Goal: Information Seeking & Learning: Learn about a topic

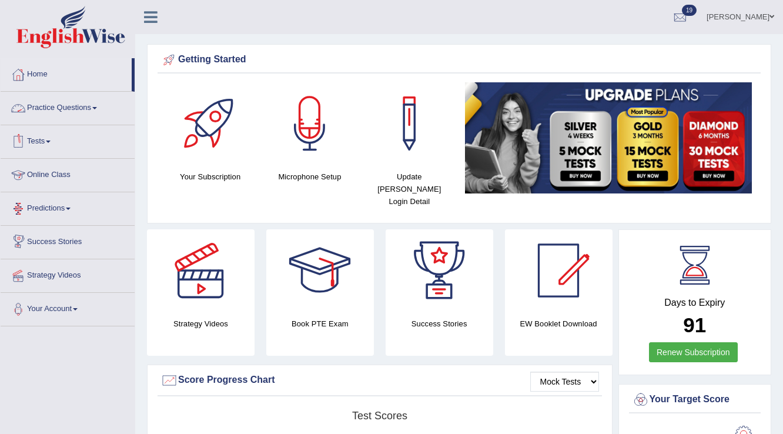
click at [50, 100] on link "Practice Questions" at bounding box center [68, 106] width 134 height 29
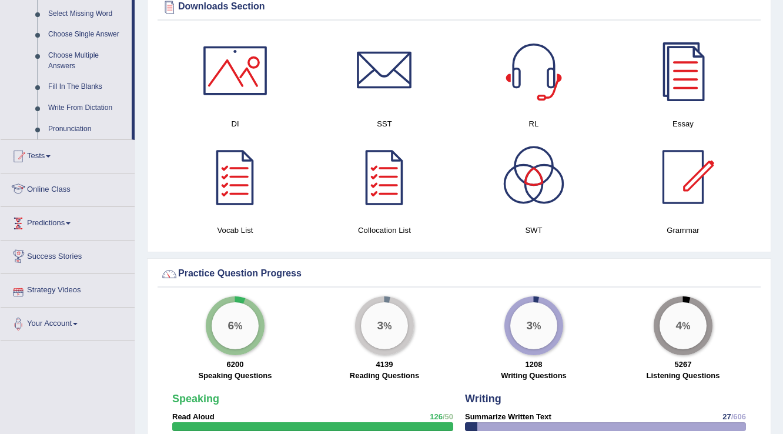
scroll to position [546, 0]
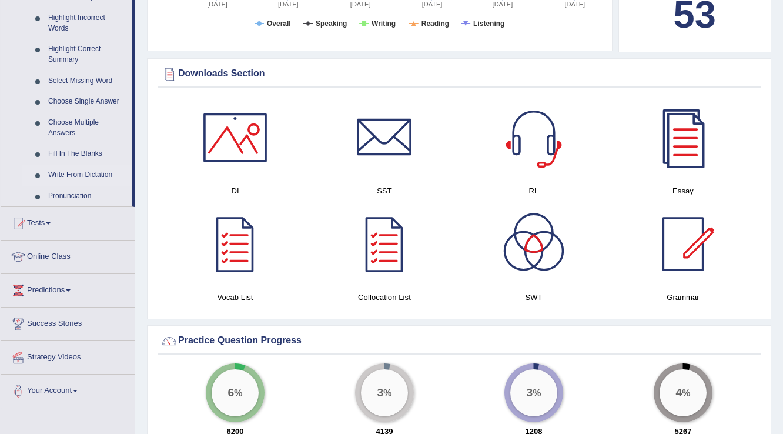
click at [72, 176] on link "Write From Dictation" at bounding box center [87, 175] width 89 height 21
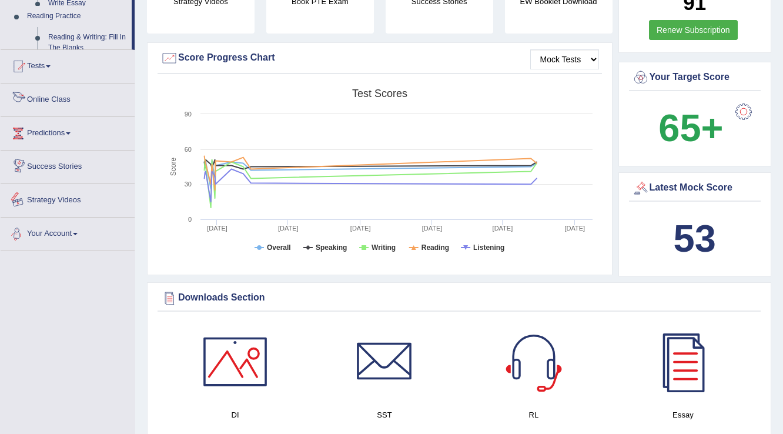
scroll to position [425, 0]
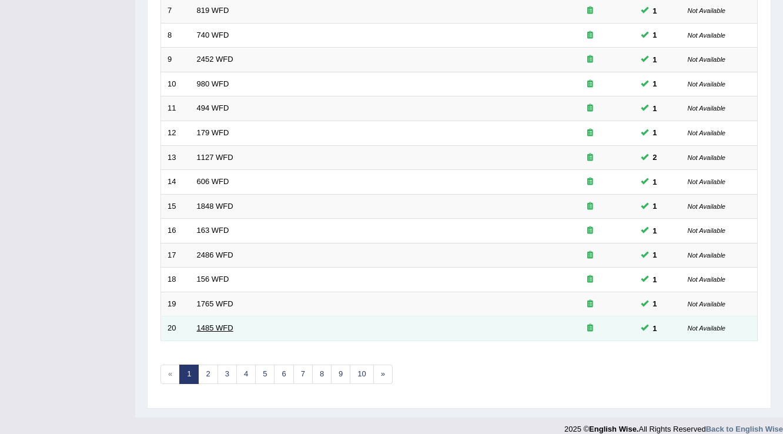
scroll to position [341, 0]
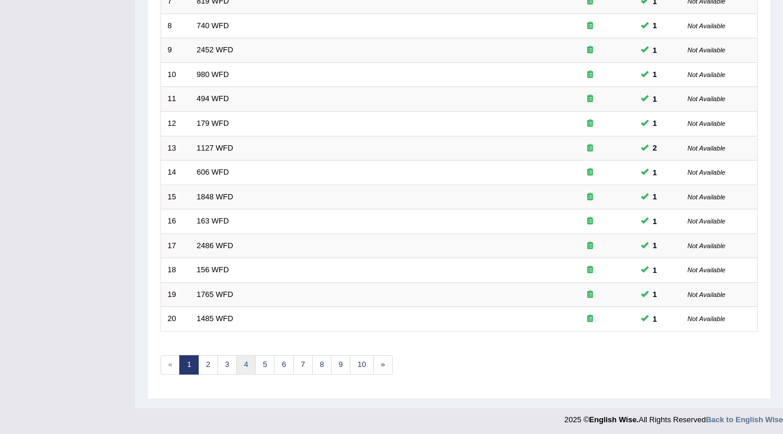
click at [240, 362] on link "4" at bounding box center [245, 364] width 19 height 19
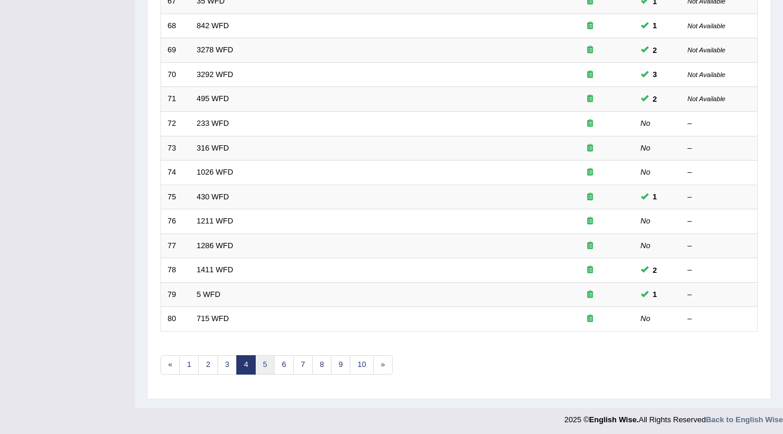
click at [261, 362] on link "5" at bounding box center [264, 364] width 19 height 19
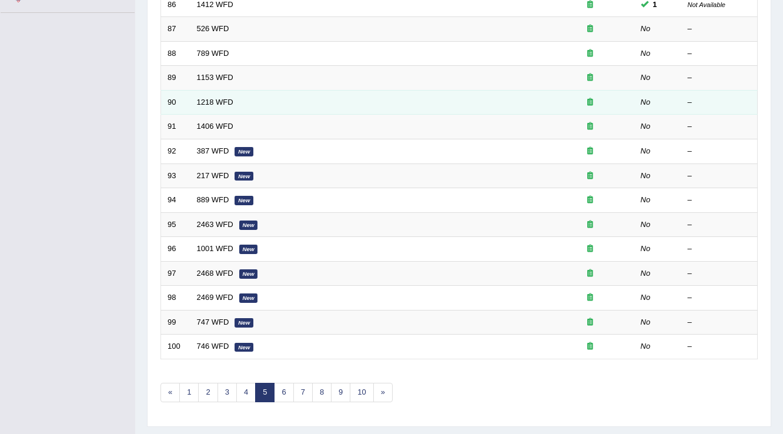
scroll to position [341, 0]
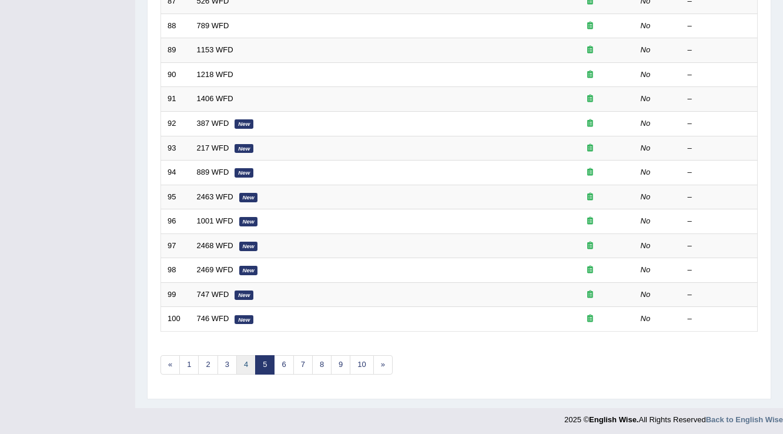
click at [245, 363] on link "4" at bounding box center [245, 364] width 19 height 19
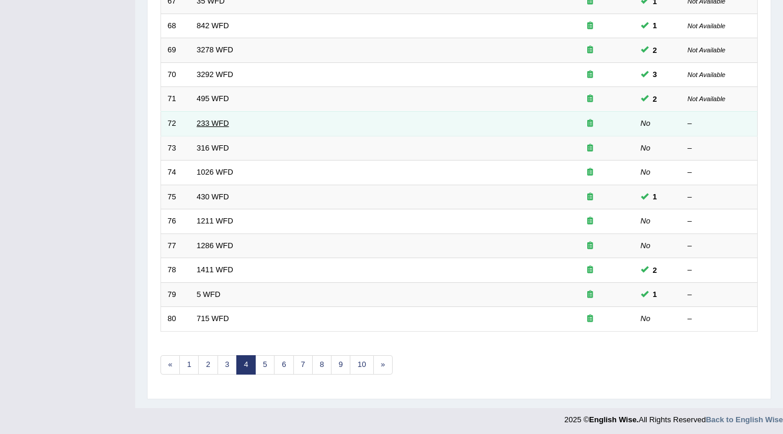
click at [200, 119] on link "233 WFD" at bounding box center [213, 123] width 32 height 9
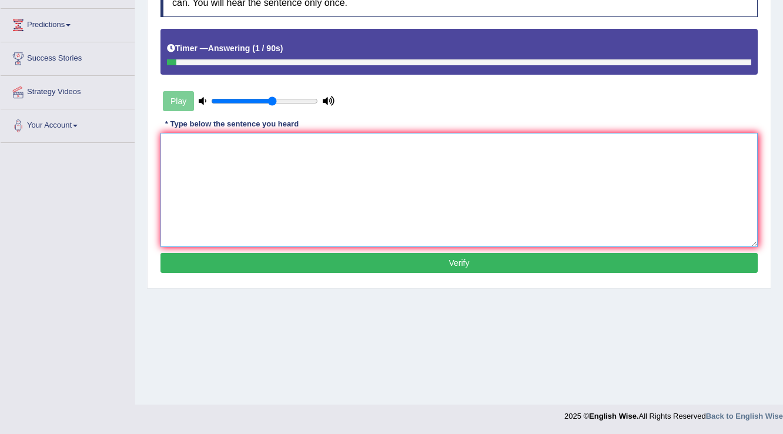
click at [211, 154] on textarea at bounding box center [460, 190] width 598 height 114
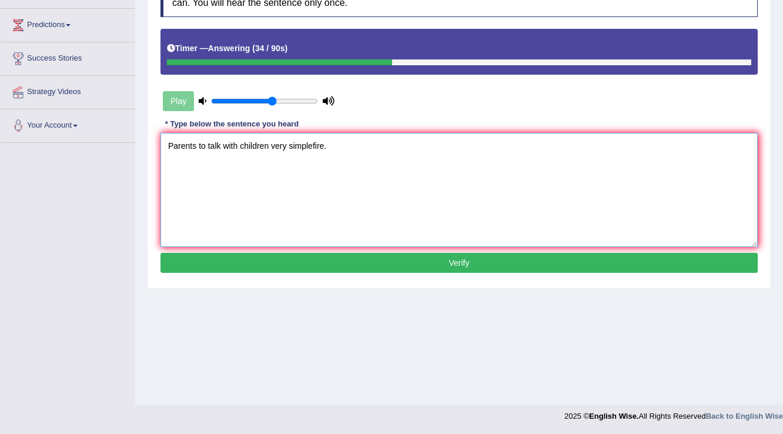
type textarea "Parents to talk with children very simplefire."
click at [368, 266] on button "Verify" at bounding box center [460, 263] width 598 height 20
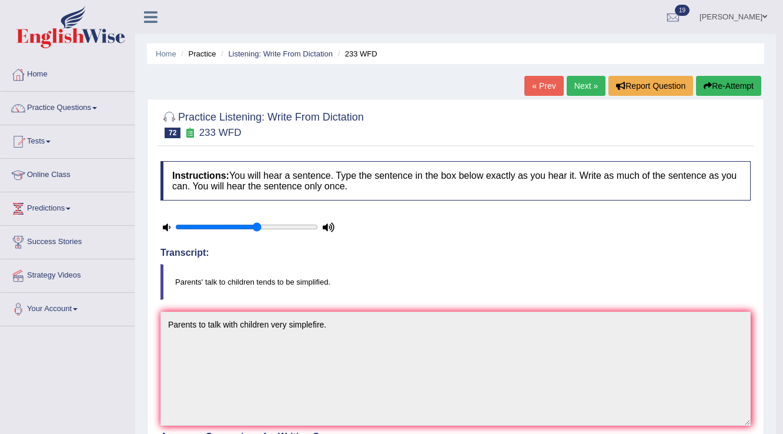
click at [732, 91] on button "Re-Attempt" at bounding box center [728, 86] width 65 height 20
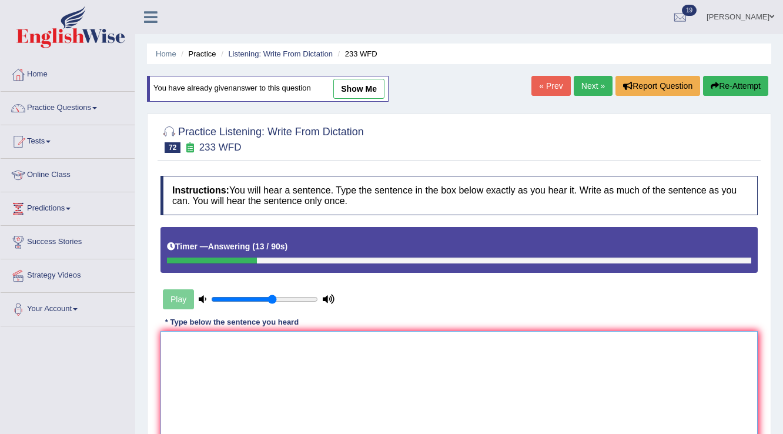
drag, startPoint x: 301, startPoint y: 406, endPoint x: 307, endPoint y: 387, distance: 20.3
click at [307, 387] on textarea at bounding box center [460, 388] width 598 height 114
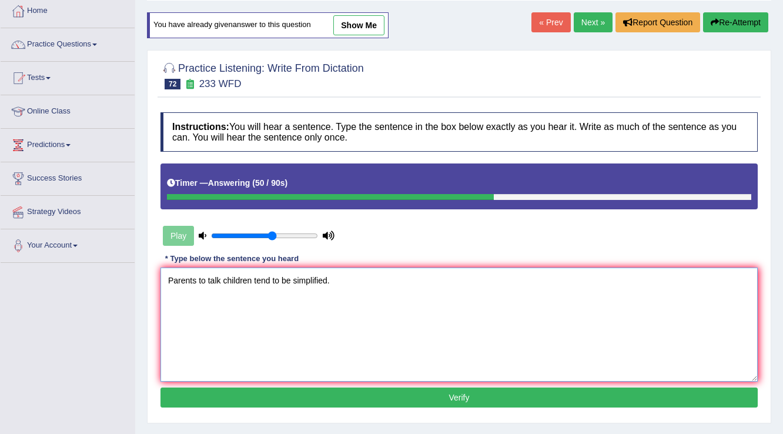
scroll to position [183, 0]
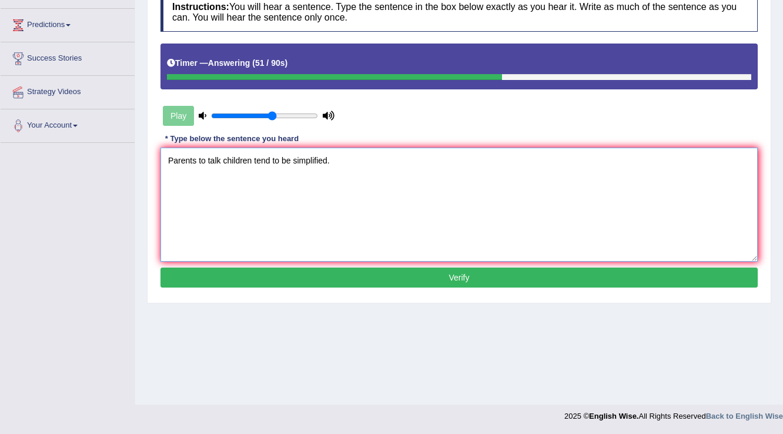
type textarea "Parents to talk children tend to be simplified."
click at [352, 282] on button "Verify" at bounding box center [460, 278] width 598 height 20
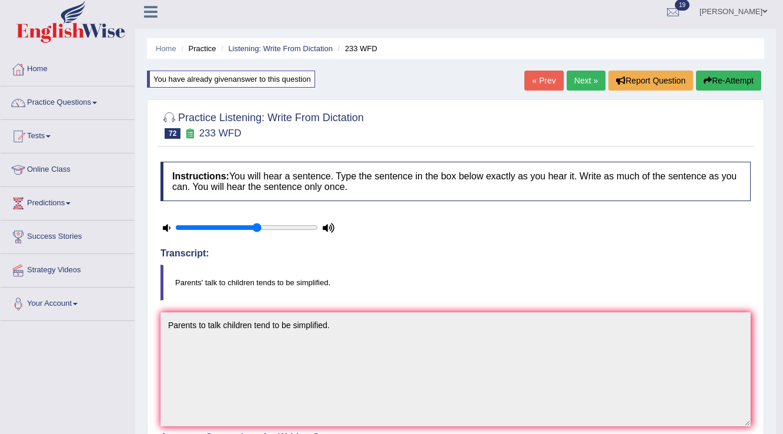
scroll to position [0, 0]
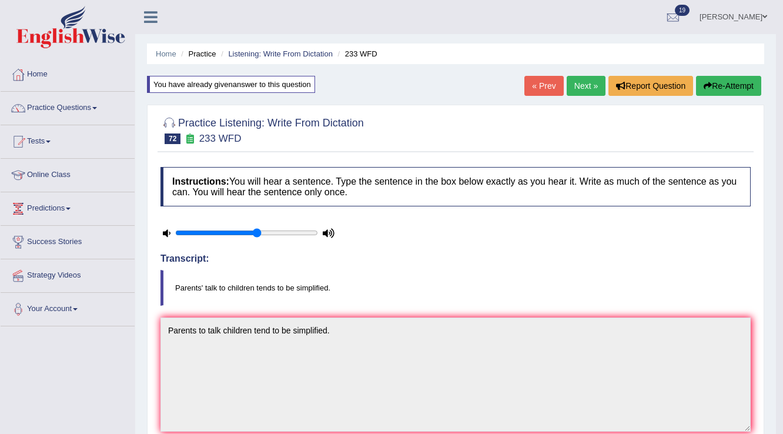
click at [581, 90] on link "Next »" at bounding box center [586, 86] width 39 height 20
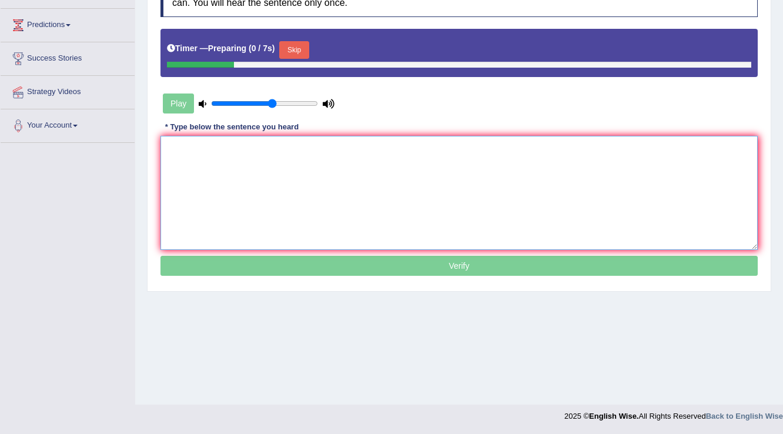
click at [367, 192] on textarea at bounding box center [460, 193] width 598 height 114
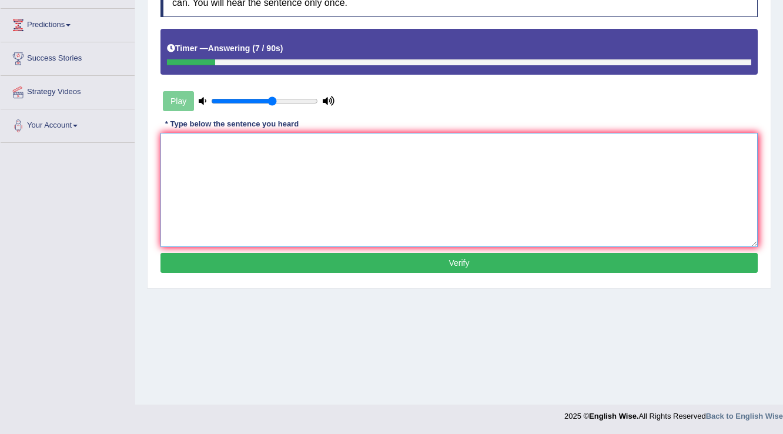
click at [386, 174] on textarea at bounding box center [460, 190] width 598 height 114
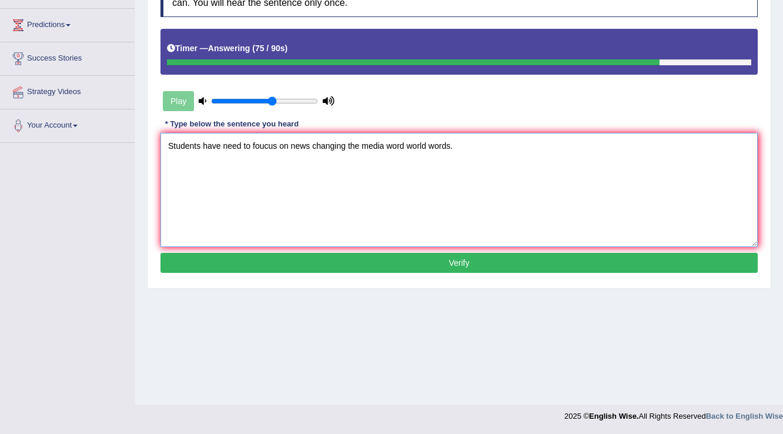
type textarea "Students have need to foucus on news changing the media word world words."
click at [411, 265] on button "Verify" at bounding box center [460, 263] width 598 height 20
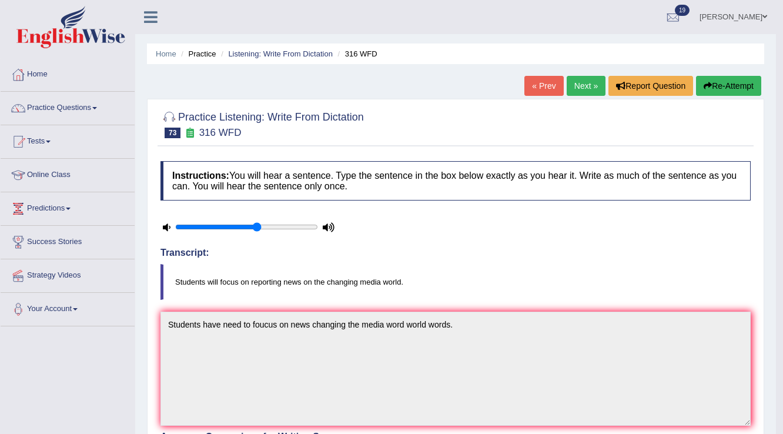
click at [585, 82] on link "Next »" at bounding box center [586, 86] width 39 height 20
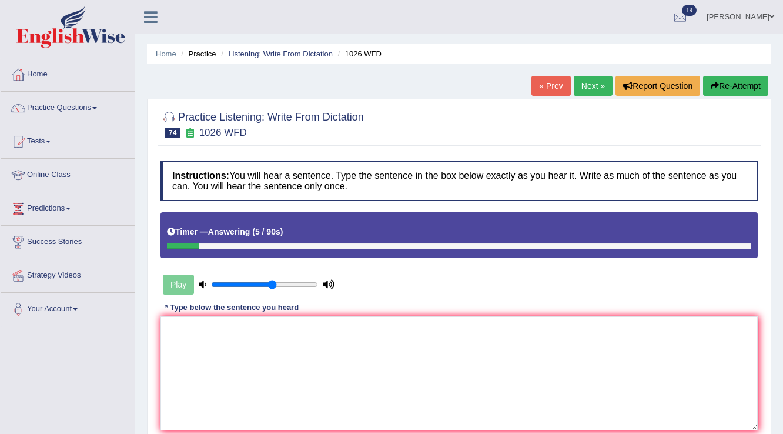
click at [717, 93] on button "Re-Attempt" at bounding box center [735, 86] width 65 height 20
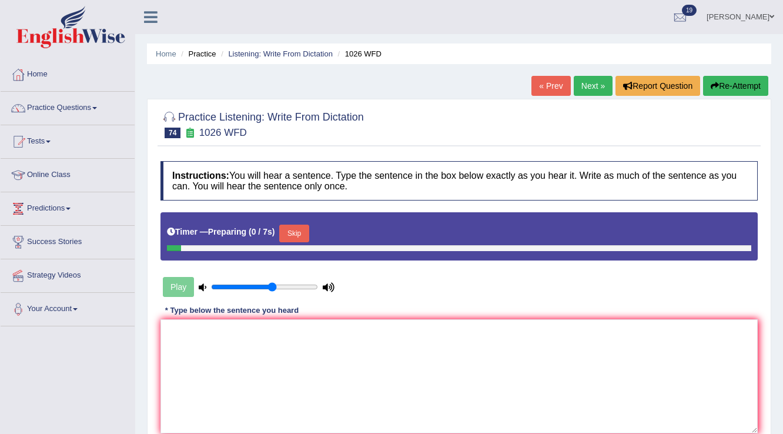
click at [301, 236] on button "Skip" at bounding box center [293, 234] width 29 height 18
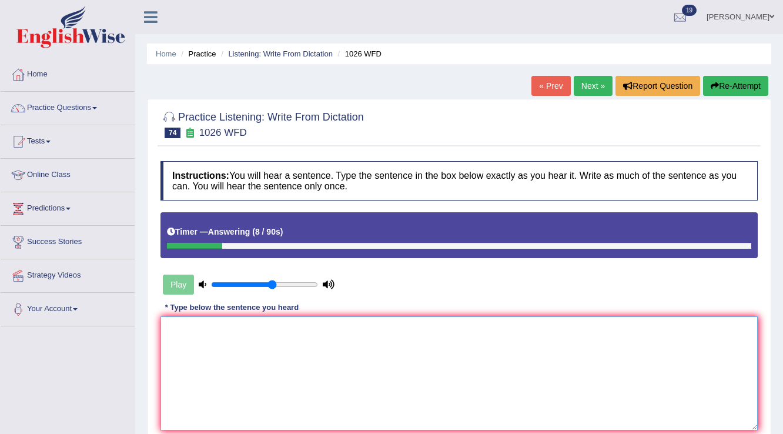
click at [358, 321] on textarea at bounding box center [460, 373] width 598 height 114
type textarea "B"
type textarea "f"
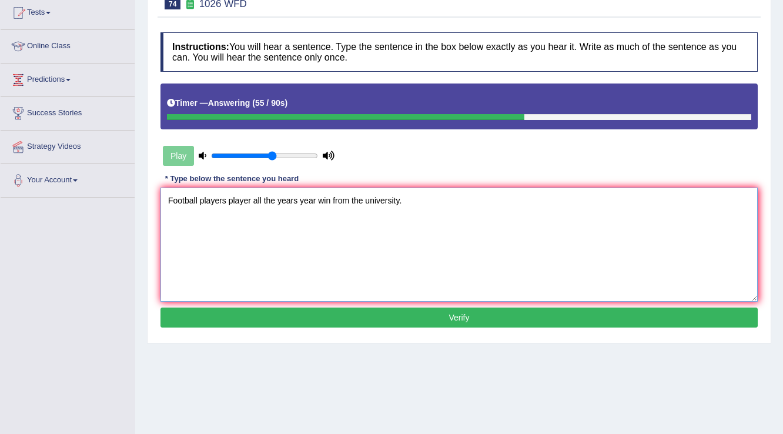
scroll to position [141, 0]
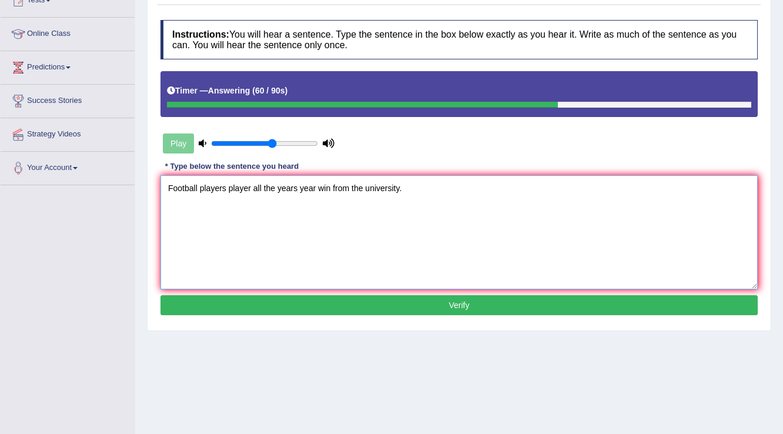
click at [332, 186] on textarea "Football players player all the years year win from the university." at bounding box center [460, 232] width 598 height 114
type textarea "Football players player all the years year win winner from the university."
click at [388, 312] on button "Verify" at bounding box center [460, 305] width 598 height 20
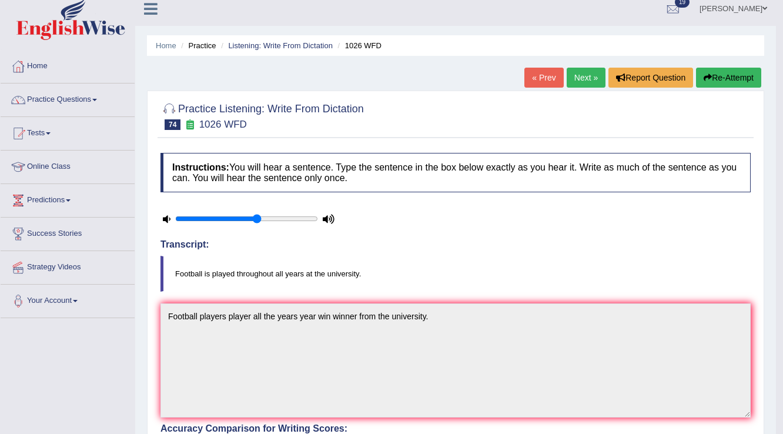
scroll to position [0, 0]
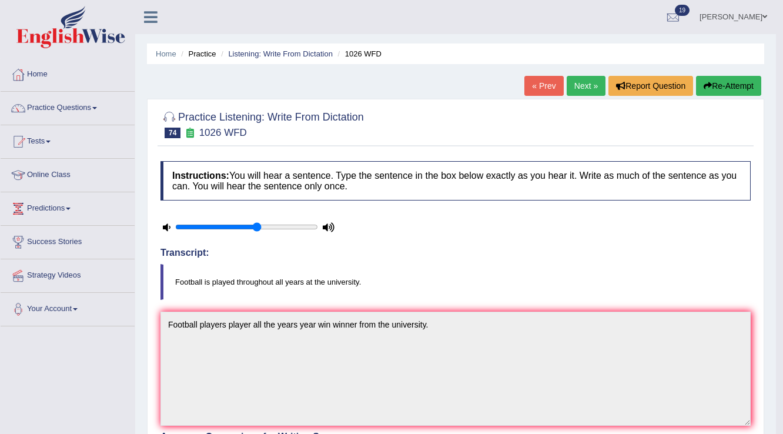
click at [591, 87] on link "Next »" at bounding box center [586, 86] width 39 height 20
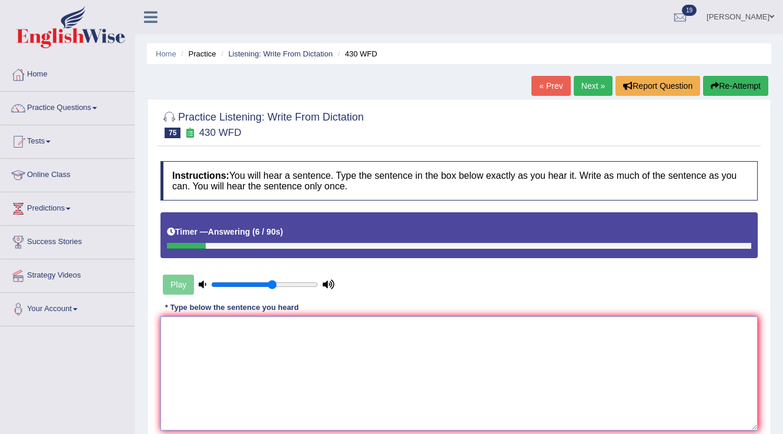
click at [358, 379] on textarea at bounding box center [460, 373] width 598 height 114
type textarea "Expansion required ass"
click at [170, 53] on link "Home" at bounding box center [166, 53] width 21 height 9
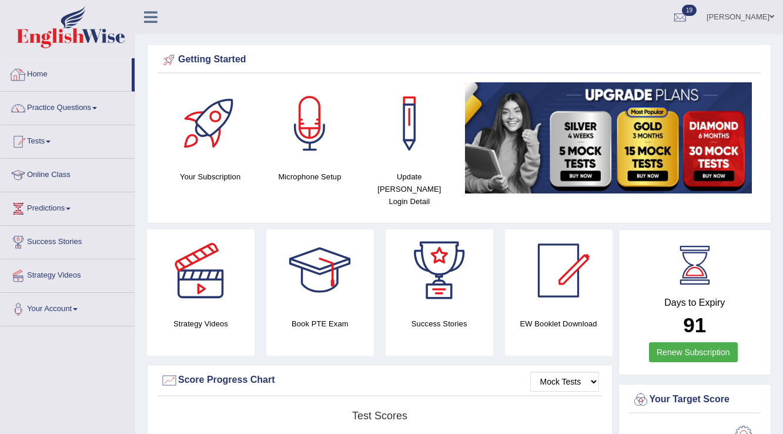
click at [41, 67] on link "Home" at bounding box center [66, 72] width 131 height 29
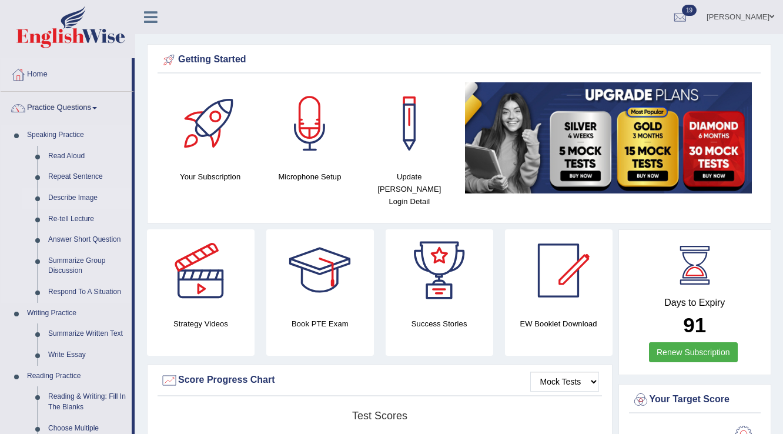
click at [74, 198] on link "Describe Image" at bounding box center [87, 198] width 89 height 21
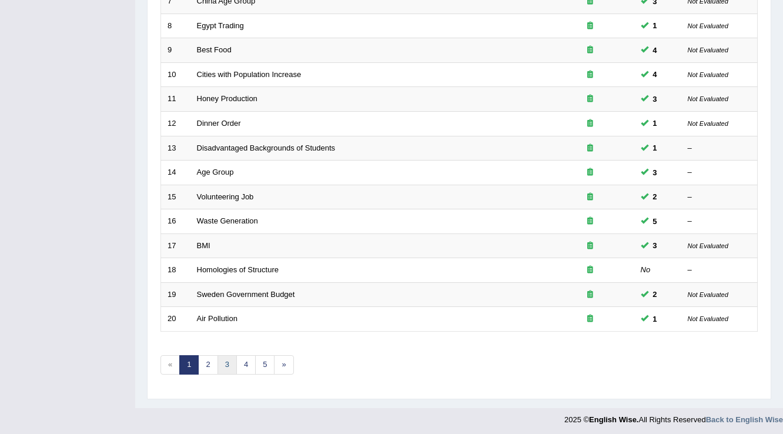
click at [228, 365] on link "3" at bounding box center [227, 364] width 19 height 19
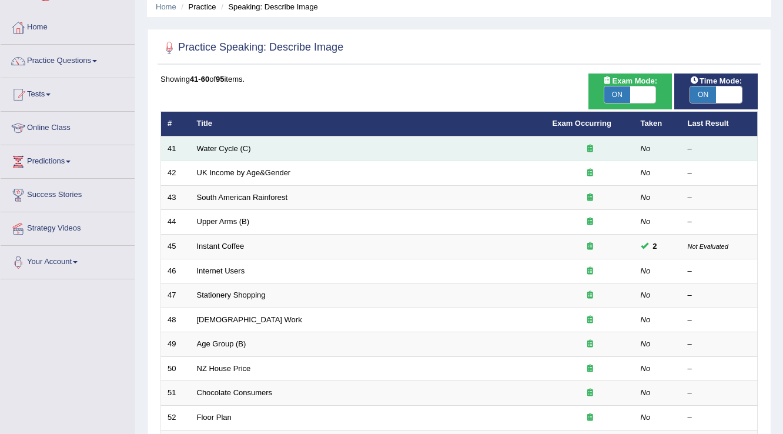
scroll to position [47, 0]
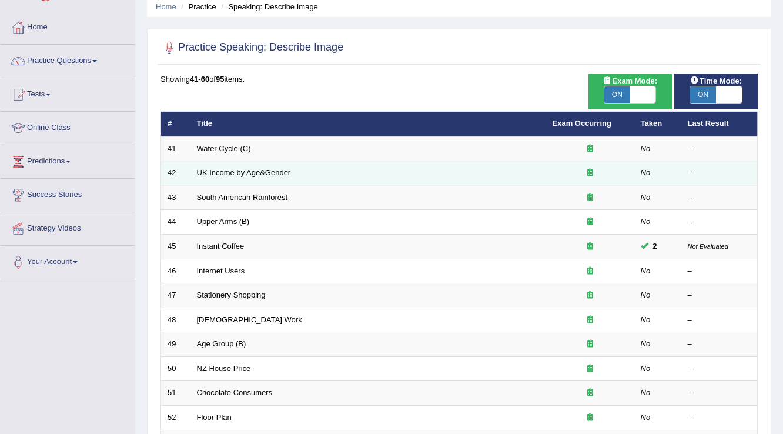
click at [212, 172] on link "UK Income by Age&Gender" at bounding box center [244, 172] width 94 height 9
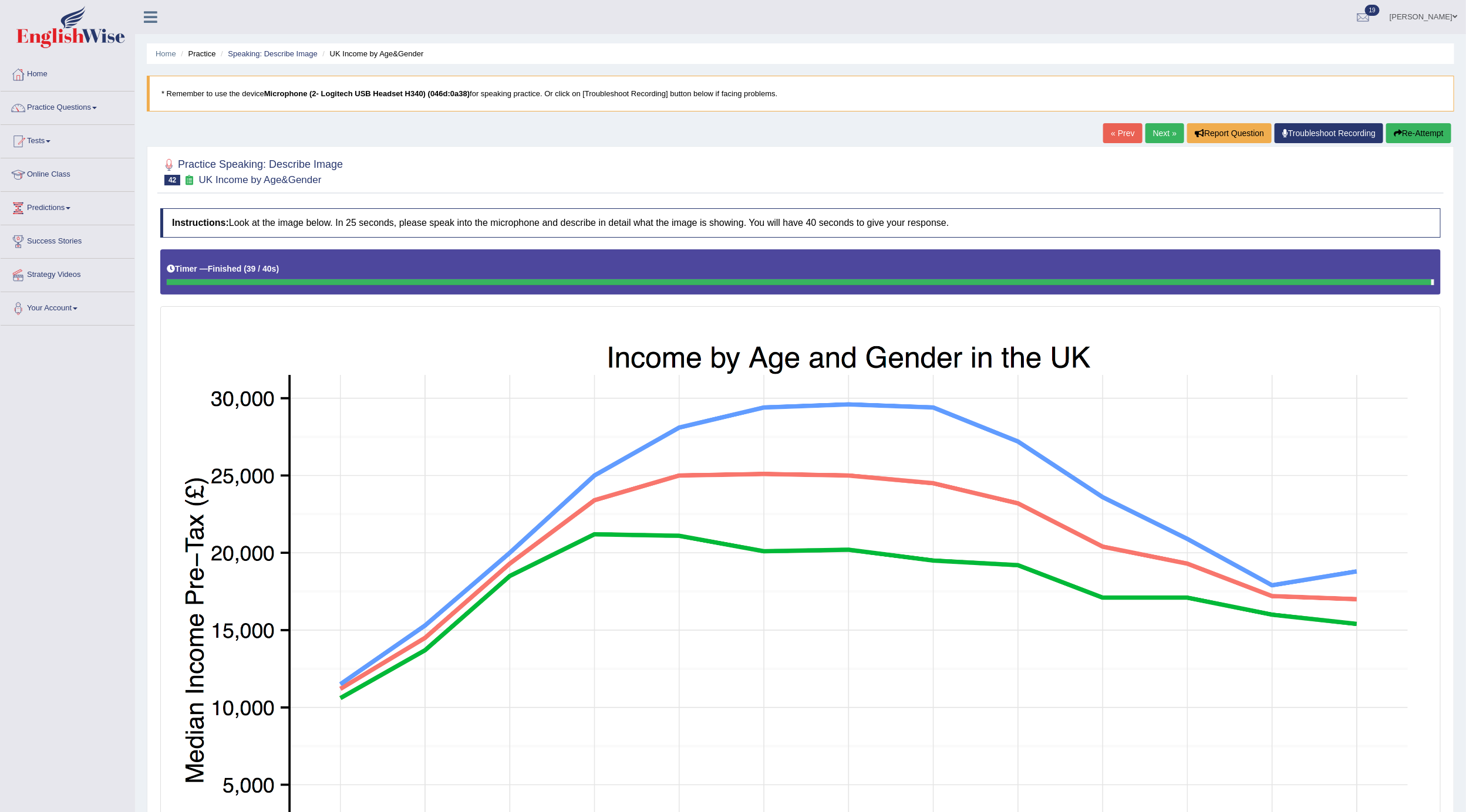
click at [781, 135] on link "Next »" at bounding box center [1164, 134] width 39 height 20
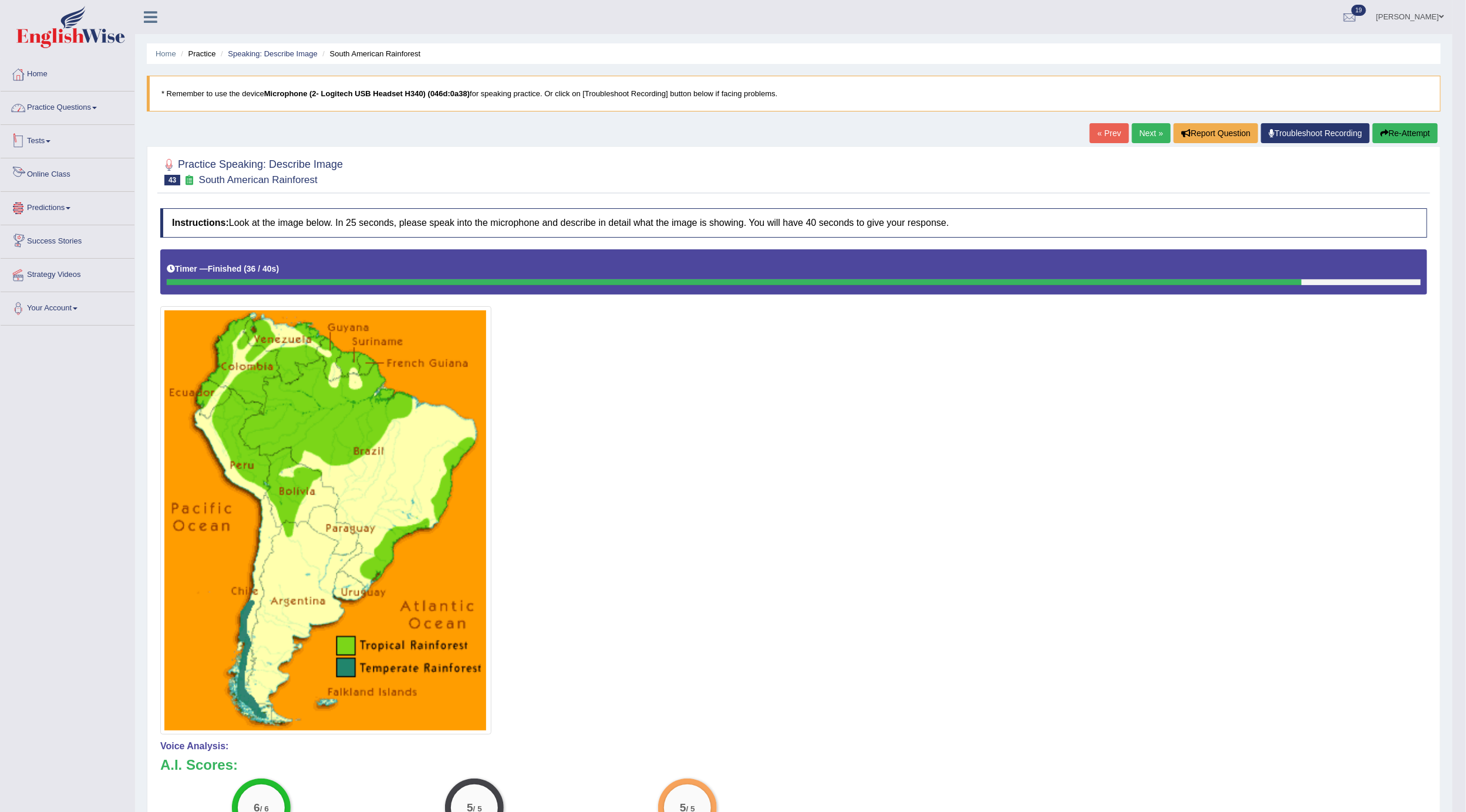
click at [74, 103] on link "Practice Questions" at bounding box center [68, 106] width 134 height 29
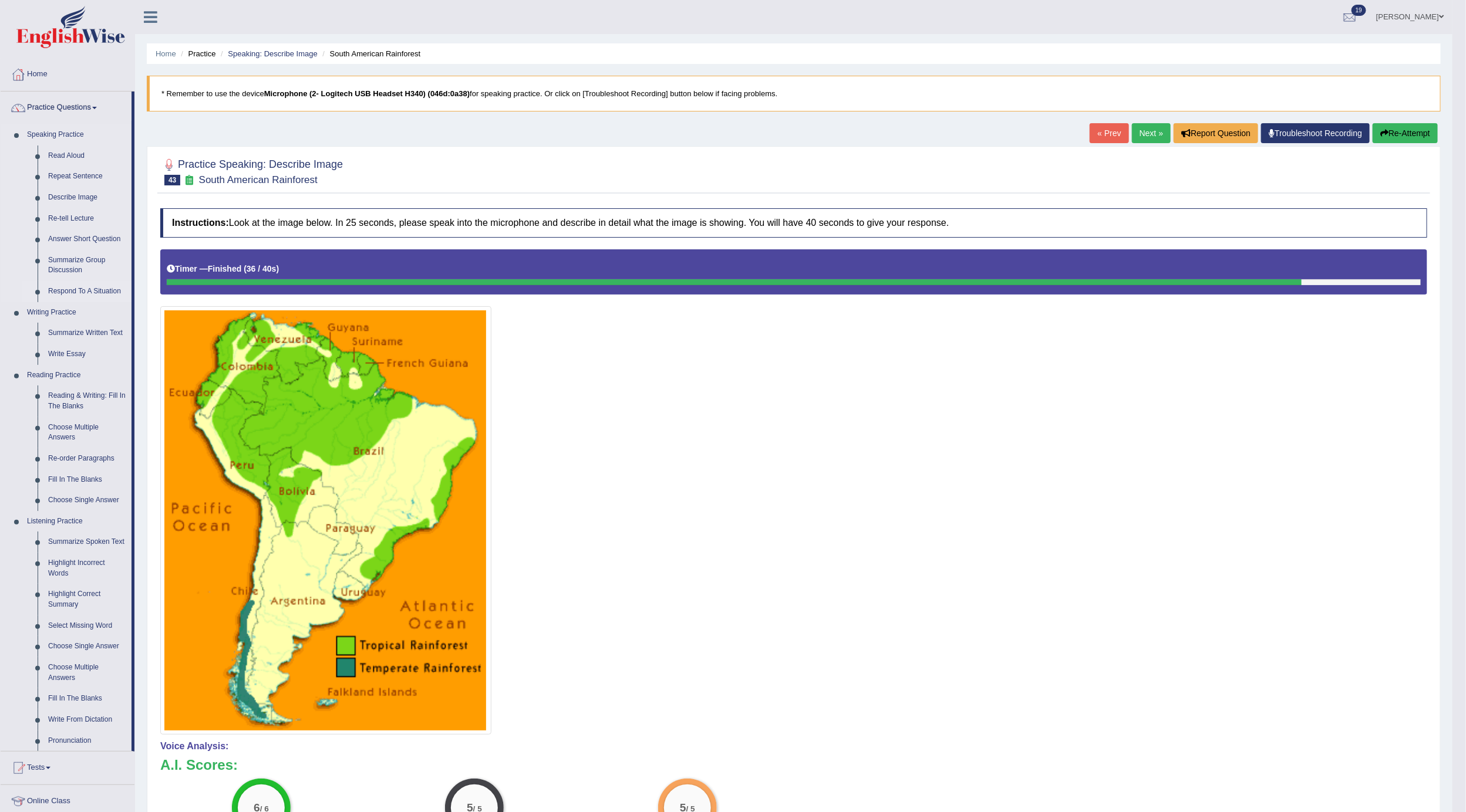
click at [68, 287] on link "Respond To A Situation" at bounding box center [87, 291] width 89 height 21
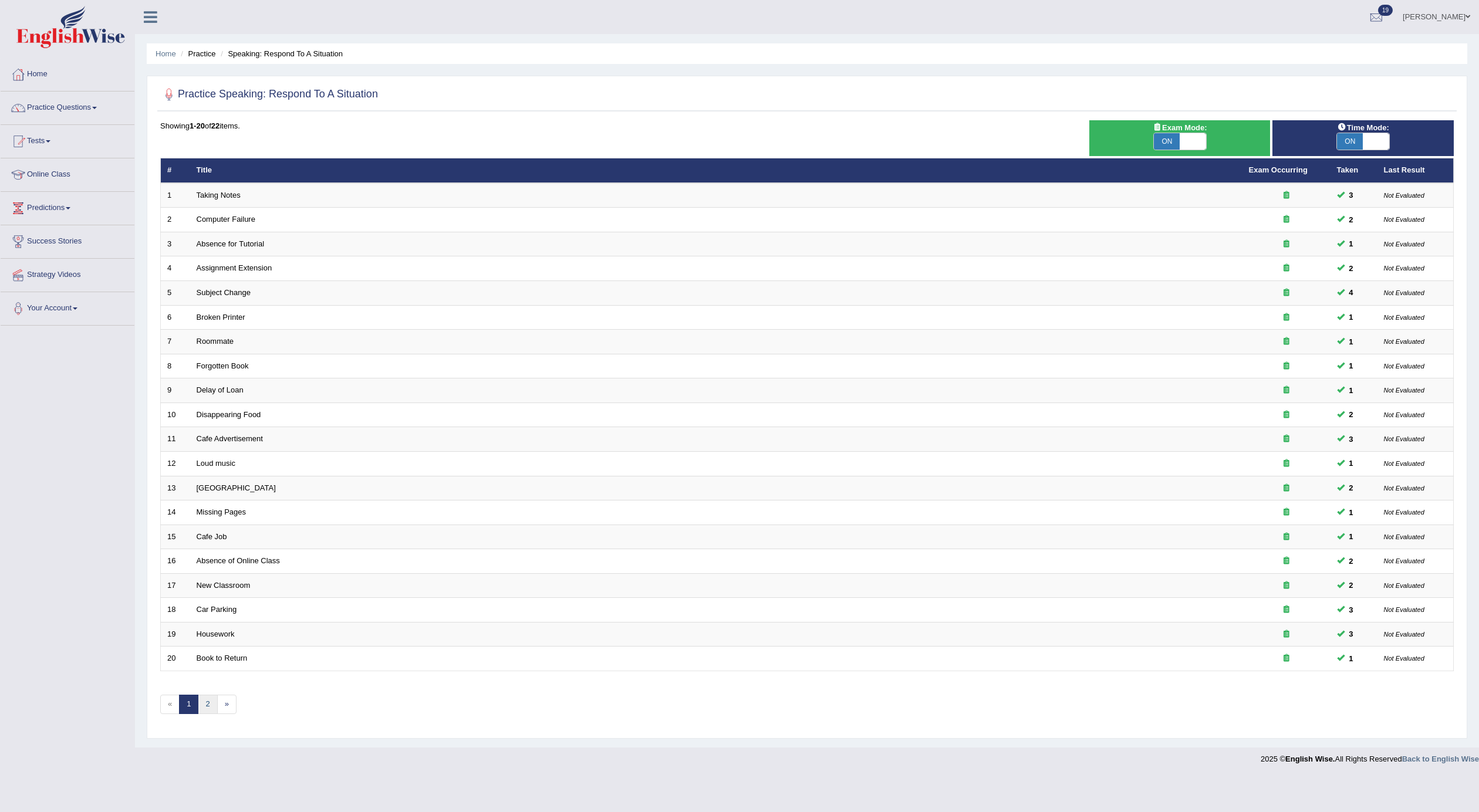
click at [211, 713] on link "2" at bounding box center [207, 703] width 19 height 19
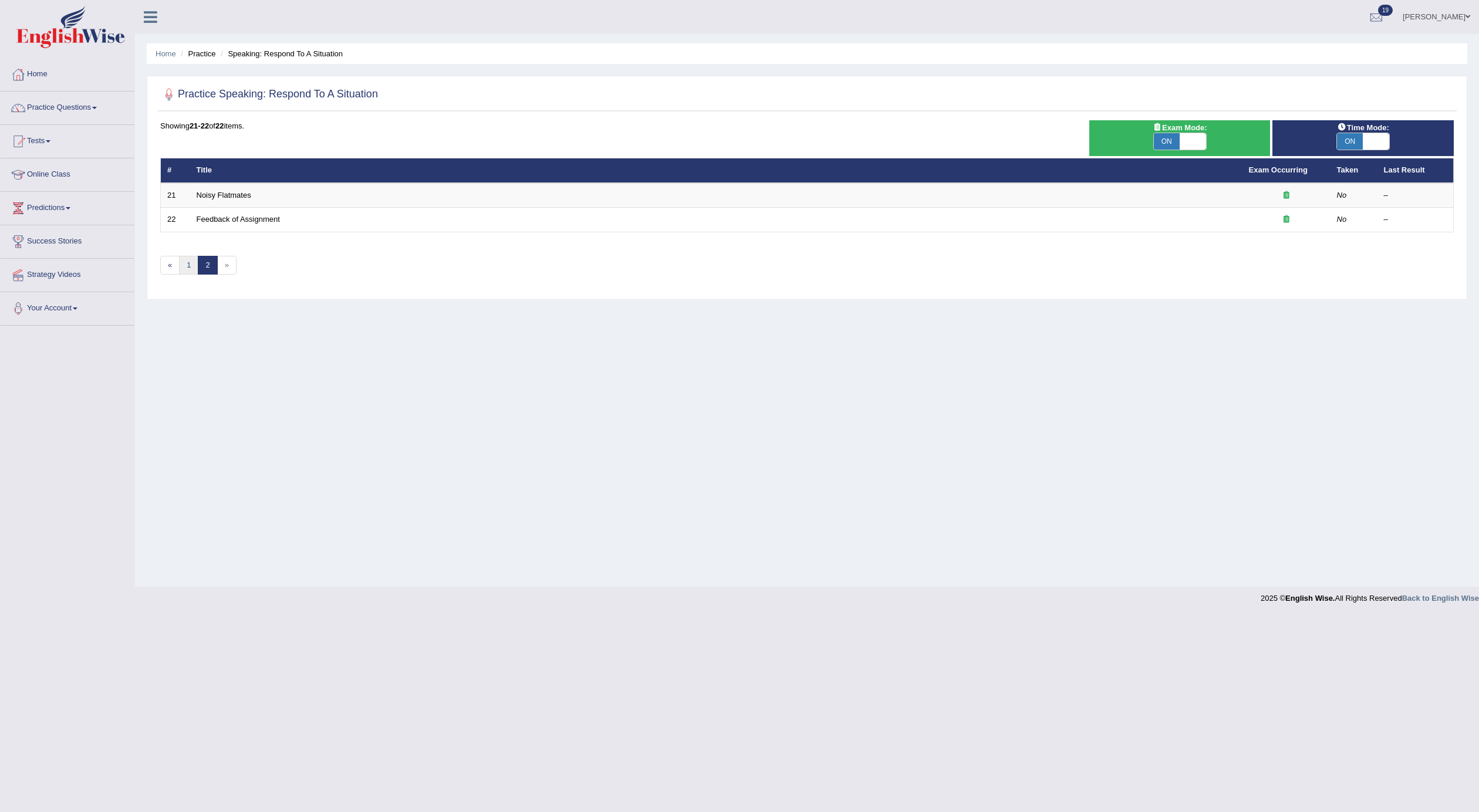
click at [188, 271] on link "1" at bounding box center [188, 264] width 19 height 19
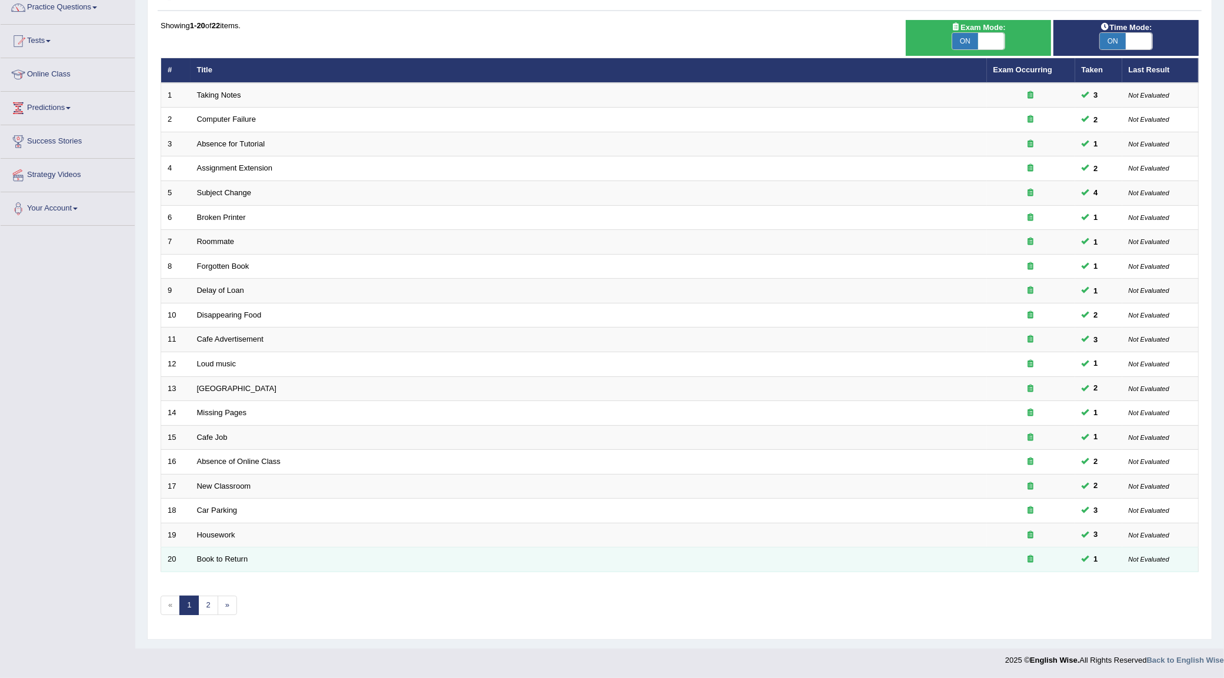
scroll to position [104, 0]
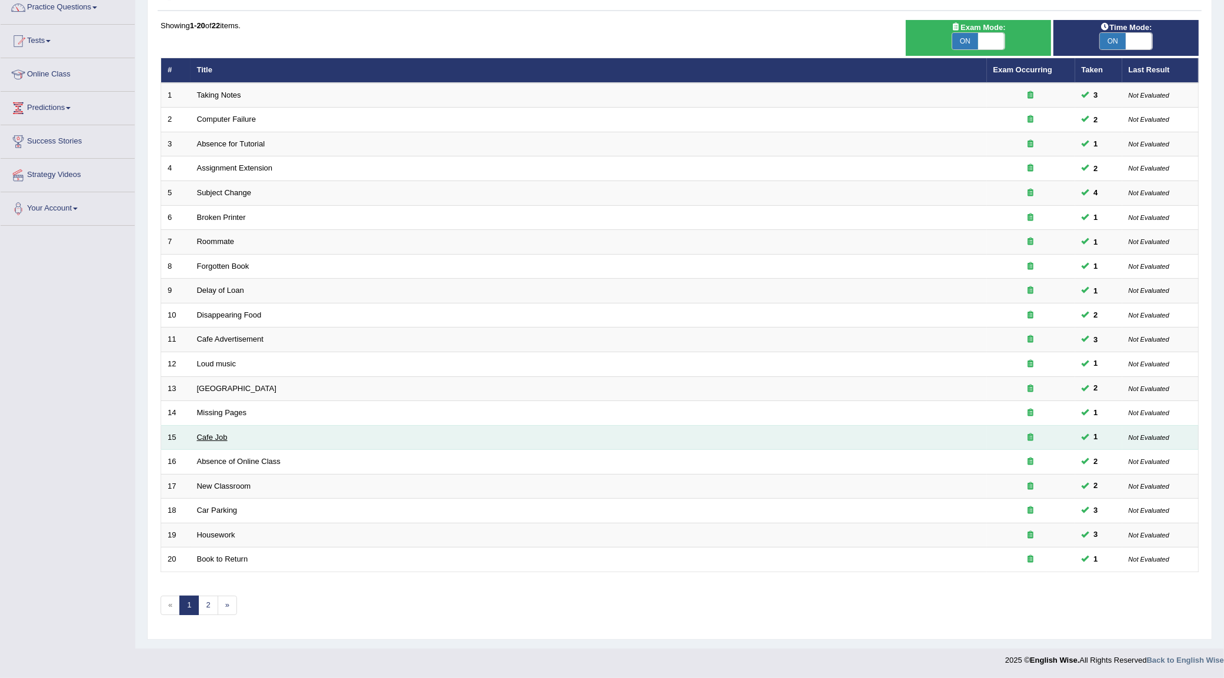
click at [222, 436] on link "Cafe Job" at bounding box center [212, 437] width 31 height 9
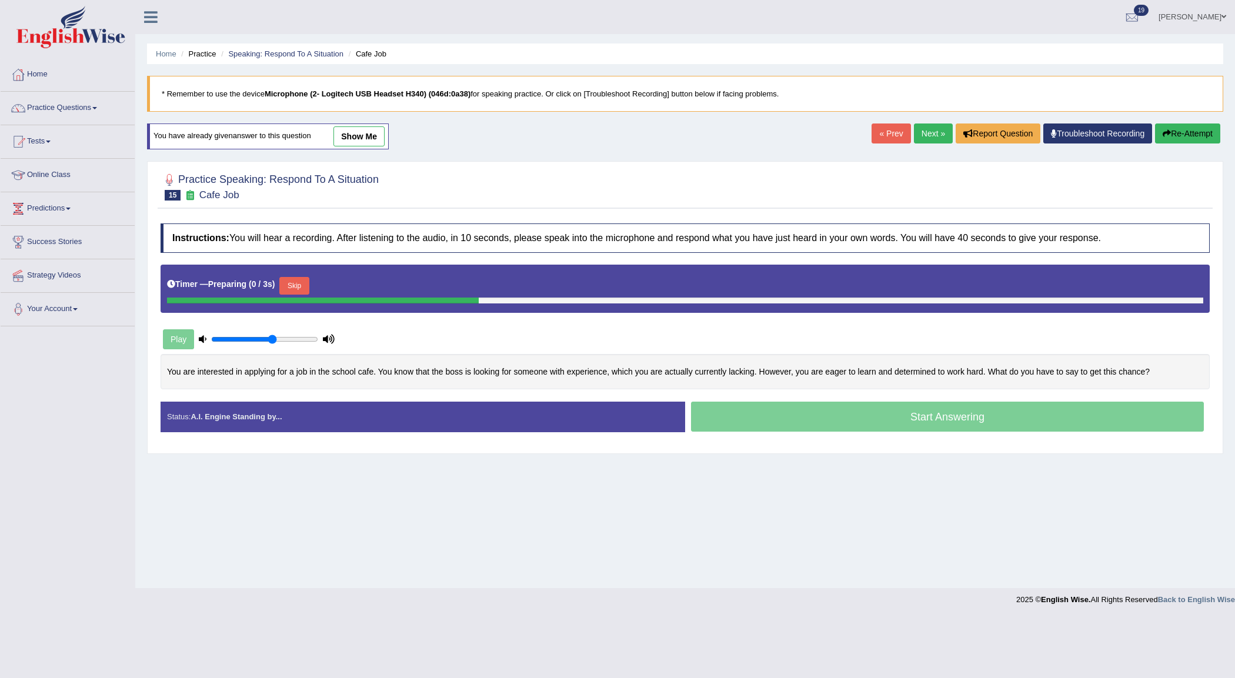
click at [366, 141] on link "show me" at bounding box center [358, 136] width 51 height 20
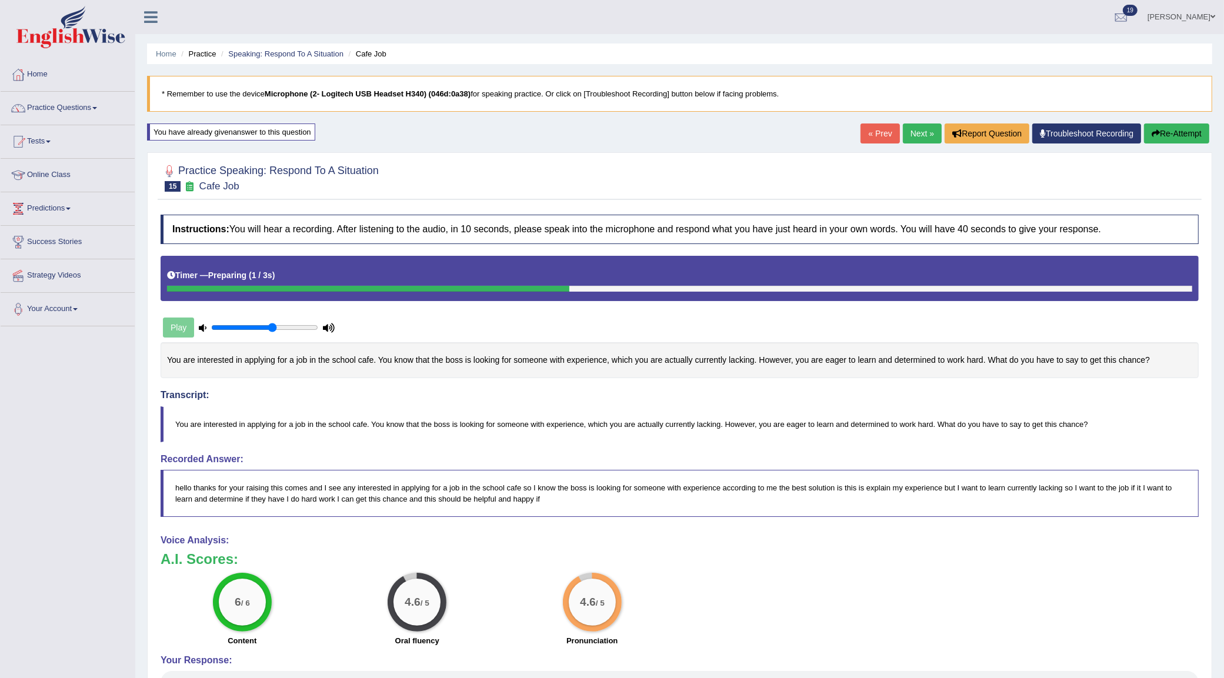
click at [907, 131] on link "Next »" at bounding box center [922, 134] width 39 height 20
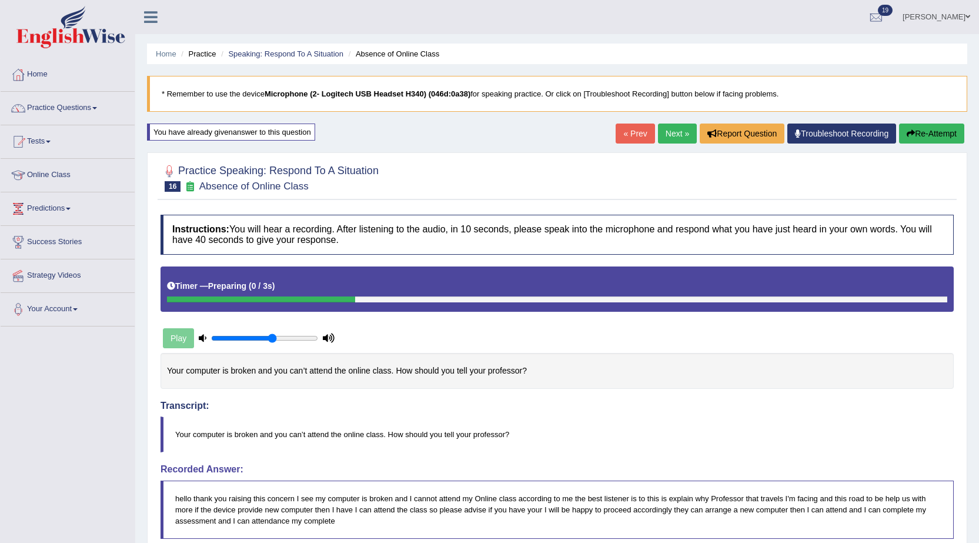
click at [911, 132] on icon "button" at bounding box center [911, 133] width 8 height 8
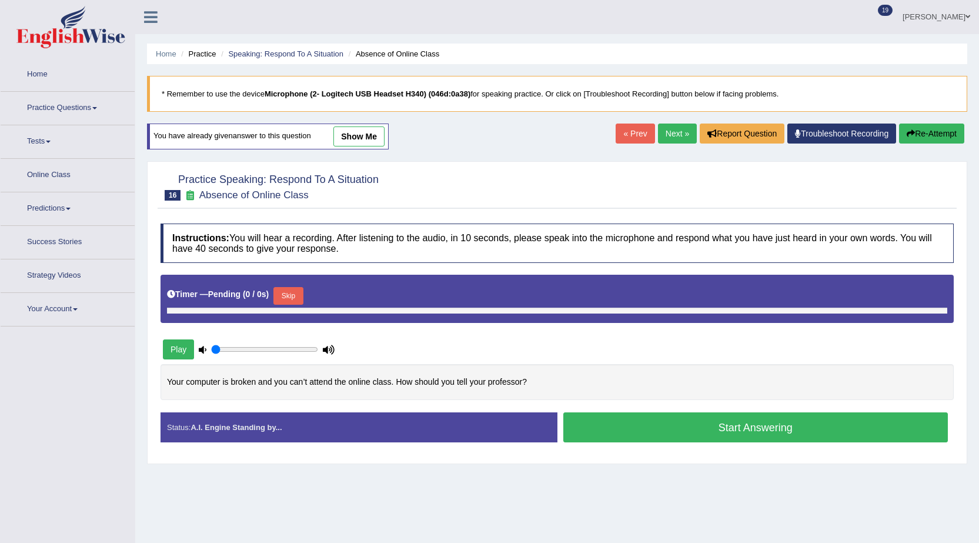
type input "0.6"
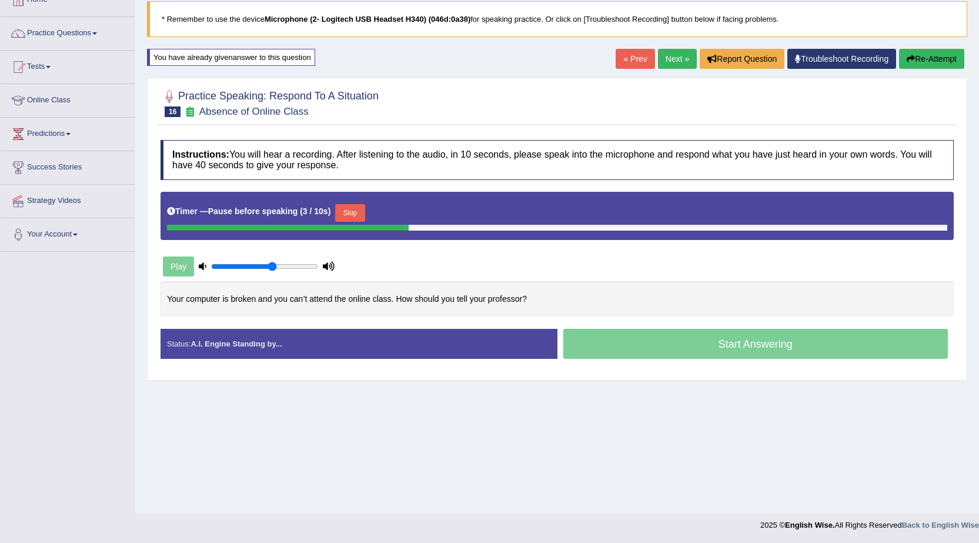
click at [350, 211] on button "Skip" at bounding box center [349, 213] width 29 height 18
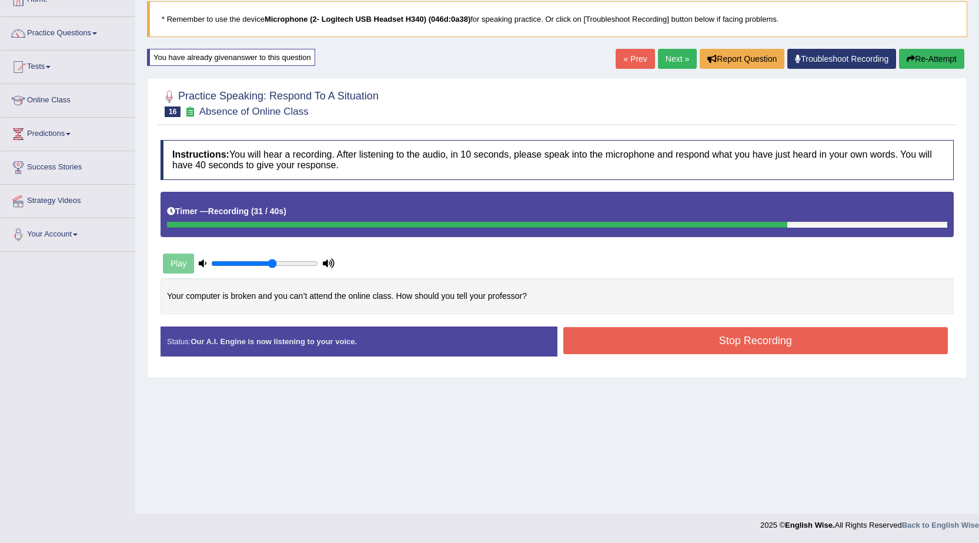
click at [624, 341] on button "Stop Recording" at bounding box center [755, 340] width 385 height 27
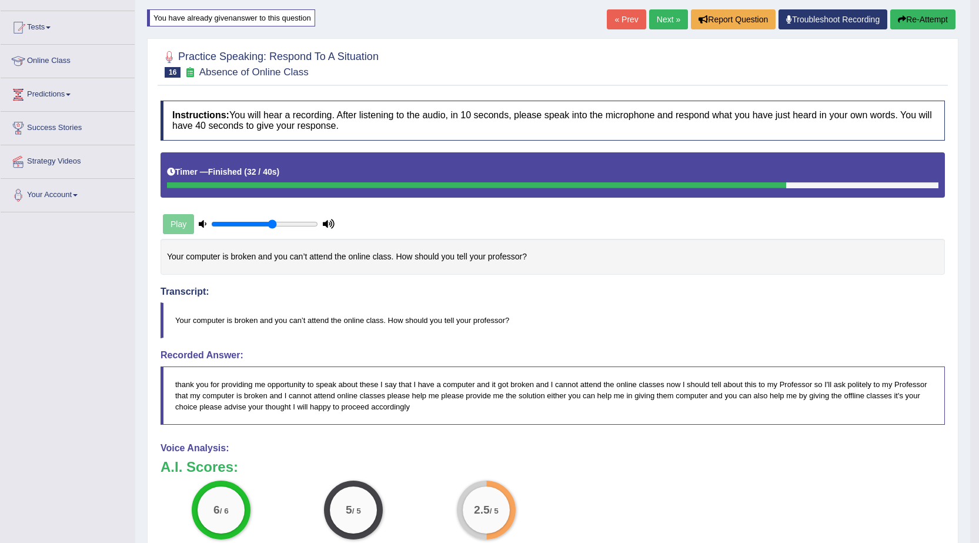
scroll to position [82, 0]
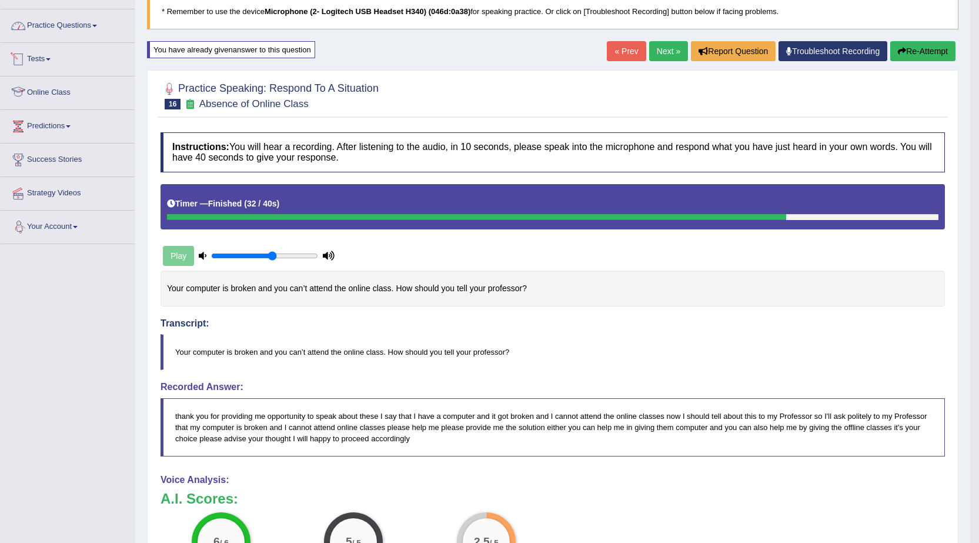
click at [72, 19] on link "Practice Questions" at bounding box center [68, 23] width 134 height 29
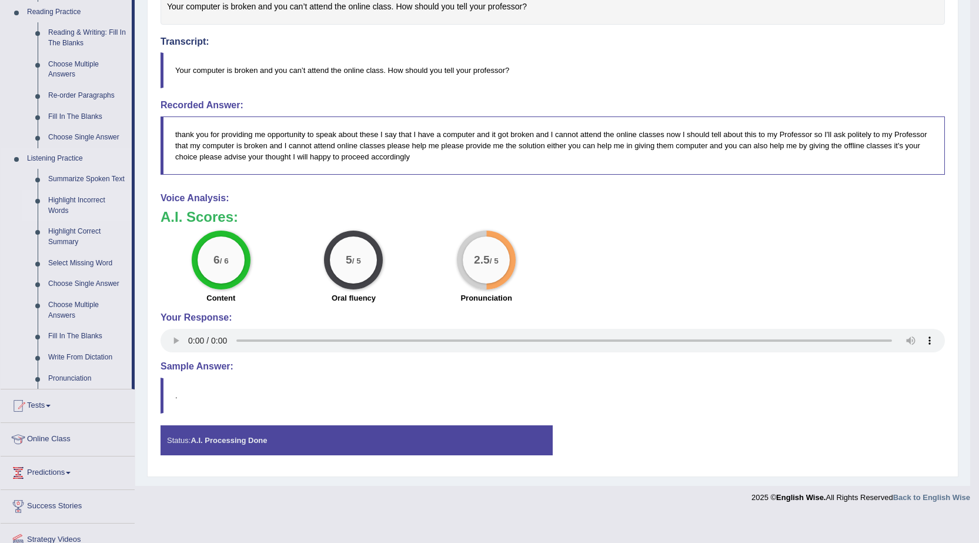
scroll to position [412, 0]
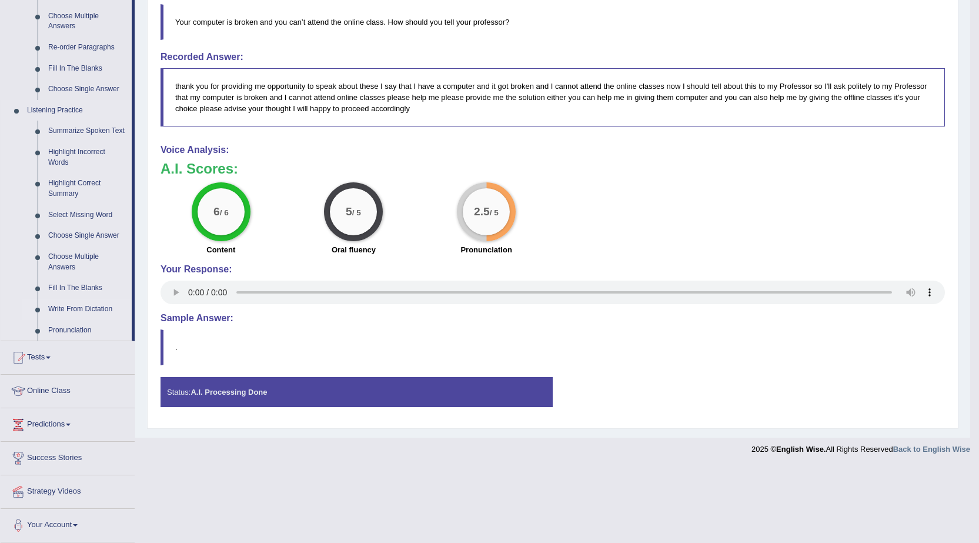
click at [88, 306] on link "Write From Dictation" at bounding box center [87, 309] width 89 height 21
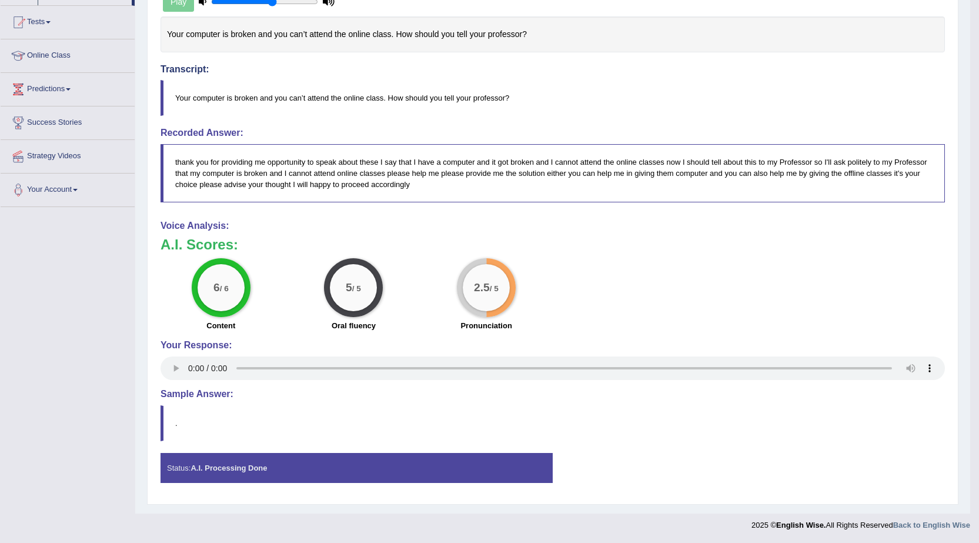
scroll to position [283, 0]
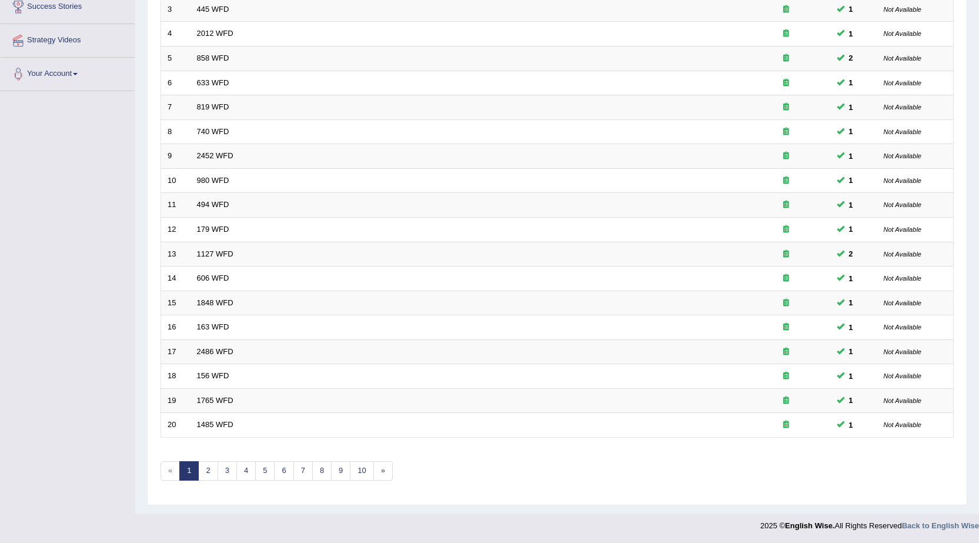
scroll to position [236, 0]
drag, startPoint x: 522, startPoint y: 477, endPoint x: 512, endPoint y: 491, distance: 16.8
click at [264, 471] on link "5" at bounding box center [264, 470] width 19 height 19
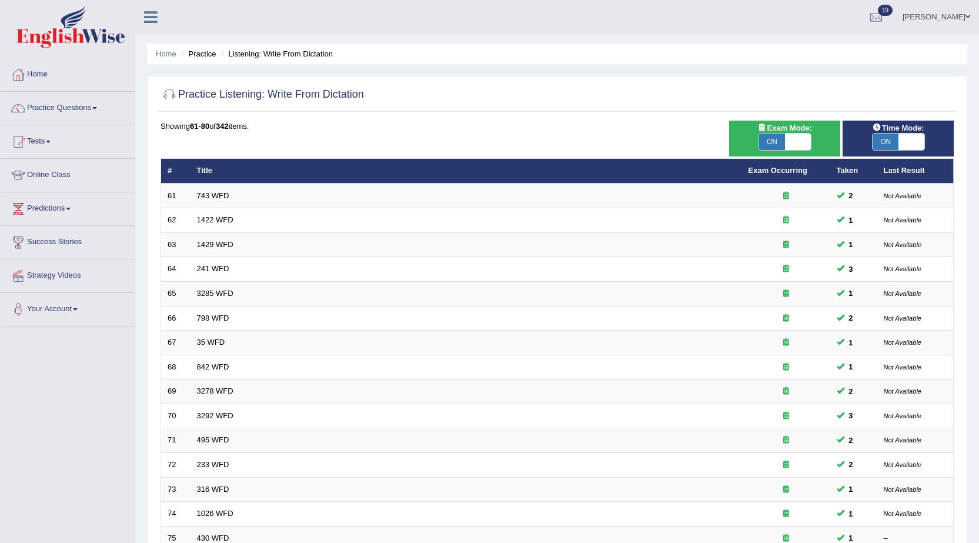
scroll to position [236, 0]
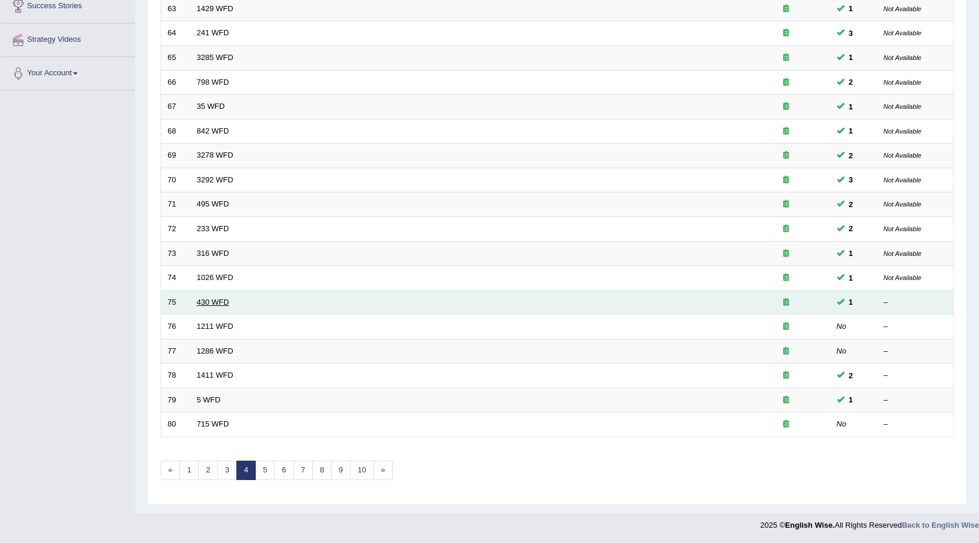
click at [209, 301] on link "430 WFD" at bounding box center [213, 302] width 32 height 9
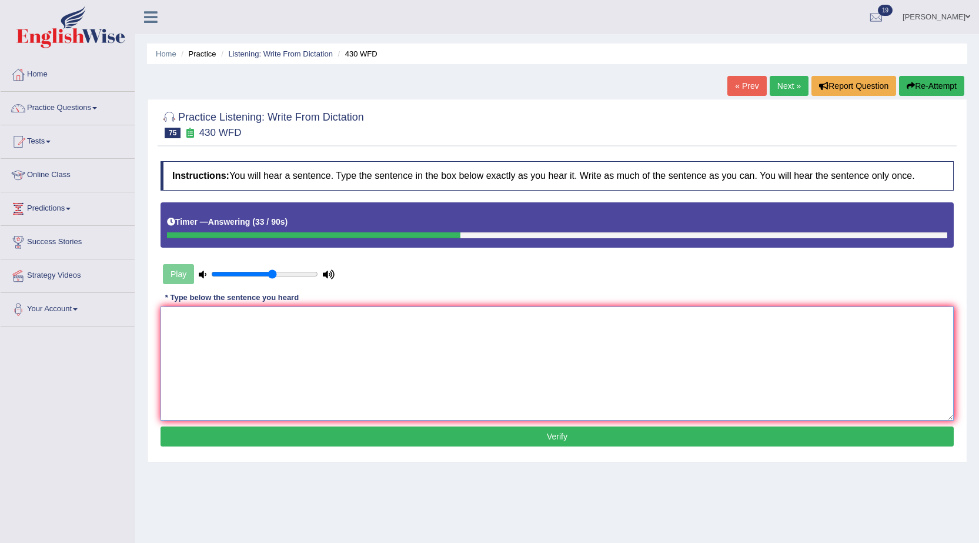
click at [751, 367] on textarea at bounding box center [557, 363] width 793 height 114
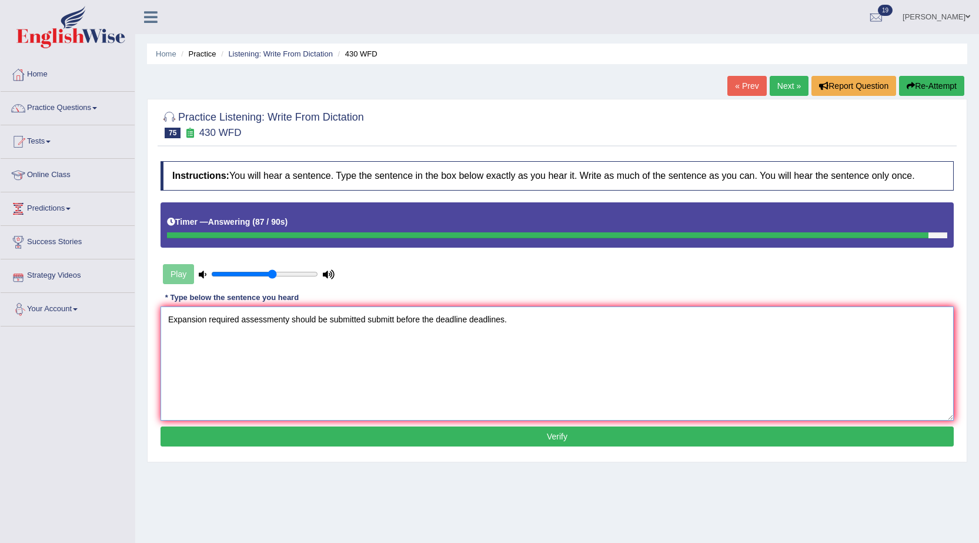
click at [290, 319] on textarea "Expansion required assessmenty should be submitted submitt before the deadline …" at bounding box center [557, 363] width 793 height 114
type textarea "Expansion required assessment should be submitted submitt before the deadline d…"
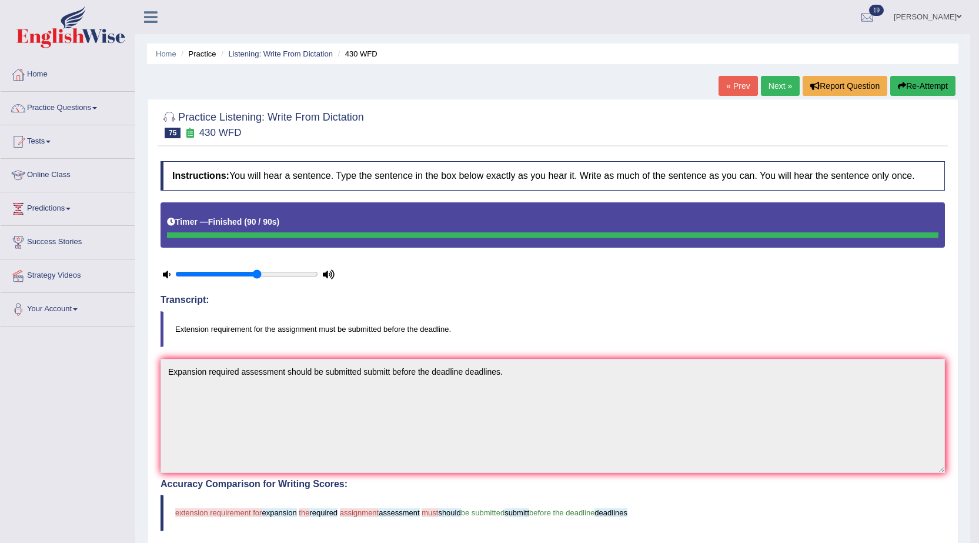
click at [775, 81] on link "Next »" at bounding box center [780, 86] width 39 height 20
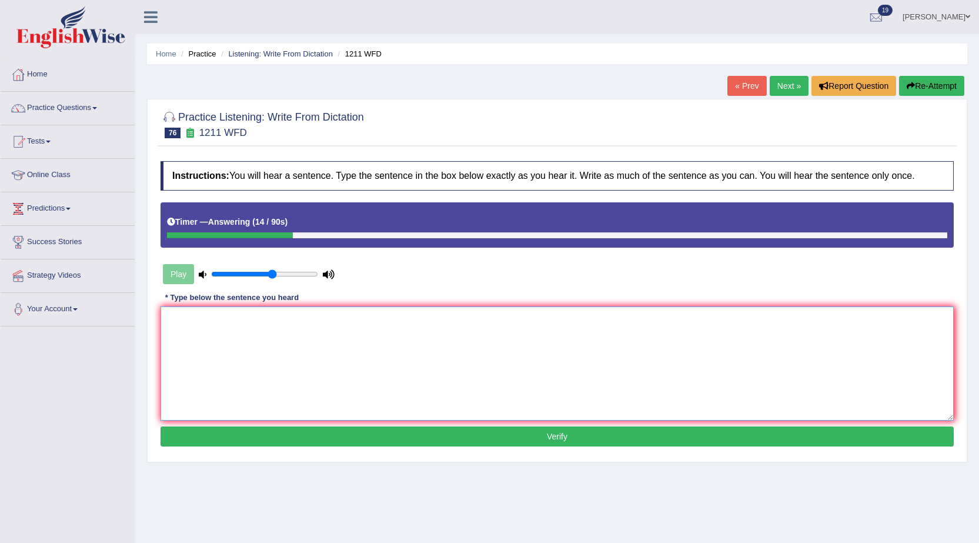
click at [519, 387] on textarea at bounding box center [557, 363] width 793 height 114
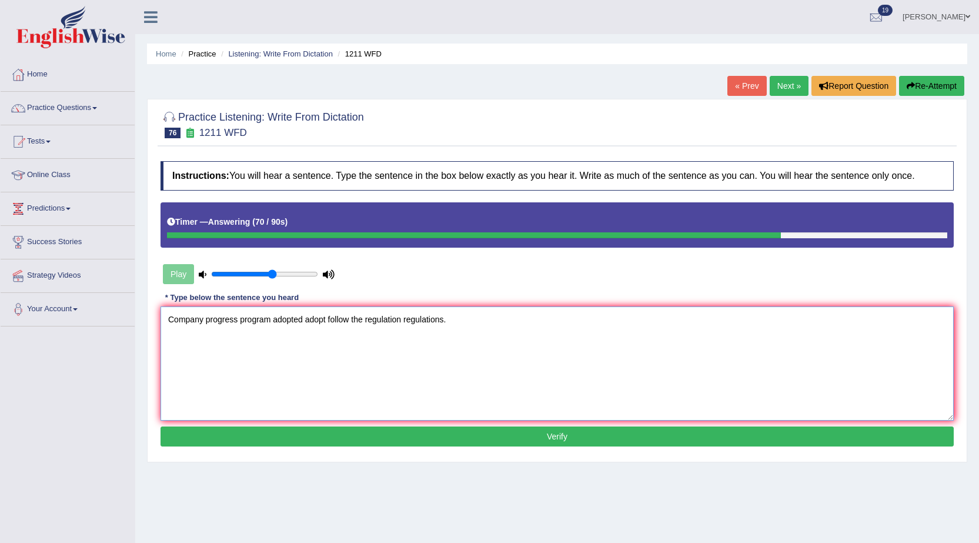
type textarea "Company progress program adopted adopt follow the regulation regulations."
click at [551, 434] on button "Verify" at bounding box center [557, 436] width 793 height 20
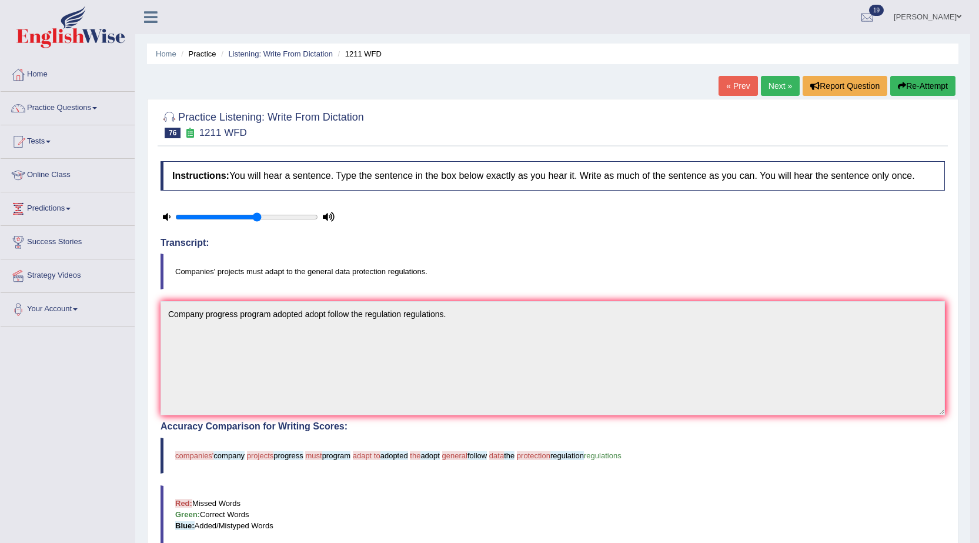
click at [953, 84] on button "Re-Attempt" at bounding box center [922, 86] width 65 height 20
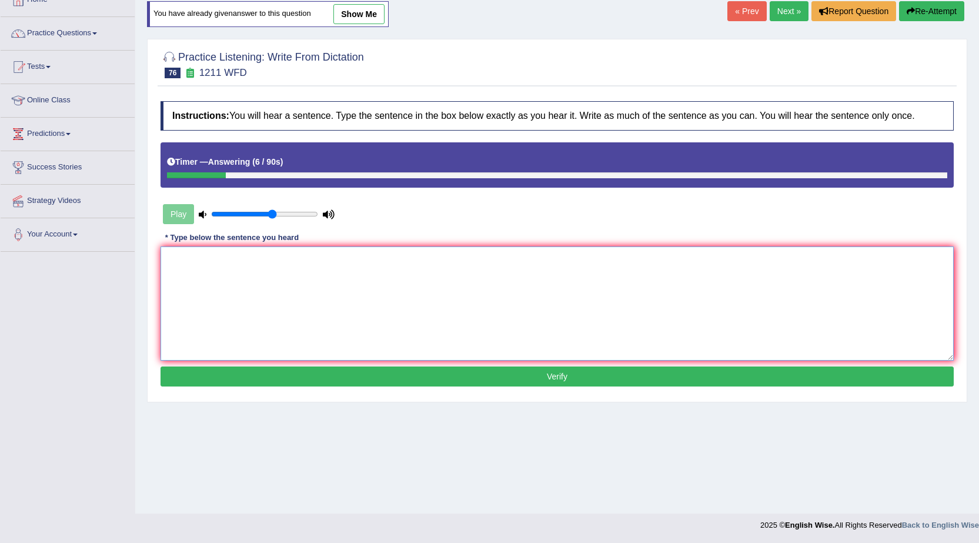
click at [322, 271] on textarea at bounding box center [557, 303] width 793 height 114
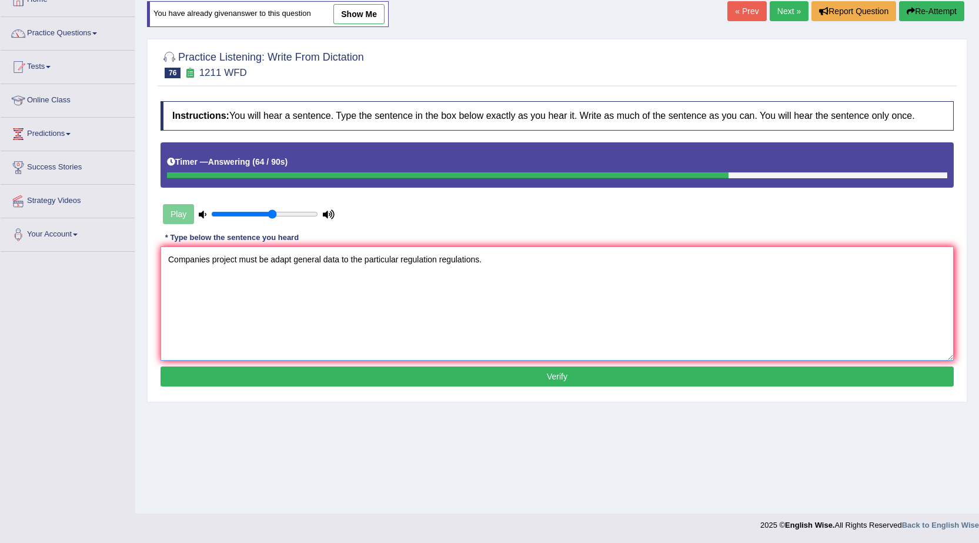
type textarea "Companies project must be adapt general data to the particular regulation regul…"
click at [422, 382] on button "Verify" at bounding box center [557, 376] width 793 height 20
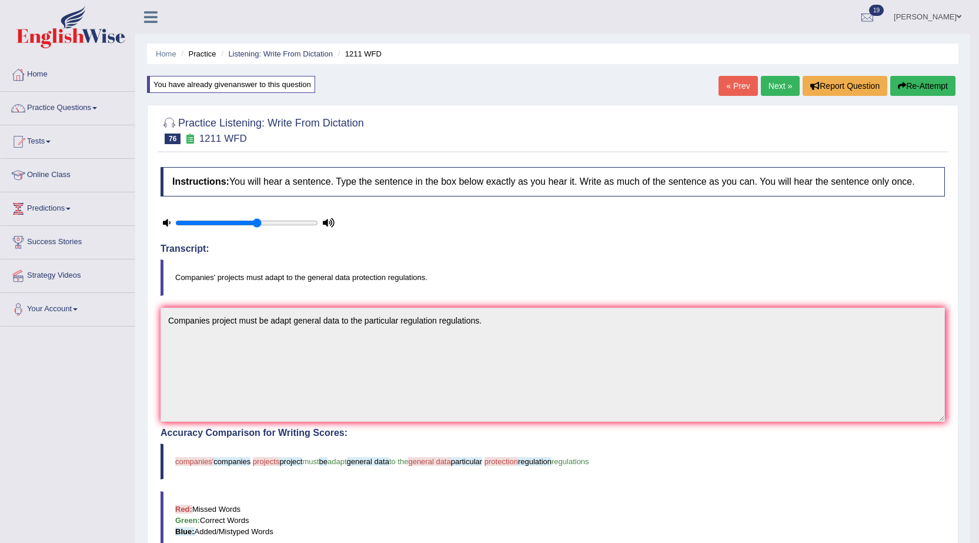
click at [776, 88] on link "Next »" at bounding box center [780, 86] width 39 height 20
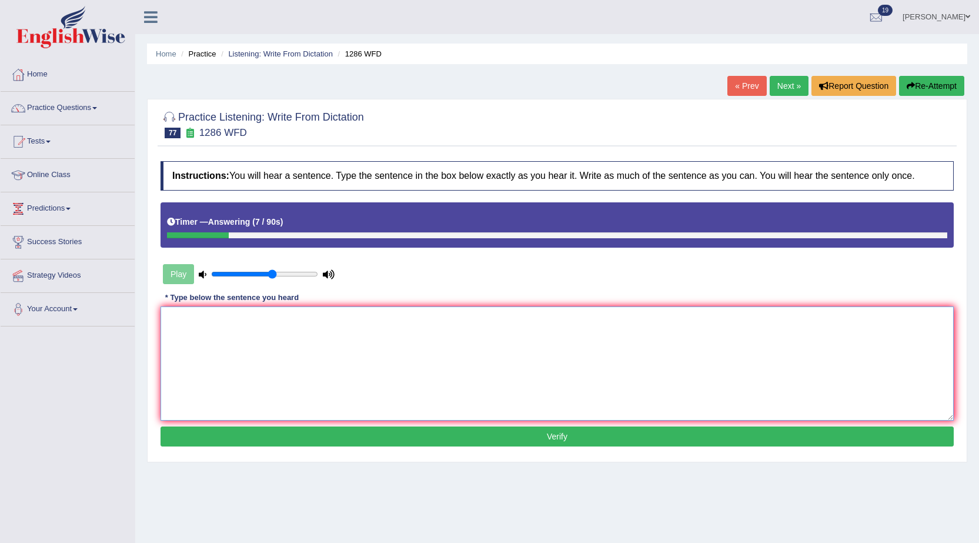
click at [722, 327] on textarea at bounding box center [557, 363] width 793 height 114
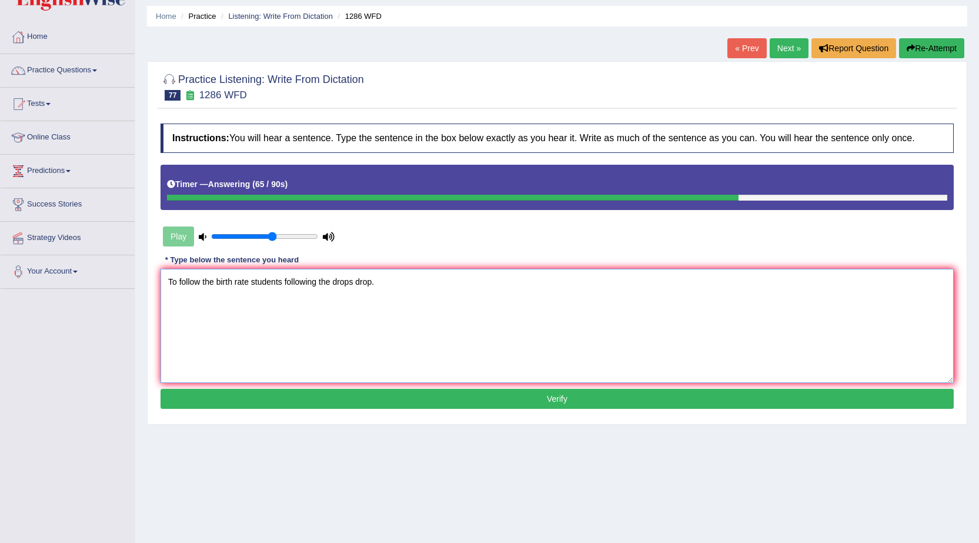
scroll to position [59, 0]
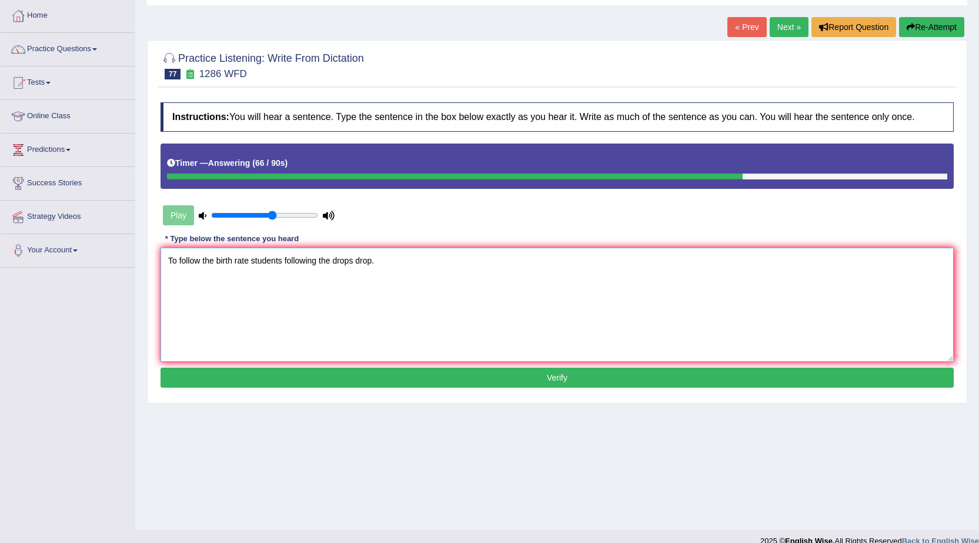
type textarea "To follow the birth rate students following the drops drop."
click at [731, 365] on div "Instructions: You will hear a sentence. Type the sentence in the box below exac…" at bounding box center [557, 246] width 799 height 300
click at [722, 386] on button "Verify" at bounding box center [557, 378] width 793 height 20
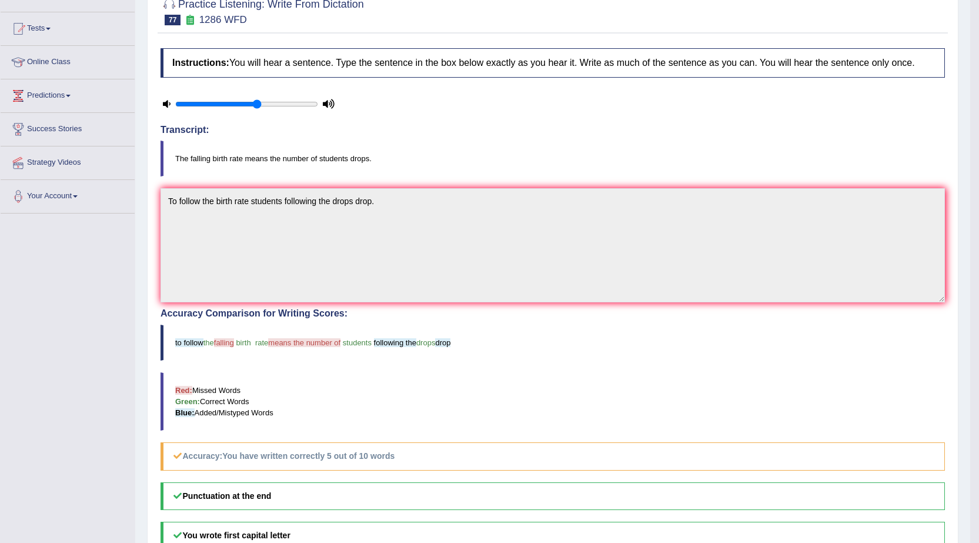
scroll to position [0, 0]
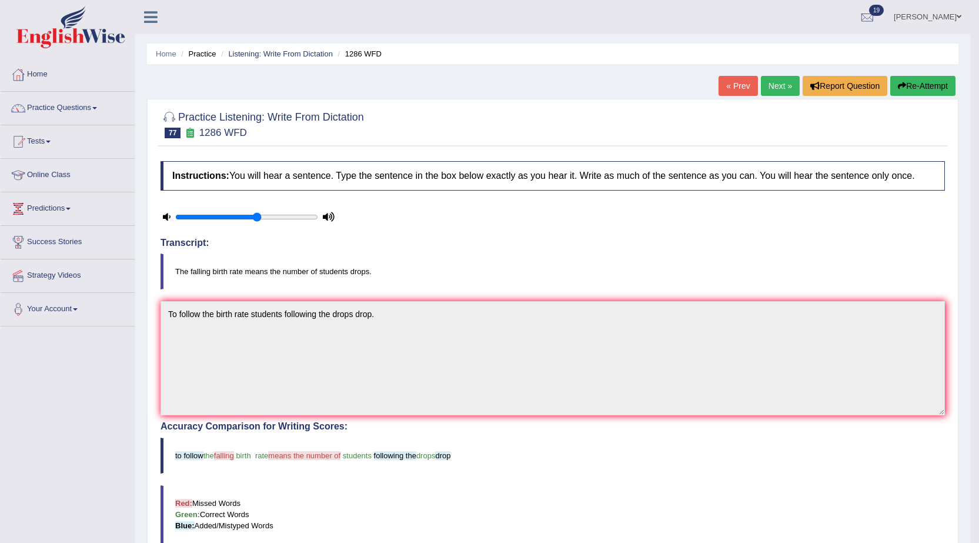
click at [778, 85] on link "Next »" at bounding box center [780, 86] width 39 height 20
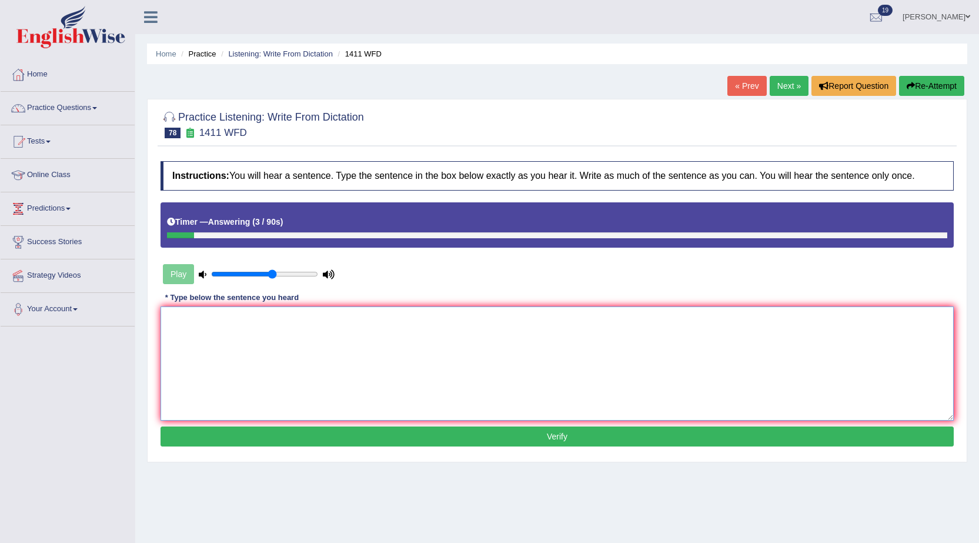
click at [726, 334] on textarea at bounding box center [557, 363] width 793 height 114
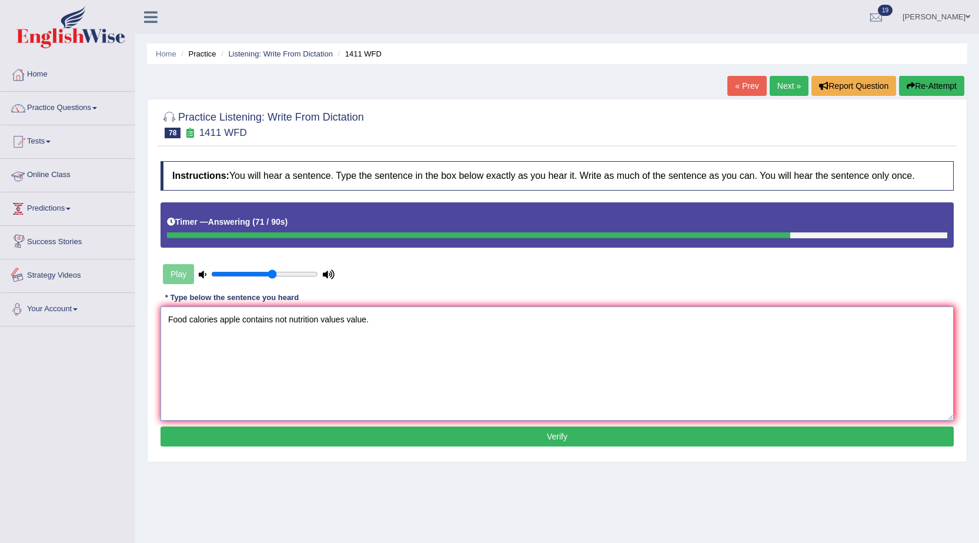
click at [220, 319] on textarea "Food calories apple contains not nutrition values value." at bounding box center [557, 363] width 793 height 114
click at [259, 319] on textarea "Food calories is a apple contains not nutrition values value." at bounding box center [557, 363] width 793 height 114
type textarea "Food calories is a apple contains not nutrition values value."
click at [347, 436] on button "Verify" at bounding box center [557, 436] width 793 height 20
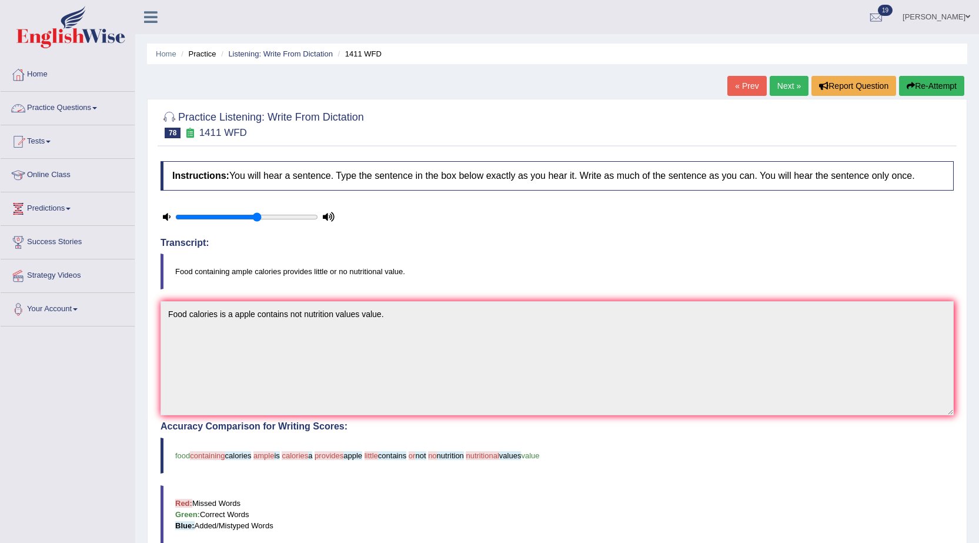
click at [788, 84] on link "Next »" at bounding box center [789, 86] width 39 height 20
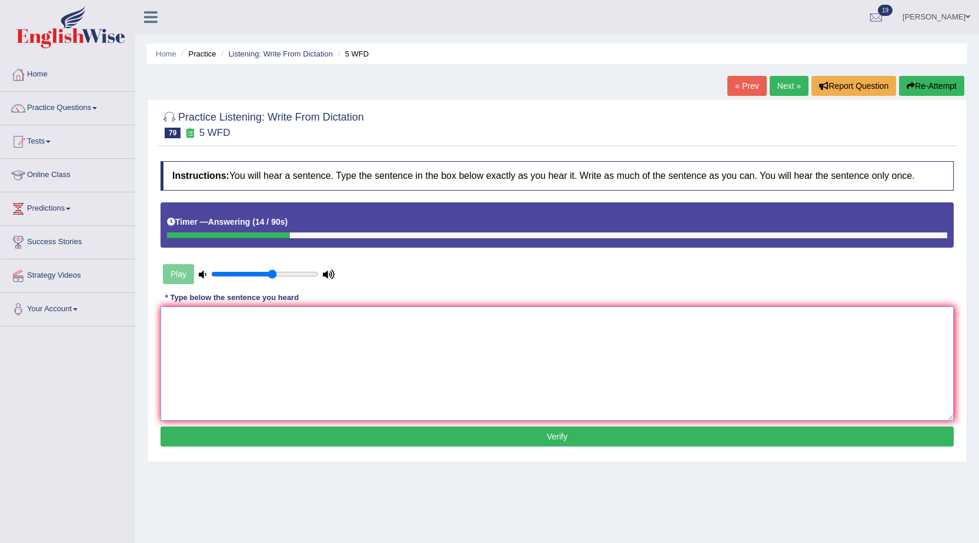
click at [772, 345] on textarea at bounding box center [557, 363] width 793 height 114
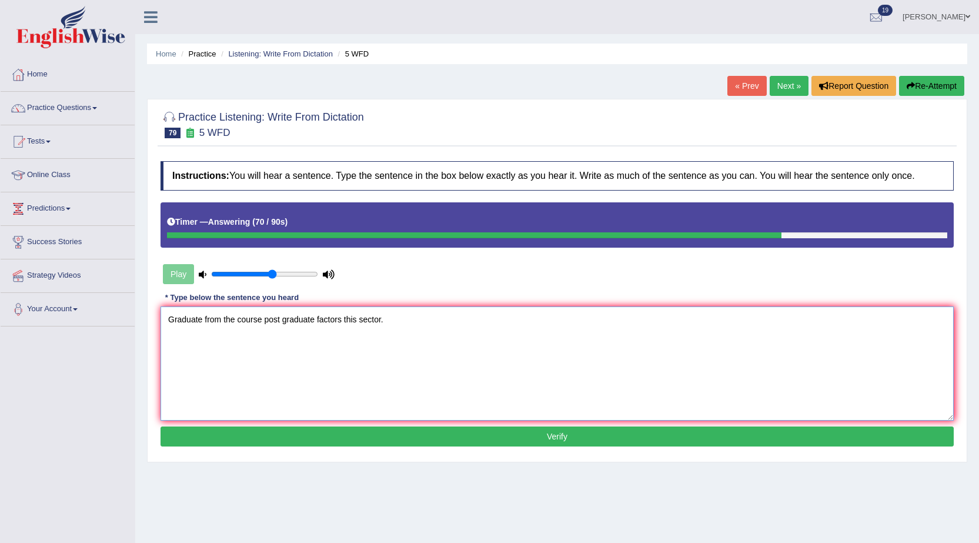
type textarea "Graduate from the course post graduate factors this sector."
click at [535, 444] on div "Instructions: You will hear a sentence. Type the sentence in the box below exac…" at bounding box center [557, 305] width 799 height 300
click at [535, 442] on button "Verify" at bounding box center [557, 436] width 793 height 20
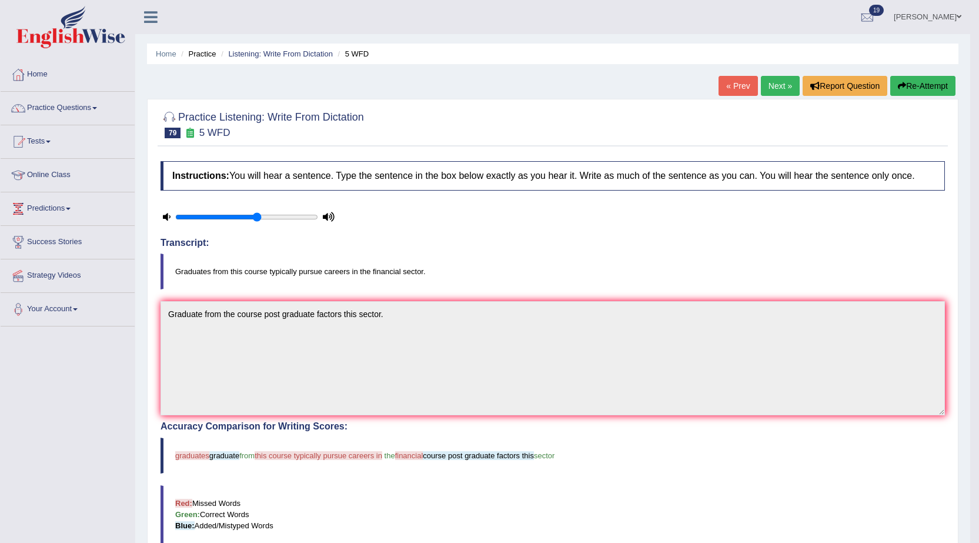
click at [776, 73] on div "Home Practice Listening: Write From Dictation 5 WFD « Prev Next » Report Questi…" at bounding box center [552, 378] width 835 height 757
click at [772, 82] on link "Next »" at bounding box center [780, 86] width 39 height 20
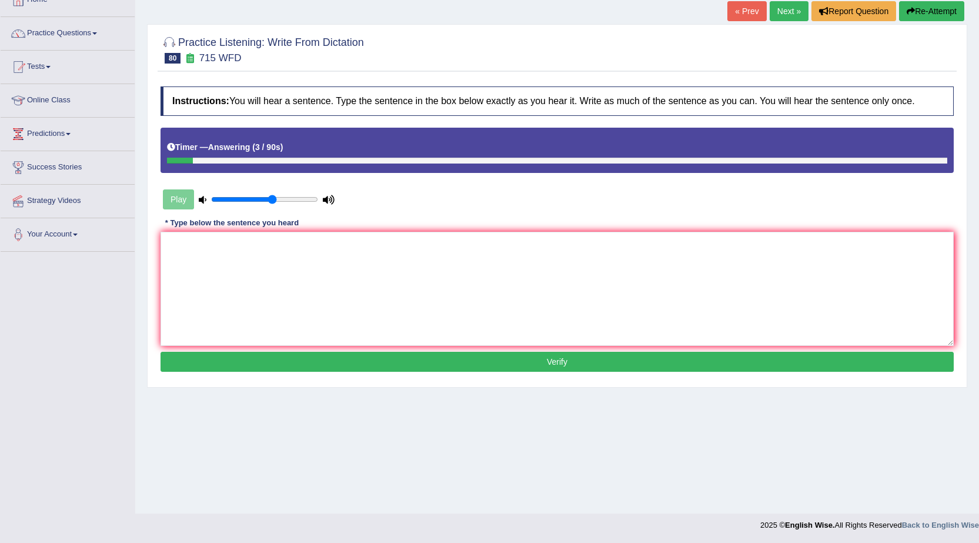
click at [939, 13] on button "Re-Attempt" at bounding box center [931, 11] width 65 height 20
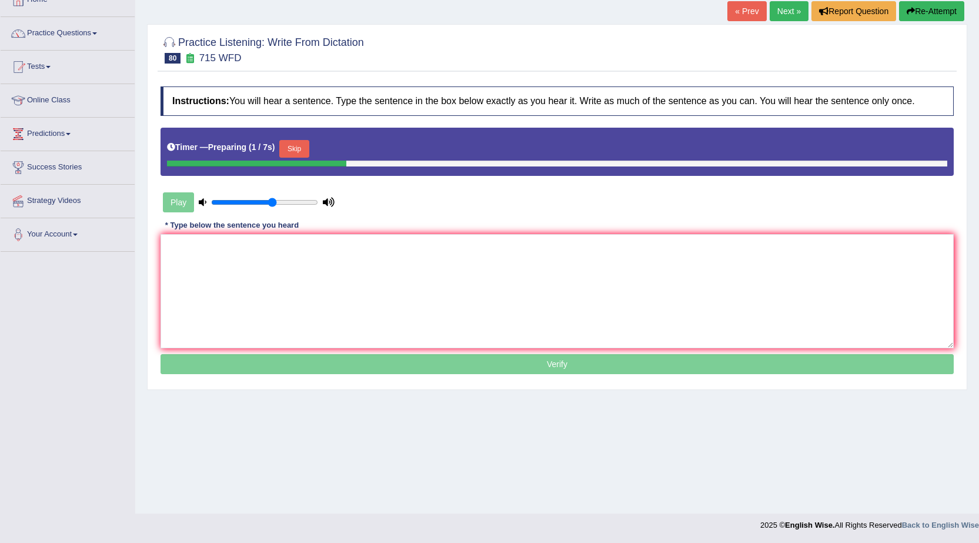
click at [301, 155] on button "Skip" at bounding box center [293, 149] width 29 height 18
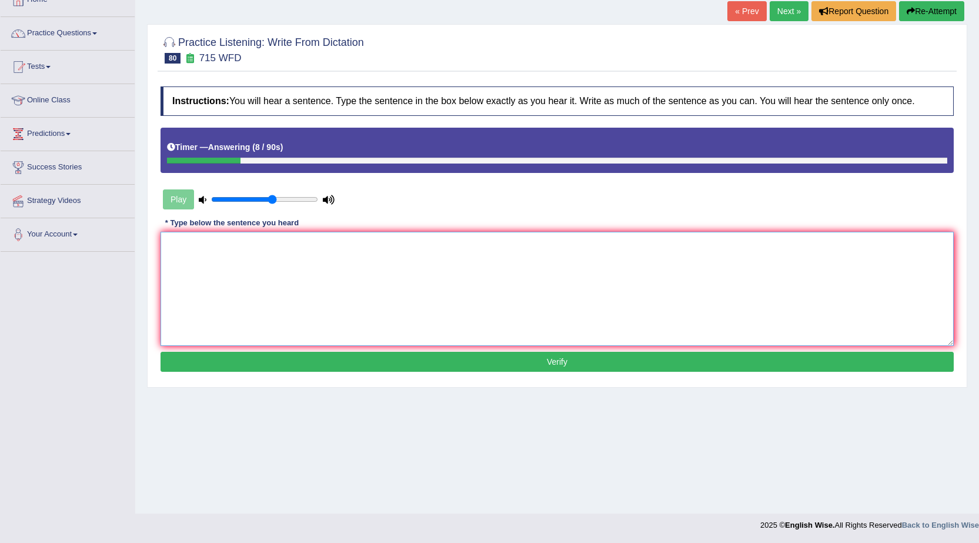
click at [315, 278] on textarea at bounding box center [557, 289] width 793 height 114
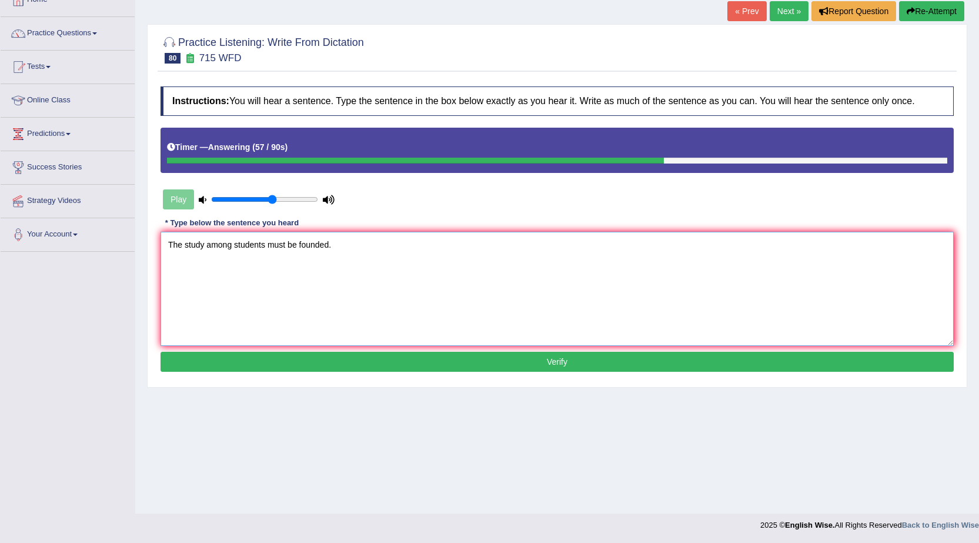
type textarea "The study among students must be founded."
click at [379, 355] on button "Verify" at bounding box center [557, 362] width 793 height 20
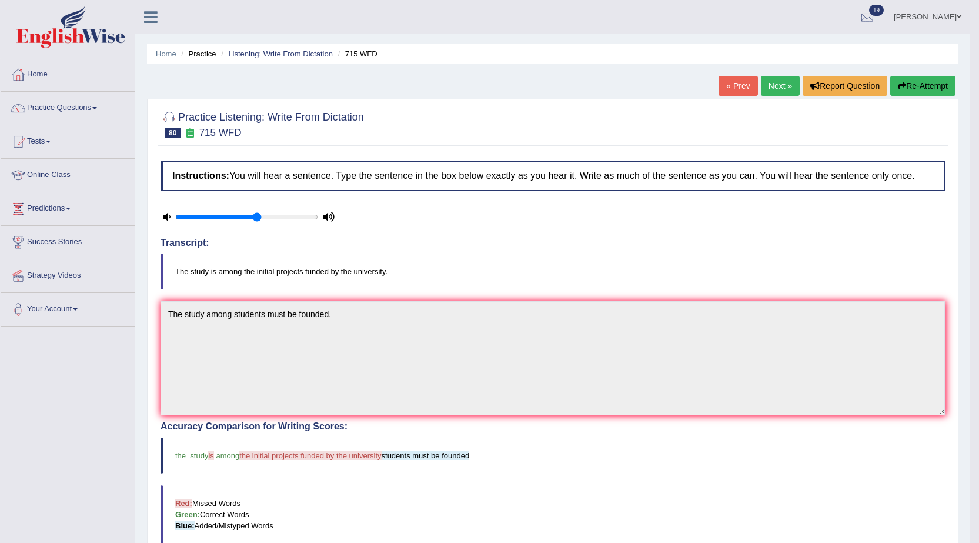
click at [779, 88] on link "Next »" at bounding box center [780, 86] width 39 height 20
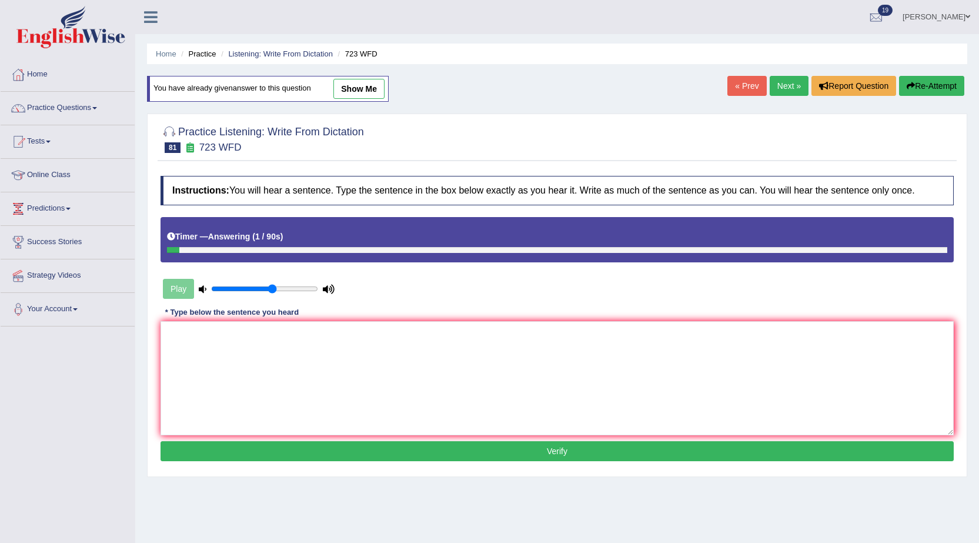
click at [955, 95] on button "Re-Attempt" at bounding box center [931, 86] width 65 height 20
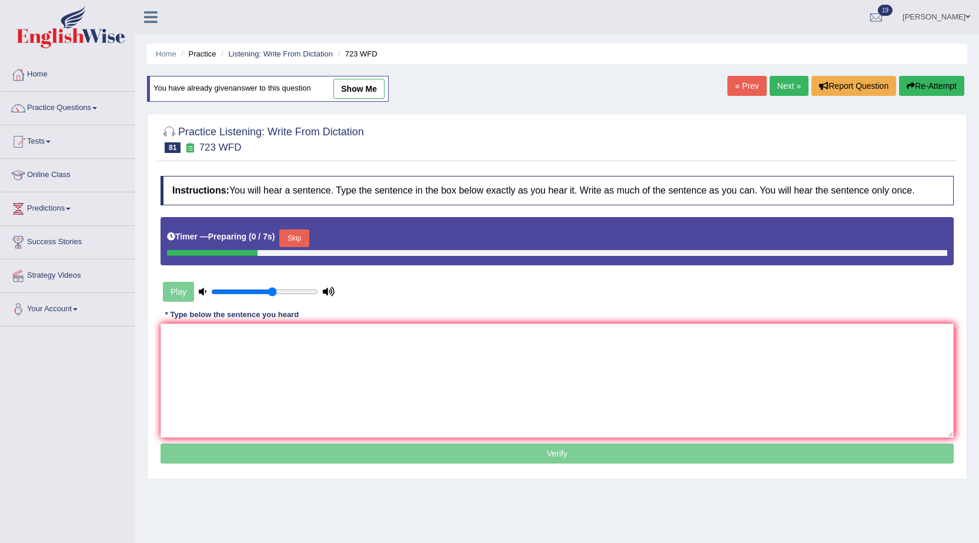
click at [295, 239] on button "Skip" at bounding box center [293, 238] width 29 height 18
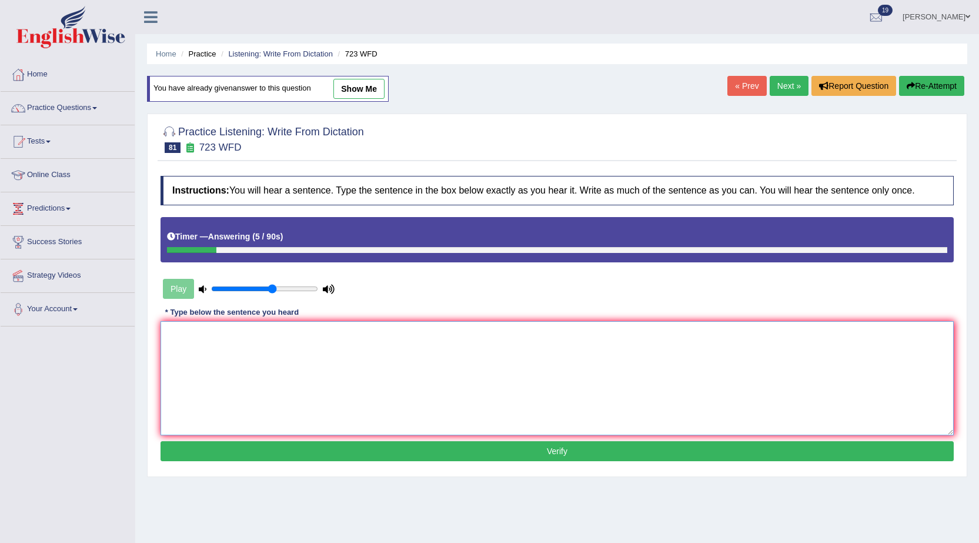
click at [365, 351] on textarea at bounding box center [557, 378] width 793 height 114
type textarea "Globalization is a unknown the phenomenon."
click at [587, 448] on button "Verify" at bounding box center [557, 451] width 793 height 20
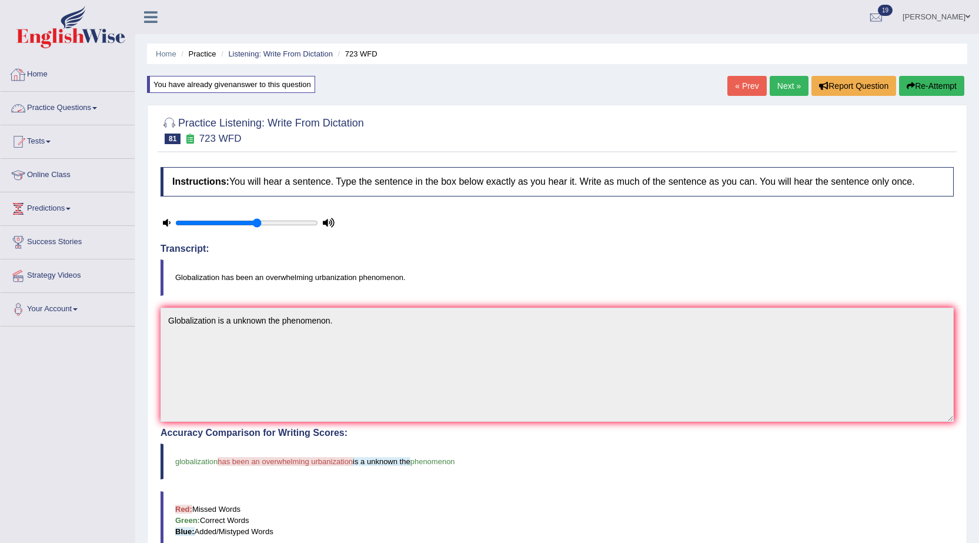
click at [39, 73] on link "Home" at bounding box center [68, 72] width 134 height 29
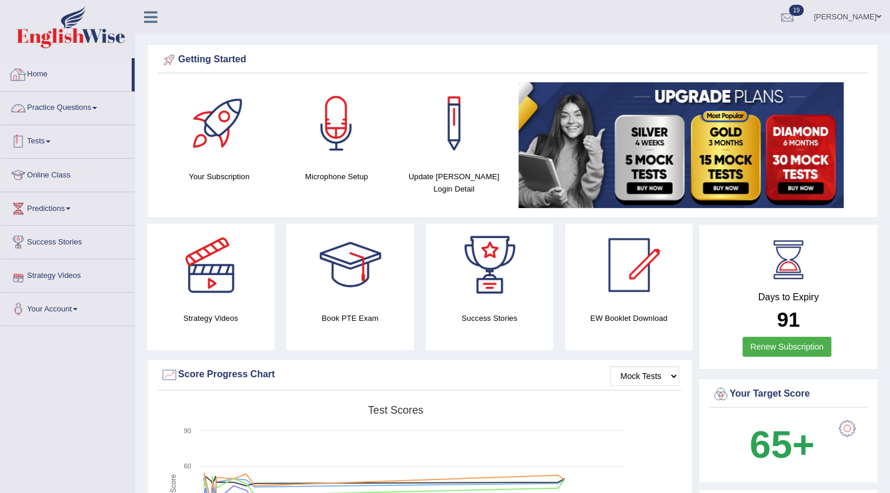
click at [80, 98] on link "Practice Questions" at bounding box center [68, 106] width 134 height 29
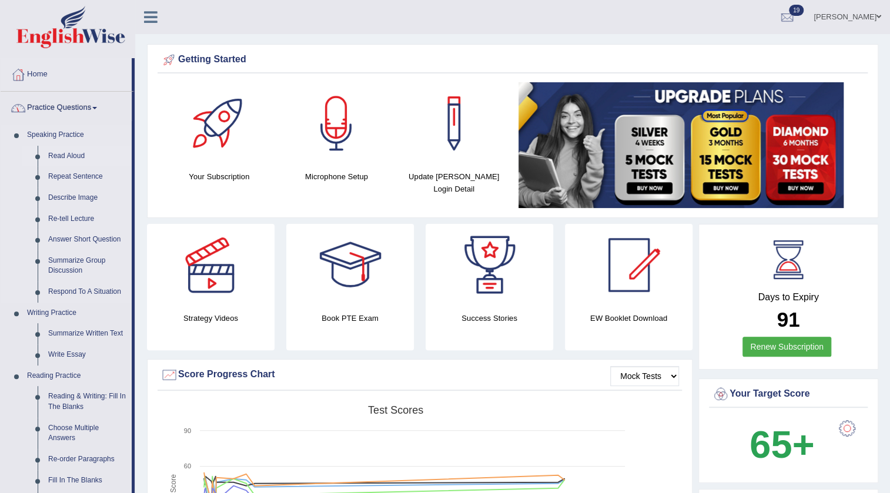
click at [70, 152] on link "Read Aloud" at bounding box center [87, 156] width 89 height 21
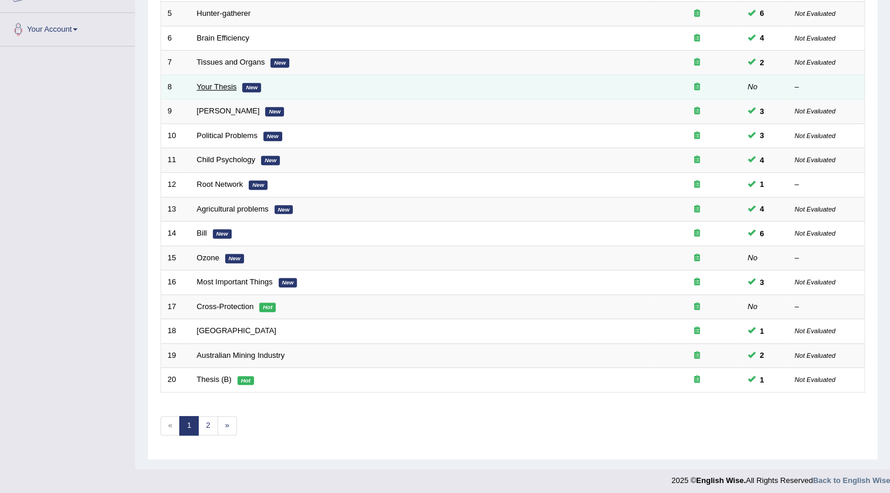
scroll to position [283, 0]
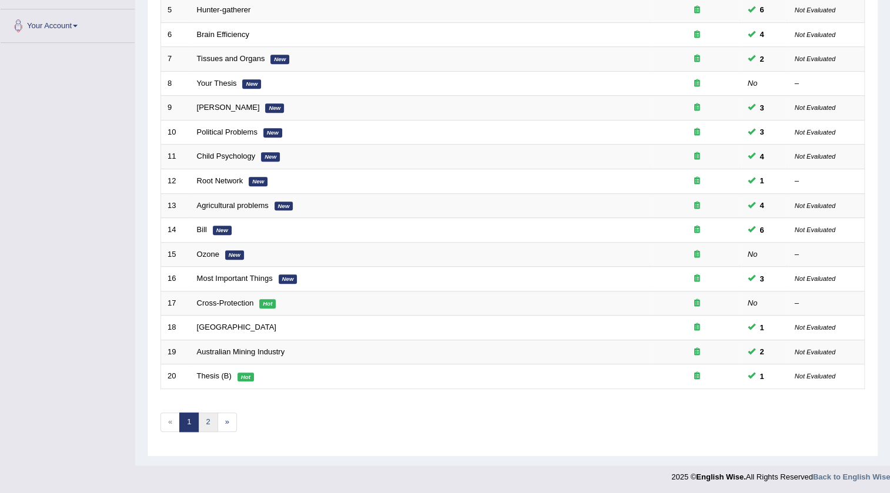
click at [206, 417] on link "2" at bounding box center [207, 422] width 19 height 19
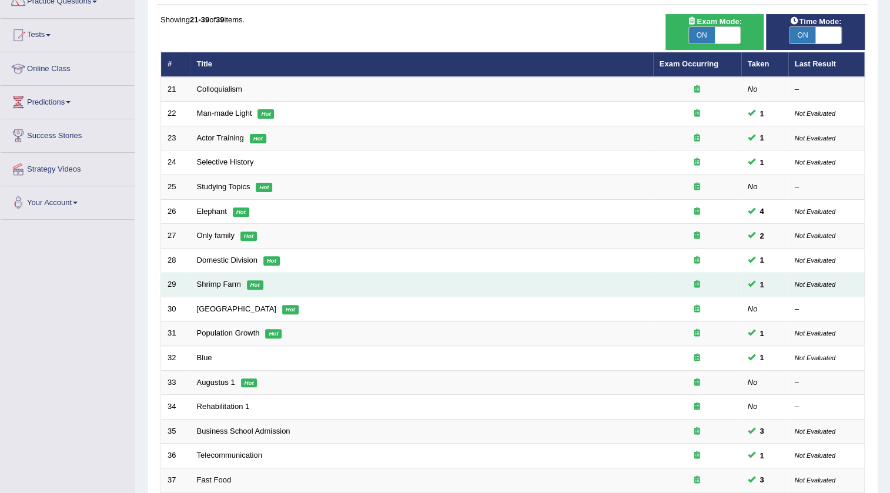
scroll to position [259, 0]
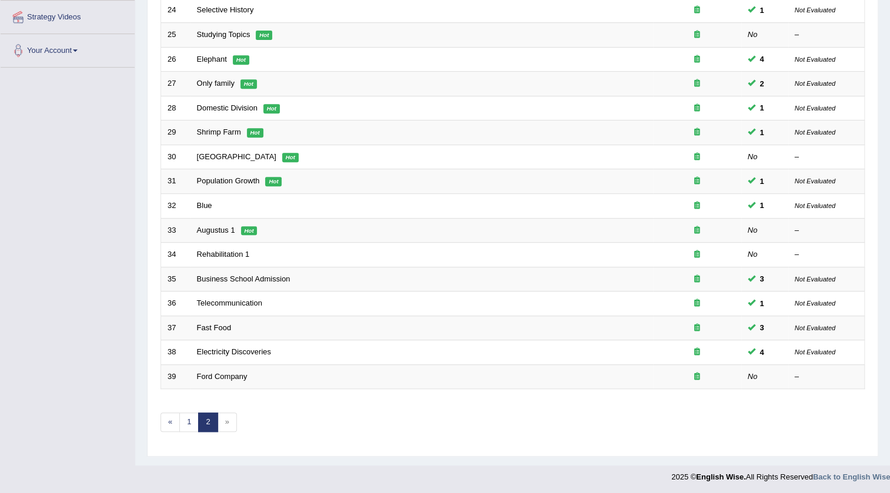
click at [225, 423] on span "»" at bounding box center [227, 422] width 19 height 19
click at [229, 423] on span "»" at bounding box center [227, 422] width 19 height 19
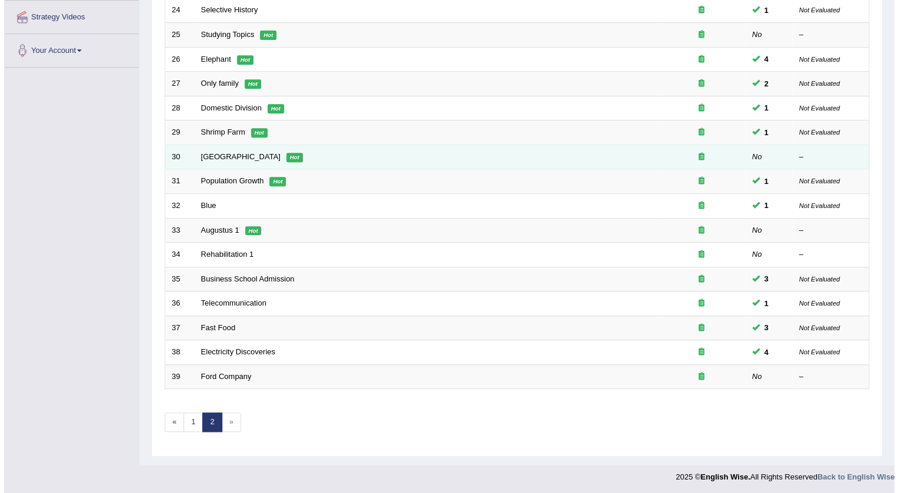
scroll to position [0, 0]
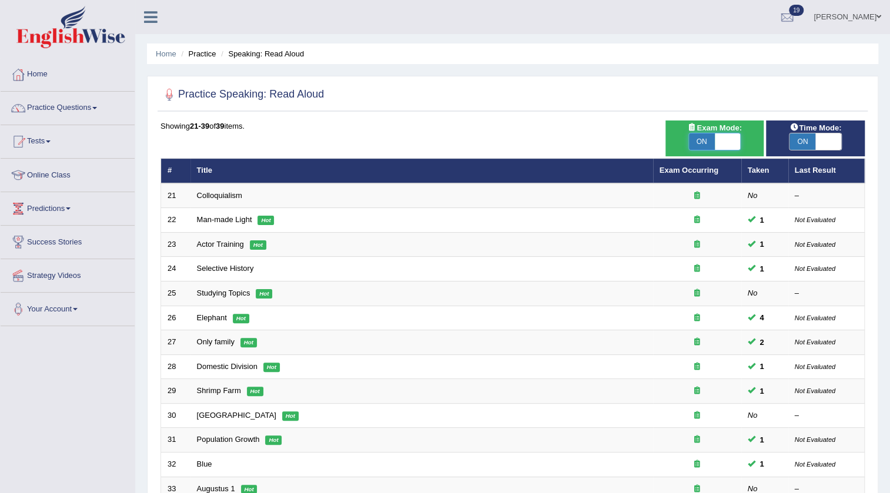
click at [729, 136] on span at bounding box center [728, 142] width 26 height 16
checkbox input "false"
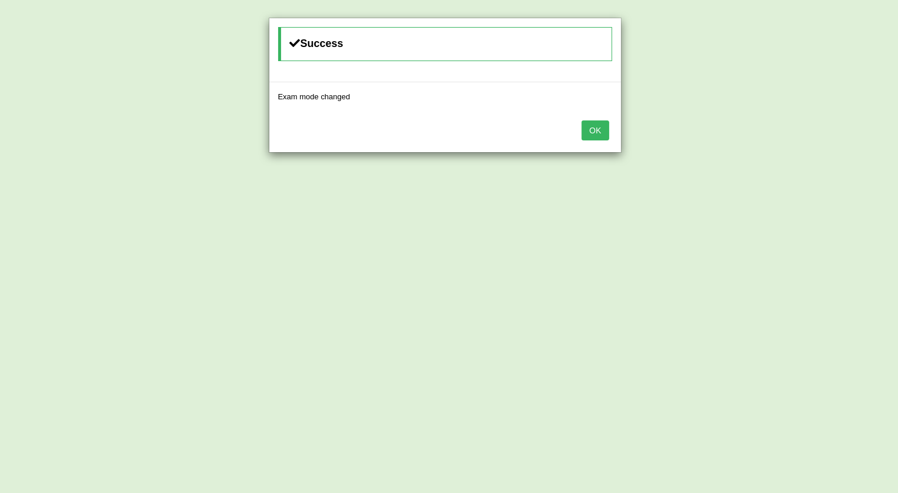
click at [599, 132] on button "OK" at bounding box center [595, 131] width 27 height 20
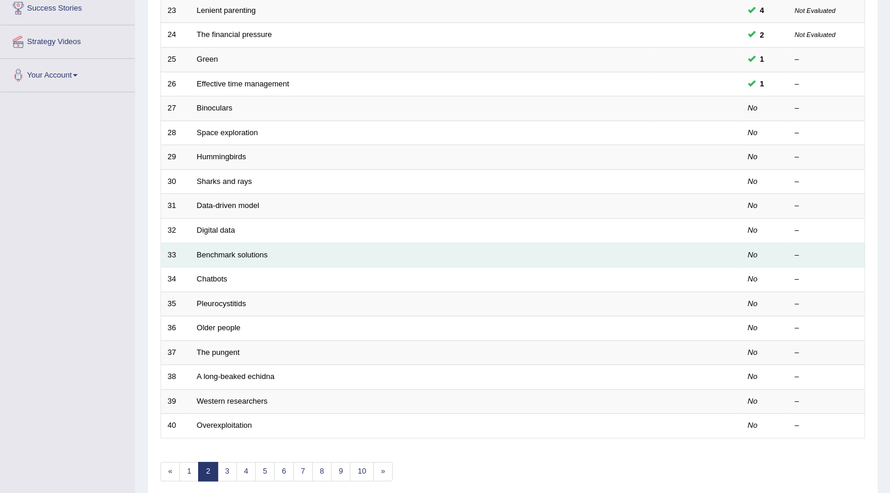
scroll to position [172, 0]
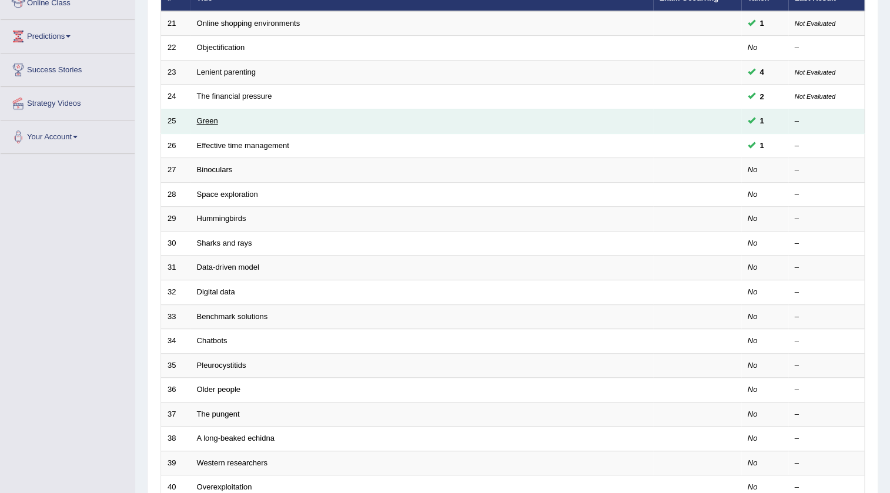
click at [208, 116] on link "Green" at bounding box center [207, 120] width 21 height 9
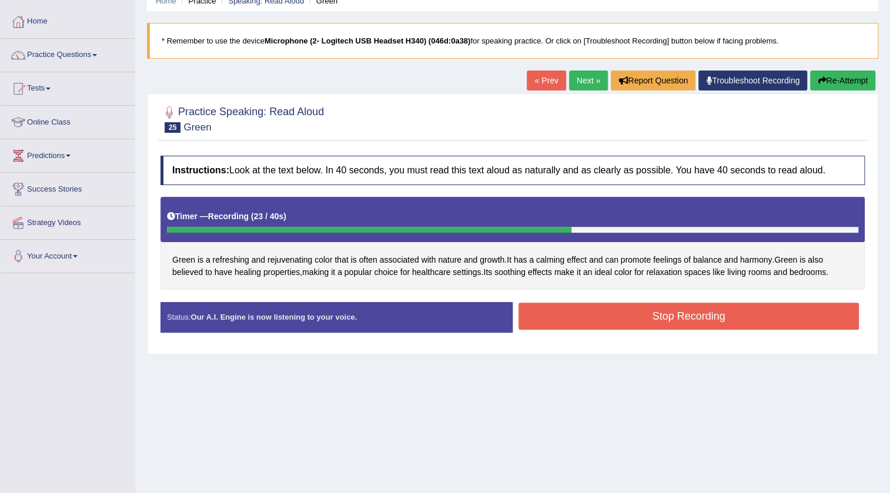
click at [754, 329] on button "Stop Recording" at bounding box center [689, 316] width 341 height 27
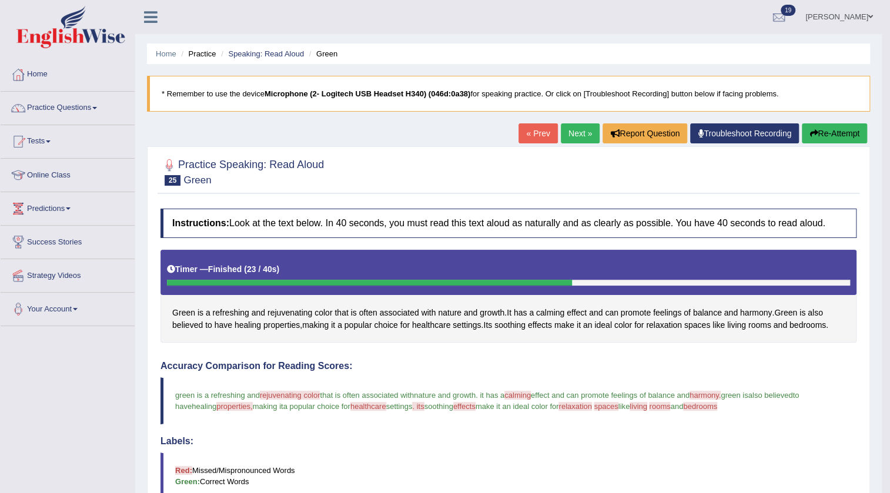
click at [584, 129] on link "Next »" at bounding box center [580, 134] width 39 height 20
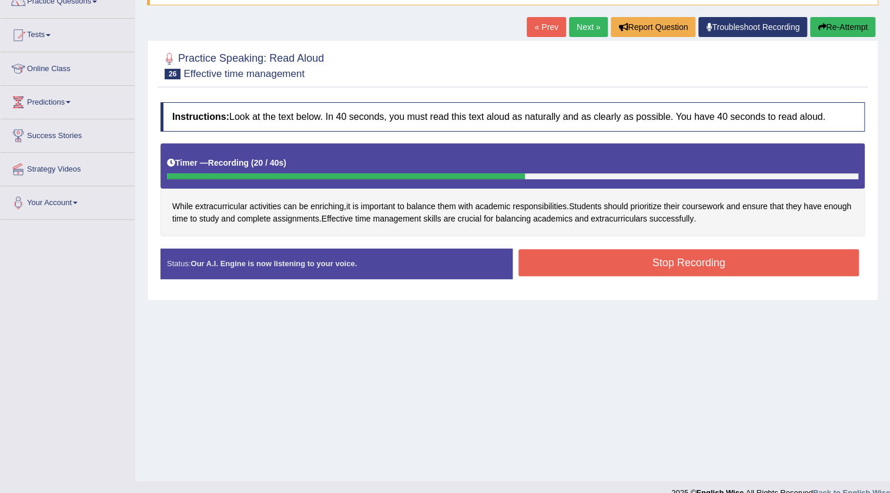
click at [625, 246] on div "Instructions: Look at the text below. In 40 seconds, you must read this text al…" at bounding box center [513, 195] width 710 height 198
click at [624, 253] on button "Stop Recording" at bounding box center [689, 262] width 341 height 27
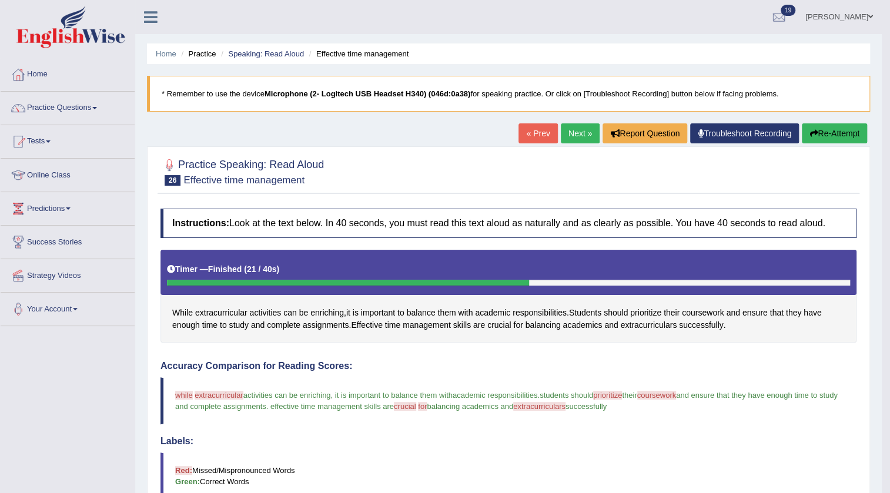
click at [585, 135] on link "Next »" at bounding box center [580, 134] width 39 height 20
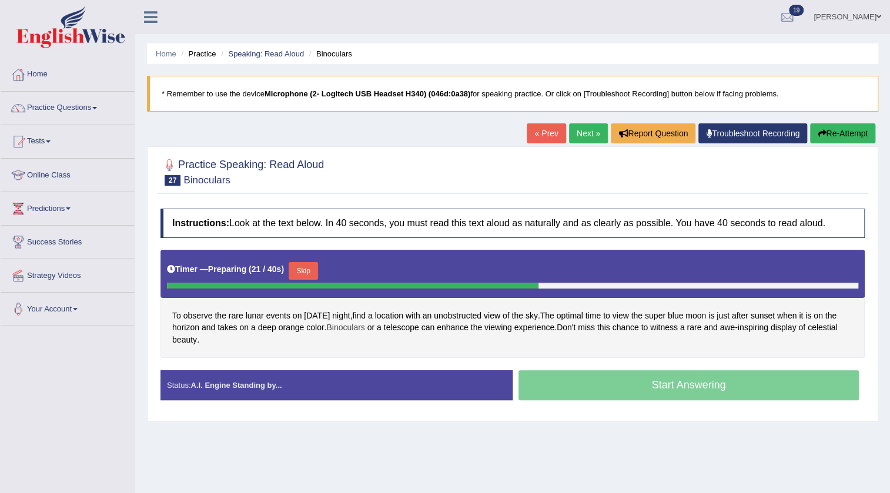
click at [365, 329] on span "Binoculars" at bounding box center [345, 328] width 38 height 12
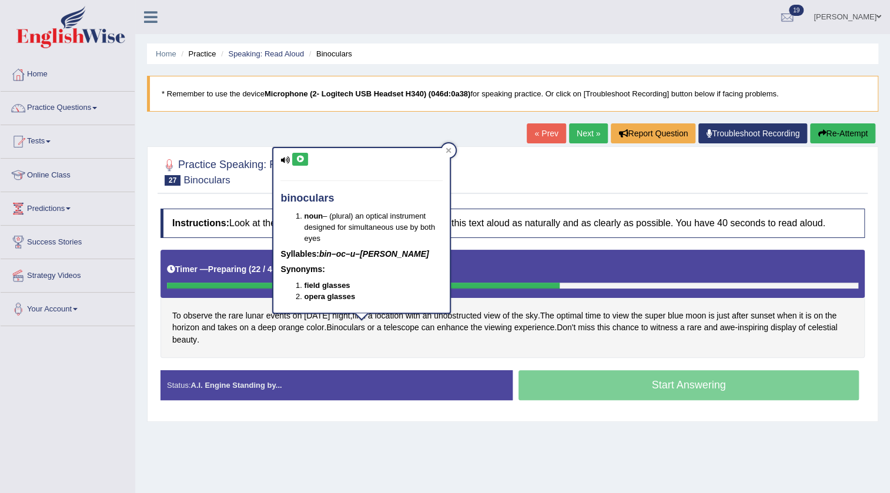
click at [302, 161] on icon at bounding box center [300, 159] width 9 height 7
click at [451, 154] on div at bounding box center [449, 151] width 14 height 14
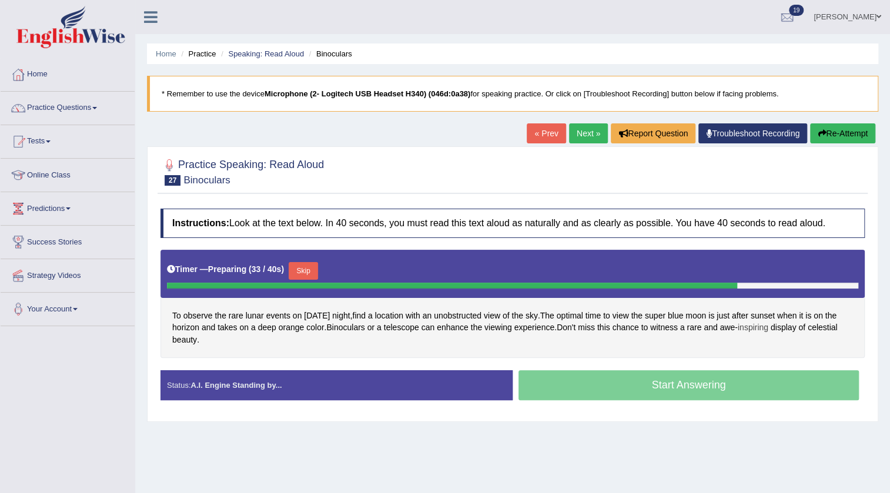
click at [769, 329] on span "inspiring" at bounding box center [753, 328] width 31 height 12
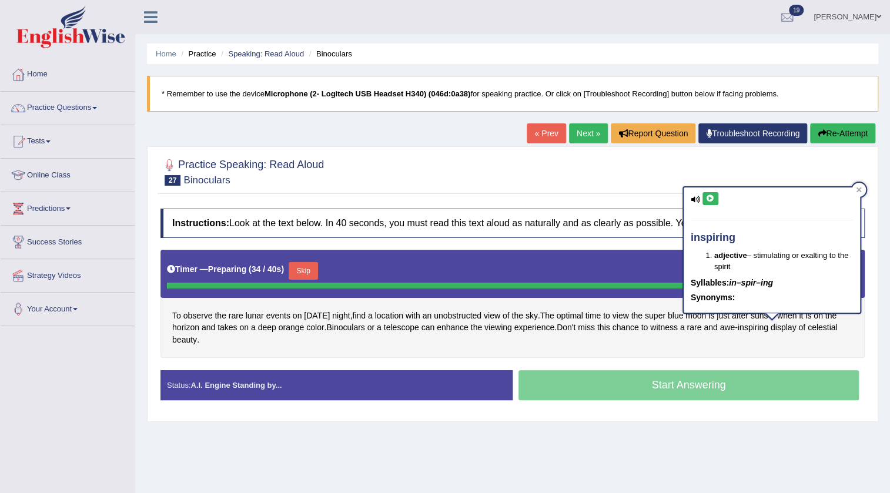
click at [712, 201] on icon at bounding box center [710, 198] width 9 height 7
click at [748, 433] on div "Home Practice Speaking: Read Aloud Binoculars * Remember to use the device Micr…" at bounding box center [512, 294] width 755 height 588
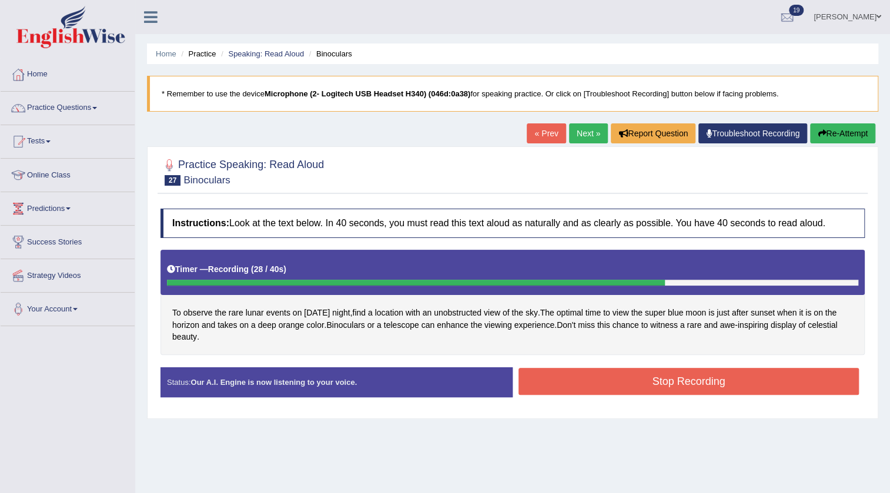
click at [660, 389] on button "Stop Recording" at bounding box center [689, 381] width 341 height 27
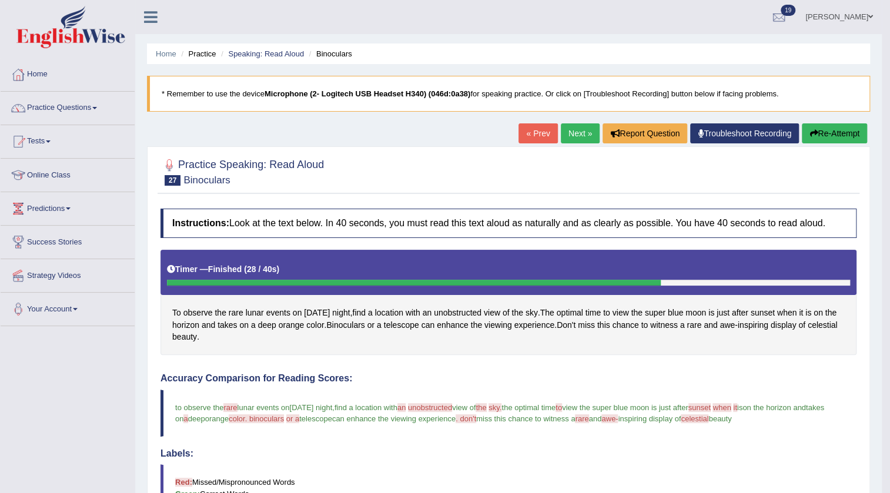
click at [568, 151] on div "Practice Speaking: Read Aloud 27 Binoculars Instructions: Look at the text belo…" at bounding box center [508, 461] width 723 height 631
click at [571, 142] on link "Next »" at bounding box center [580, 134] width 39 height 20
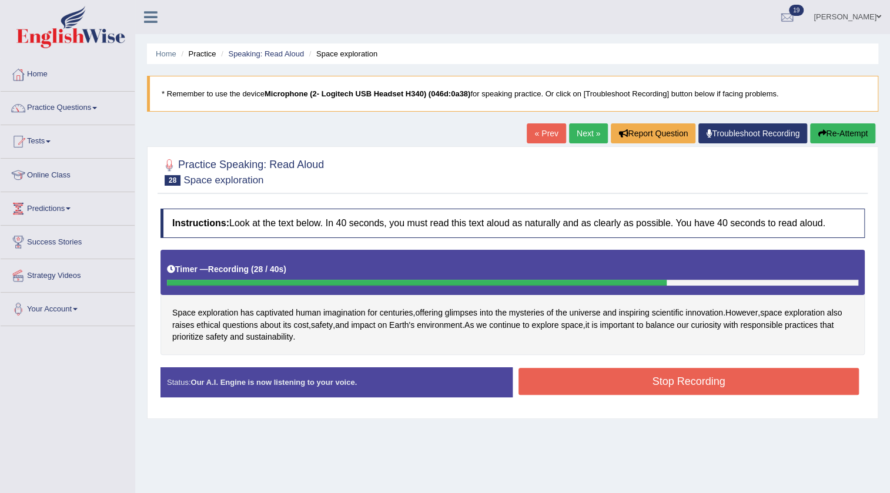
click at [671, 375] on button "Stop Recording" at bounding box center [689, 381] width 341 height 27
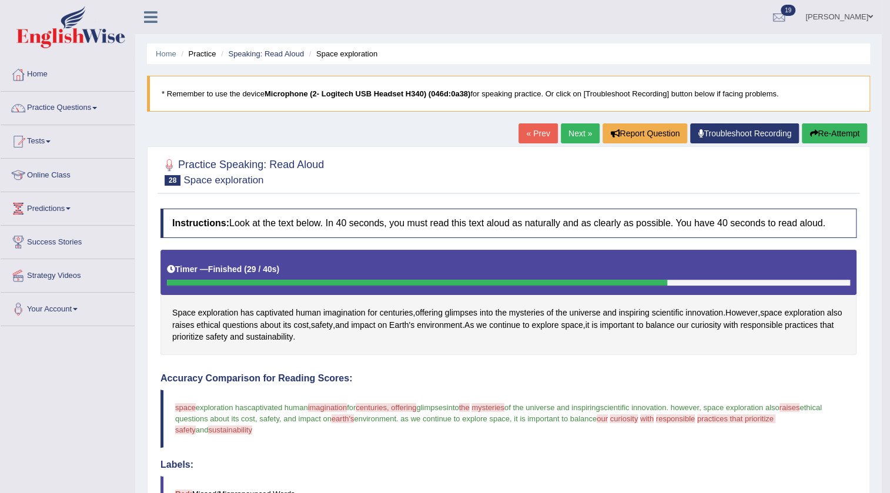
click at [820, 134] on button "Re-Attempt" at bounding box center [834, 134] width 65 height 20
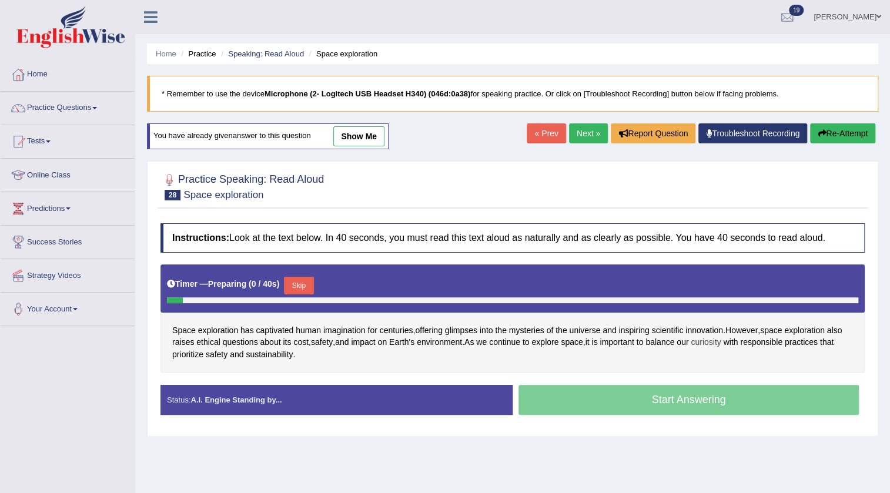
click at [717, 341] on span "curiosity" at bounding box center [706, 342] width 30 height 12
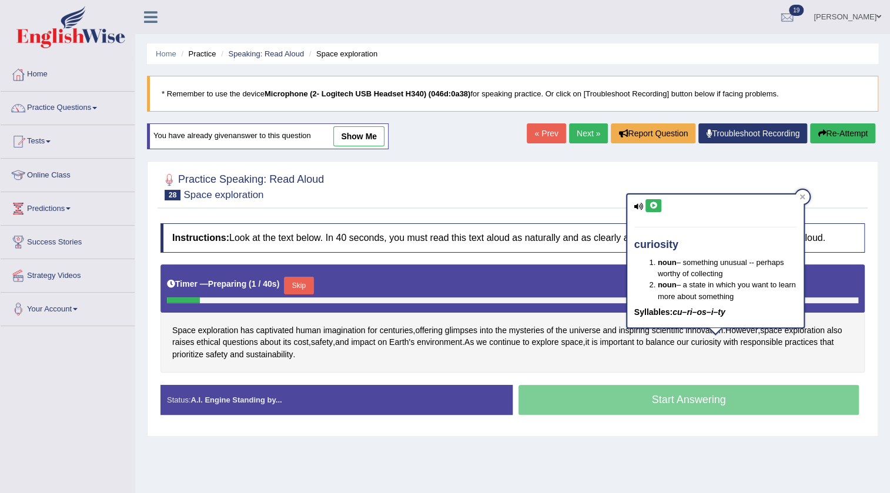
click at [659, 205] on button at bounding box center [654, 205] width 16 height 13
click at [803, 199] on icon at bounding box center [803, 197] width 6 height 6
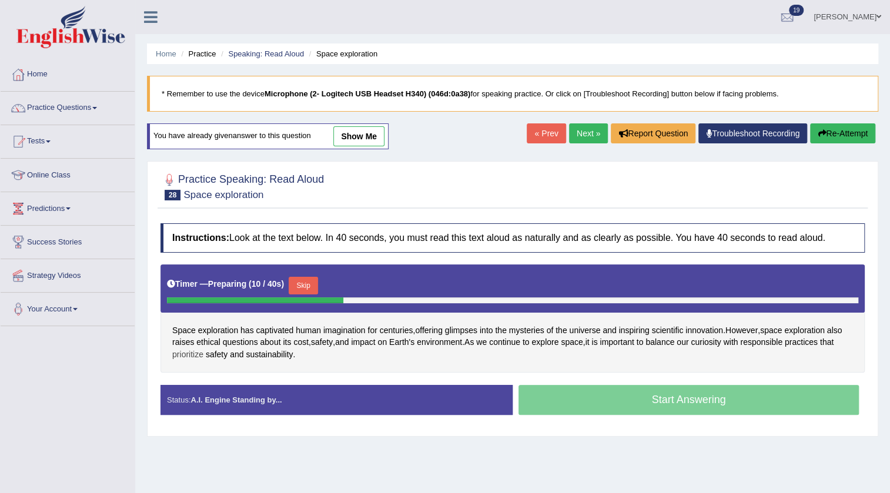
click at [189, 356] on span "prioritize" at bounding box center [187, 355] width 31 height 12
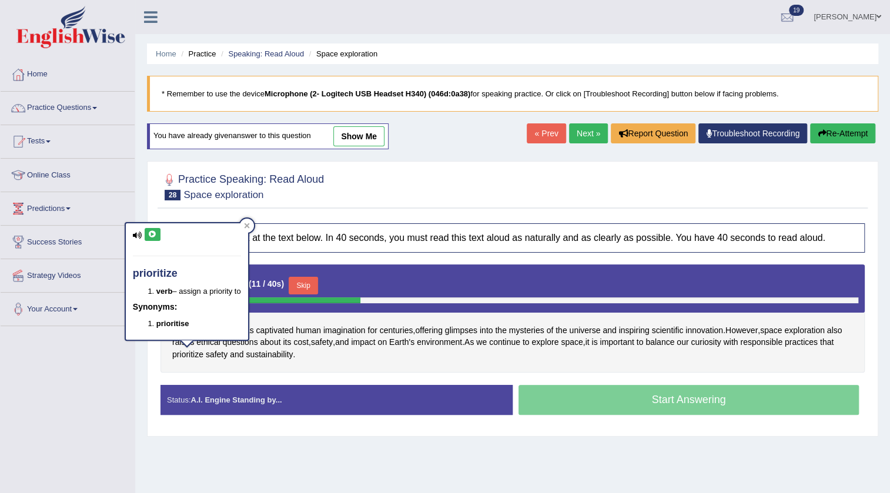
click at [144, 236] on div "prioritize verb – assign a priority to Synonyms: prioritise" at bounding box center [187, 281] width 122 height 116
click at [145, 235] on button at bounding box center [153, 234] width 16 height 13
click at [243, 227] on div at bounding box center [247, 226] width 14 height 14
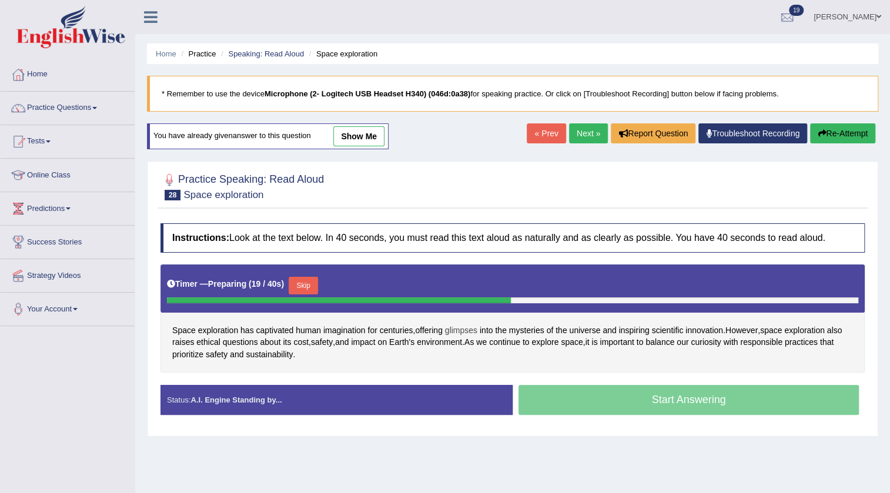
click at [456, 333] on span "glimpses" at bounding box center [461, 331] width 32 height 12
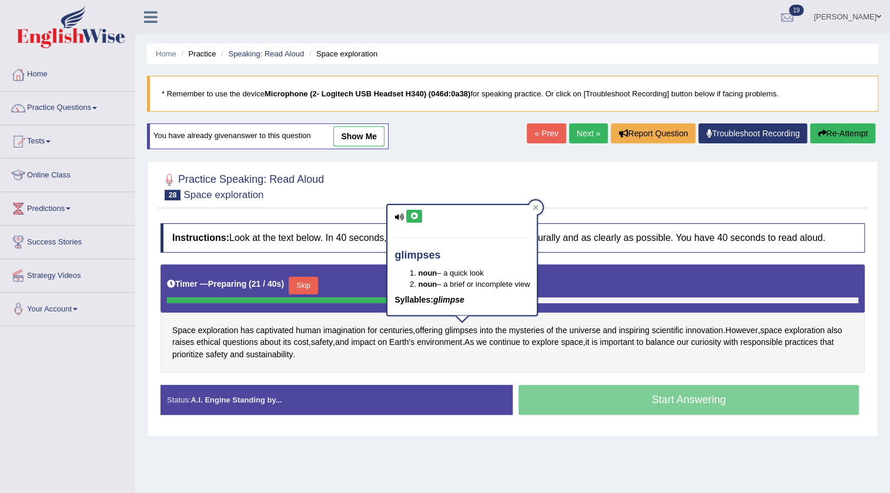
click at [411, 215] on icon at bounding box center [414, 216] width 9 height 7
click at [625, 352] on div "Space exploration has captivated human imagination for centuries , offering gli…" at bounding box center [513, 319] width 705 height 108
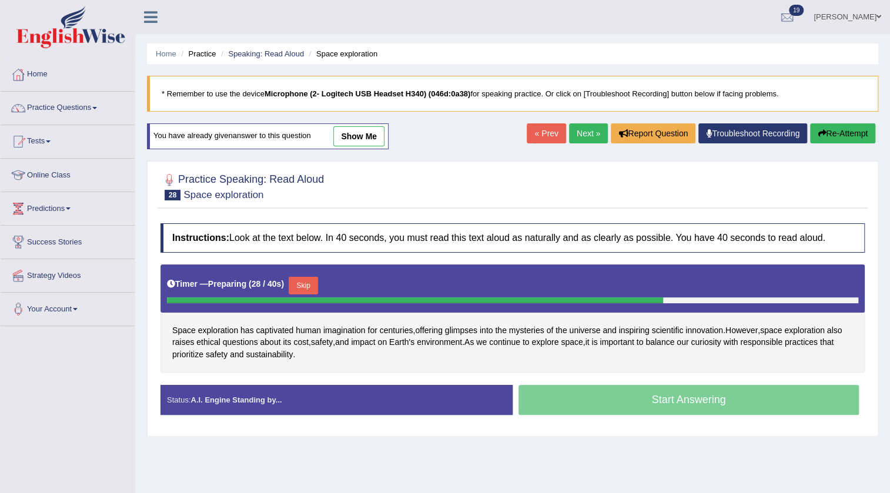
click at [301, 288] on button "Skip" at bounding box center [303, 286] width 29 height 18
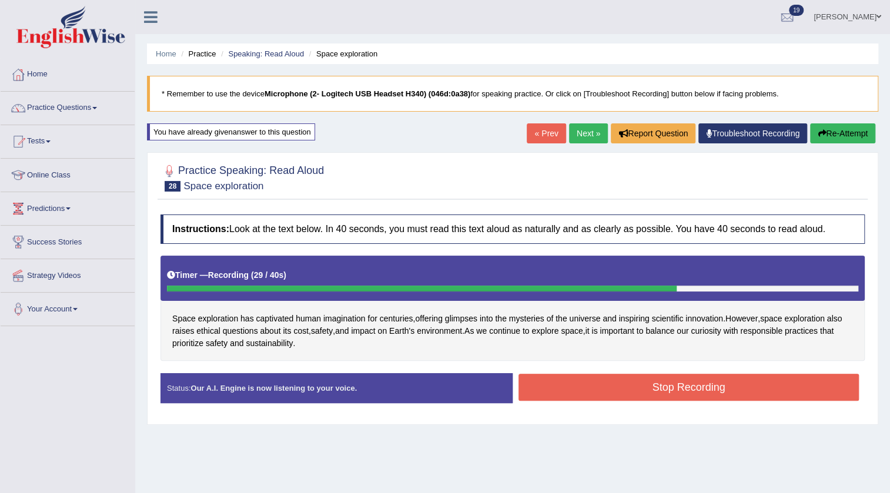
click at [566, 387] on button "Stop Recording" at bounding box center [689, 387] width 341 height 27
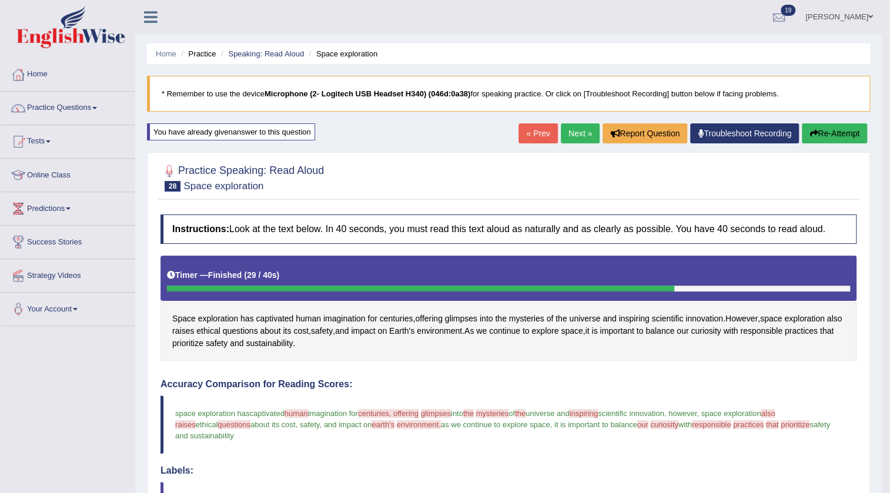
click at [829, 138] on button "Re-Attempt" at bounding box center [834, 134] width 65 height 20
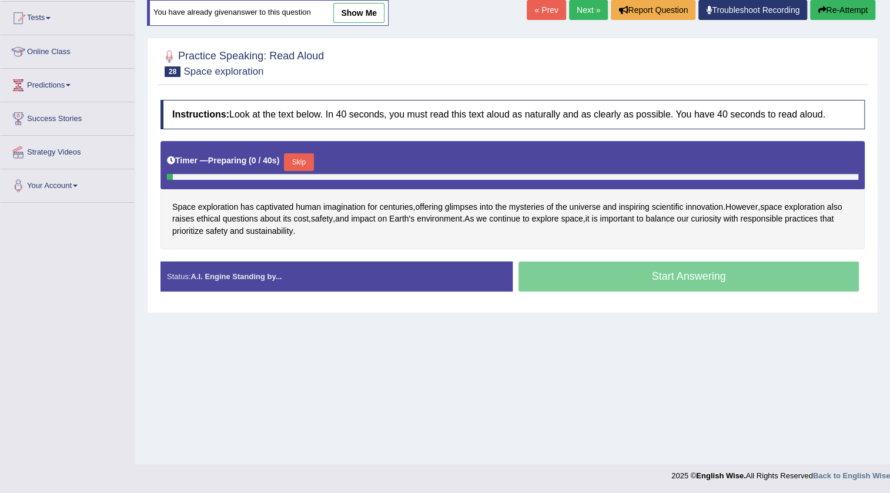
scroll to position [124, 0]
click at [306, 161] on button "Skip" at bounding box center [298, 163] width 29 height 18
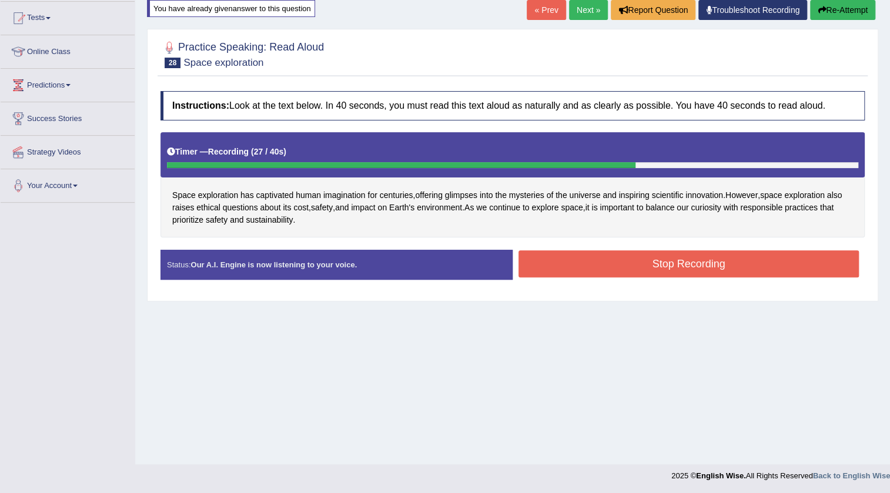
click at [625, 274] on button "Stop Recording" at bounding box center [689, 264] width 341 height 27
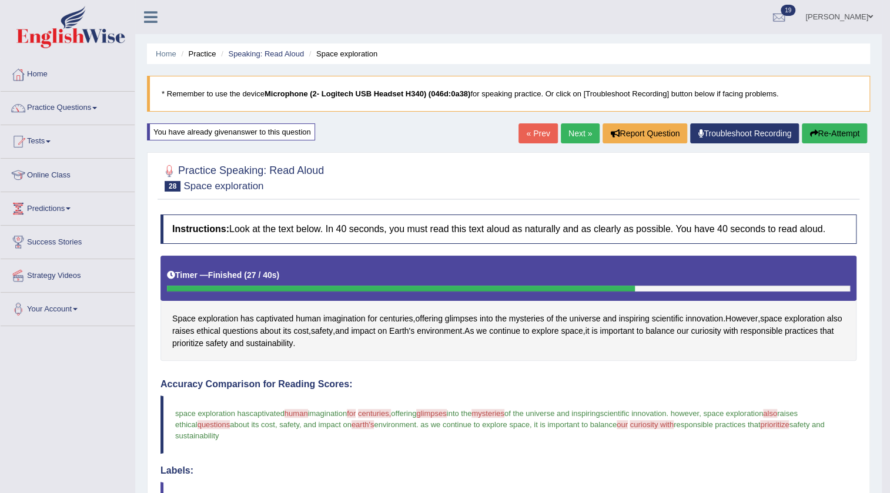
click at [569, 134] on link "Next »" at bounding box center [580, 134] width 39 height 20
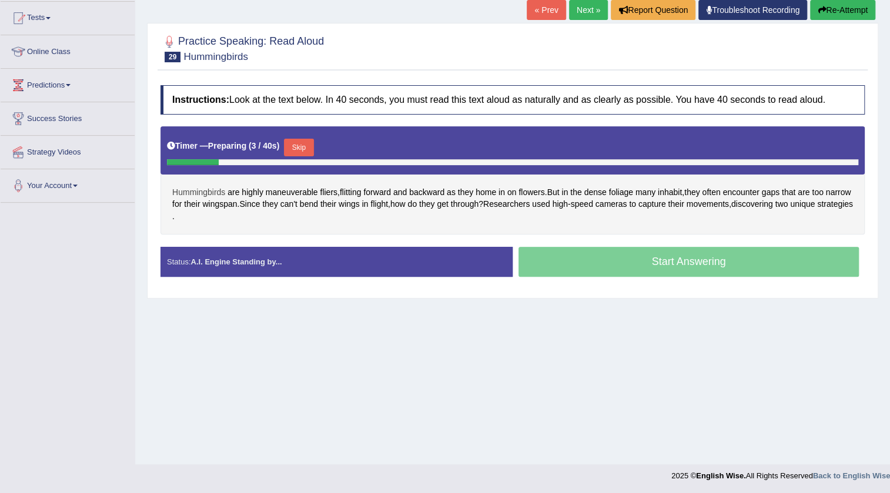
click at [204, 192] on span "Hummingbirds" at bounding box center [198, 192] width 53 height 12
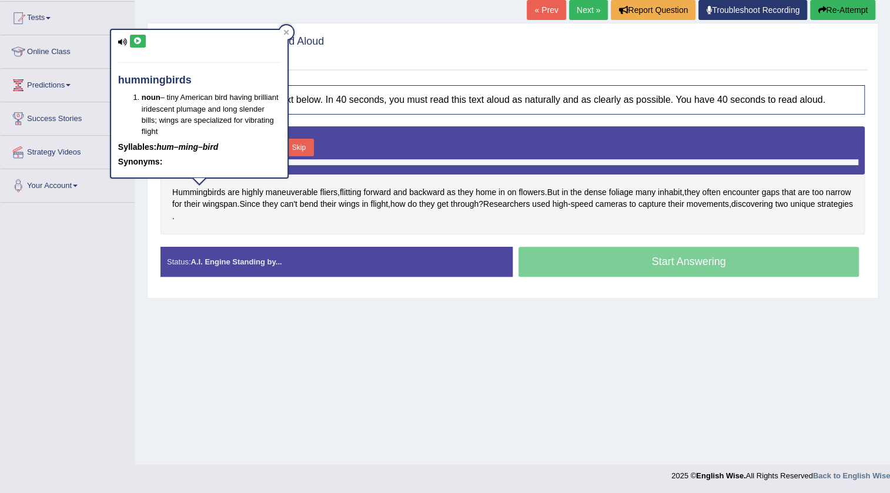
click at [133, 45] on button at bounding box center [138, 41] width 16 height 13
click at [293, 24] on div "Practice Speaking: Read Aloud 29 Hummingbirds Instructions: Look at the text be…" at bounding box center [513, 160] width 732 height 275
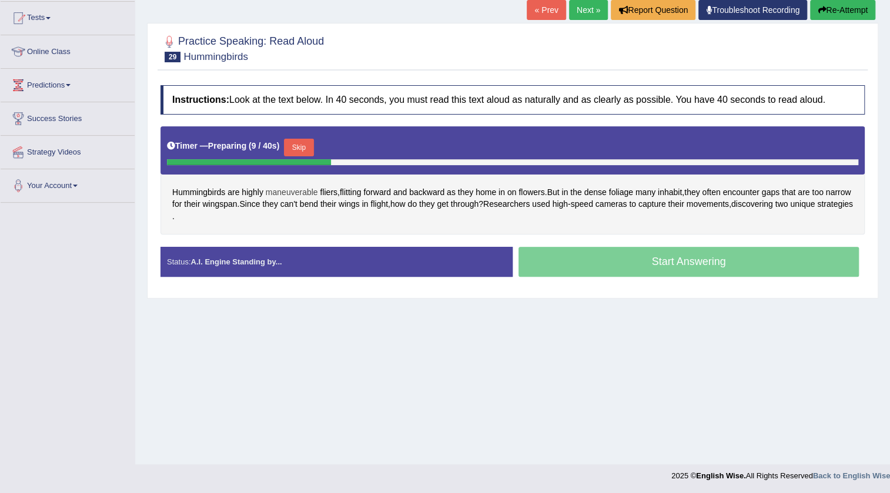
click at [288, 194] on span "maneuverable" at bounding box center [292, 192] width 52 height 12
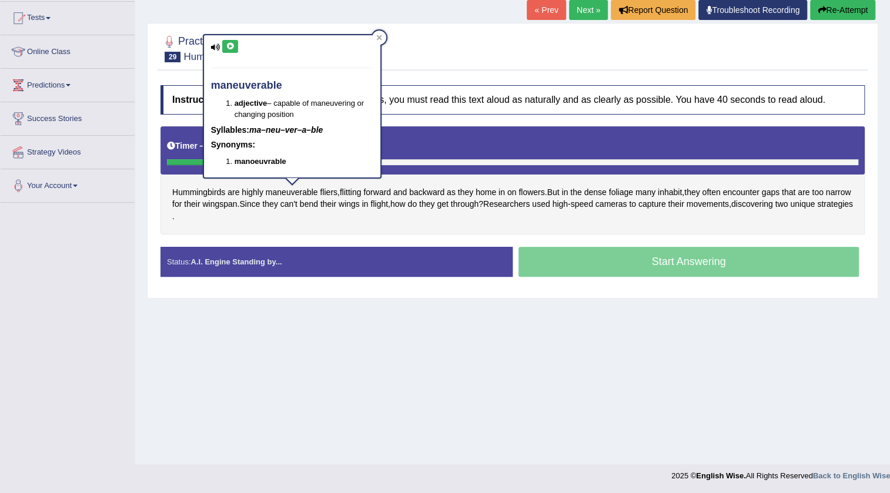
click at [235, 42] on button at bounding box center [230, 46] width 16 height 13
click at [377, 35] on icon at bounding box center [378, 37] width 5 height 5
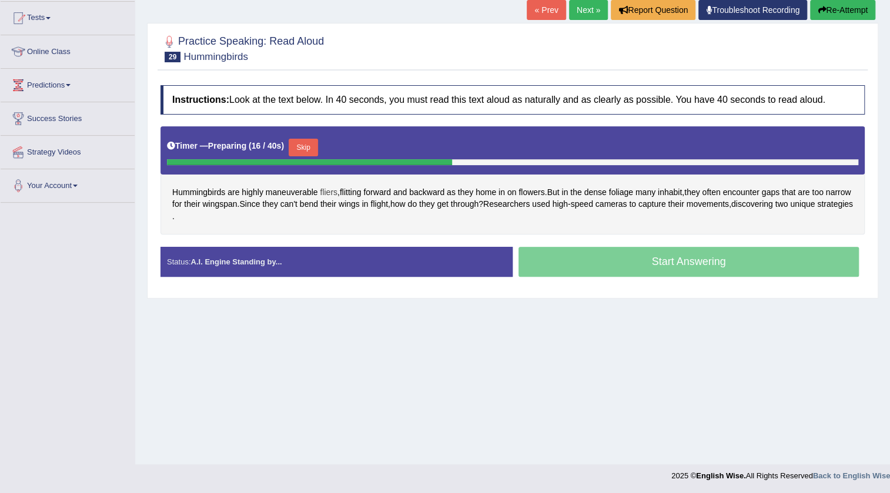
click at [333, 189] on span "fliers" at bounding box center [329, 192] width 18 height 12
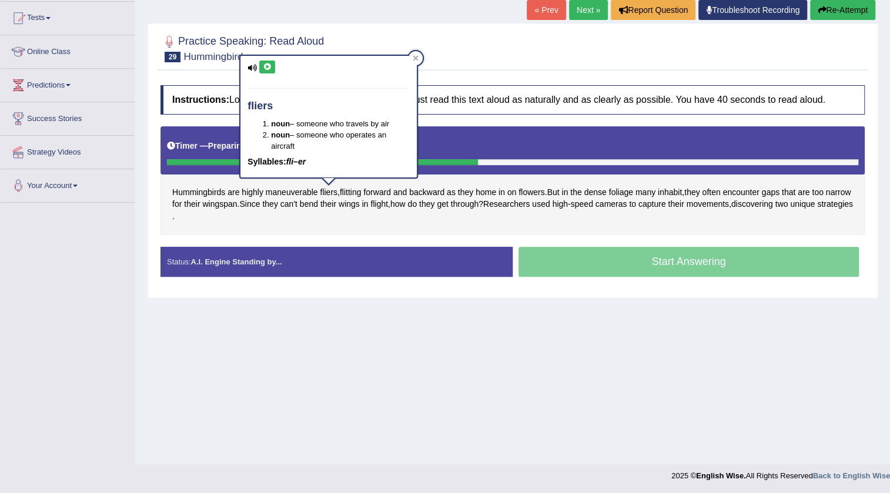
click at [271, 68] on button at bounding box center [267, 67] width 16 height 13
click at [433, 57] on div at bounding box center [513, 48] width 705 height 36
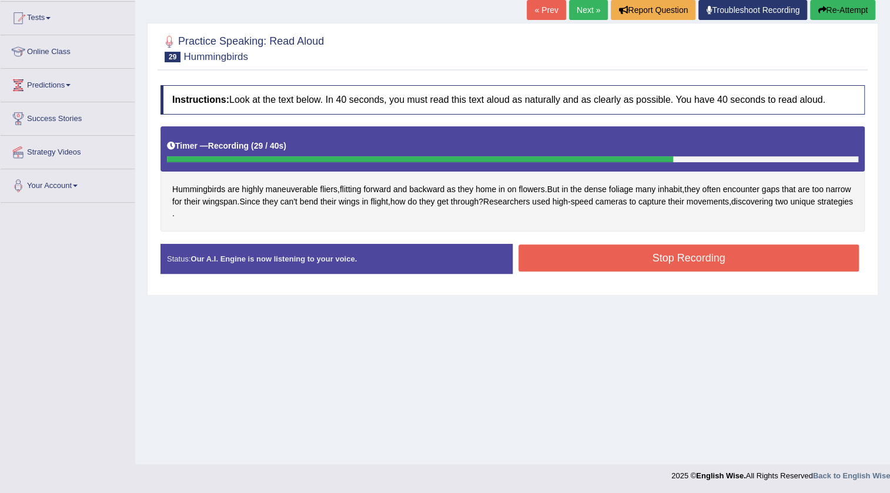
click at [670, 252] on button "Stop Recording" at bounding box center [689, 258] width 341 height 27
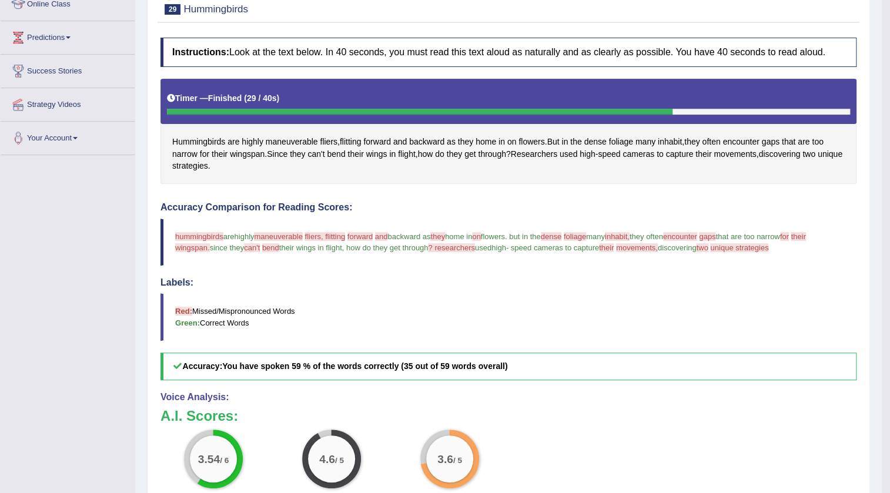
scroll to position [17, 0]
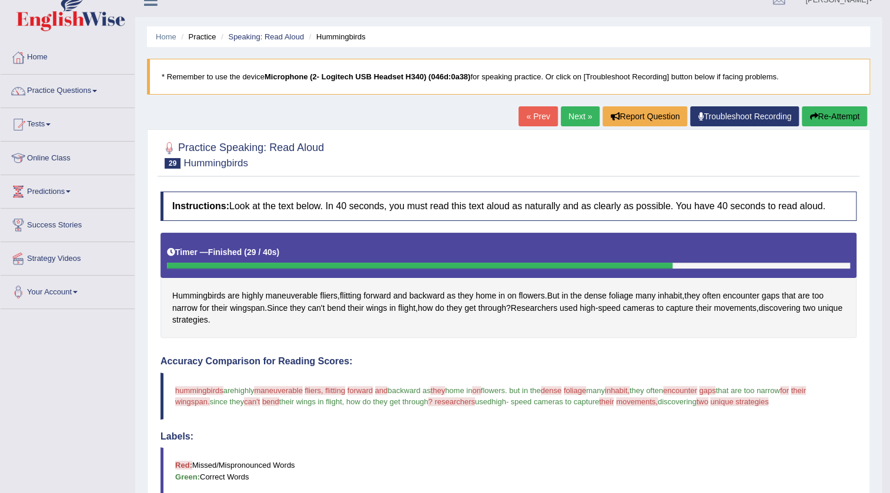
click at [822, 119] on button "Re-Attempt" at bounding box center [834, 116] width 65 height 20
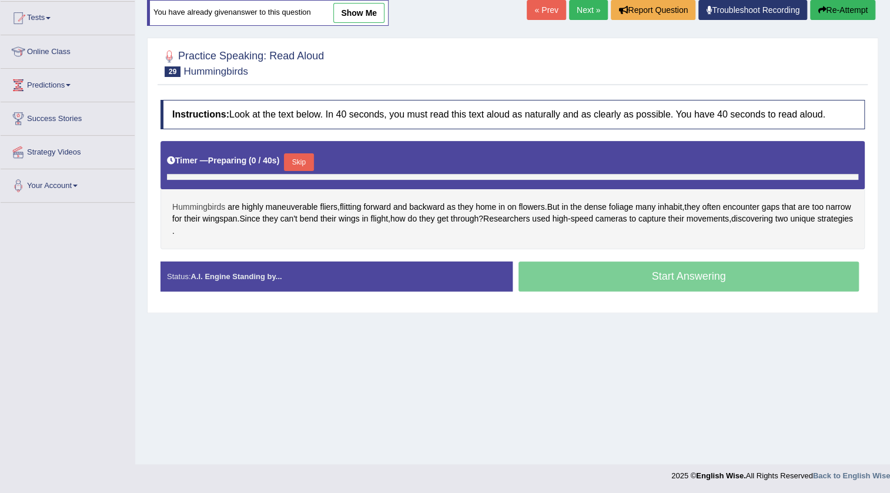
scroll to position [124, 0]
click at [311, 161] on button "Skip" at bounding box center [298, 163] width 29 height 18
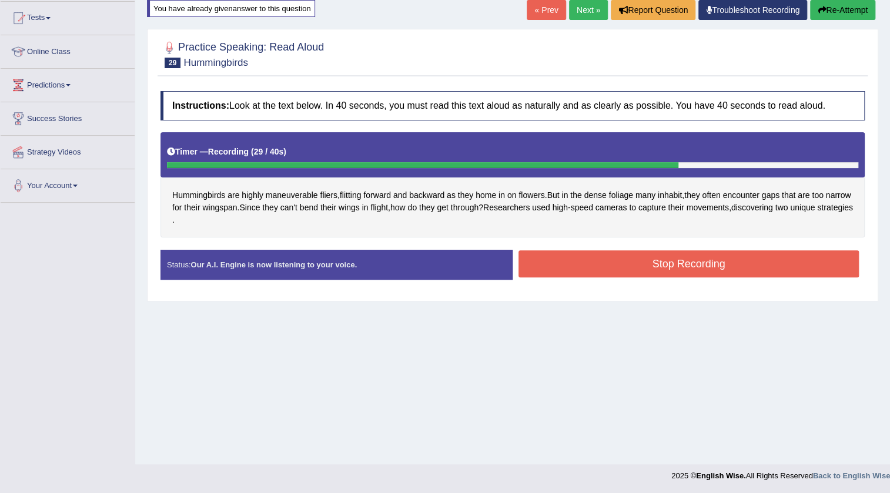
click at [613, 279] on div "Status: Our A.I. Engine is now listening to your voice. Start Answering Stop Re…" at bounding box center [513, 271] width 705 height 42
click at [612, 272] on button "Stop Recording" at bounding box center [689, 264] width 341 height 27
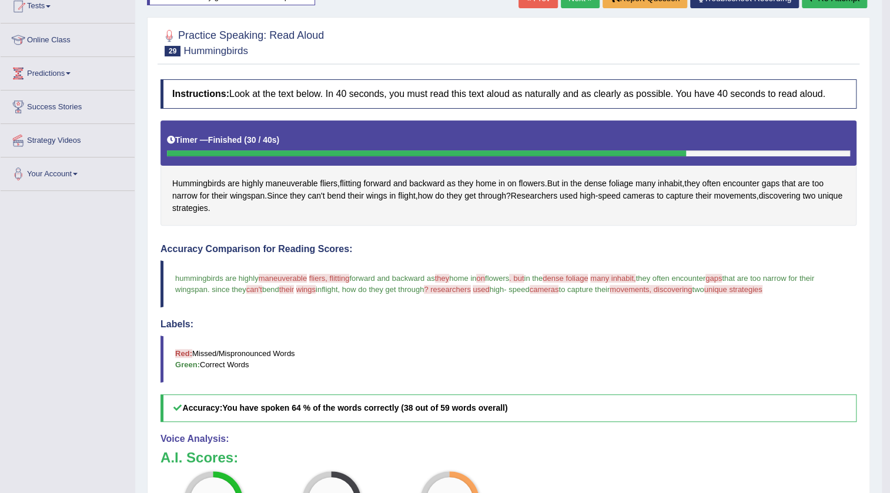
scroll to position [0, 0]
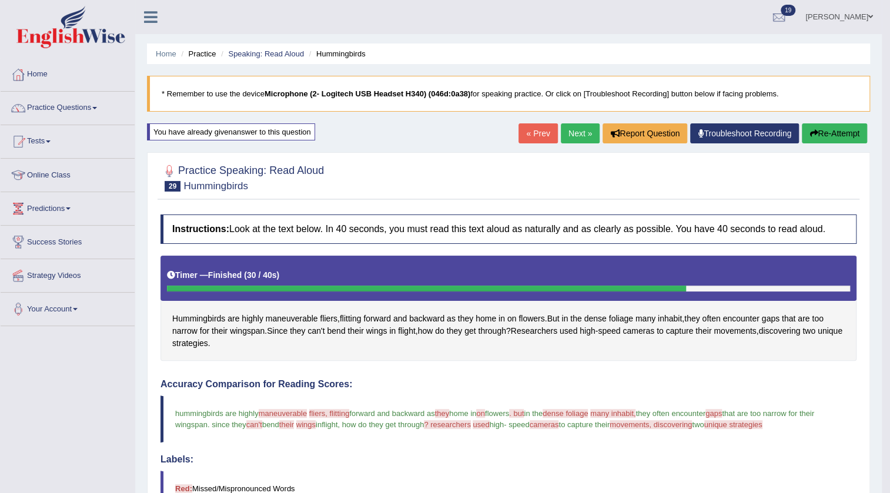
click at [570, 135] on link "Next »" at bounding box center [580, 134] width 39 height 20
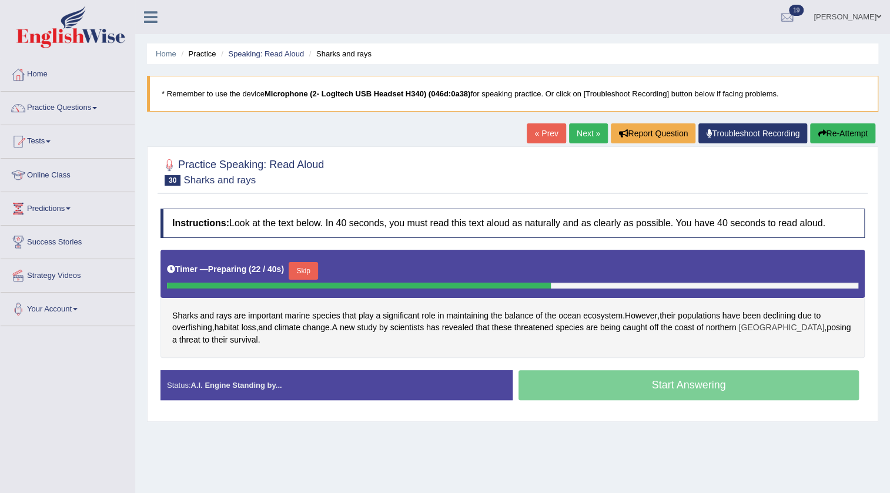
click at [761, 329] on span "[GEOGRAPHIC_DATA]" at bounding box center [782, 328] width 86 height 12
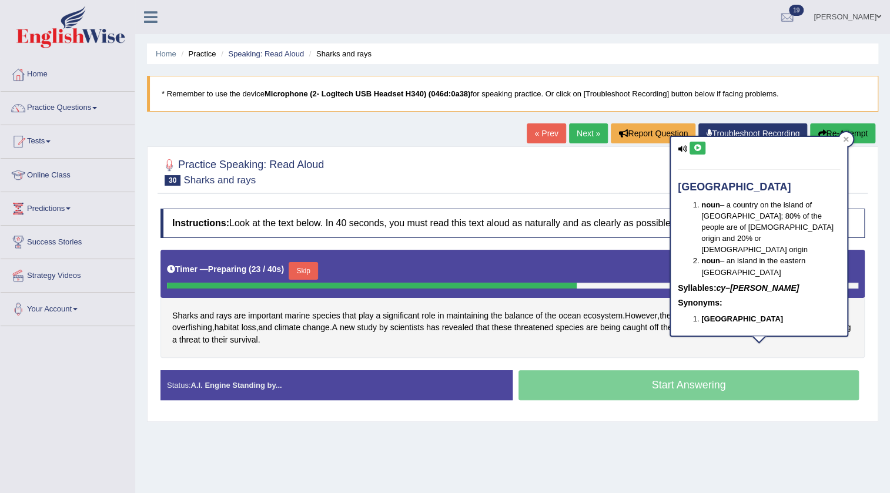
click at [698, 156] on div "cyprus noun – a country on the island of [GEOGRAPHIC_DATA]; 80% of the people a…" at bounding box center [759, 236] width 176 height 198
click at [698, 150] on icon at bounding box center [697, 148] width 9 height 7
click at [840, 142] on div at bounding box center [846, 139] width 14 height 14
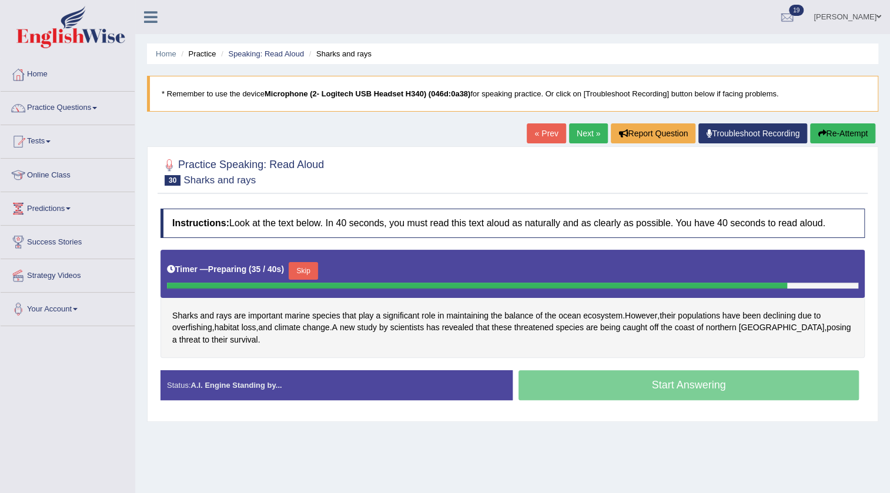
click at [312, 270] on button "Skip" at bounding box center [303, 271] width 29 height 18
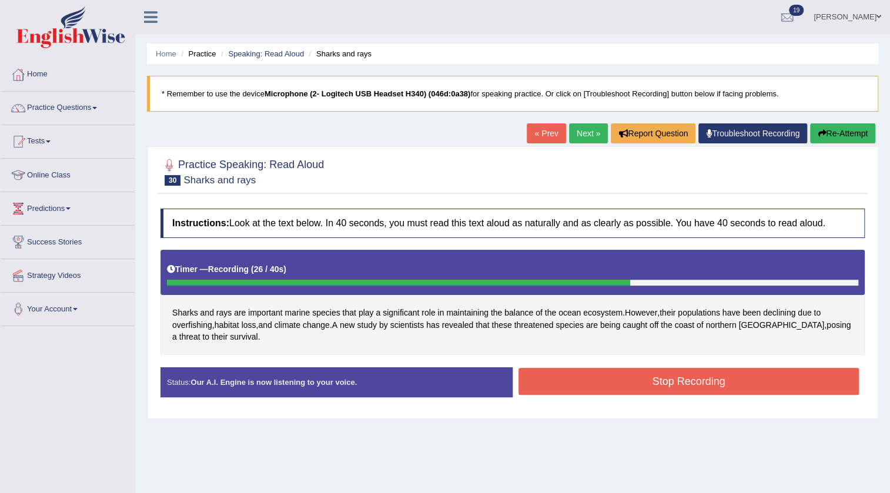
click at [616, 379] on button "Stop Recording" at bounding box center [689, 381] width 341 height 27
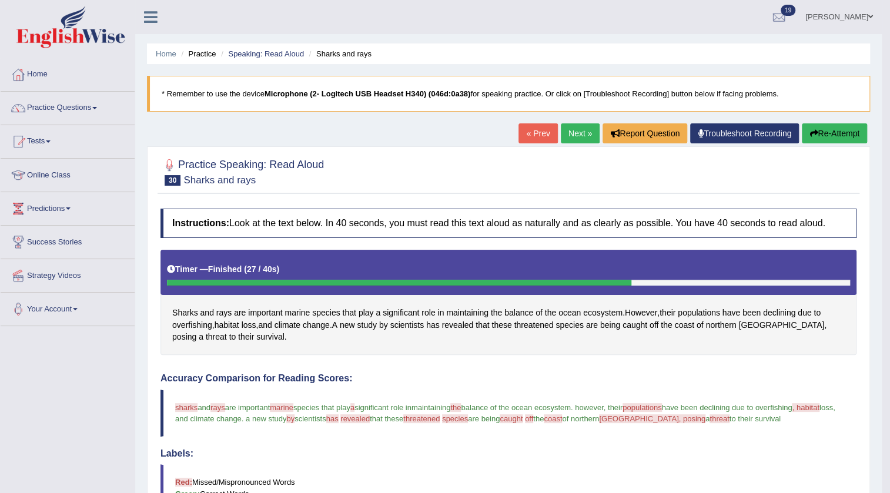
click at [577, 139] on link "Next »" at bounding box center [580, 134] width 39 height 20
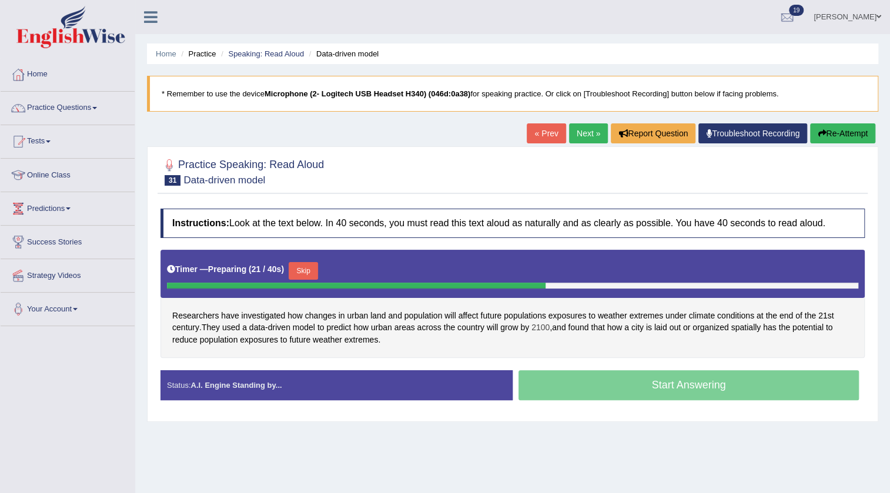
click at [549, 326] on span "2100" at bounding box center [541, 328] width 18 height 12
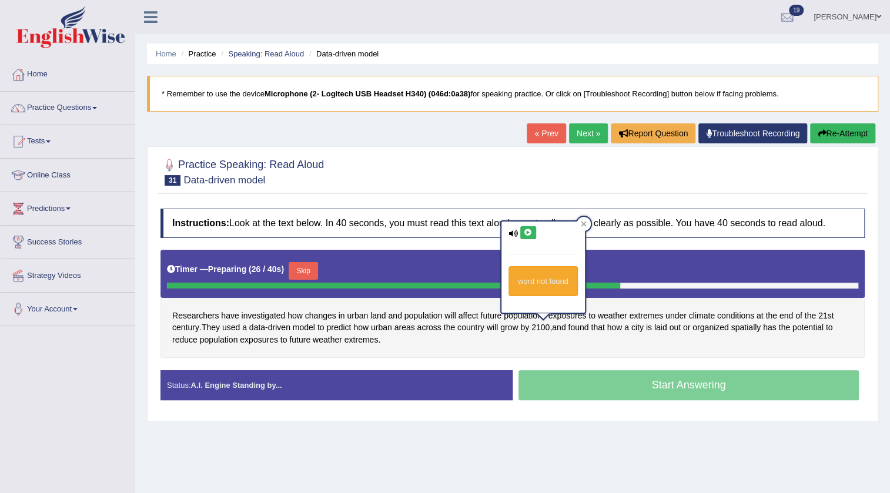
click at [529, 234] on icon at bounding box center [528, 232] width 9 height 7
click at [629, 332] on span "a" at bounding box center [627, 328] width 5 height 12
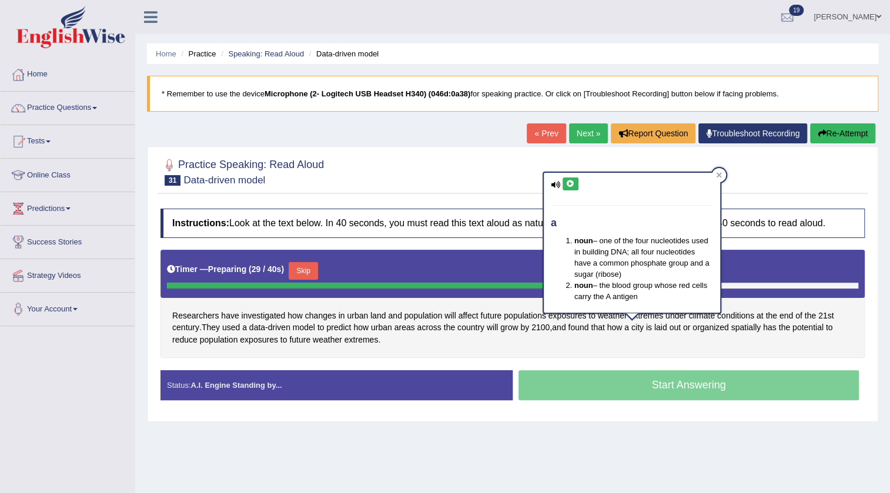
click at [601, 349] on div "Researchers have investigated how changes in urban land and population will aff…" at bounding box center [513, 304] width 705 height 108
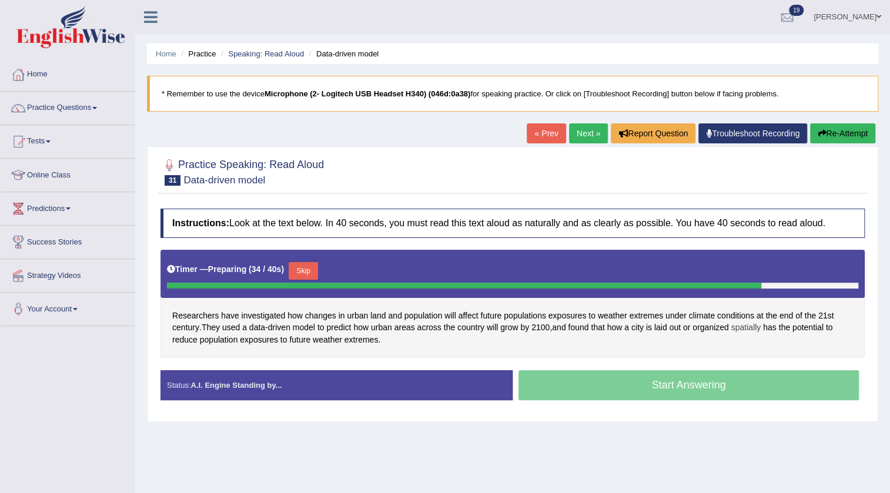
click at [753, 331] on span "spatially" at bounding box center [746, 328] width 30 height 12
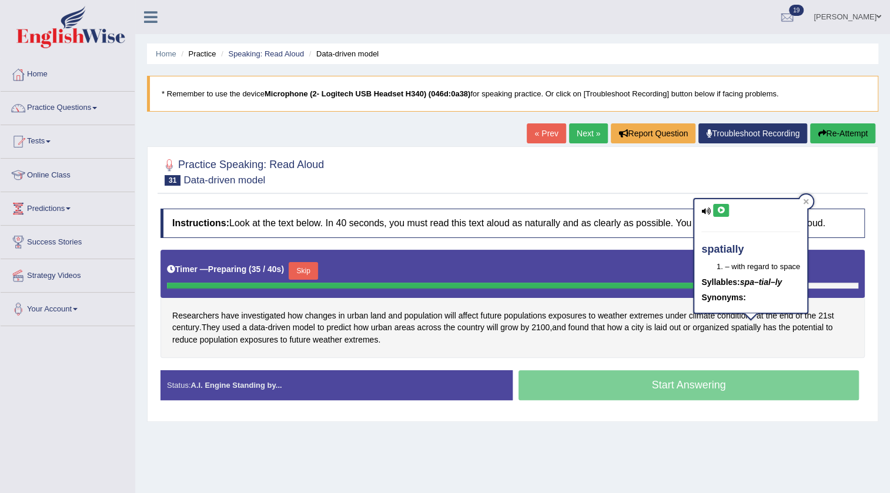
click at [722, 207] on icon at bounding box center [721, 210] width 9 height 7
click at [328, 438] on div "Home Practice Speaking: Read Aloud Data-driven model * Remember to use the devi…" at bounding box center [512, 294] width 755 height 588
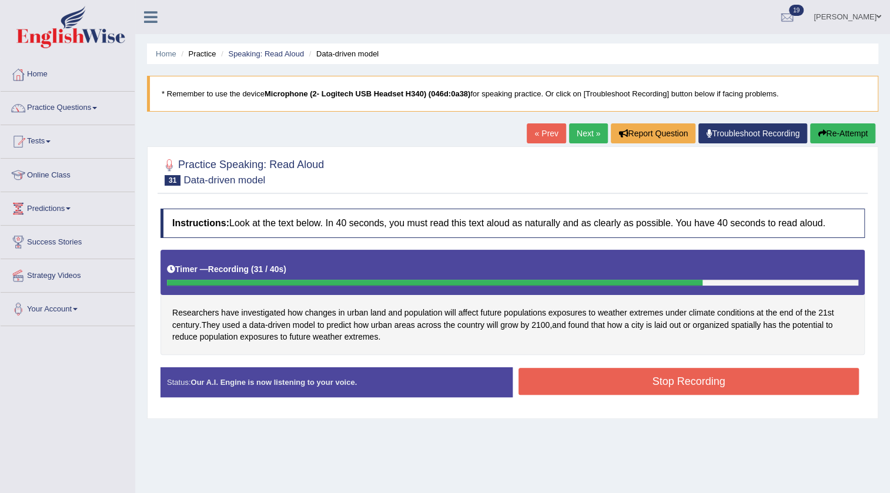
click at [668, 388] on button "Stop Recording" at bounding box center [689, 381] width 341 height 27
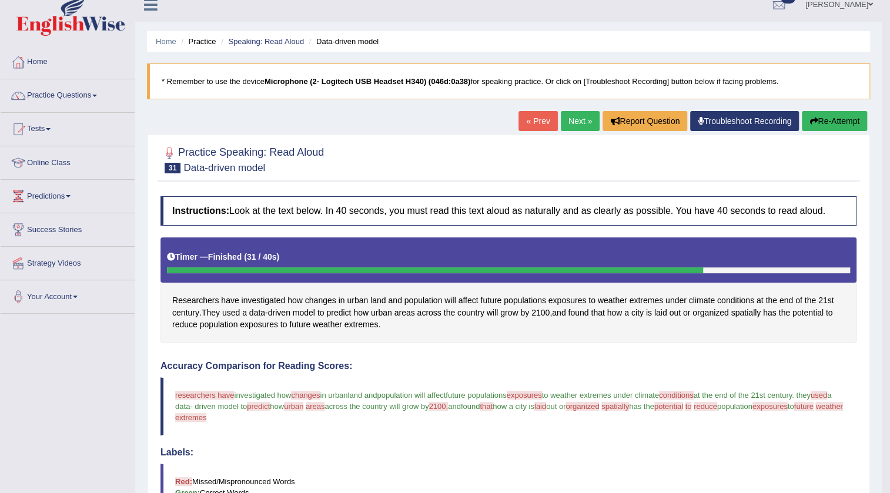
scroll to position [12, 0]
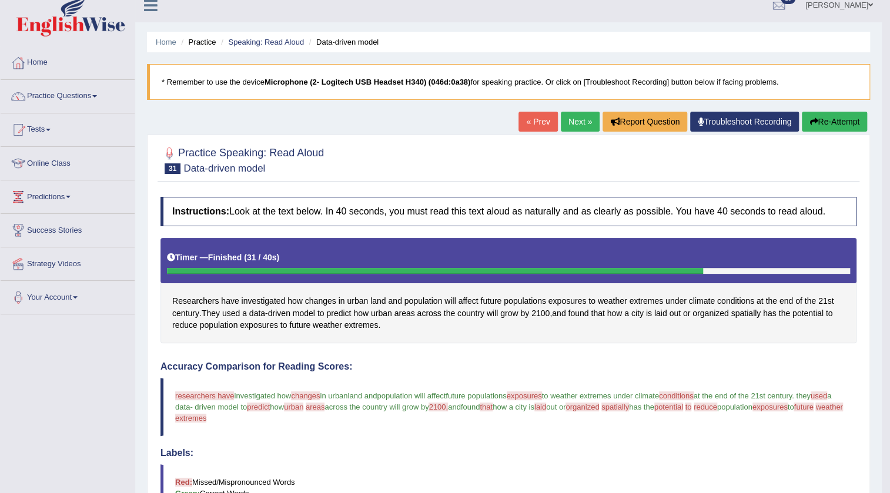
click at [580, 119] on link "Next »" at bounding box center [580, 122] width 39 height 20
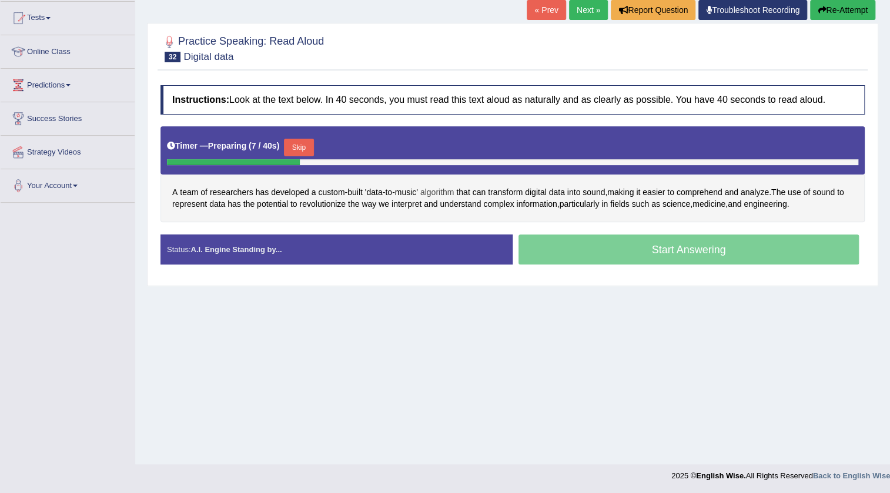
click at [441, 192] on span "algorithm" at bounding box center [438, 192] width 34 height 12
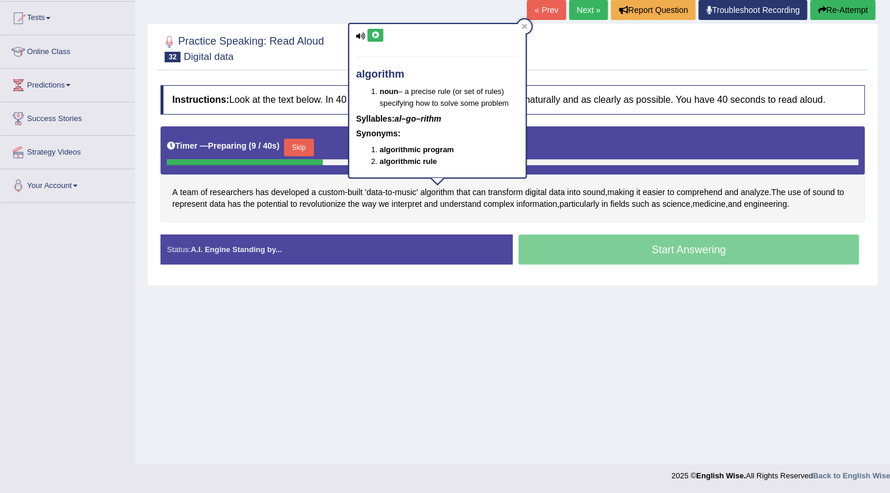
click at [382, 35] on button at bounding box center [376, 35] width 16 height 13
click at [525, 26] on icon at bounding box center [524, 26] width 5 height 5
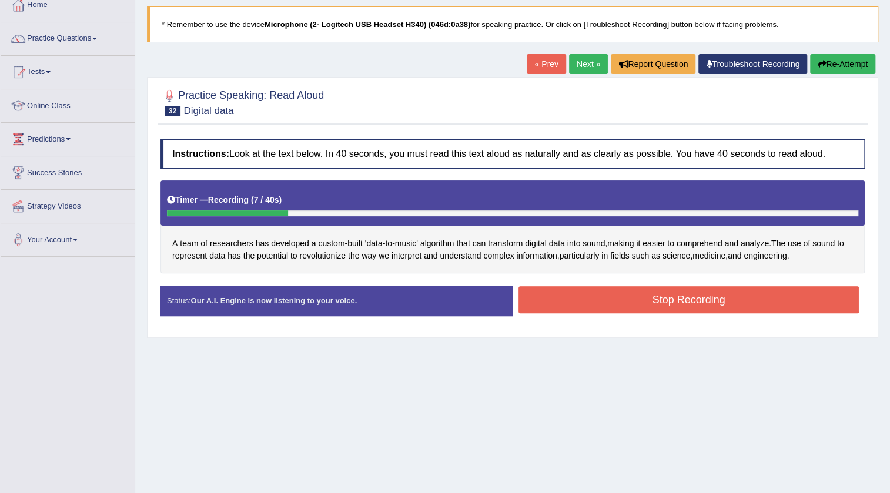
scroll to position [17, 0]
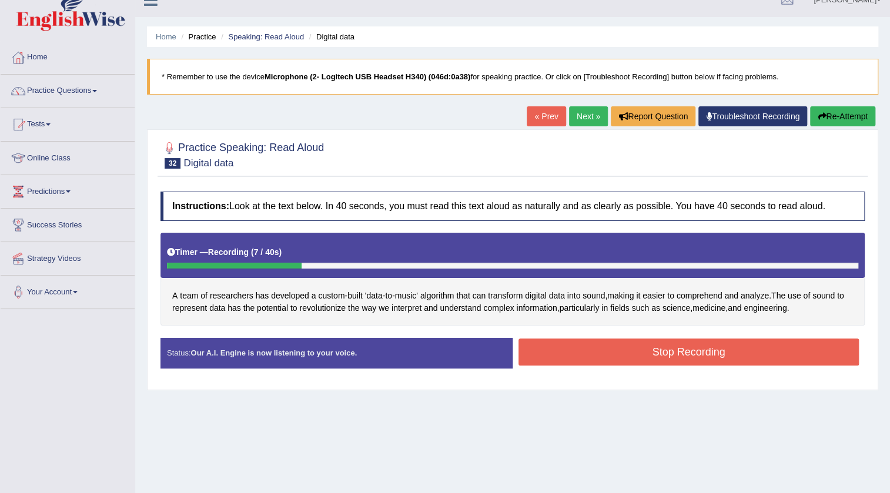
click at [859, 116] on button "Re-Attempt" at bounding box center [842, 116] width 65 height 20
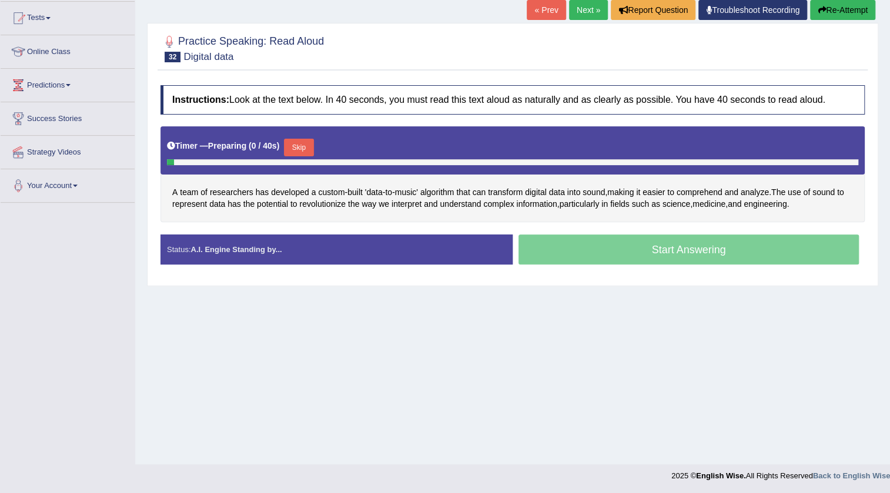
click at [298, 148] on button "Skip" at bounding box center [298, 148] width 29 height 18
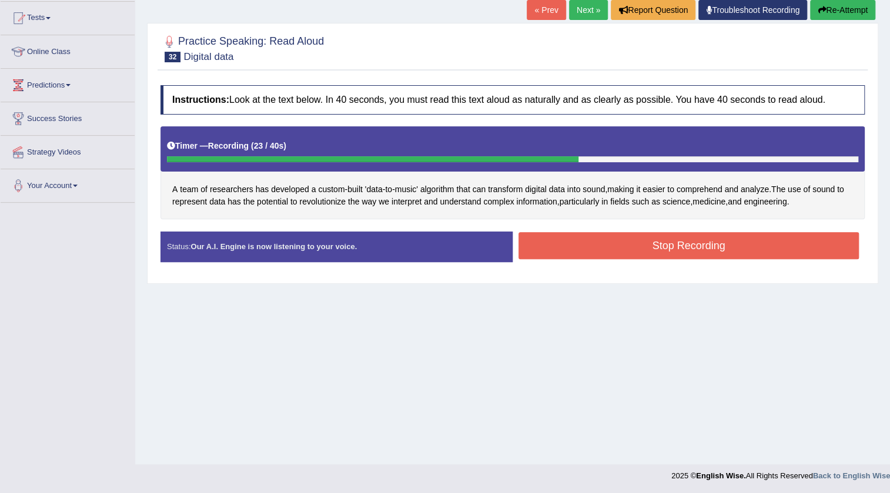
click at [582, 257] on button "Stop Recording" at bounding box center [689, 245] width 341 height 27
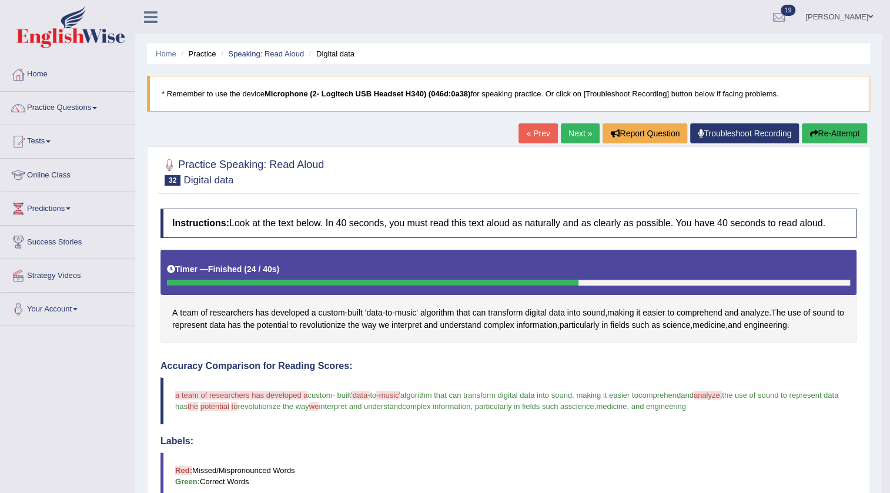
click at [819, 131] on button "Re-Attempt" at bounding box center [834, 134] width 65 height 20
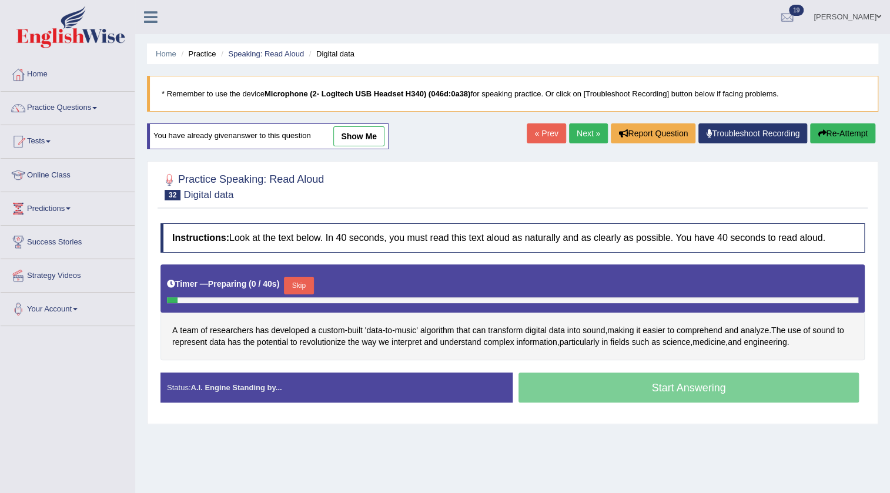
click at [313, 288] on button "Skip" at bounding box center [298, 286] width 29 height 18
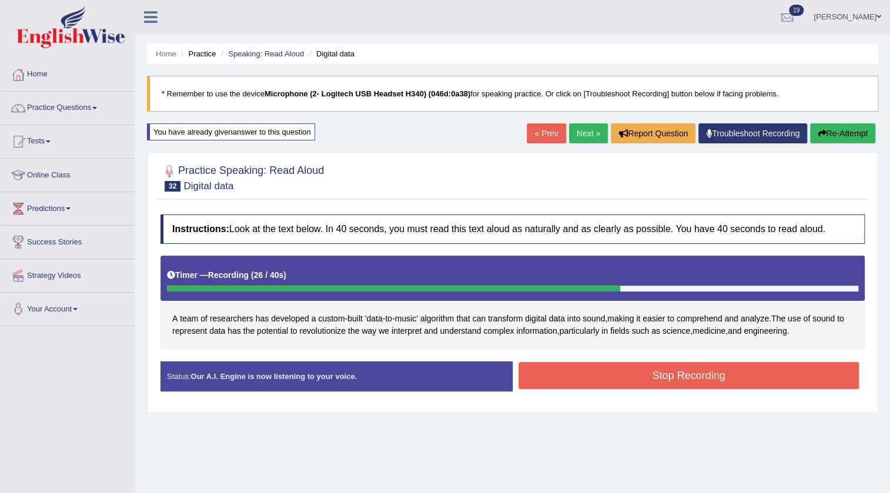
click at [535, 389] on div "Stop Recording" at bounding box center [689, 377] width 352 height 30
click at [539, 385] on button "Stop Recording" at bounding box center [689, 375] width 341 height 27
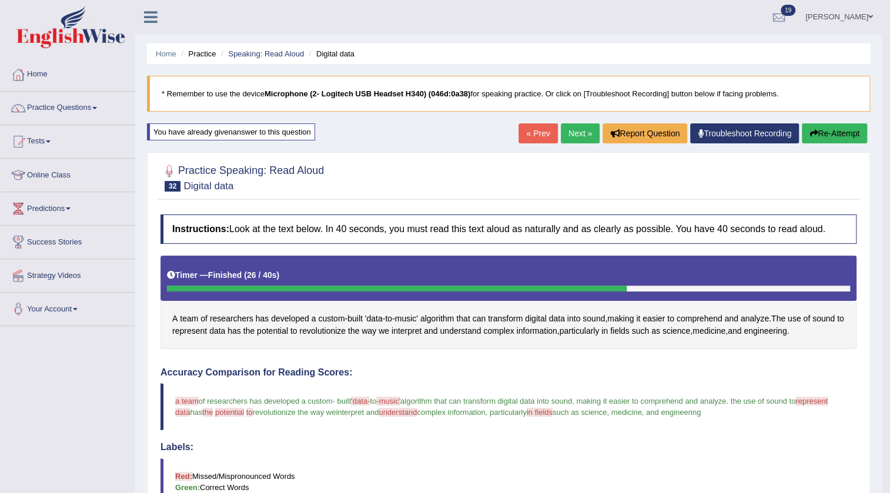
click at [584, 128] on link "Next »" at bounding box center [580, 134] width 39 height 20
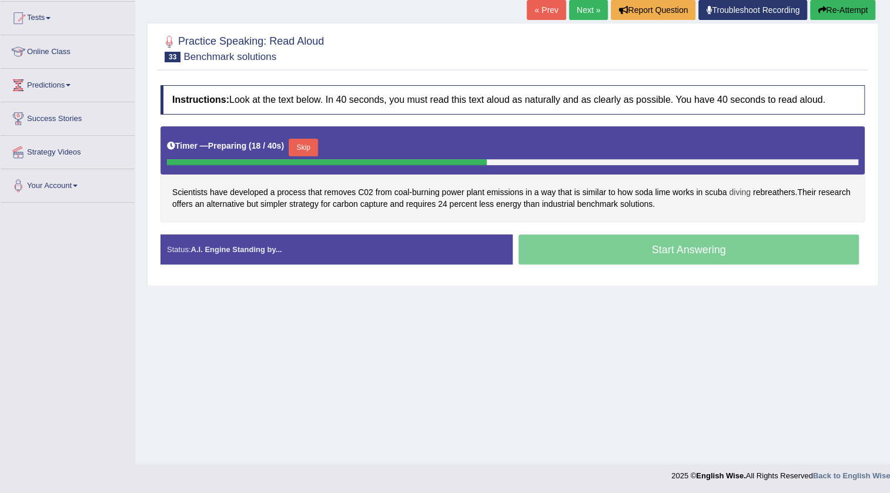
click at [745, 194] on span "diving" at bounding box center [740, 192] width 22 height 12
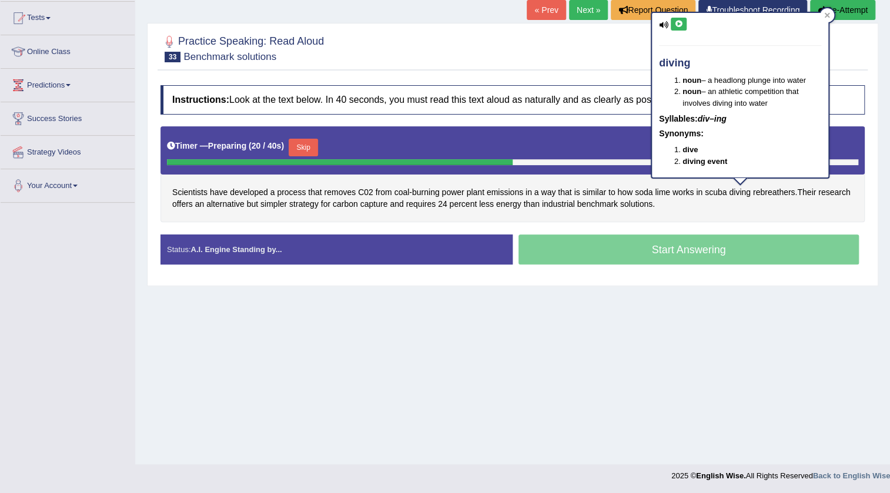
click at [683, 26] on button at bounding box center [679, 24] width 16 height 13
click at [826, 16] on icon at bounding box center [828, 15] width 6 height 6
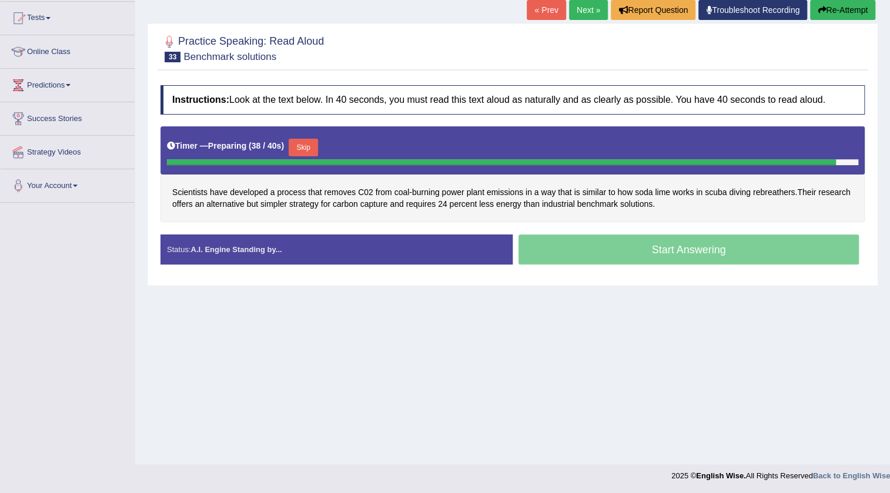
click at [306, 149] on button "Skip" at bounding box center [303, 148] width 29 height 18
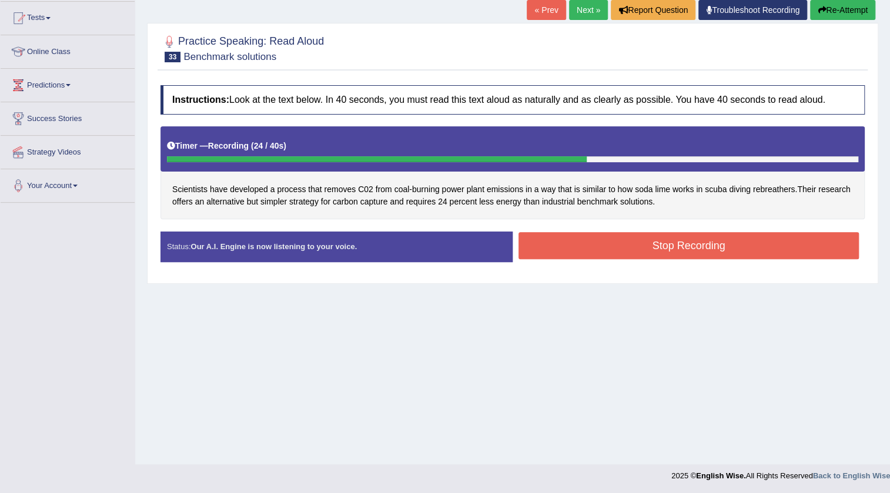
click at [534, 247] on button "Stop Recording" at bounding box center [689, 245] width 341 height 27
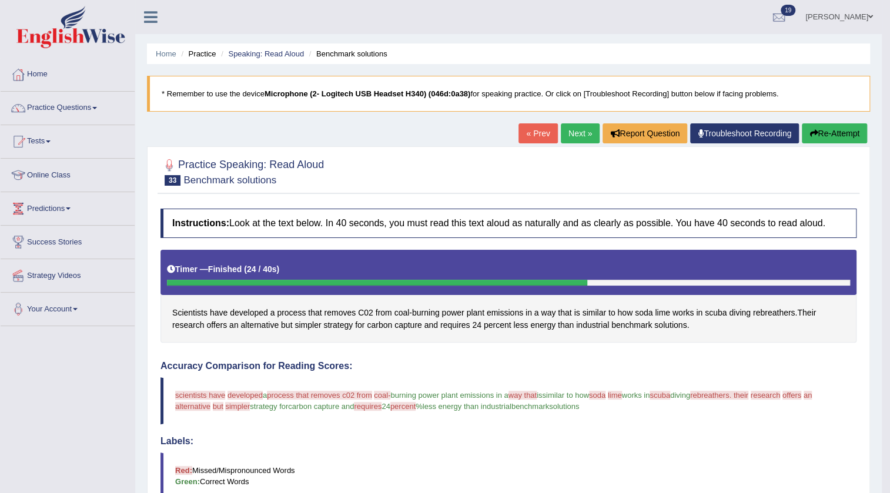
click at [843, 138] on button "Re-Attempt" at bounding box center [834, 134] width 65 height 20
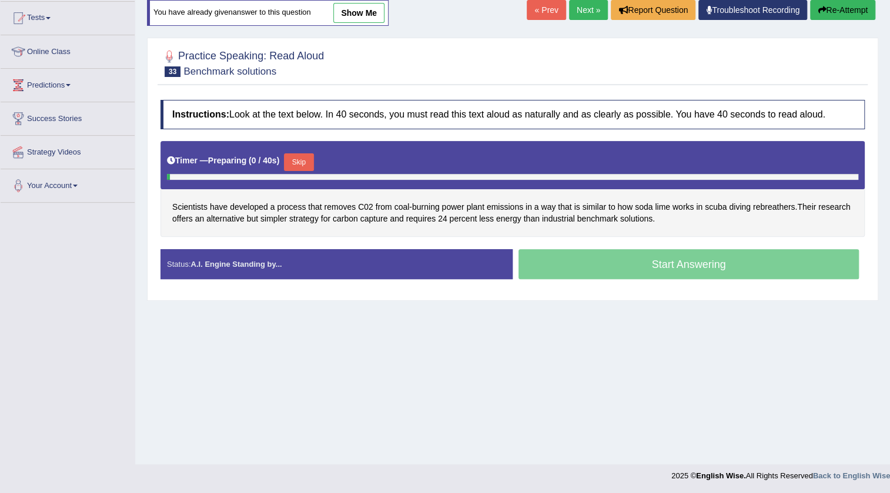
drag, startPoint x: 331, startPoint y: 168, endPoint x: 311, endPoint y: 166, distance: 20.1
click at [331, 168] on div "Timer — Preparing ( 0 / 40s ) Skip" at bounding box center [513, 163] width 692 height 24
click at [293, 165] on button "Skip" at bounding box center [298, 163] width 29 height 18
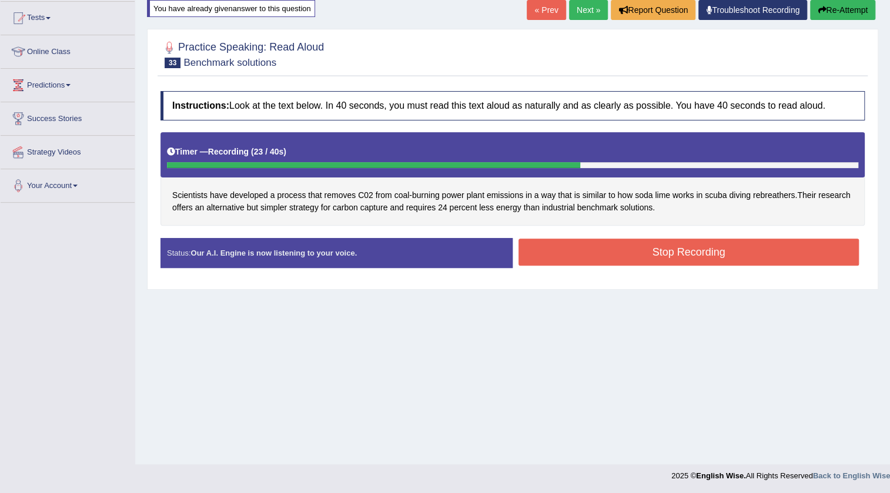
click at [548, 270] on div "Status: Our A.I. Engine is now listening to your voice. Start Answering Stop Re…" at bounding box center [513, 259] width 705 height 42
click at [549, 259] on button "Stop Recording" at bounding box center [689, 252] width 341 height 27
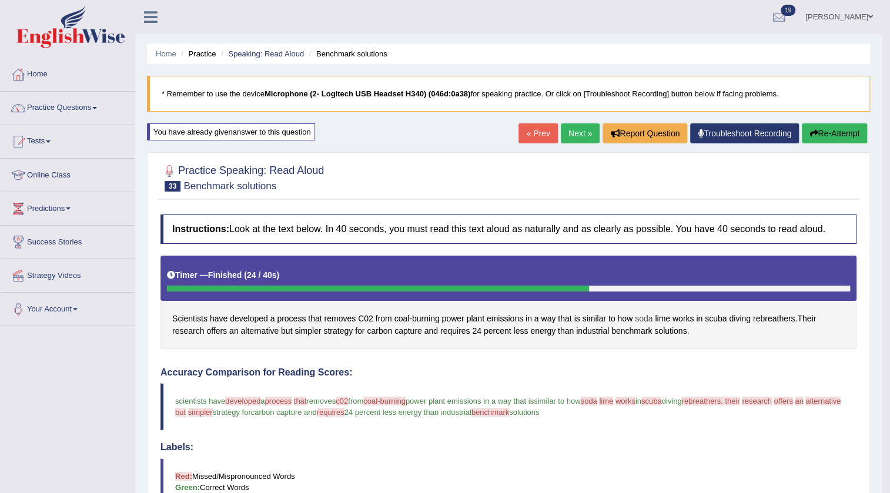
click at [641, 318] on span "soda" at bounding box center [644, 319] width 18 height 12
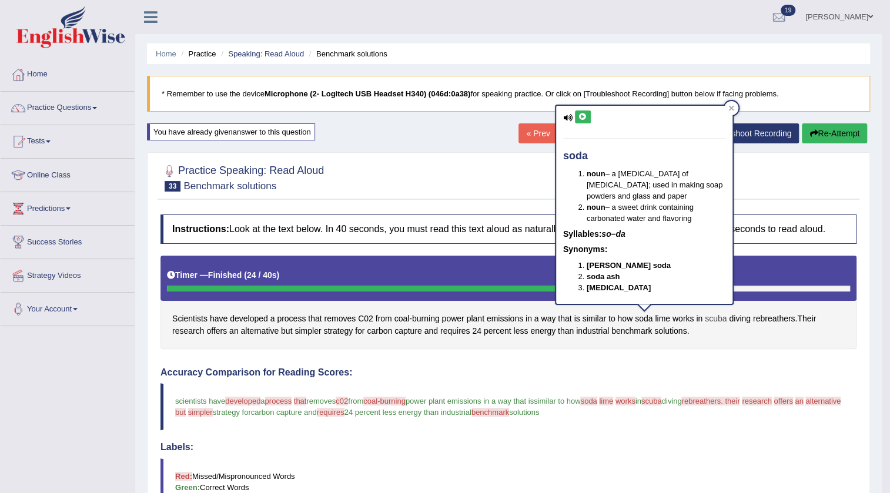
click at [713, 318] on span "scuba" at bounding box center [716, 319] width 22 height 12
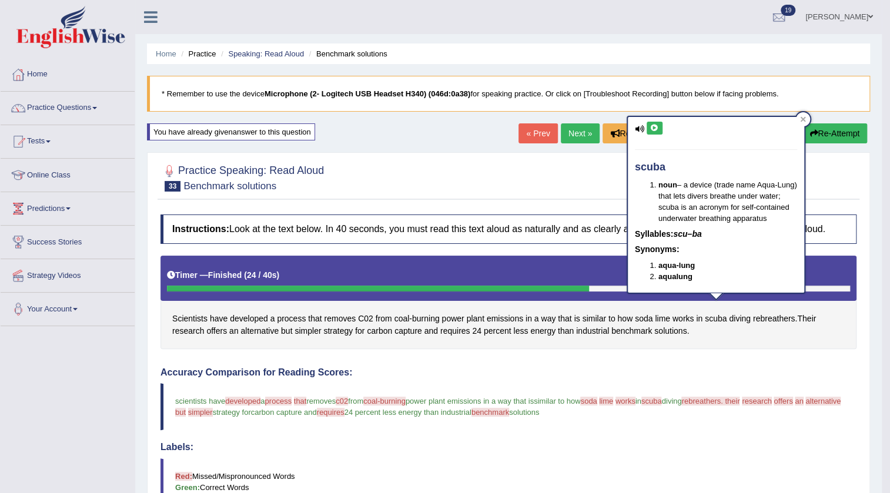
click at [653, 128] on icon at bounding box center [654, 128] width 9 height 7
click at [804, 125] on div at bounding box center [803, 119] width 14 height 14
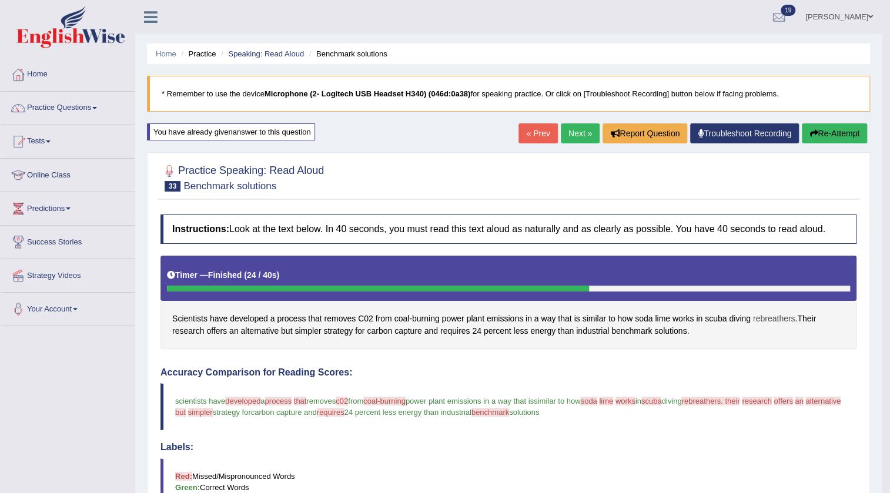
click at [768, 318] on span "rebreathers" at bounding box center [774, 319] width 42 height 12
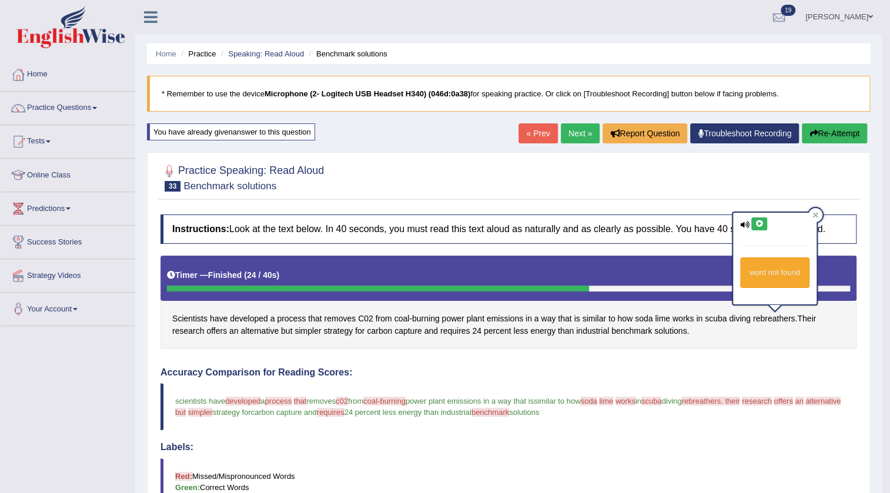
click at [756, 218] on button at bounding box center [760, 224] width 16 height 13
click at [763, 165] on div at bounding box center [509, 177] width 696 height 36
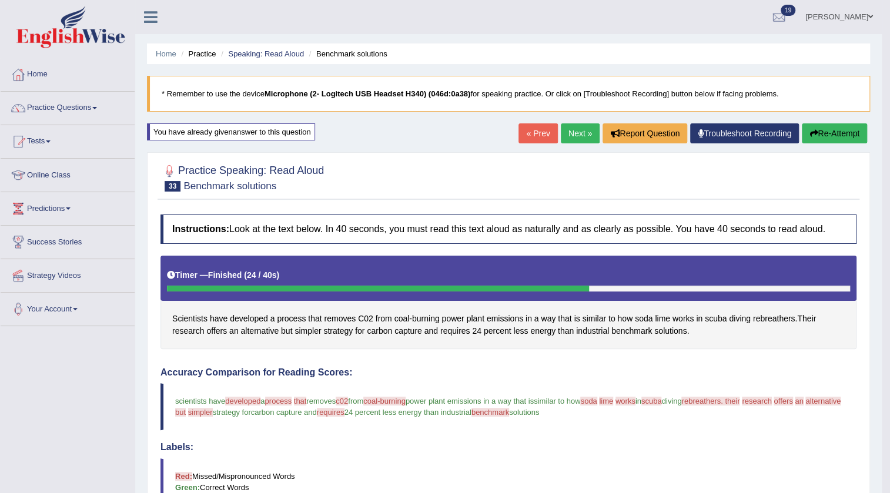
click at [816, 137] on button "Re-Attempt" at bounding box center [834, 134] width 65 height 20
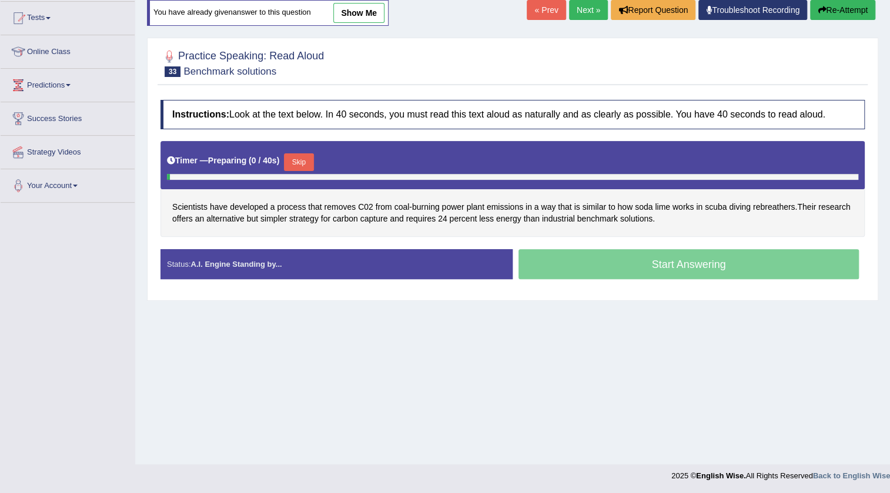
scroll to position [124, 0]
click at [301, 168] on button "Skip" at bounding box center [298, 163] width 29 height 18
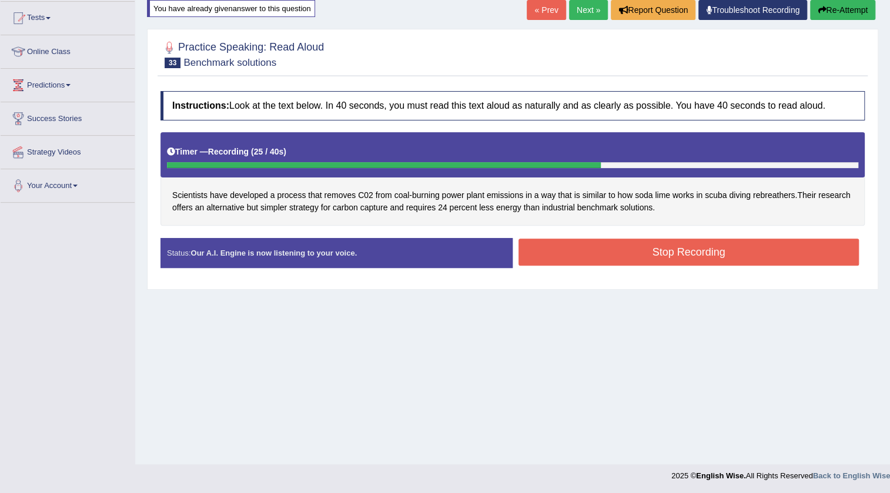
click at [598, 250] on button "Stop Recording" at bounding box center [689, 252] width 341 height 27
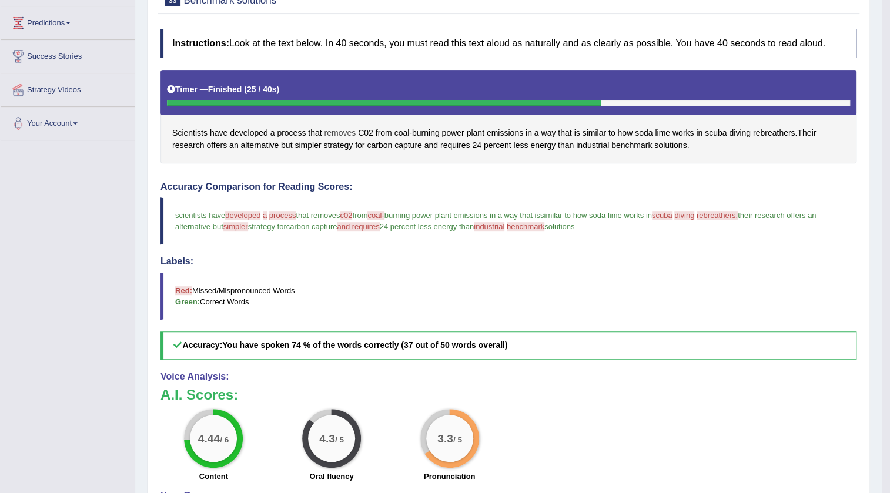
scroll to position [0, 0]
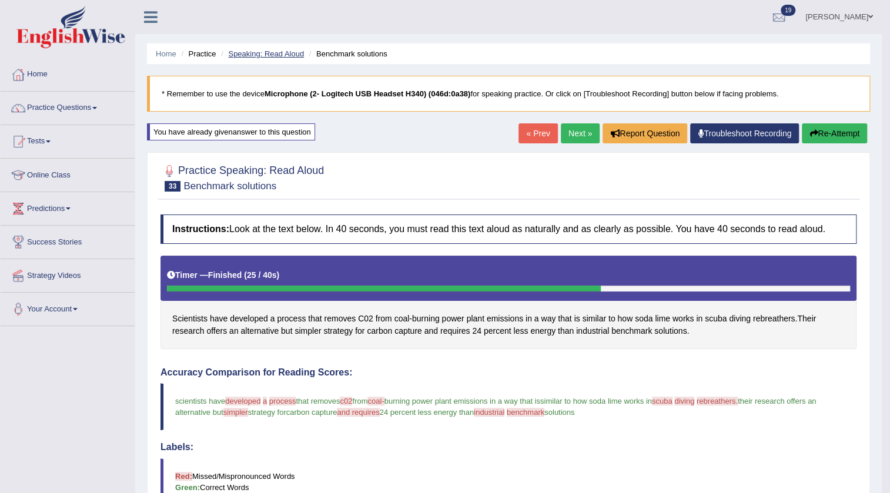
click at [270, 53] on link "Speaking: Read Aloud" at bounding box center [266, 53] width 76 height 9
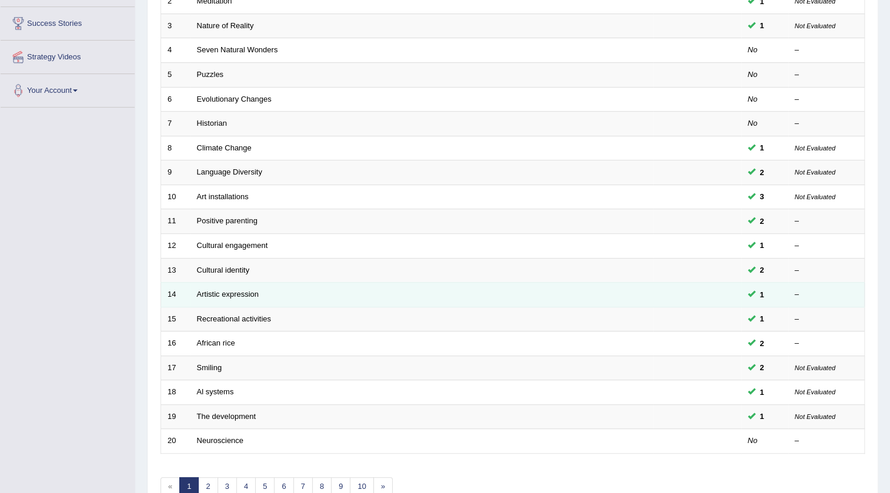
scroll to position [283, 0]
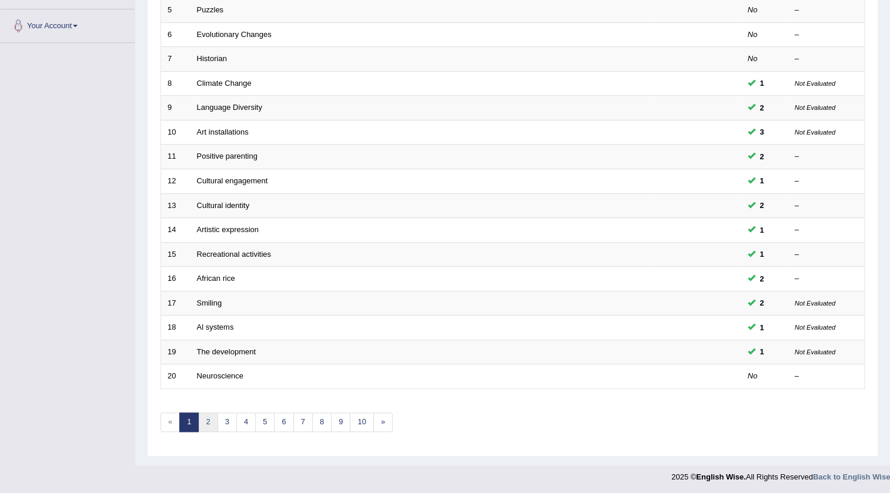
click at [210, 418] on link "2" at bounding box center [207, 422] width 19 height 19
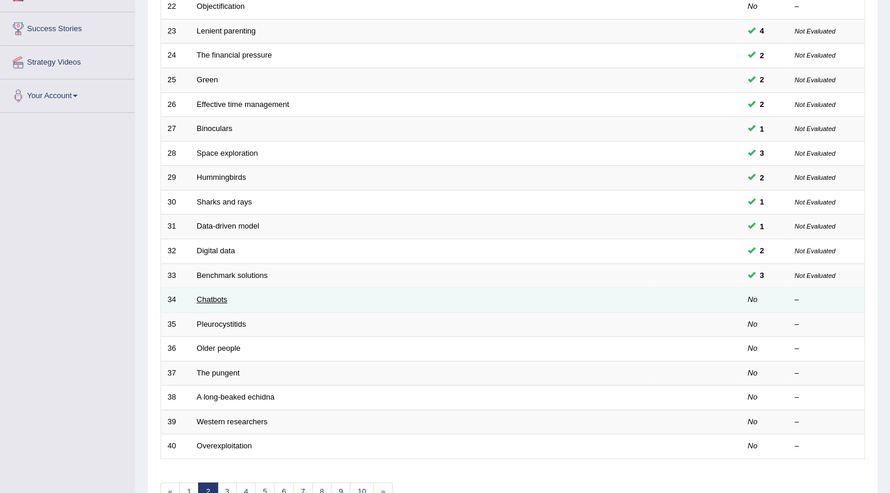
click at [208, 299] on link "Chatbots" at bounding box center [212, 299] width 31 height 9
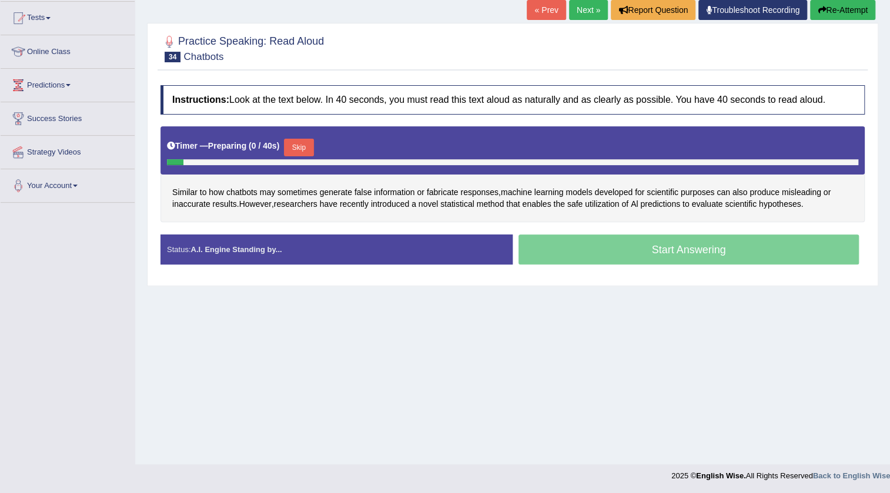
scroll to position [124, 0]
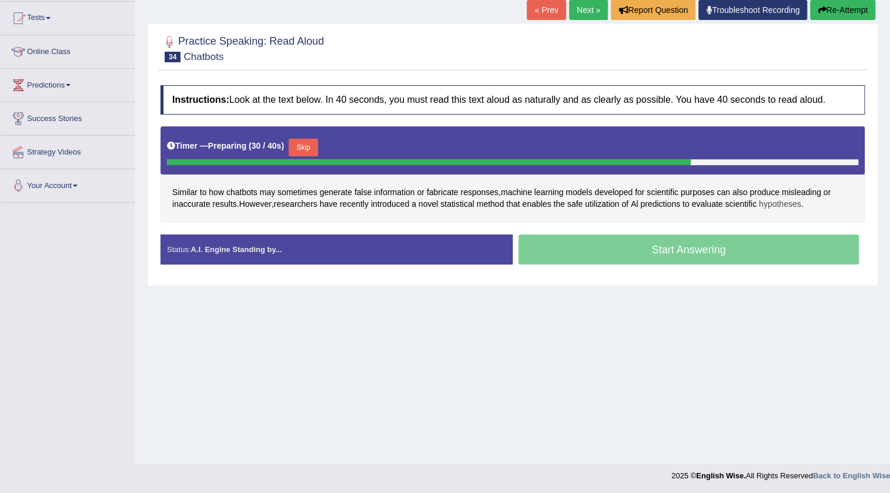
click at [798, 203] on span "hypotheses" at bounding box center [780, 204] width 42 height 12
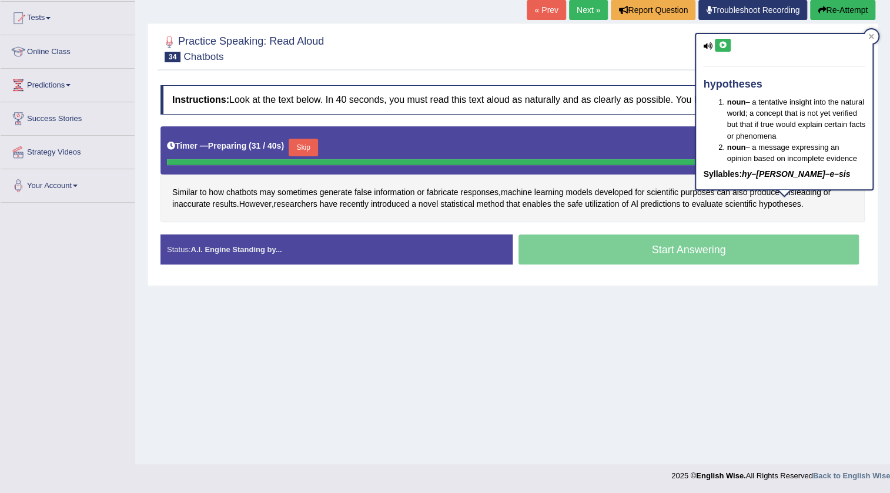
click at [723, 47] on icon at bounding box center [723, 45] width 9 height 7
click at [874, 37] on div "hypotheses noun – a tentative insight into the natural world; a concept that is…" at bounding box center [784, 115] width 179 height 165
click at [698, 297] on div "Home Practice Speaking: Read Aloud Chatbots * Remember to use the device Microp…" at bounding box center [512, 170] width 755 height 588
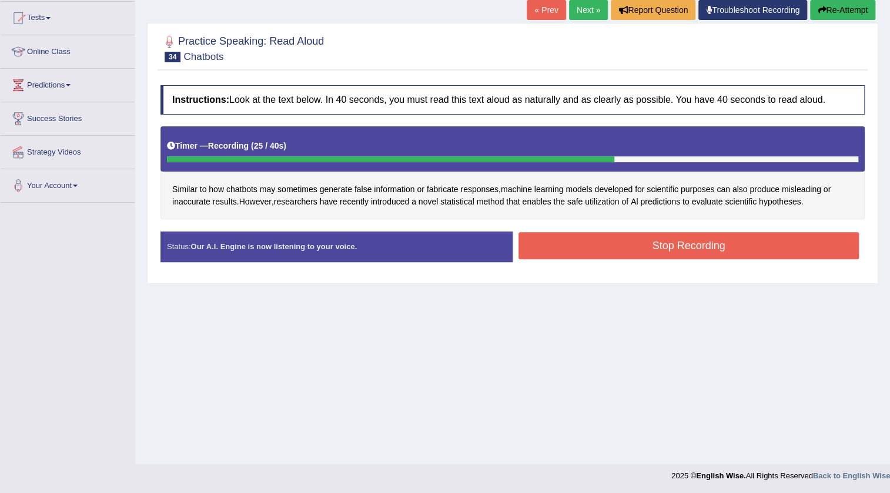
click at [632, 255] on button "Stop Recording" at bounding box center [689, 245] width 341 height 27
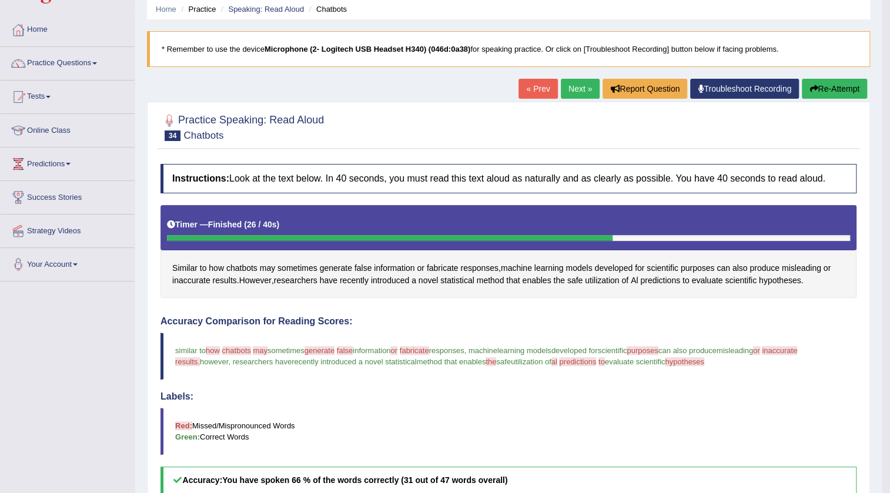
scroll to position [42, 0]
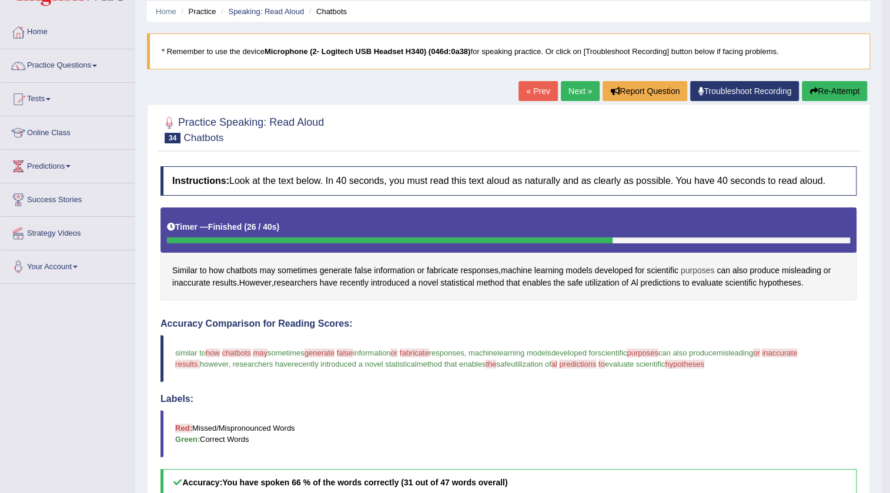
click at [702, 275] on span "purposes" at bounding box center [698, 271] width 34 height 12
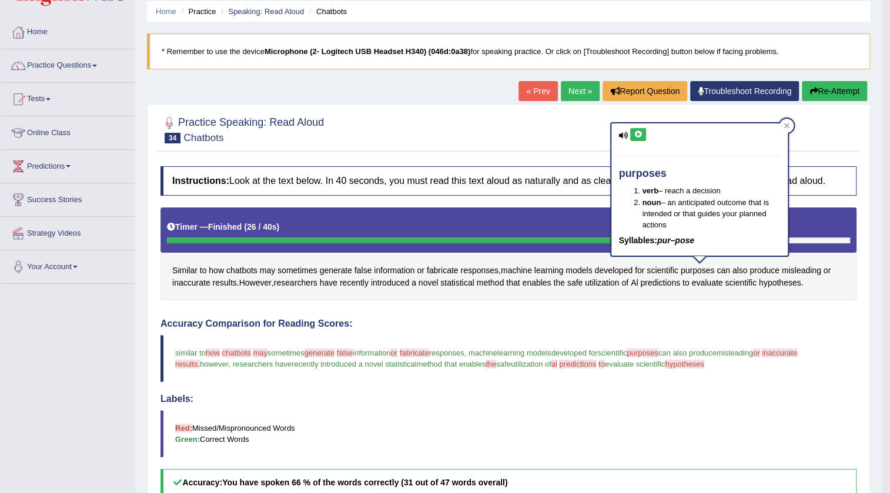
click at [632, 135] on button at bounding box center [638, 134] width 16 height 13
click at [785, 123] on icon at bounding box center [787, 126] width 6 height 6
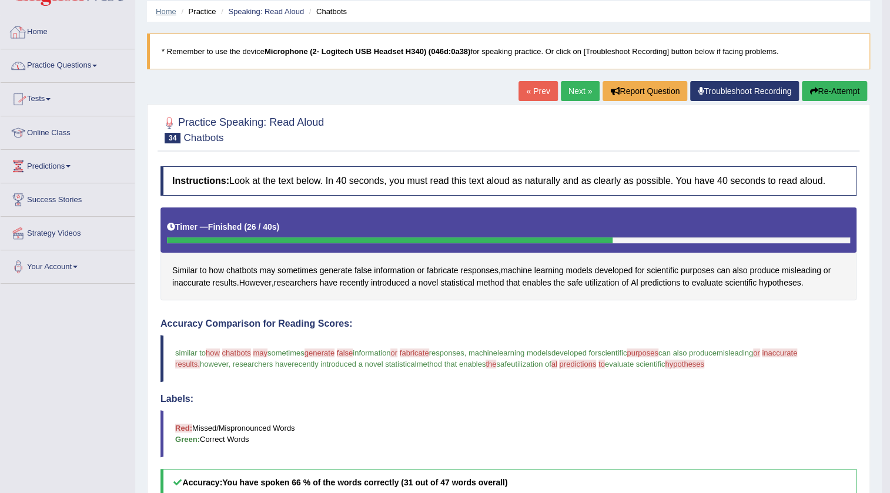
click at [169, 13] on link "Home" at bounding box center [166, 11] width 21 height 9
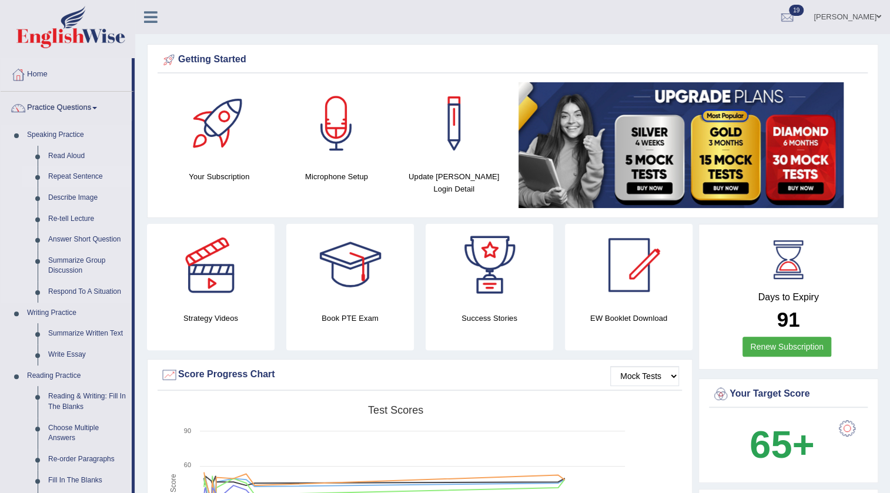
click at [74, 174] on link "Repeat Sentence" at bounding box center [87, 176] width 89 height 21
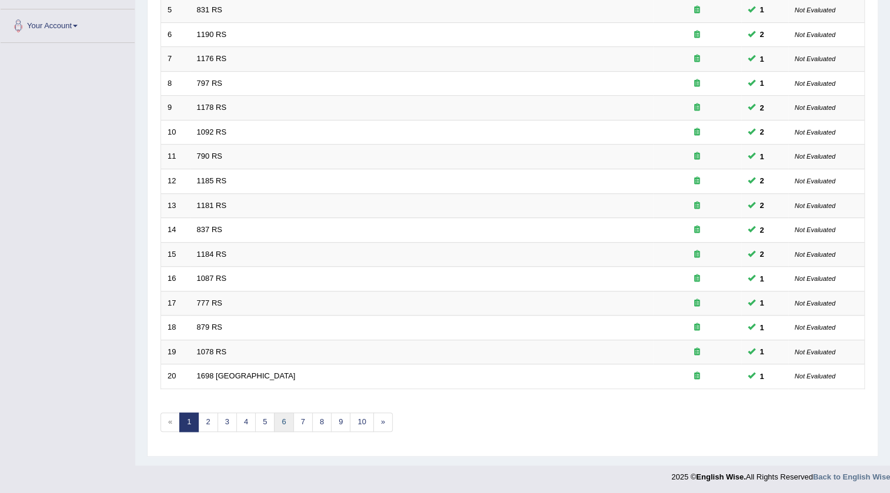
click at [282, 418] on link "6" at bounding box center [283, 422] width 19 height 19
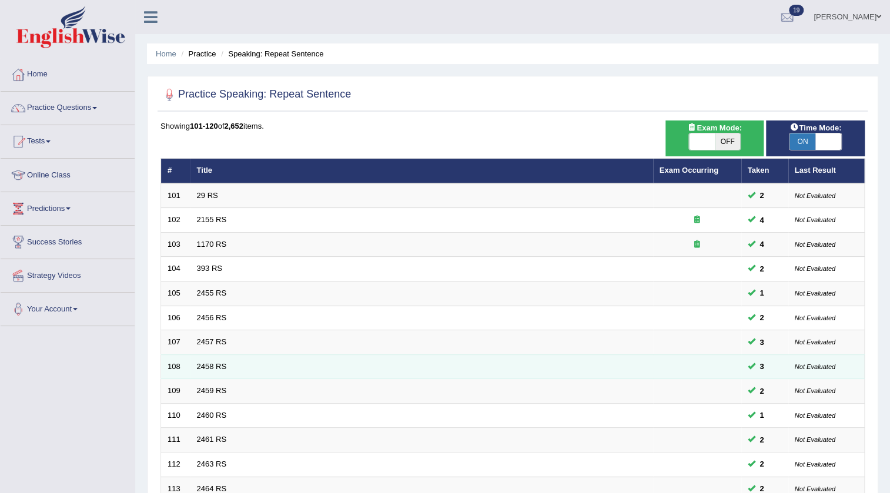
scroll to position [283, 0]
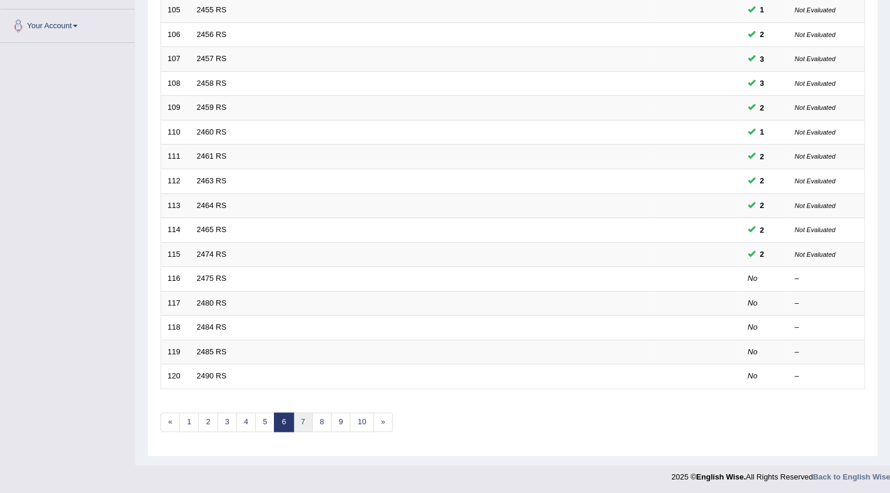
click at [296, 413] on link "7" at bounding box center [302, 422] width 19 height 19
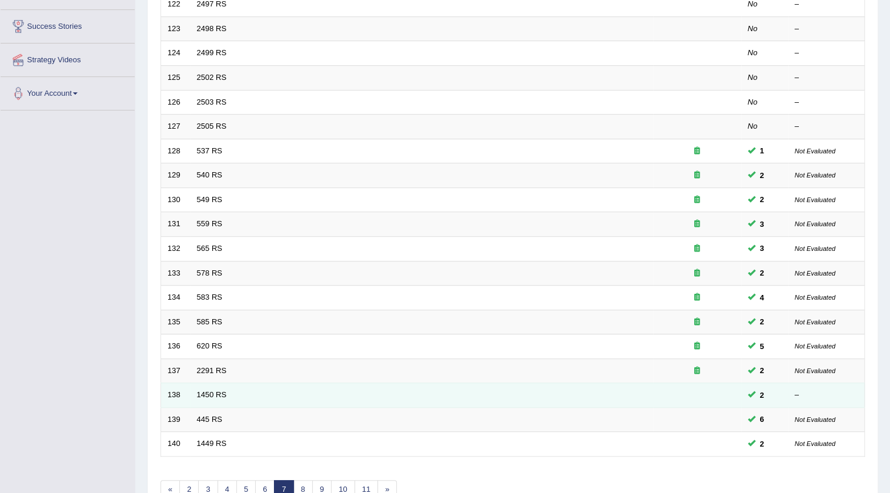
scroll to position [283, 0]
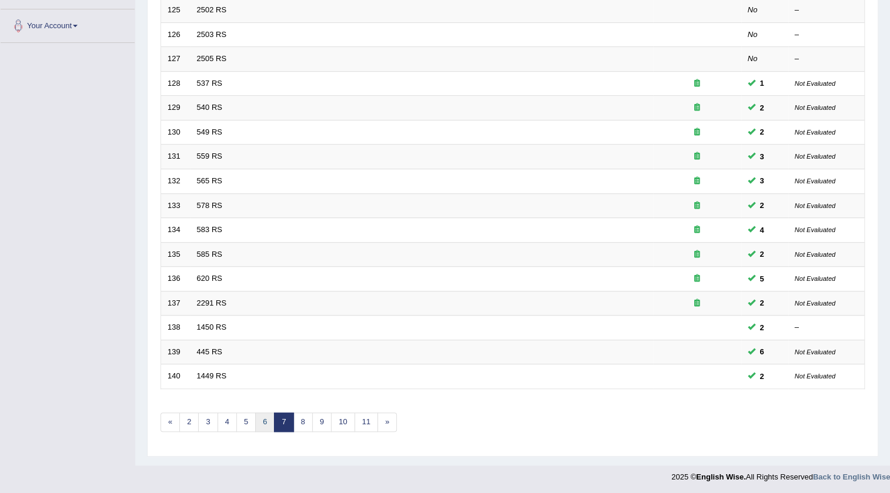
click at [259, 423] on link "6" at bounding box center [264, 422] width 19 height 19
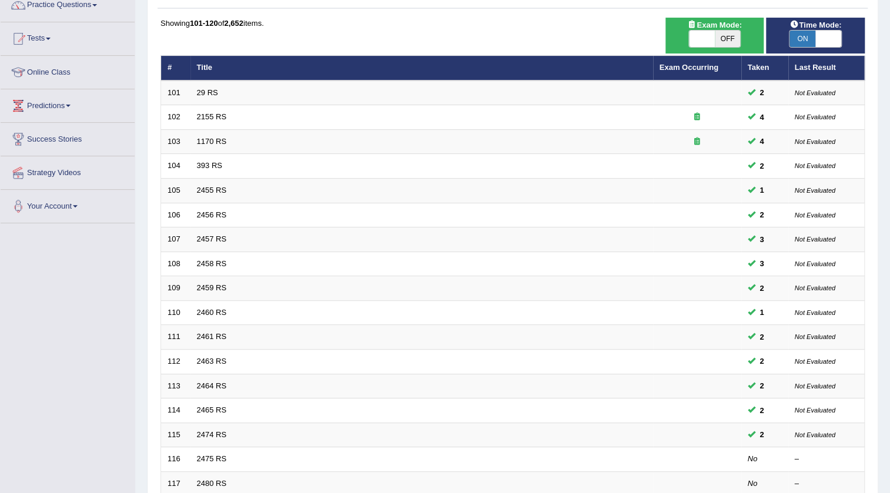
scroll to position [267, 0]
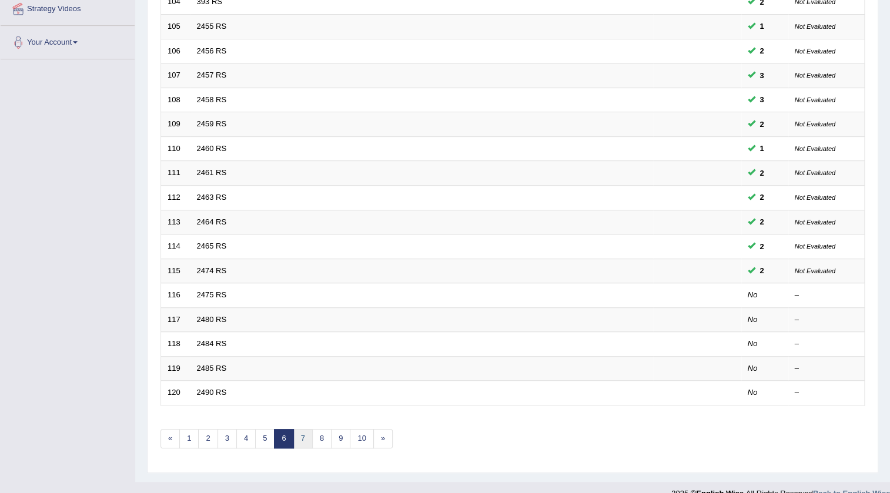
click at [295, 437] on link "7" at bounding box center [302, 438] width 19 height 19
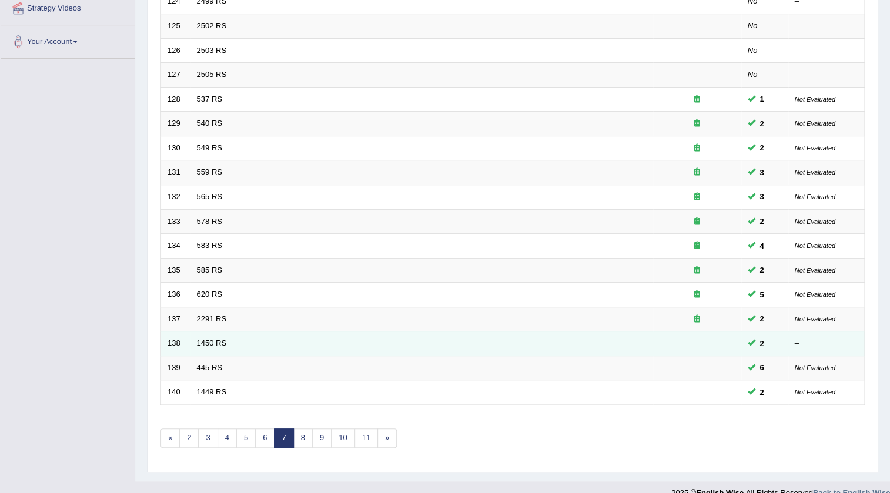
scroll to position [283, 0]
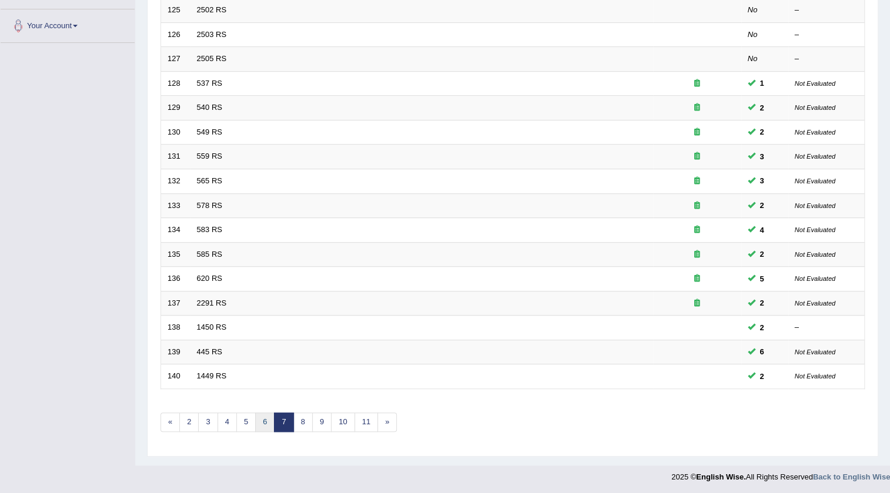
click at [268, 425] on link "6" at bounding box center [264, 422] width 19 height 19
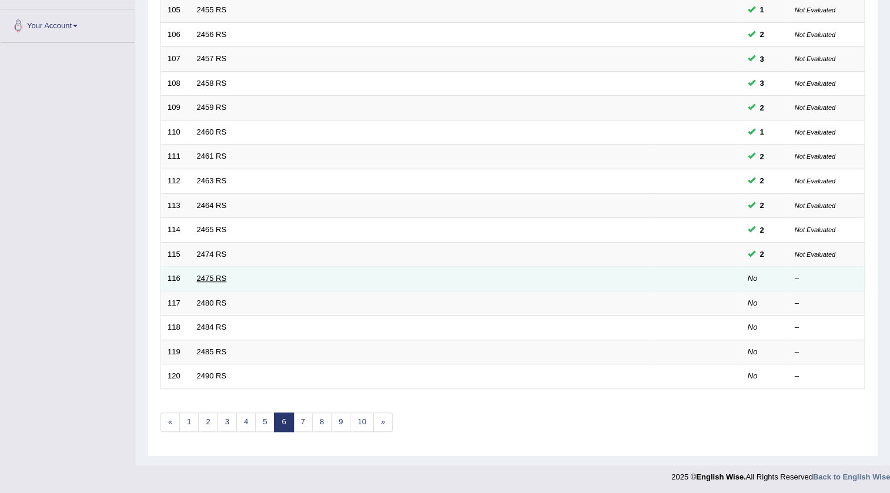
click at [208, 279] on link "2475 RS" at bounding box center [212, 278] width 30 height 9
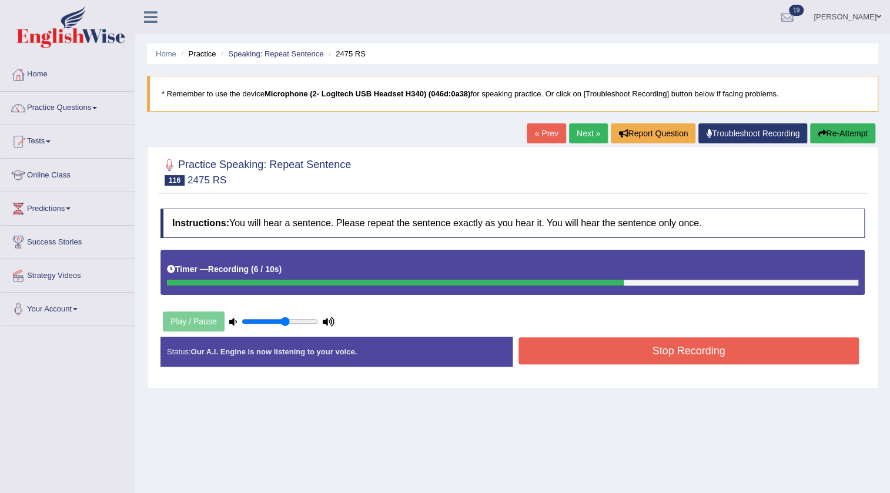
click at [552, 346] on button "Stop Recording" at bounding box center [689, 351] width 341 height 27
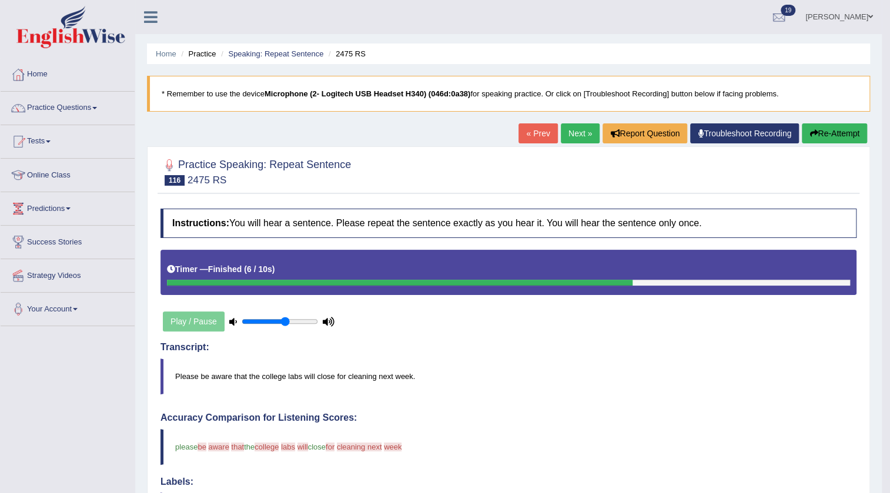
click at [843, 134] on button "Re-Attempt" at bounding box center [834, 134] width 65 height 20
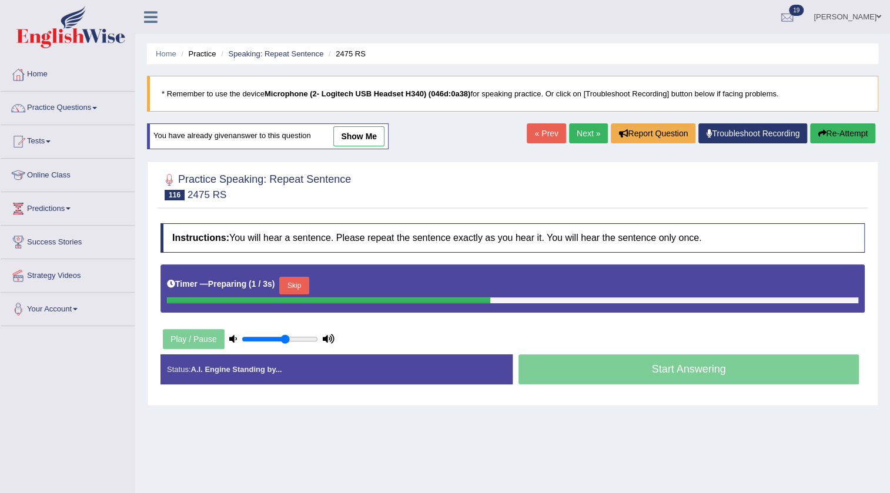
click at [297, 279] on button "Skip" at bounding box center [293, 286] width 29 height 18
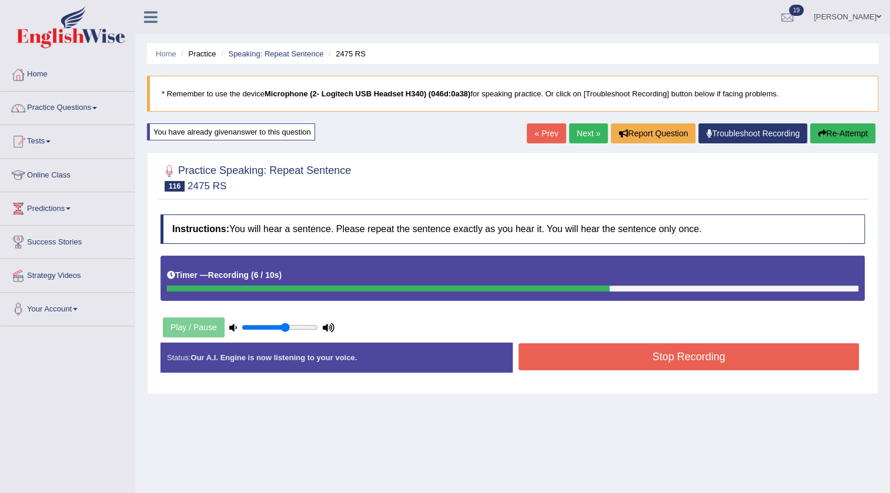
click at [567, 356] on button "Stop Recording" at bounding box center [689, 356] width 341 height 27
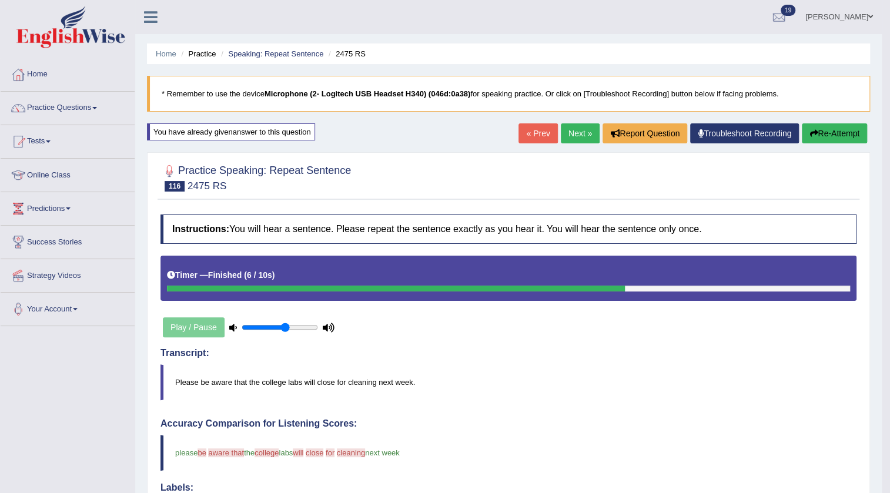
click at [569, 126] on link "Next »" at bounding box center [580, 134] width 39 height 20
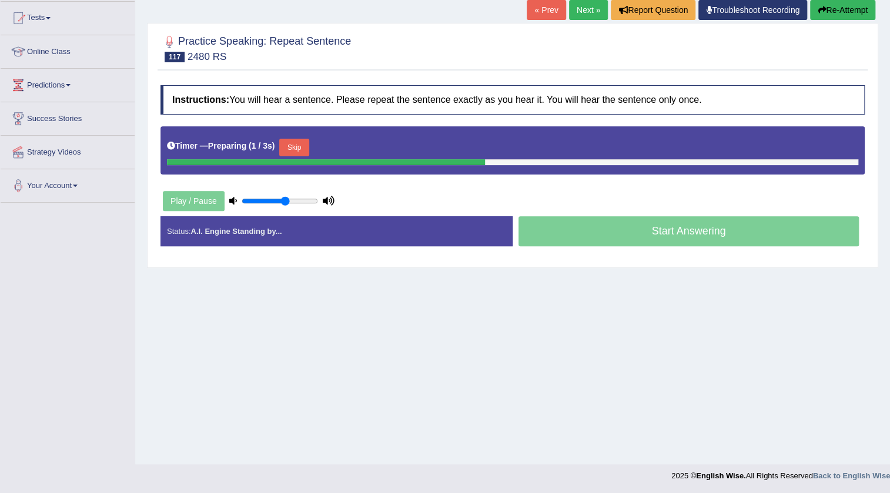
scroll to position [124, 0]
click at [305, 146] on button "Skip" at bounding box center [293, 148] width 29 height 18
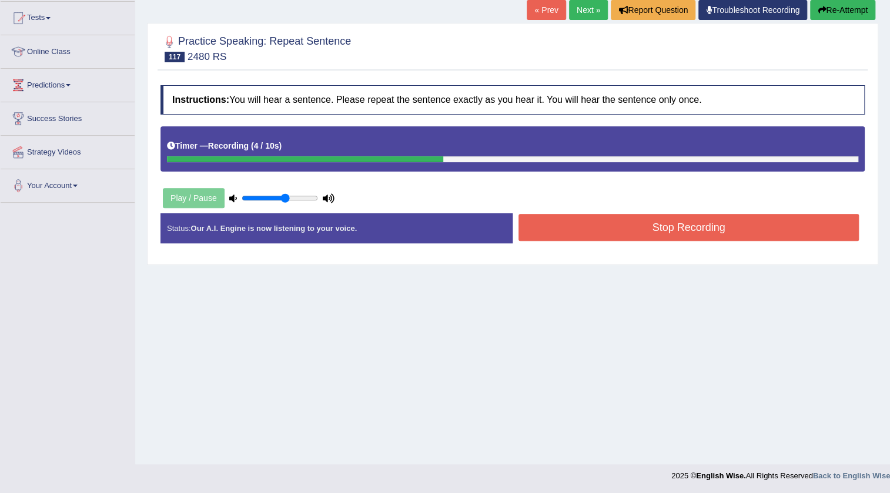
click at [600, 218] on button "Stop Recording" at bounding box center [689, 227] width 341 height 27
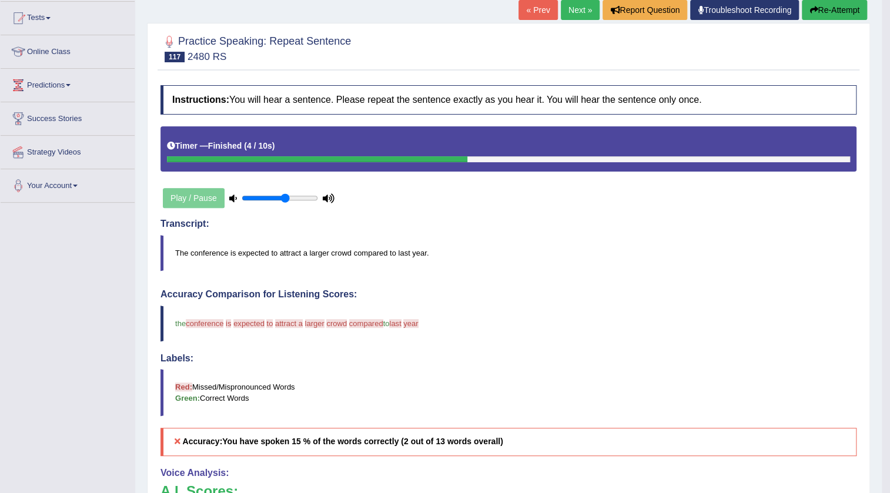
click at [849, 21] on div "« Prev Next » Report Question Troubleshoot Recording Re-Attempt" at bounding box center [695, 11] width 352 height 23
click at [845, 11] on button "Re-Attempt" at bounding box center [834, 10] width 65 height 20
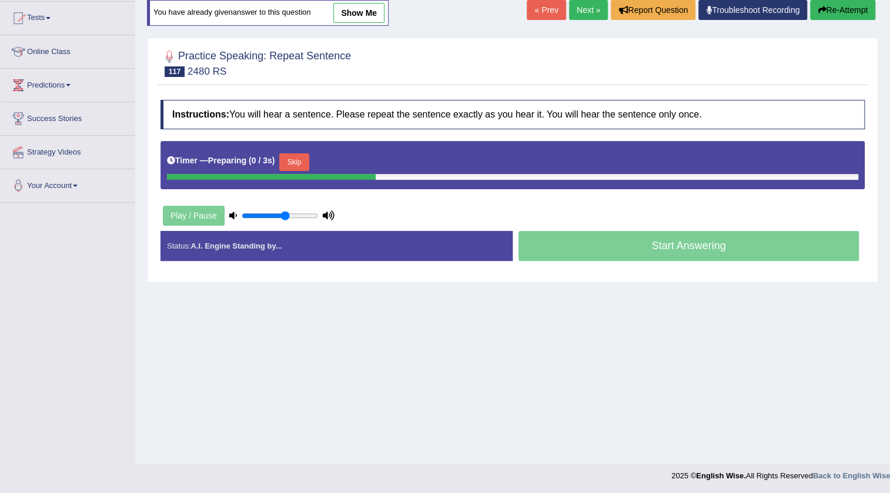
click at [307, 159] on button "Skip" at bounding box center [293, 163] width 29 height 18
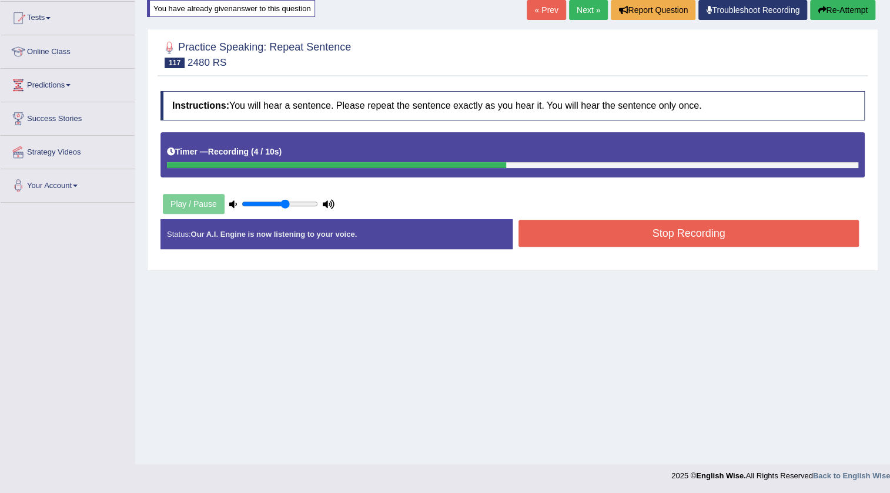
click at [558, 228] on button "Stop Recording" at bounding box center [689, 233] width 341 height 27
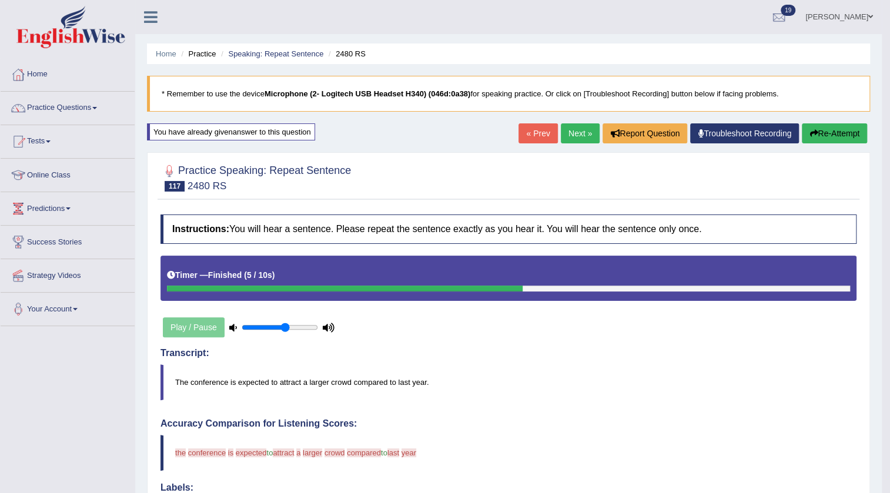
click at [836, 129] on button "Re-Attempt" at bounding box center [834, 134] width 65 height 20
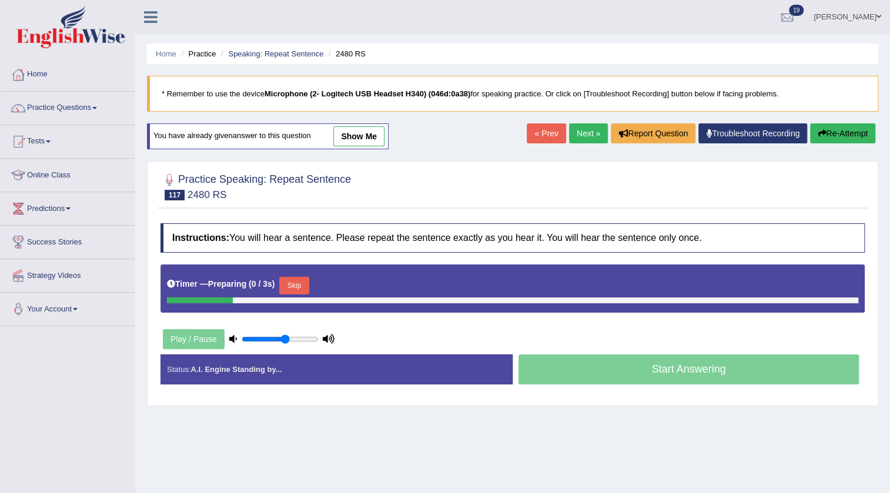
click at [288, 283] on button "Skip" at bounding box center [293, 286] width 29 height 18
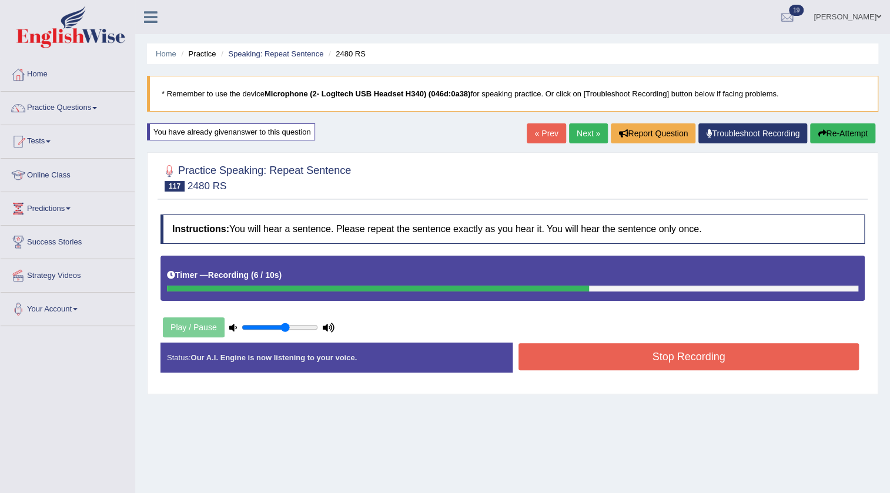
click at [533, 349] on button "Stop Recording" at bounding box center [689, 356] width 341 height 27
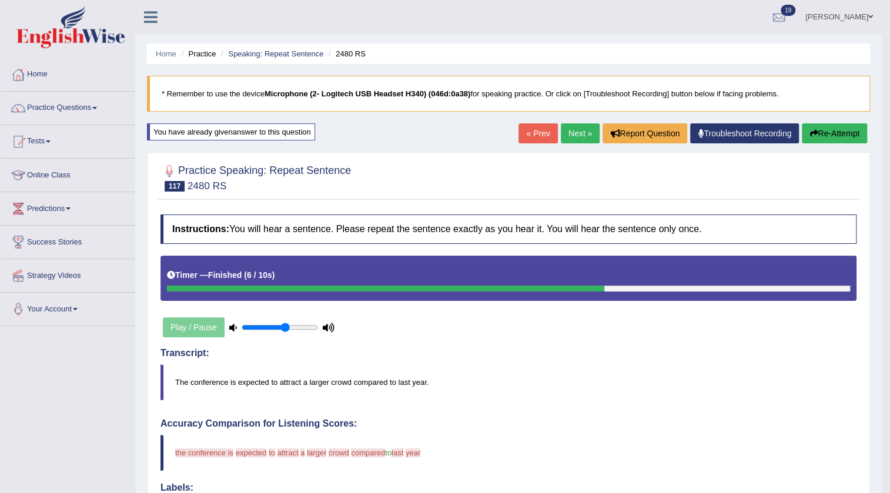
click at [572, 130] on link "Next »" at bounding box center [580, 134] width 39 height 20
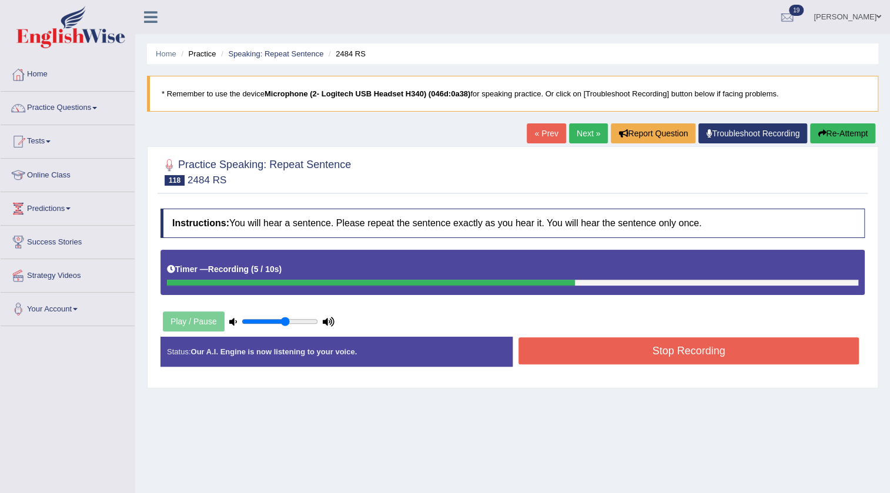
click at [573, 348] on button "Stop Recording" at bounding box center [689, 351] width 341 height 27
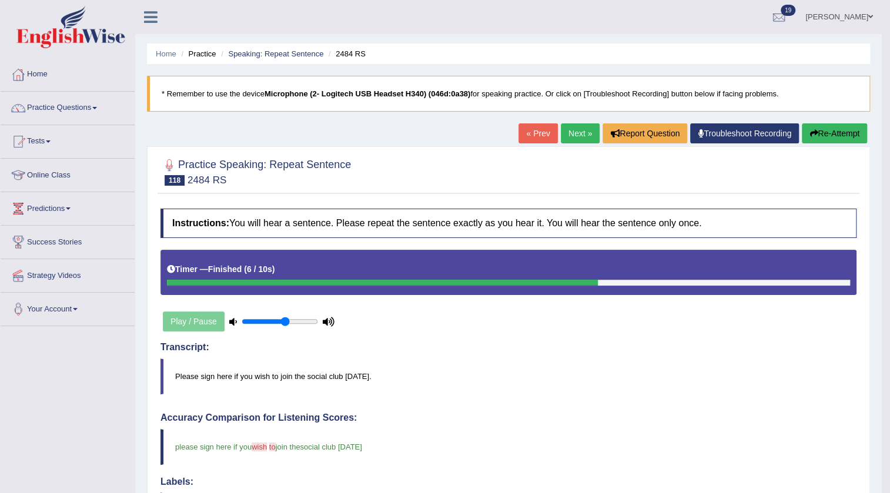
click at [568, 138] on link "Next »" at bounding box center [580, 134] width 39 height 20
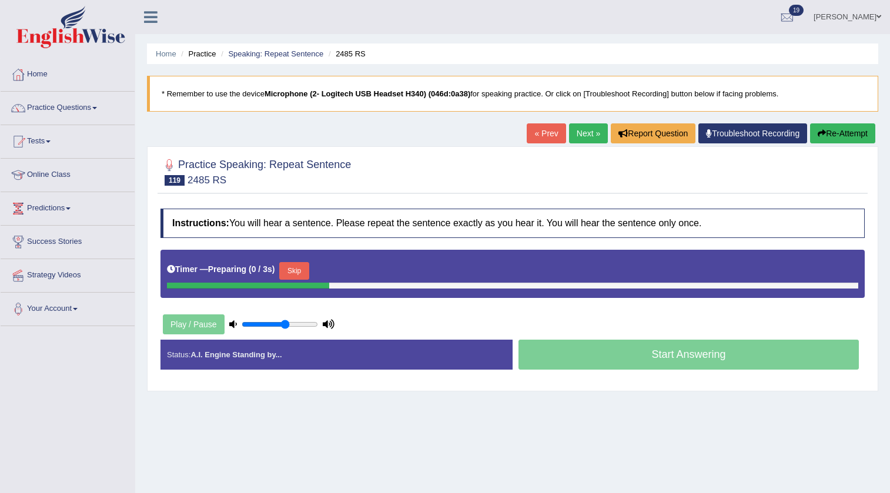
click at [291, 275] on button "Skip" at bounding box center [293, 271] width 29 height 18
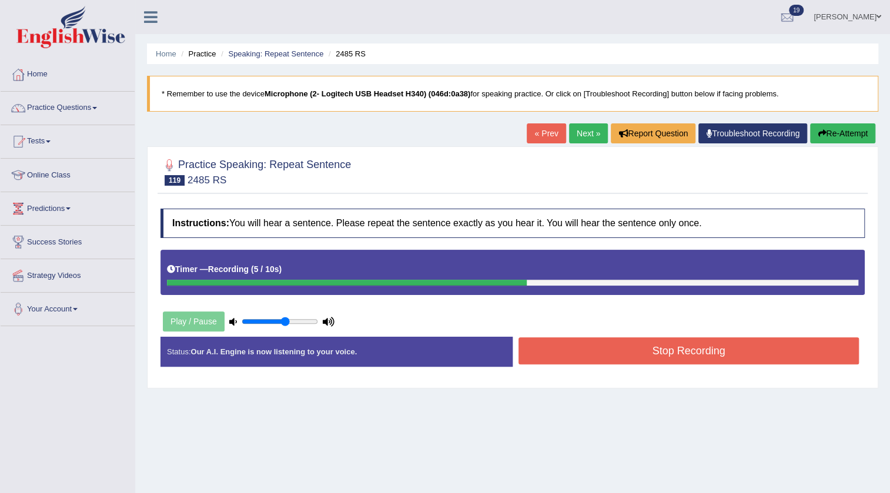
click at [559, 346] on button "Stop Recording" at bounding box center [689, 351] width 341 height 27
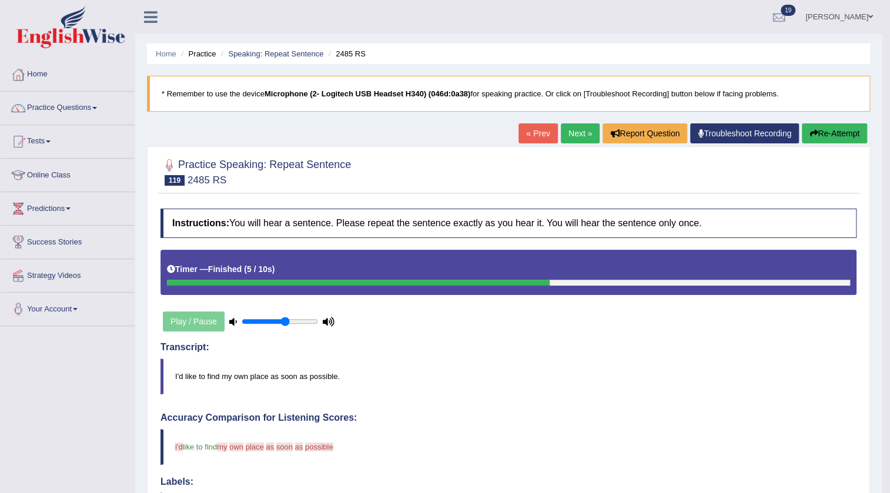
click at [822, 135] on button "Re-Attempt" at bounding box center [834, 134] width 65 height 20
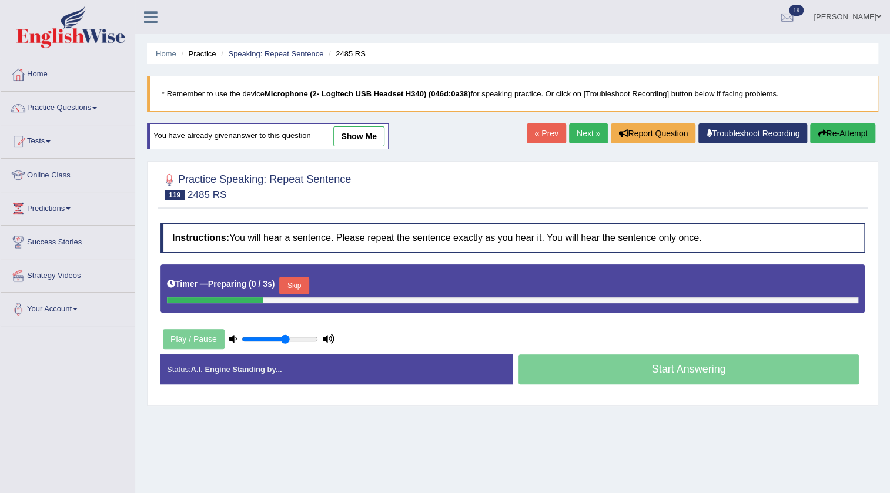
click at [303, 281] on button "Skip" at bounding box center [293, 286] width 29 height 18
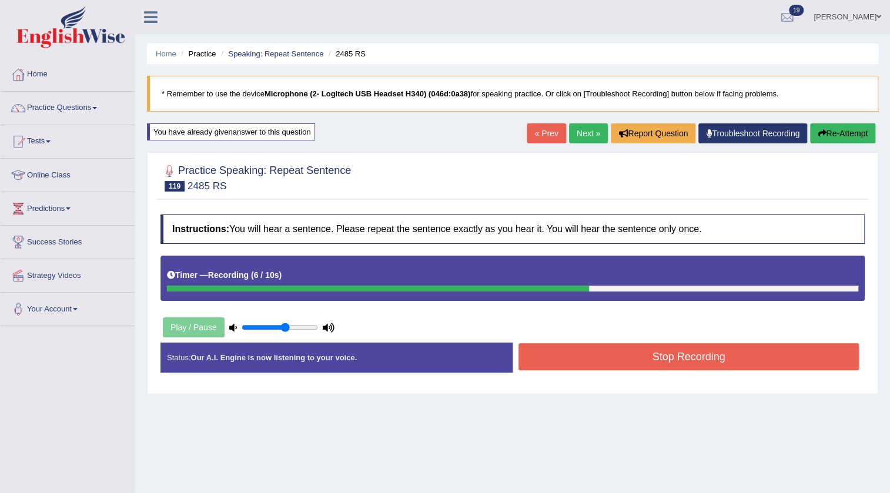
click at [580, 353] on button "Stop Recording" at bounding box center [689, 356] width 341 height 27
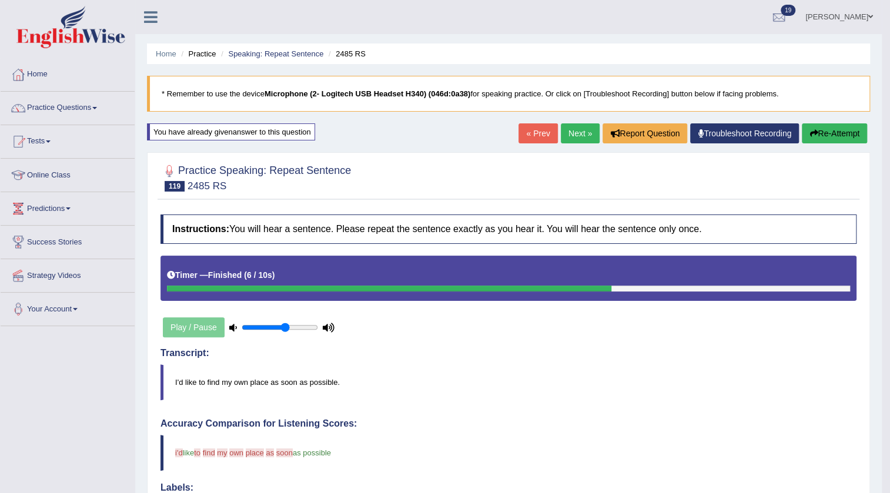
click at [825, 131] on button "Re-Attempt" at bounding box center [834, 134] width 65 height 20
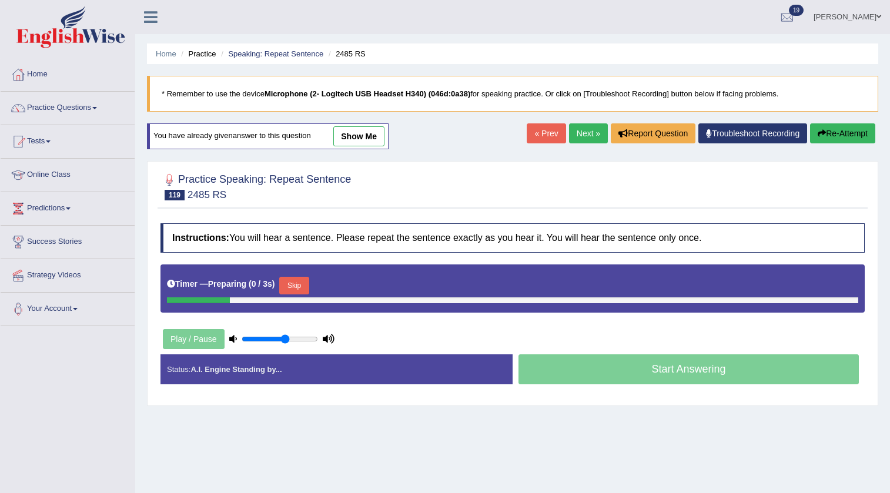
click at [296, 279] on button "Skip" at bounding box center [293, 286] width 29 height 18
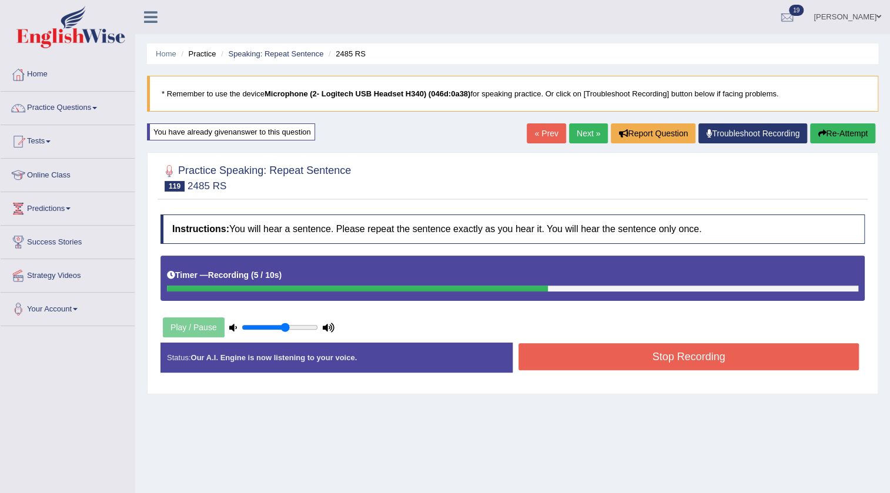
click at [546, 361] on button "Stop Recording" at bounding box center [689, 356] width 341 height 27
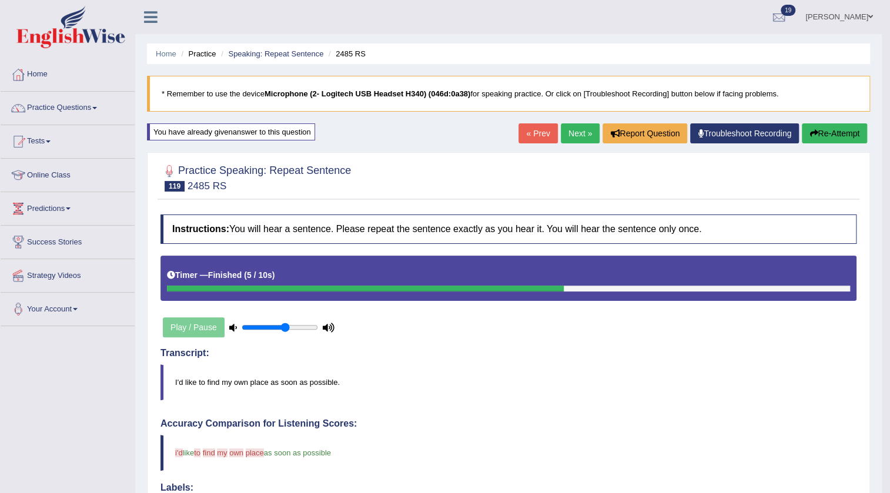
click at [570, 134] on link "Next »" at bounding box center [580, 134] width 39 height 20
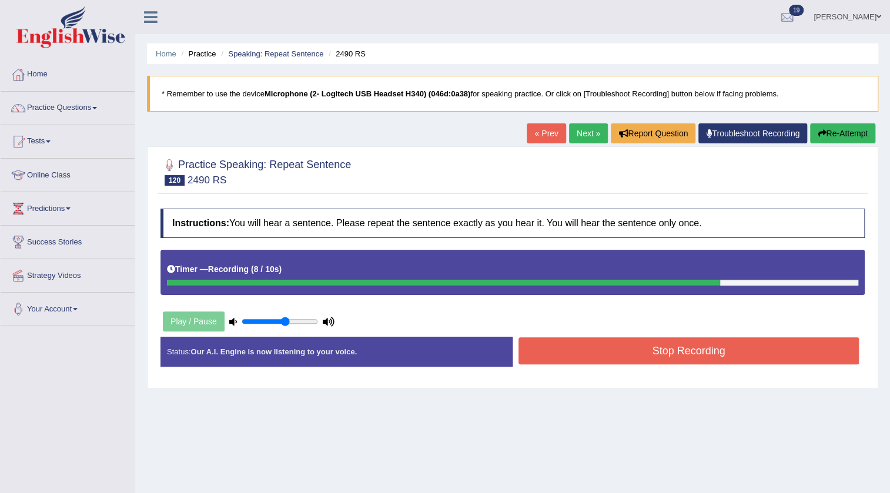
click at [625, 351] on button "Stop Recording" at bounding box center [689, 351] width 341 height 27
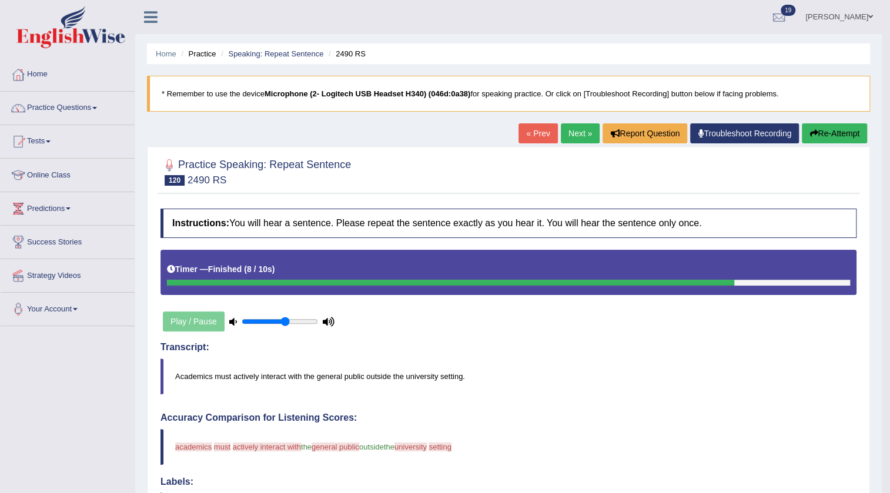
click at [826, 141] on button "Re-Attempt" at bounding box center [834, 134] width 65 height 20
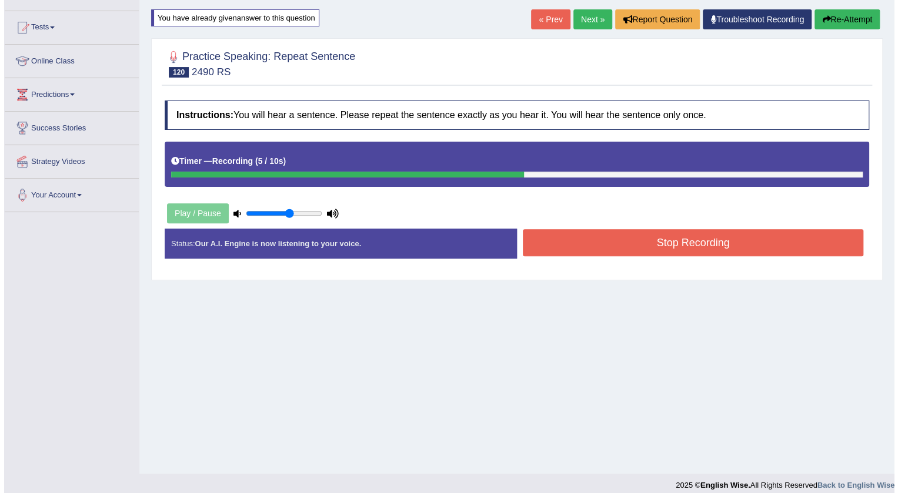
scroll to position [124, 0]
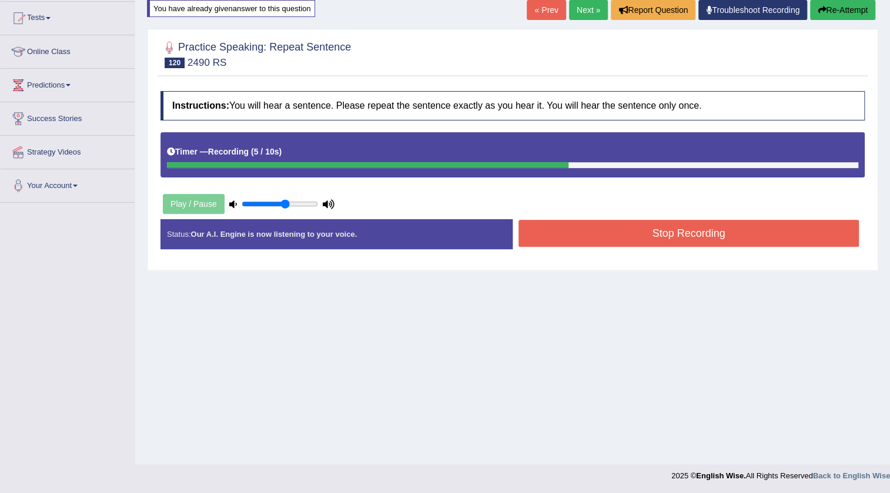
click at [616, 232] on button "Stop Recording" at bounding box center [689, 233] width 341 height 27
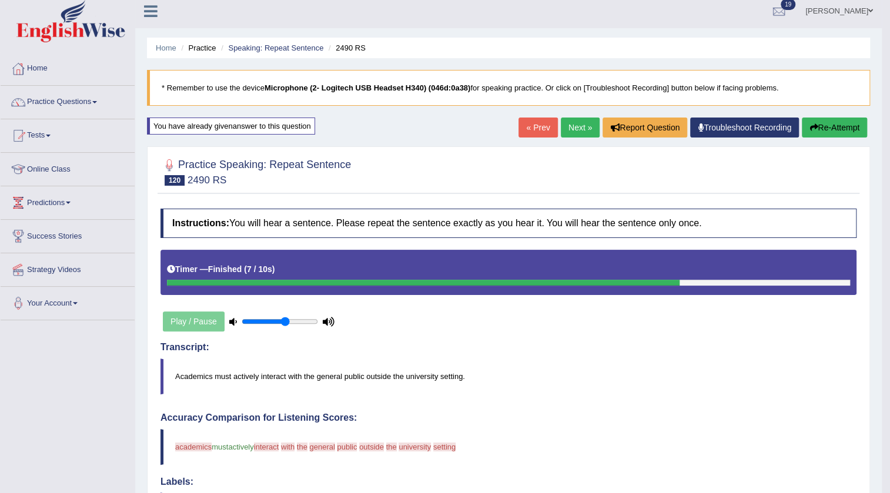
scroll to position [0, 0]
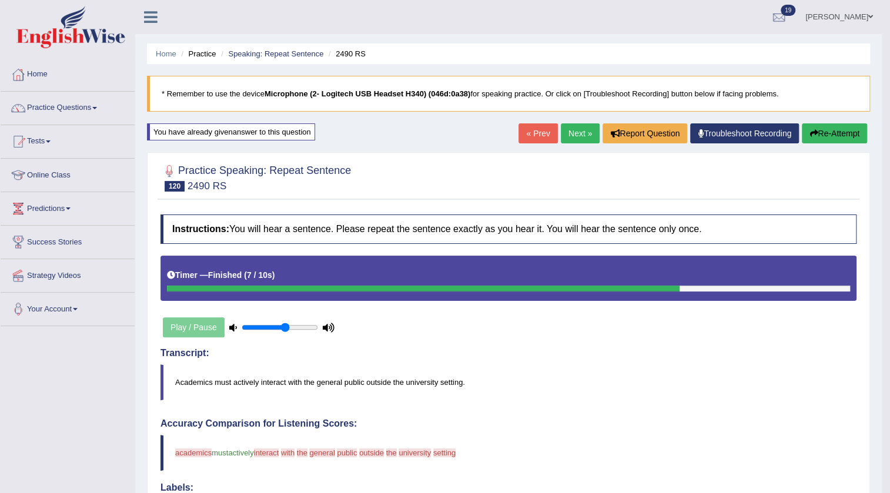
click at [816, 136] on button "Re-Attempt" at bounding box center [834, 134] width 65 height 20
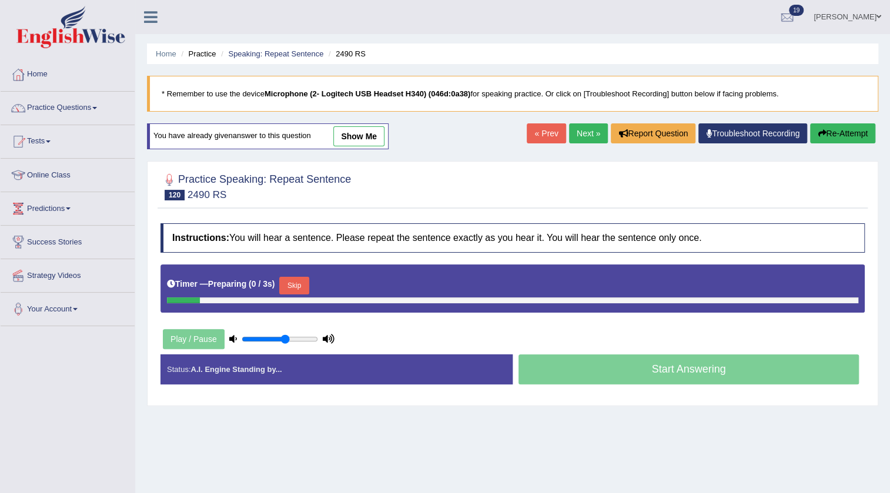
click at [303, 270] on div "Timer — Preparing ( 0 / 3s ) Skip" at bounding box center [513, 289] width 705 height 48
click at [302, 277] on button "Skip" at bounding box center [293, 286] width 29 height 18
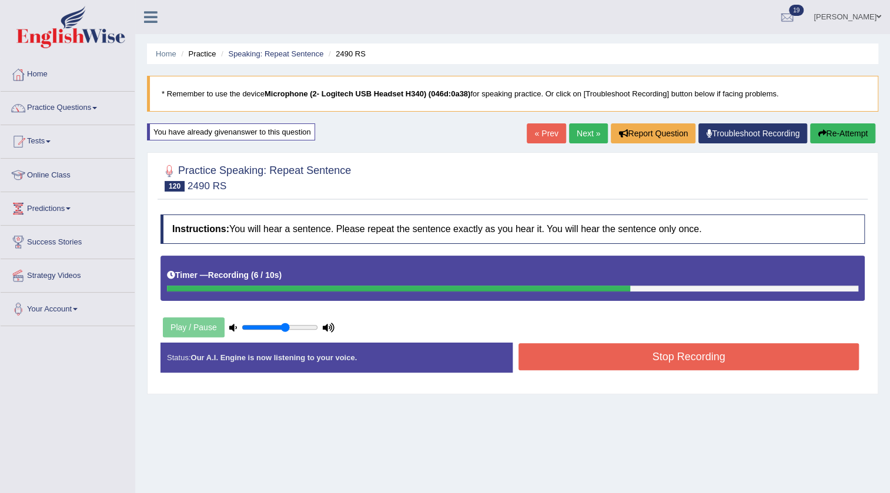
click at [640, 353] on button "Stop Recording" at bounding box center [689, 356] width 341 height 27
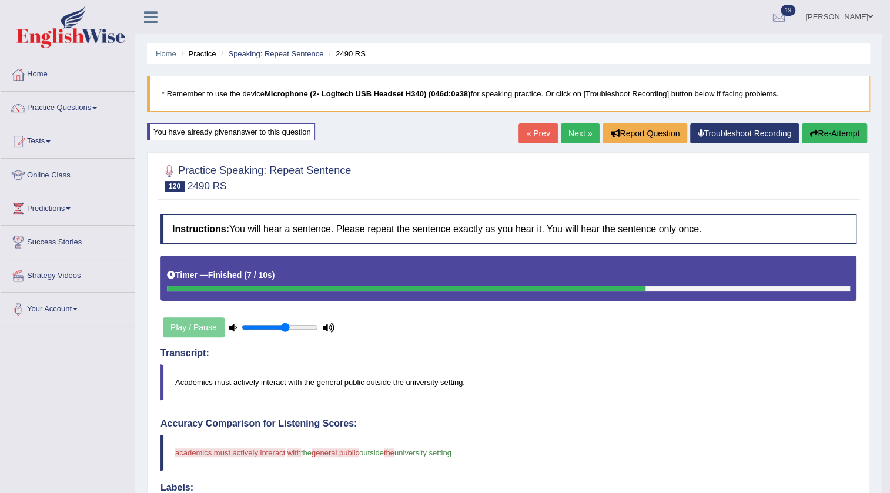
click at [573, 141] on link "Next »" at bounding box center [580, 134] width 39 height 20
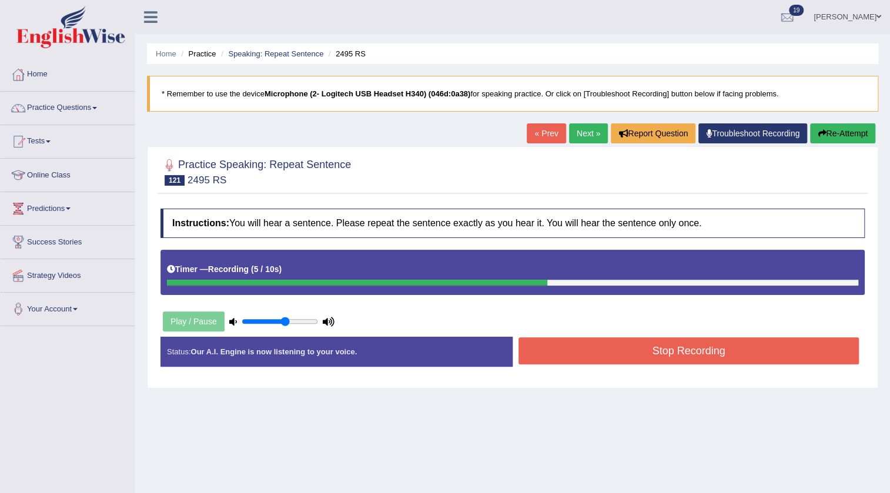
click at [538, 338] on button "Stop Recording" at bounding box center [689, 351] width 341 height 27
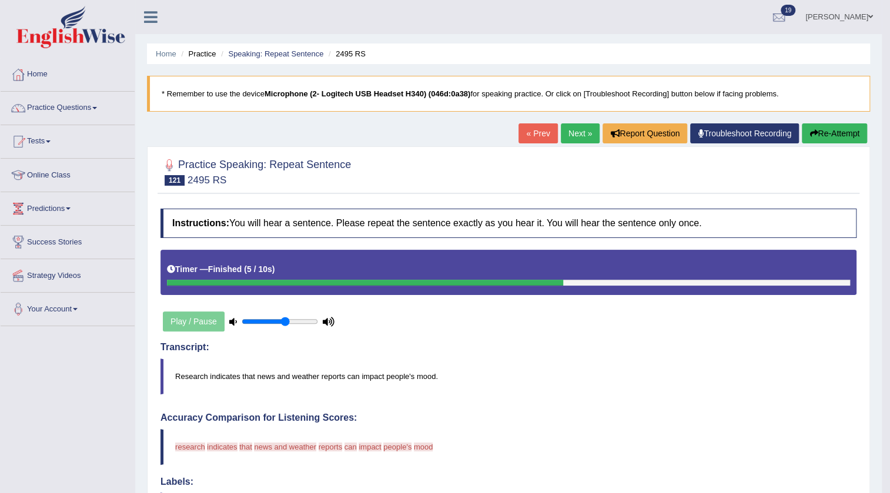
click at [818, 139] on button "Re-Attempt" at bounding box center [834, 134] width 65 height 20
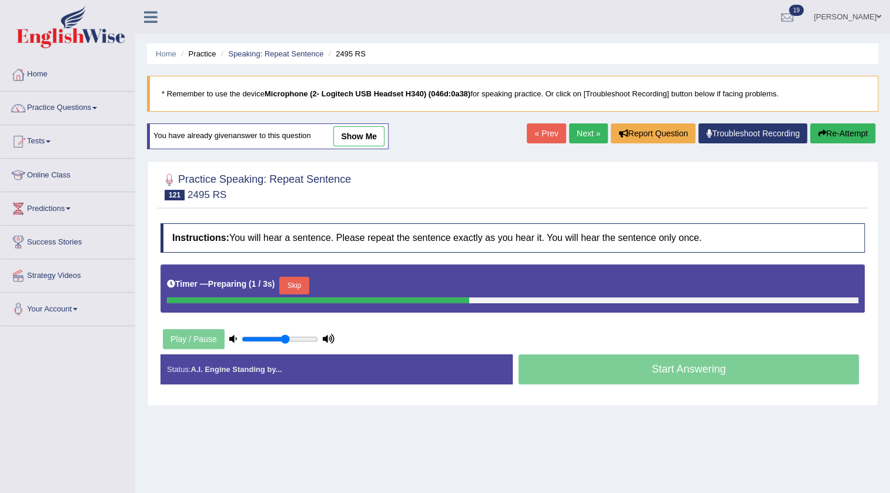
click at [304, 293] on div "Skip" at bounding box center [293, 287] width 29 height 21
click at [299, 278] on button "Skip" at bounding box center [293, 286] width 29 height 18
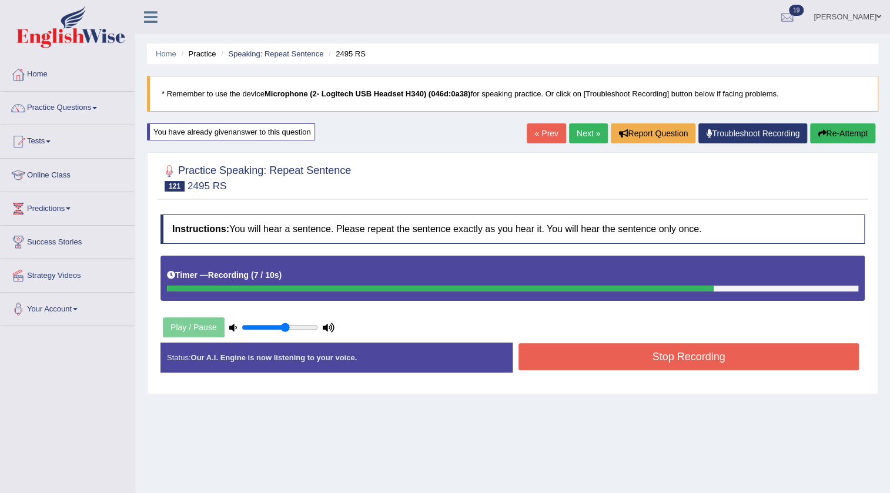
click at [535, 349] on button "Stop Recording" at bounding box center [689, 356] width 341 height 27
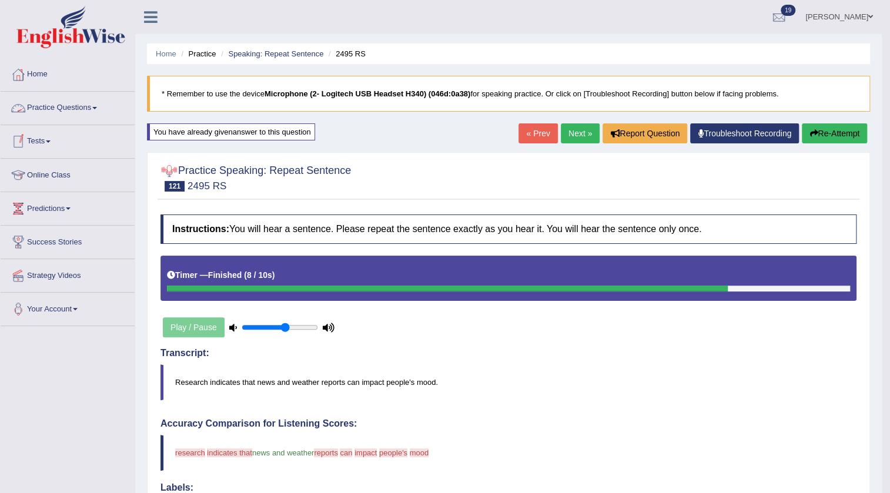
click at [564, 135] on link "Next »" at bounding box center [580, 134] width 39 height 20
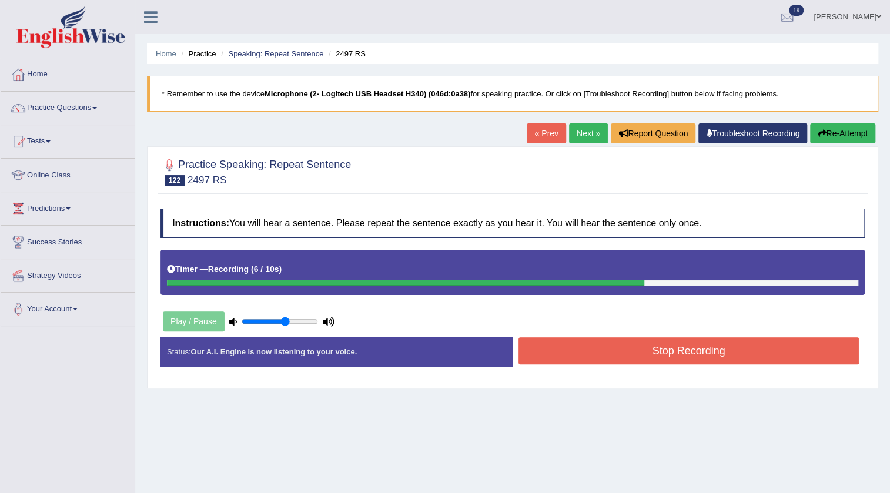
click at [515, 358] on div "Stop Recording" at bounding box center [689, 353] width 352 height 30
click at [530, 358] on button "Stop Recording" at bounding box center [689, 351] width 341 height 27
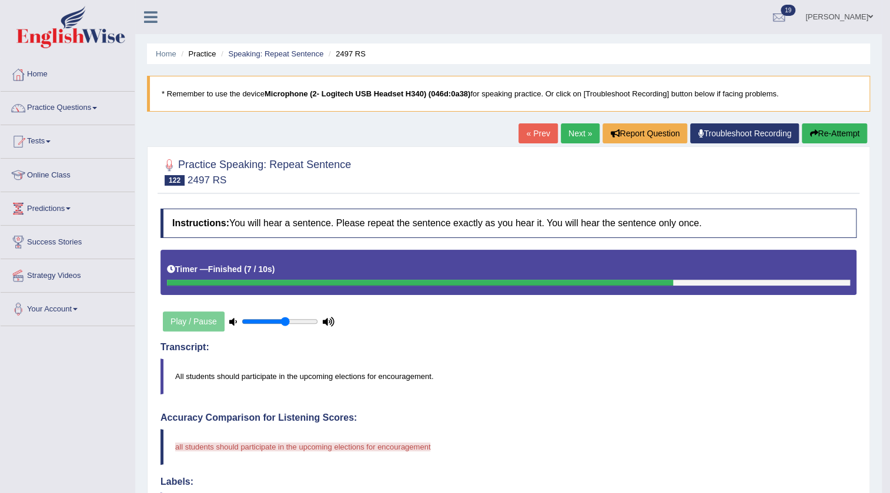
click at [808, 140] on button "Re-Attempt" at bounding box center [834, 134] width 65 height 20
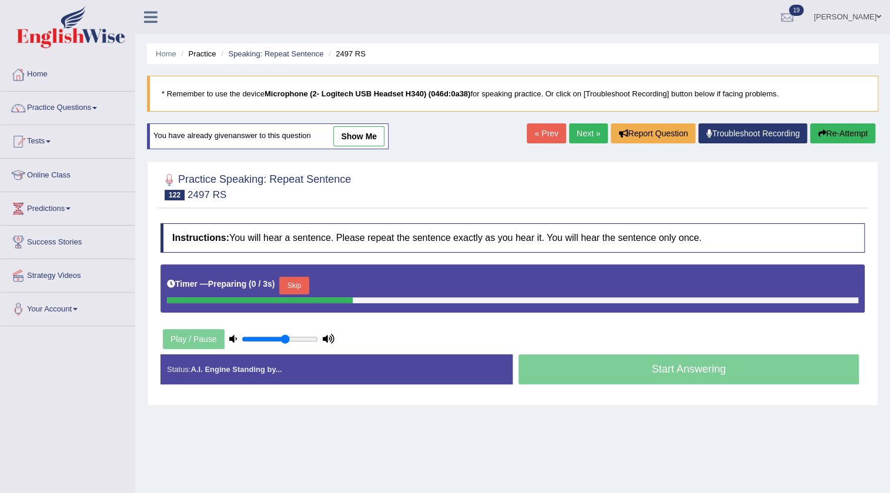
click at [297, 286] on button "Skip" at bounding box center [293, 286] width 29 height 18
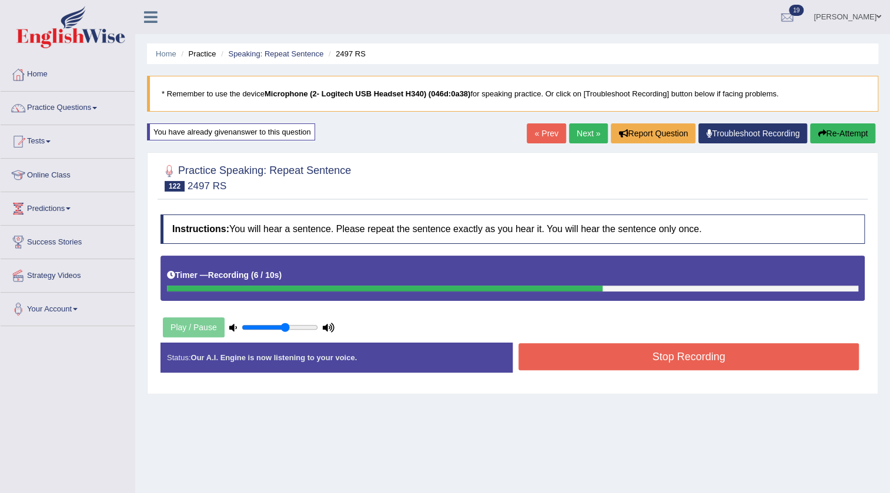
click at [569, 363] on button "Stop Recording" at bounding box center [689, 356] width 341 height 27
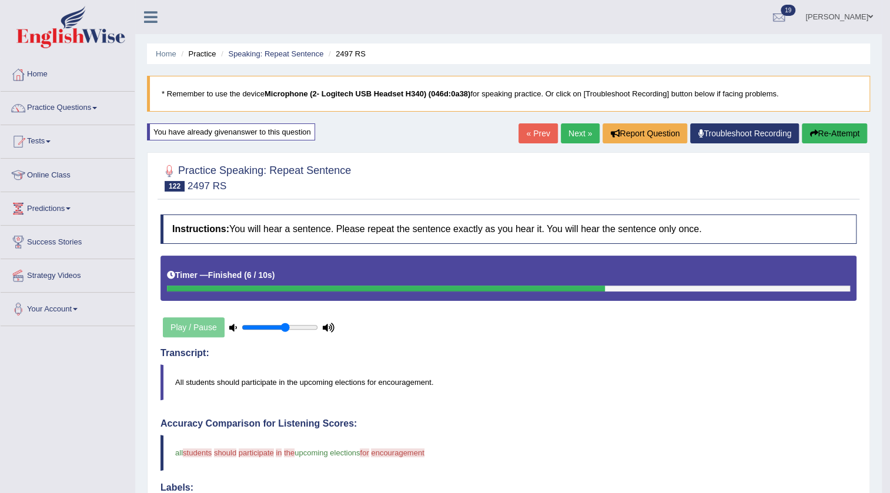
click at [561, 136] on link "Next »" at bounding box center [580, 134] width 39 height 20
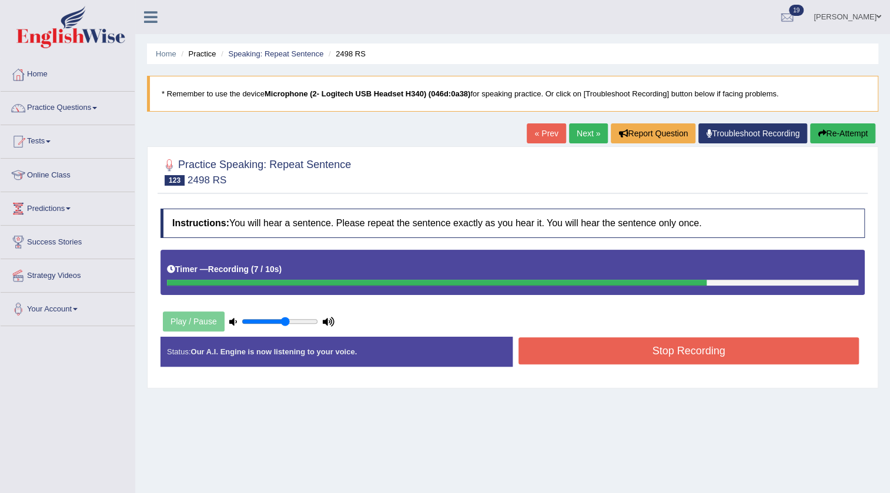
click at [573, 341] on button "Stop Recording" at bounding box center [689, 351] width 341 height 27
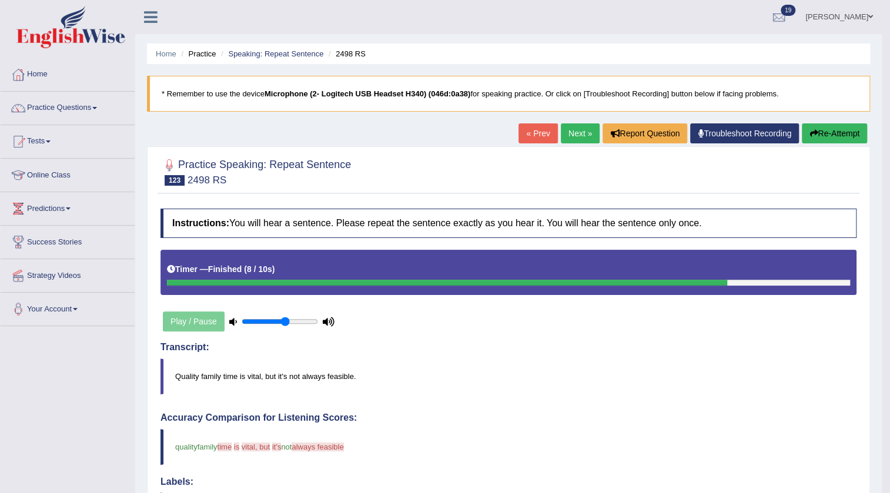
click at [569, 134] on link "Next »" at bounding box center [580, 134] width 39 height 20
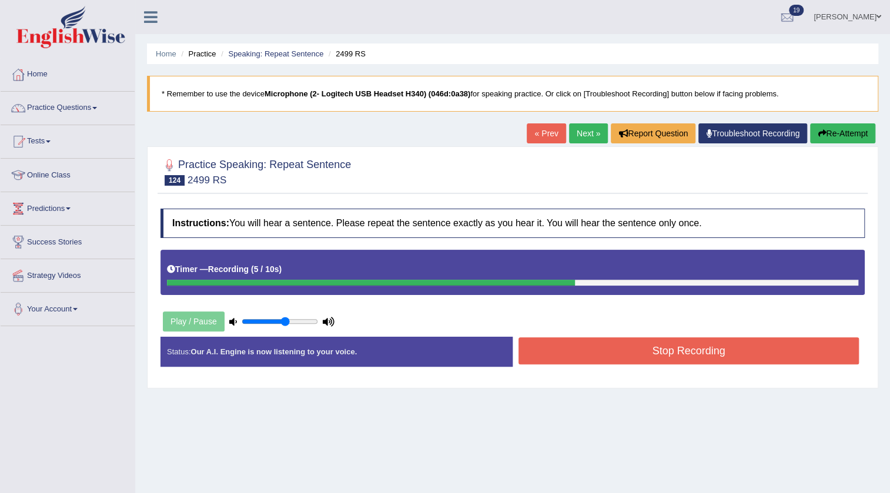
click at [552, 349] on button "Stop Recording" at bounding box center [689, 351] width 341 height 27
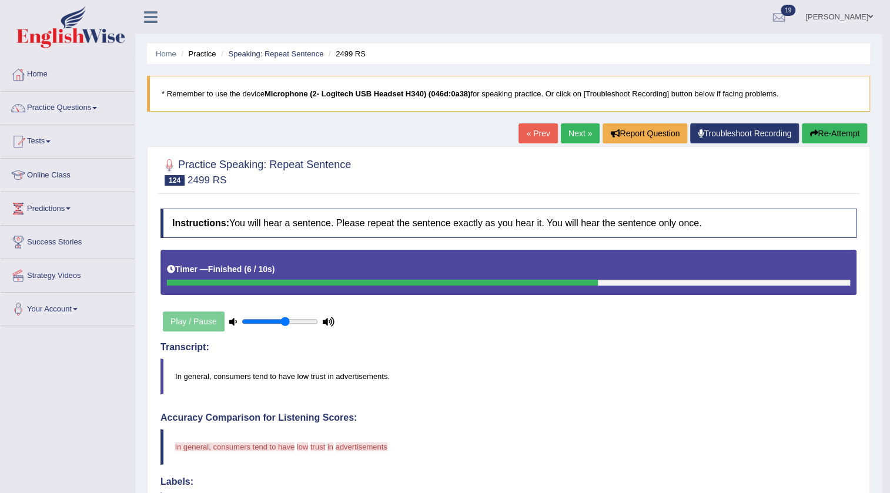
click at [858, 131] on button "Re-Attempt" at bounding box center [834, 134] width 65 height 20
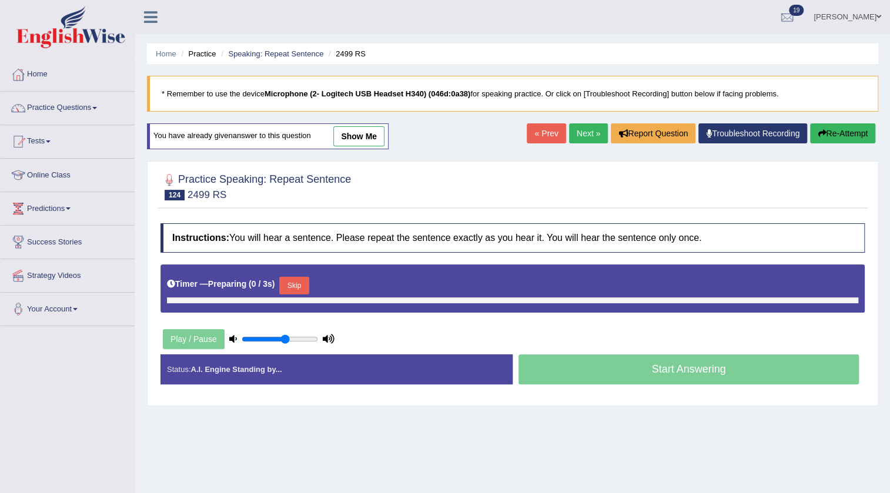
click at [295, 282] on button "Skip" at bounding box center [293, 286] width 29 height 18
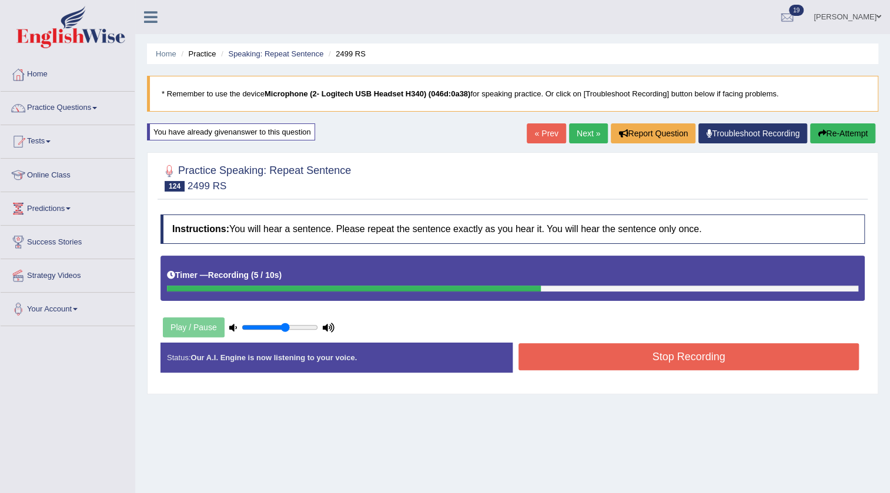
click at [673, 361] on button "Stop Recording" at bounding box center [689, 356] width 341 height 27
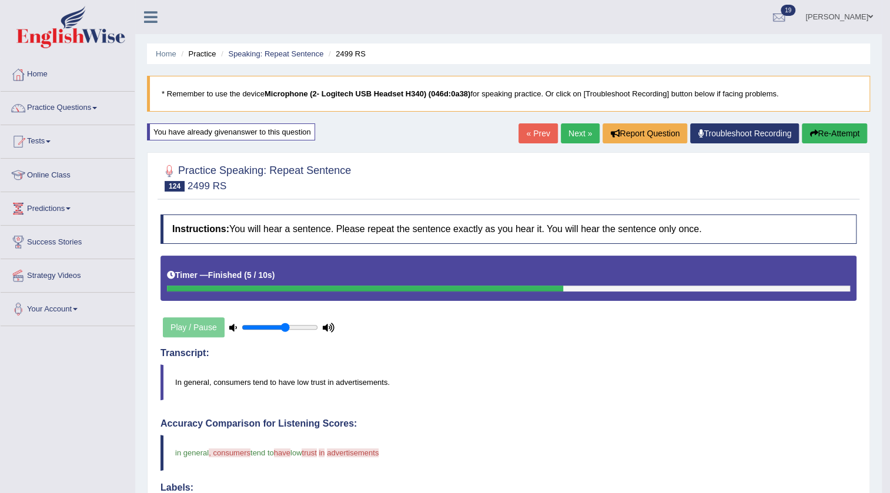
click at [567, 135] on link "Next »" at bounding box center [580, 134] width 39 height 20
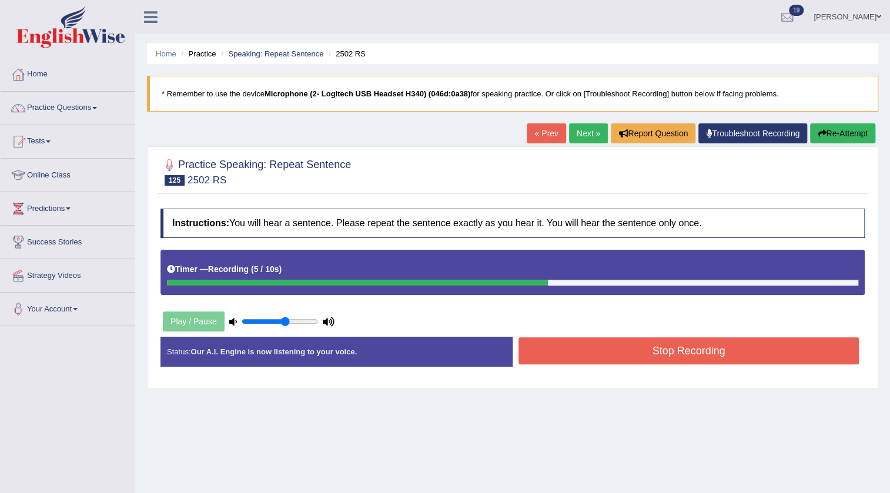
click at [603, 365] on div "Stop Recording" at bounding box center [689, 353] width 352 height 30
click at [604, 358] on button "Stop Recording" at bounding box center [689, 351] width 341 height 27
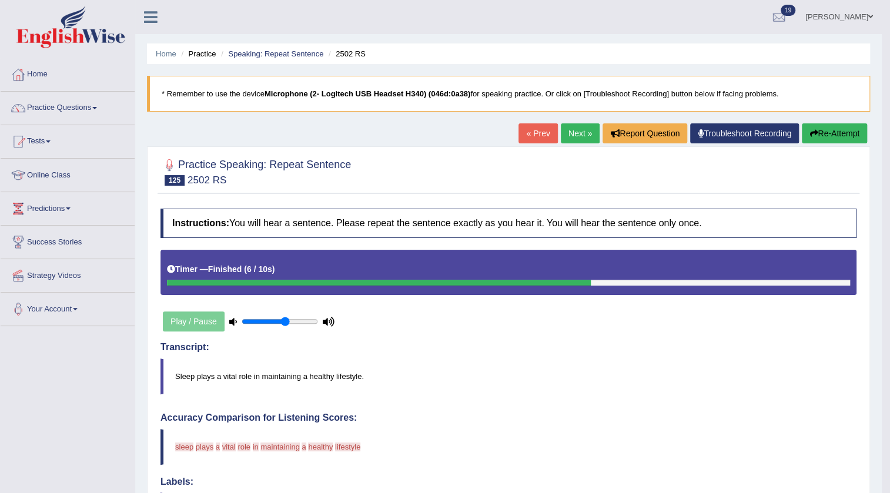
click at [807, 141] on button "Re-Attempt" at bounding box center [834, 134] width 65 height 20
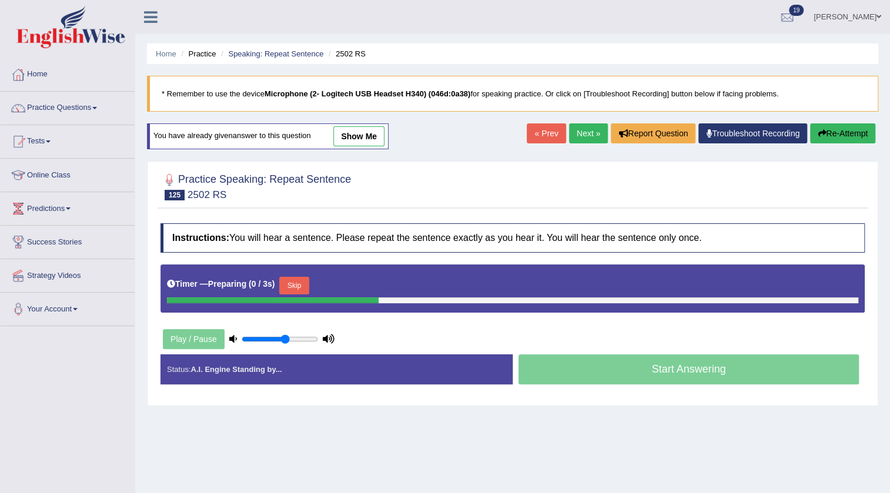
click at [299, 282] on button "Skip" at bounding box center [293, 286] width 29 height 18
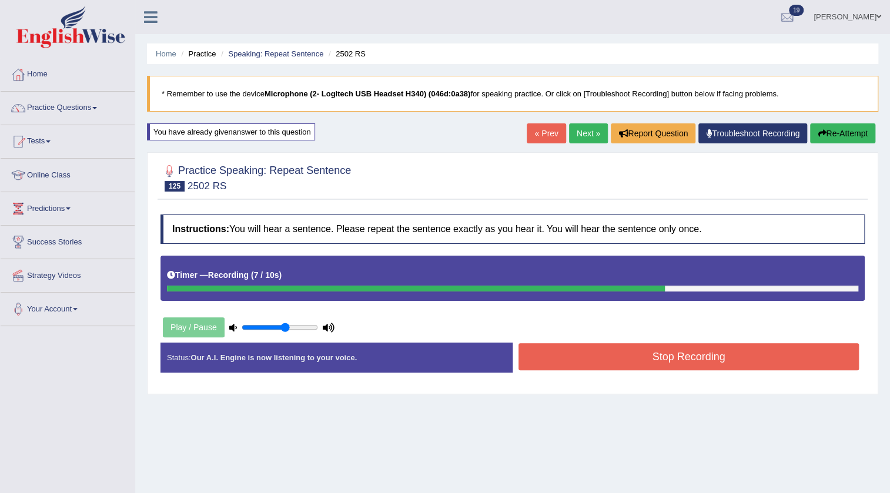
click at [546, 358] on button "Stop Recording" at bounding box center [689, 356] width 341 height 27
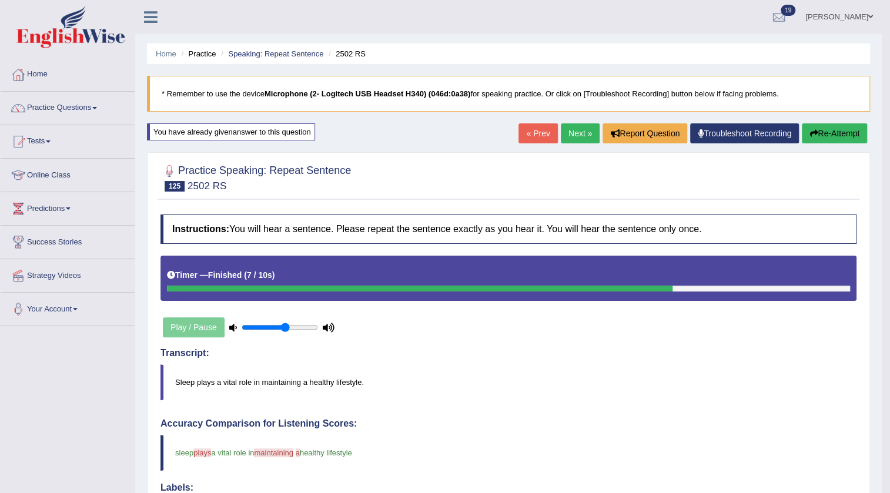
click at [590, 134] on link "Next »" at bounding box center [580, 134] width 39 height 20
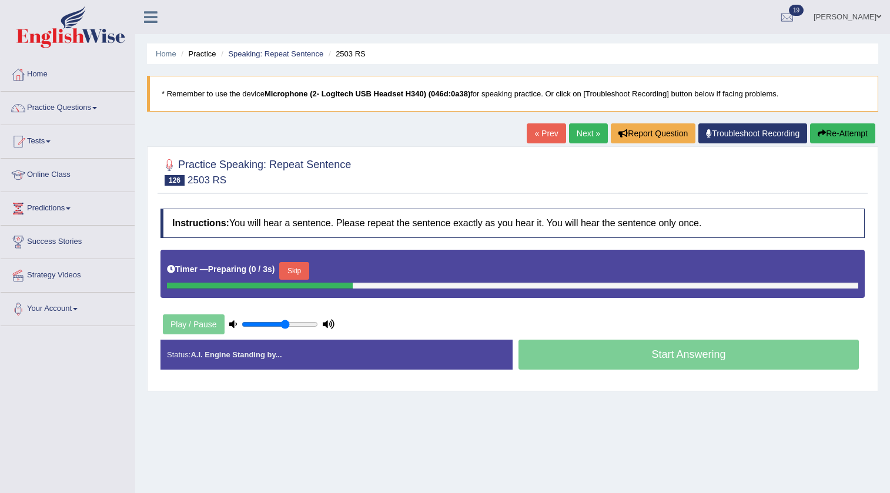
click at [302, 272] on button "Skip" at bounding box center [293, 271] width 29 height 18
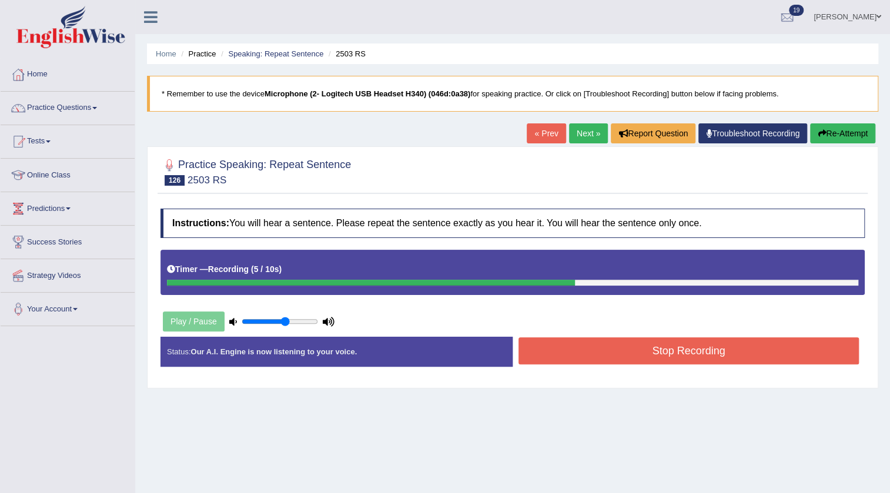
click at [542, 358] on button "Stop Recording" at bounding box center [689, 351] width 341 height 27
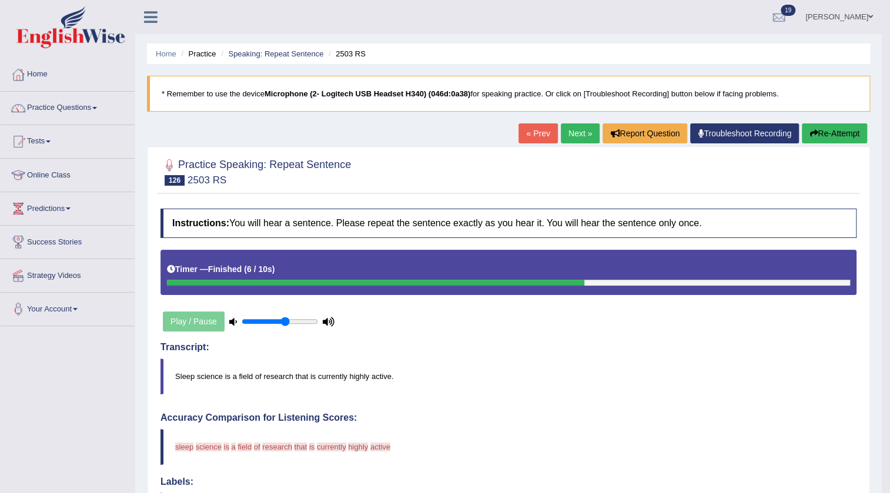
click at [836, 120] on div "Home Practice Speaking: Repeat Sentence 2503 RS * Remember to use the device Mi…" at bounding box center [508, 407] width 747 height 815
click at [836, 127] on button "Re-Attempt" at bounding box center [834, 134] width 65 height 20
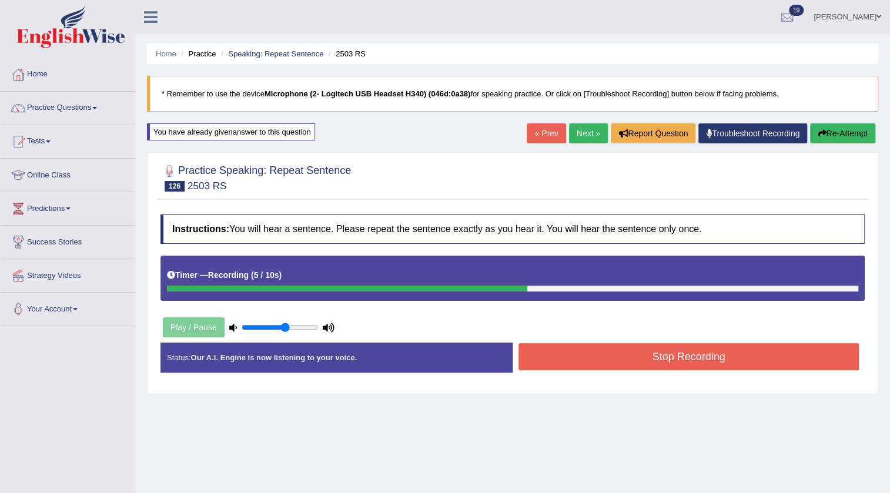
click at [857, 123] on div "Home Practice Speaking: Repeat Sentence 2503 RS * Remember to use the device Mi…" at bounding box center [512, 294] width 755 height 588
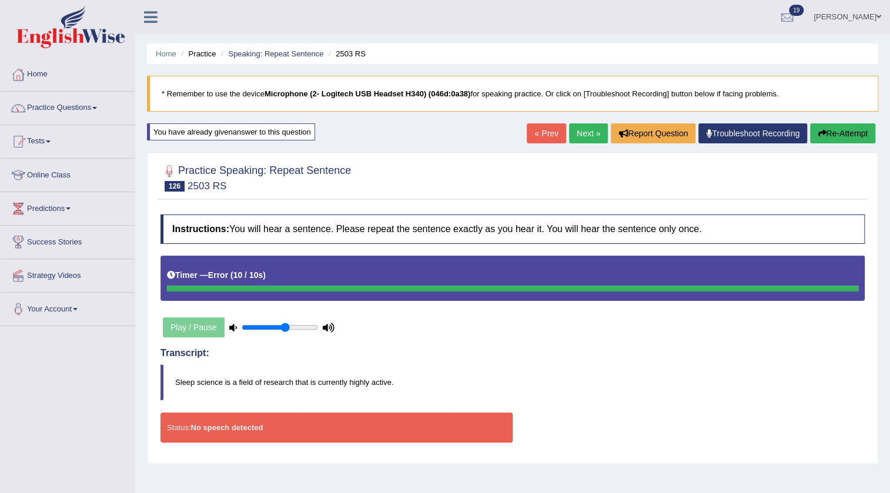
click at [870, 133] on button "Re-Attempt" at bounding box center [842, 134] width 65 height 20
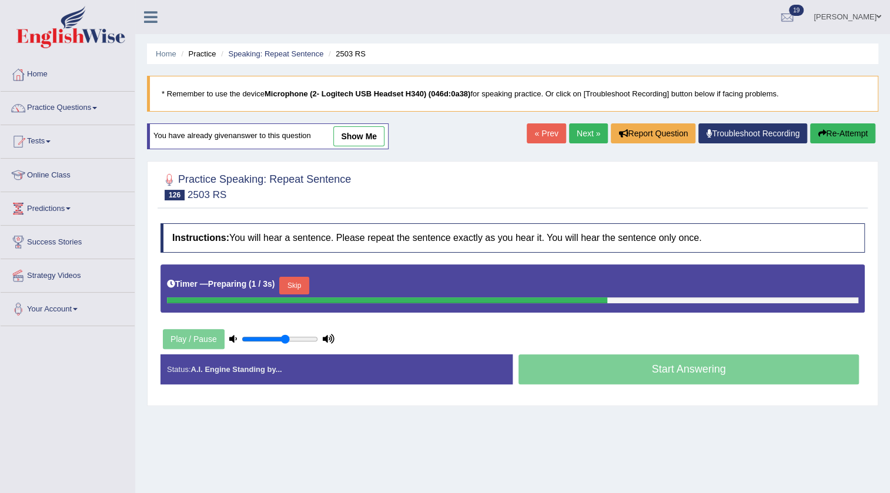
click at [299, 265] on div "Timer — Preparing ( 1 / 3s ) Skip" at bounding box center [513, 289] width 705 height 48
click at [293, 280] on button "Skip" at bounding box center [293, 286] width 29 height 18
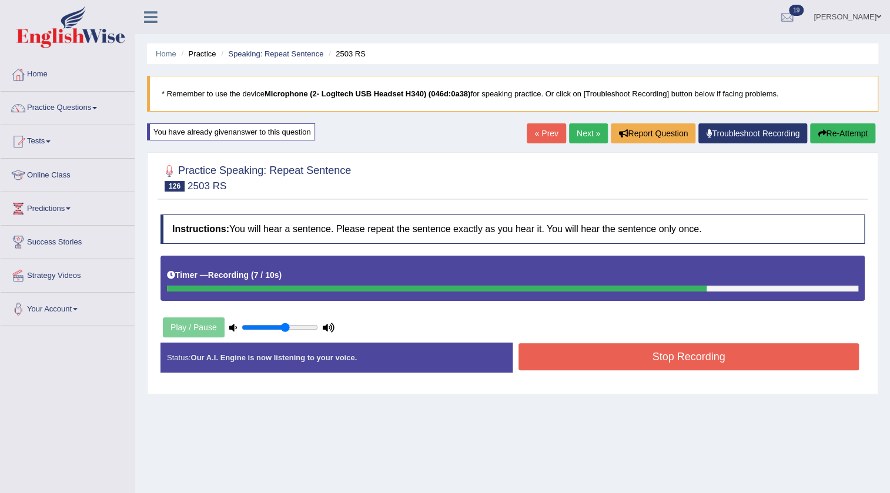
click at [622, 375] on div "Status: Our A.I. Engine is now listening to your voice. Start Answering Stop Re…" at bounding box center [513, 364] width 705 height 42
click at [620, 362] on button "Stop Recording" at bounding box center [689, 356] width 341 height 27
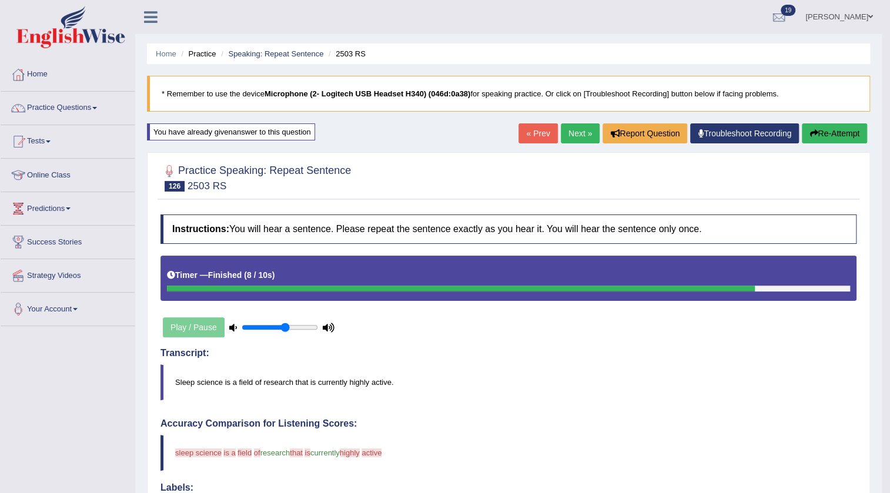
click at [573, 129] on link "Next »" at bounding box center [580, 134] width 39 height 20
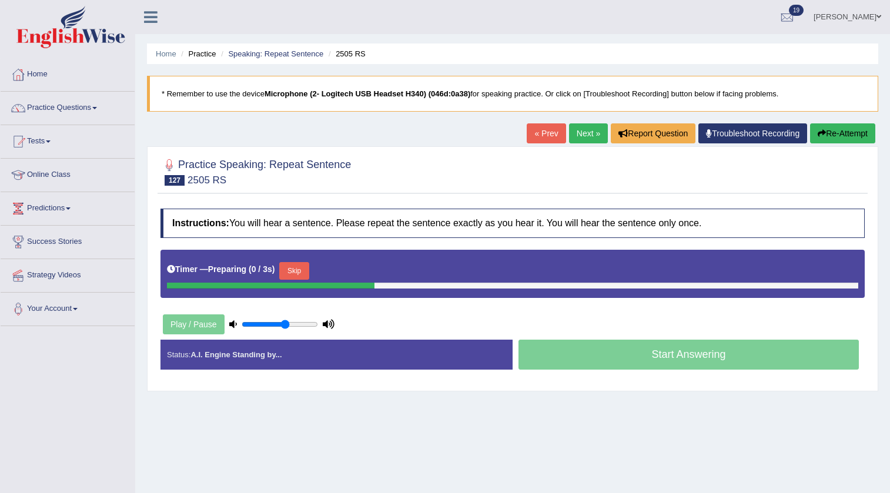
click at [288, 270] on button "Skip" at bounding box center [293, 271] width 29 height 18
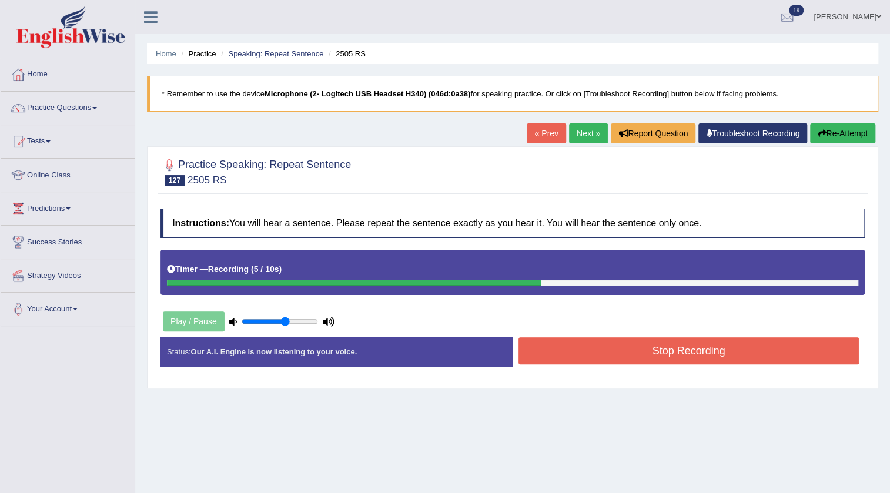
click at [559, 359] on button "Stop Recording" at bounding box center [689, 351] width 341 height 27
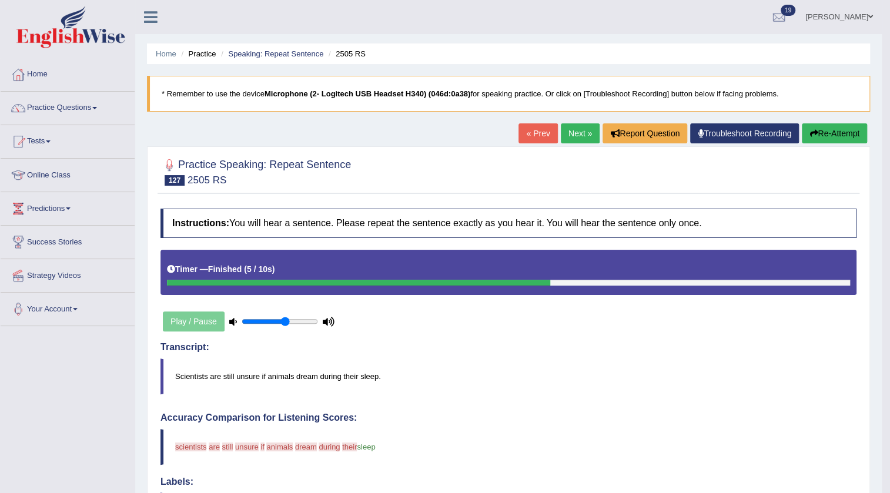
click at [842, 132] on button "Re-Attempt" at bounding box center [834, 134] width 65 height 20
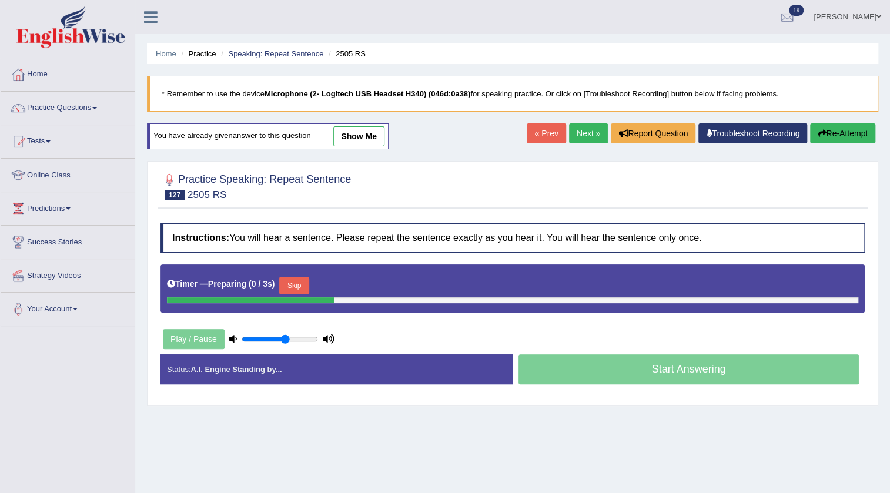
click at [298, 283] on button "Skip" at bounding box center [293, 286] width 29 height 18
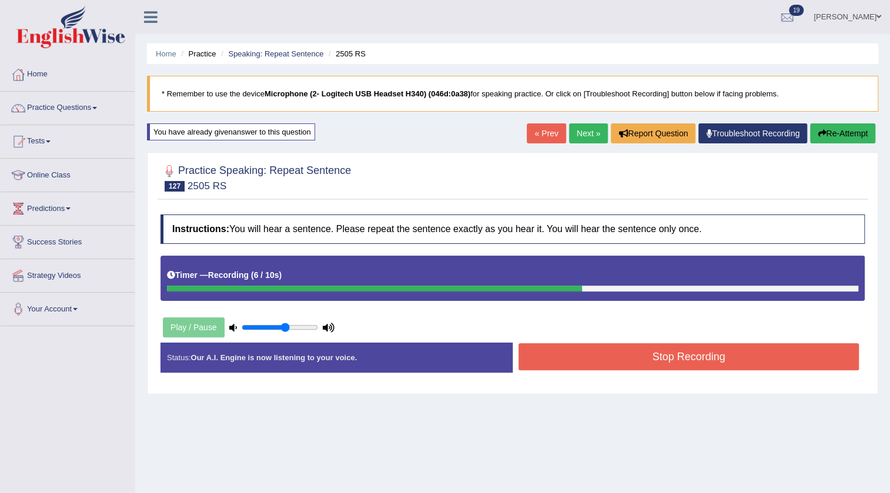
click at [547, 372] on div "Stop Recording" at bounding box center [689, 358] width 352 height 30
click at [549, 365] on button "Stop Recording" at bounding box center [689, 356] width 341 height 27
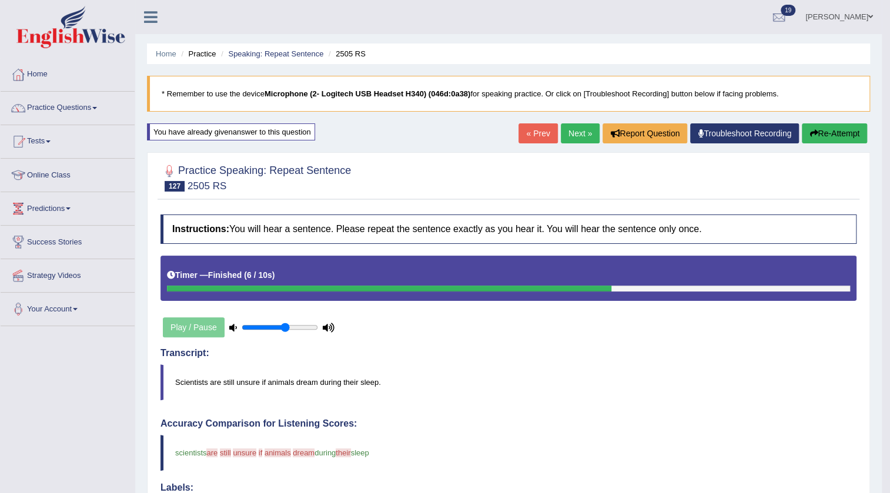
click at [582, 138] on link "Next »" at bounding box center [580, 134] width 39 height 20
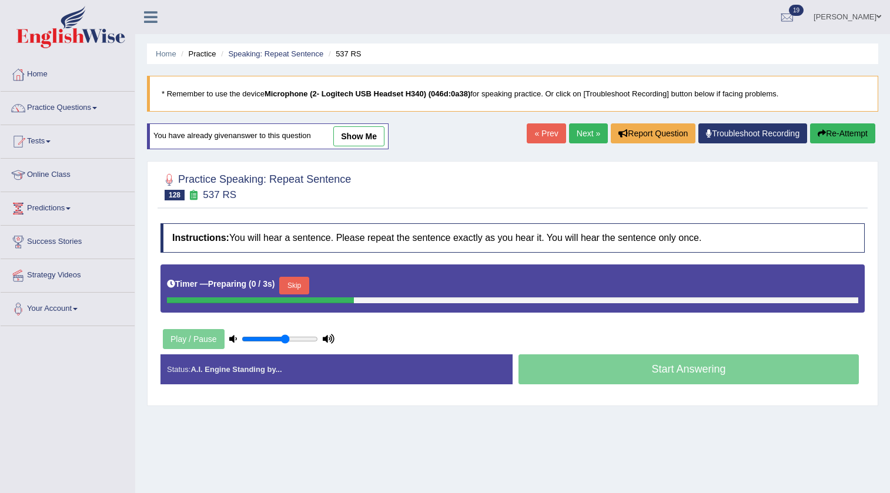
click at [296, 291] on button "Skip" at bounding box center [293, 286] width 29 height 18
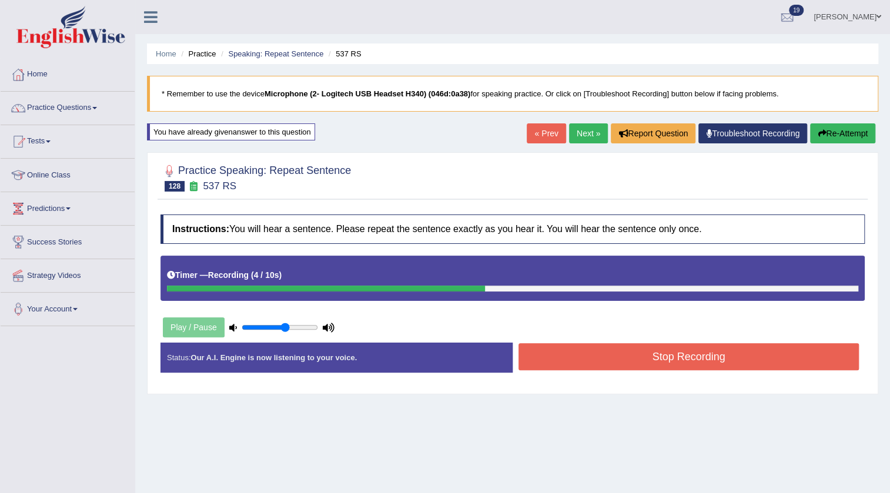
click at [546, 354] on button "Stop Recording" at bounding box center [689, 356] width 341 height 27
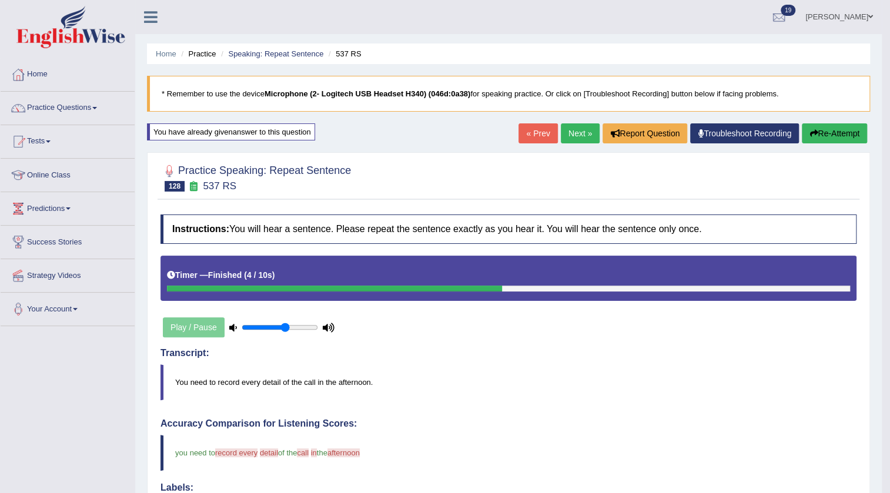
click at [588, 124] on link "Next »" at bounding box center [580, 134] width 39 height 20
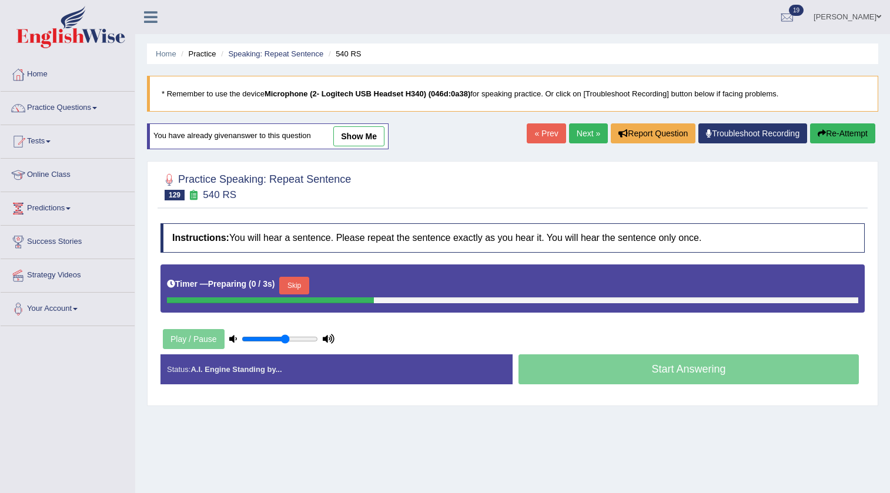
click at [308, 291] on div "Skip" at bounding box center [293, 287] width 29 height 21
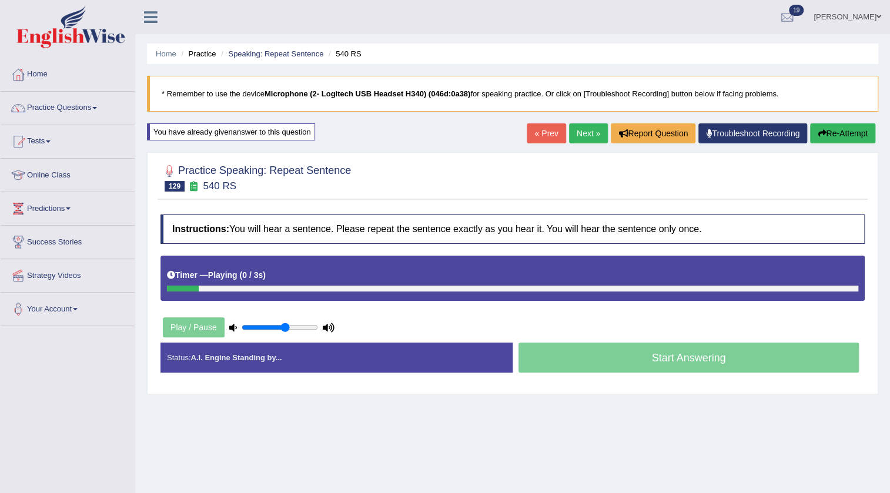
click at [302, 279] on div "Timer — Playing ( 0 / 3s ) Skip" at bounding box center [513, 275] width 692 height 21
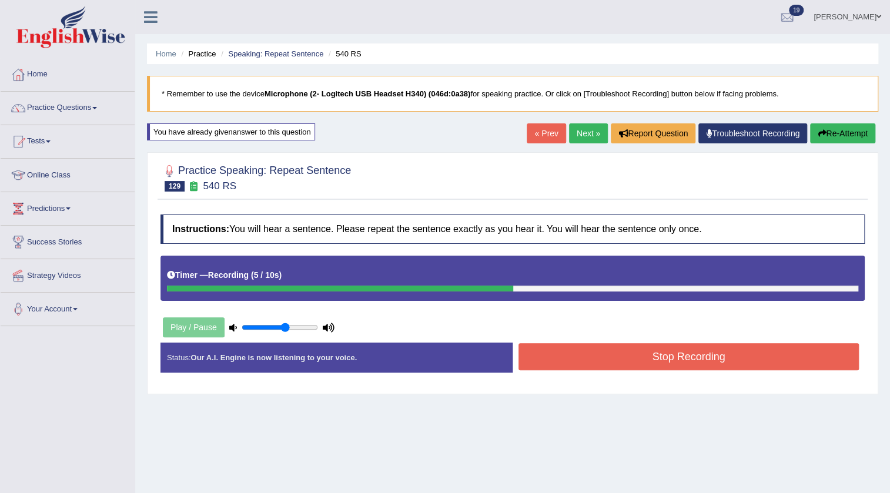
click at [596, 374] on div "Status: Our A.I. Engine is now listening to your voice. Start Answering Stop Re…" at bounding box center [513, 364] width 705 height 42
click at [596, 365] on button "Stop Recording" at bounding box center [689, 356] width 341 height 27
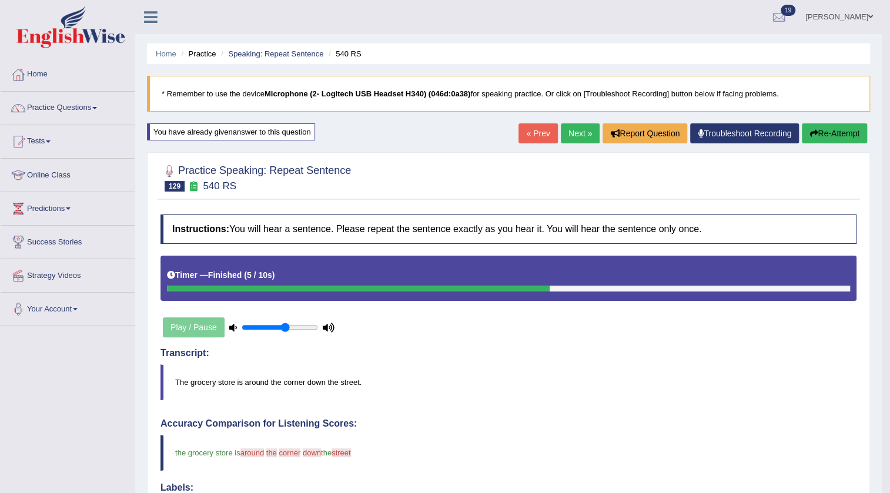
click at [566, 135] on link "Next »" at bounding box center [580, 134] width 39 height 20
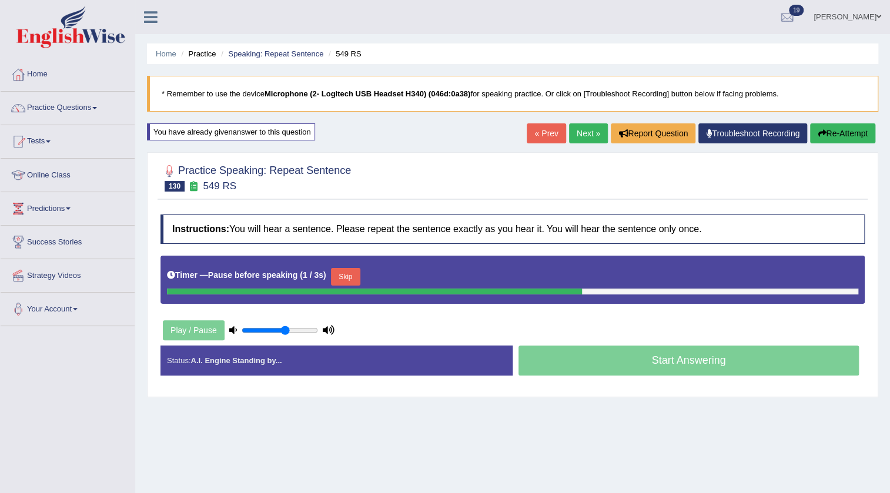
click at [335, 283] on button "Skip" at bounding box center [345, 277] width 29 height 18
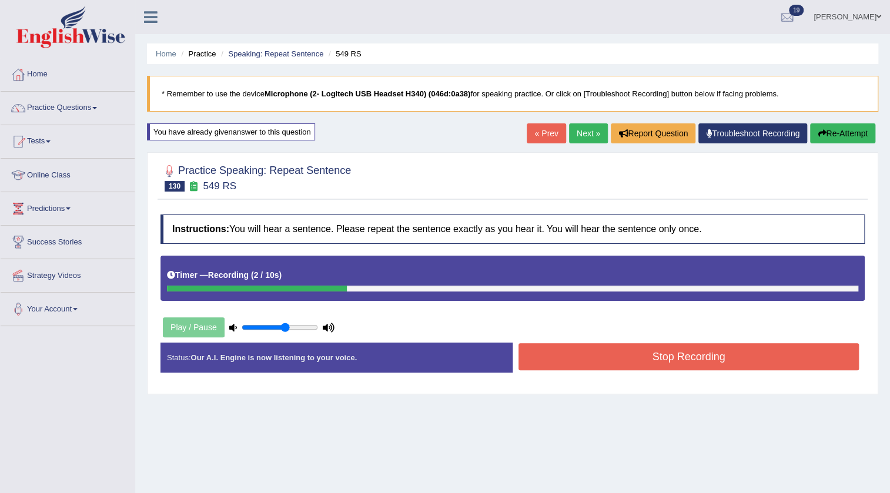
click at [558, 352] on button "Stop Recording" at bounding box center [689, 356] width 341 height 27
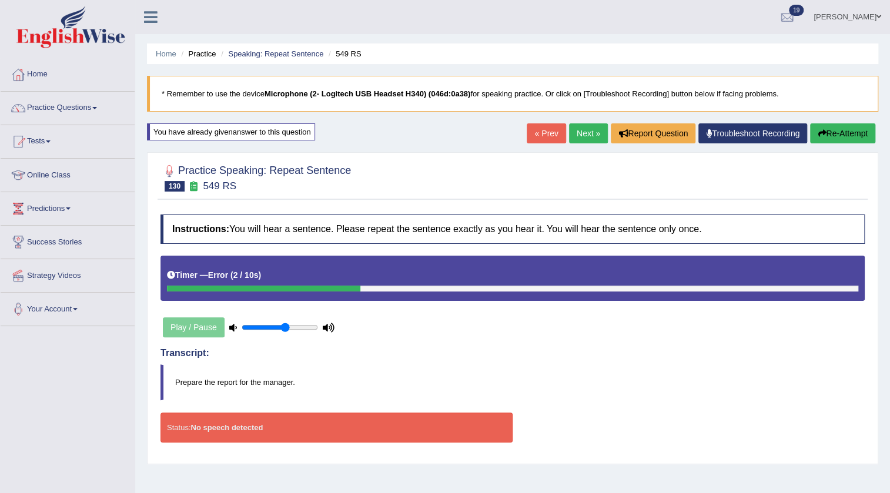
click at [826, 129] on button "Re-Attempt" at bounding box center [842, 134] width 65 height 20
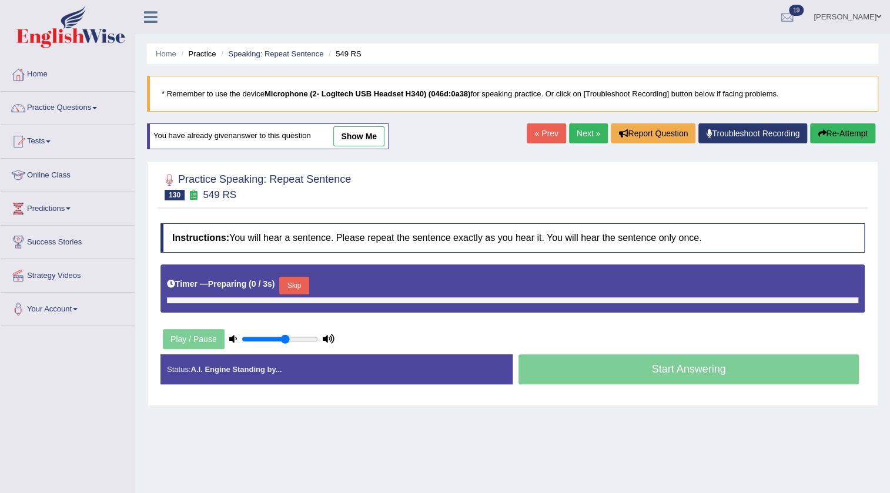
click at [291, 285] on button "Skip" at bounding box center [293, 286] width 29 height 18
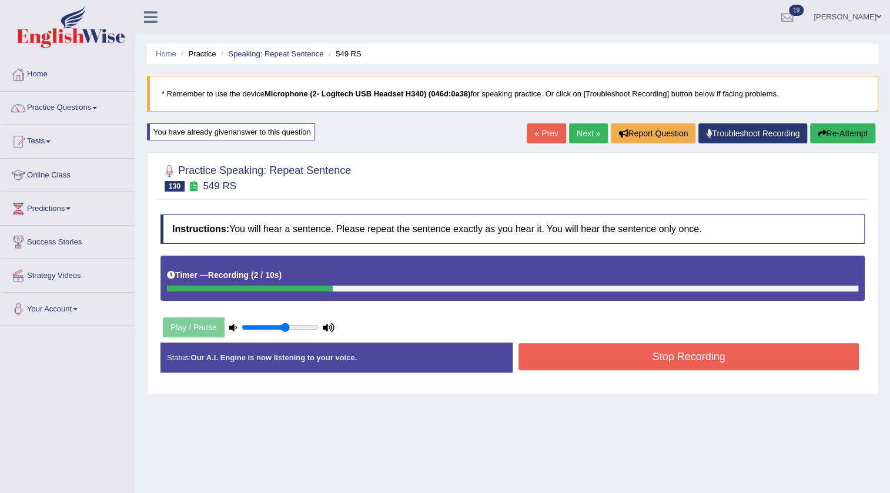
click at [589, 360] on button "Stop Recording" at bounding box center [689, 356] width 341 height 27
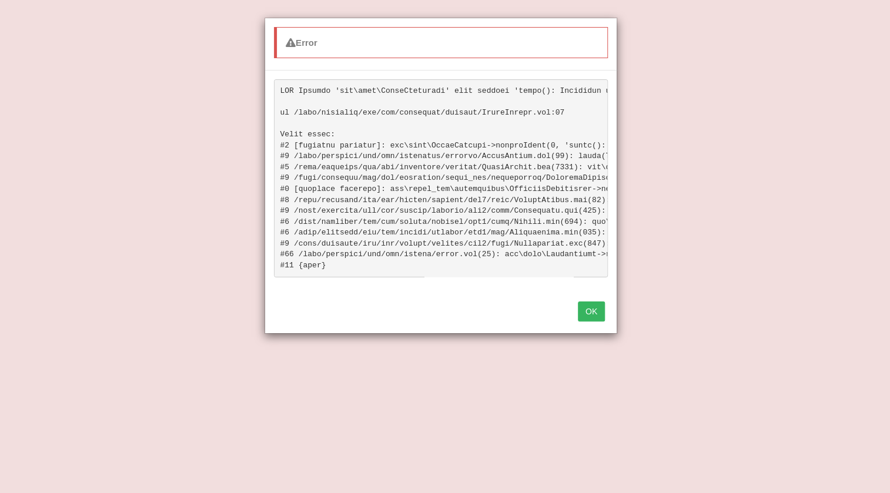
click at [605, 322] on button "OK" at bounding box center [591, 312] width 27 height 20
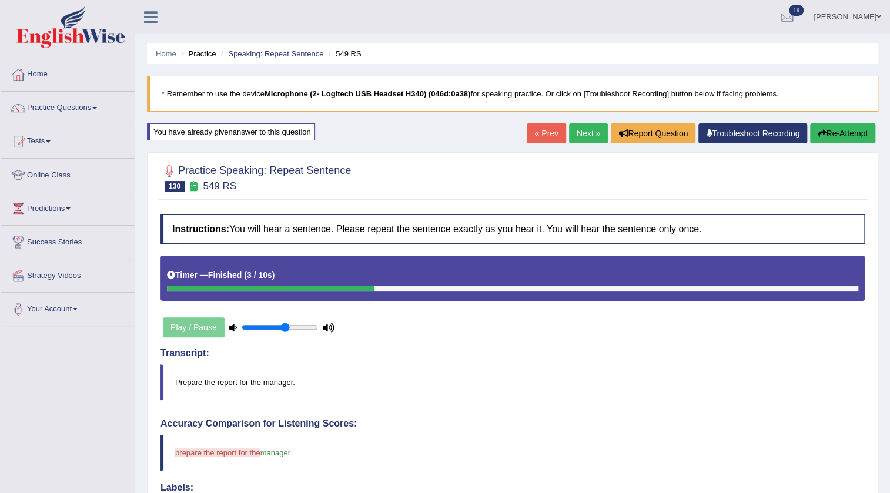
click at [826, 126] on button "Re-Attempt" at bounding box center [842, 134] width 65 height 20
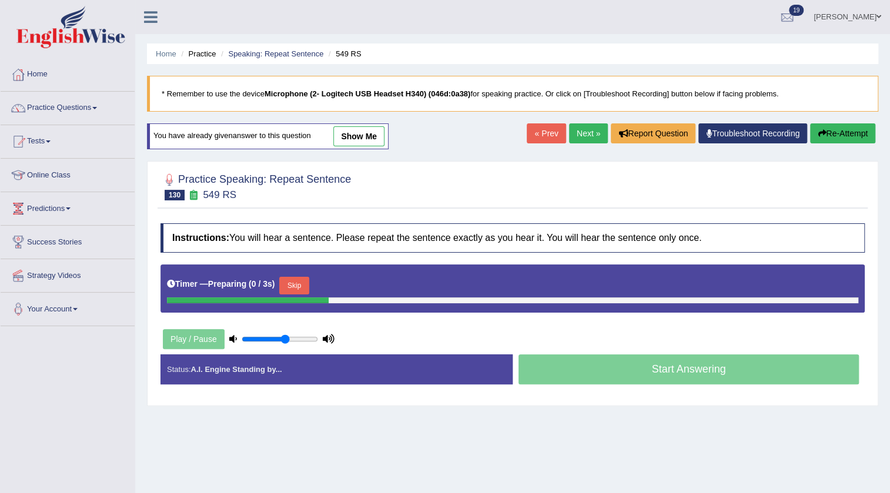
click at [308, 292] on button "Skip" at bounding box center [293, 286] width 29 height 18
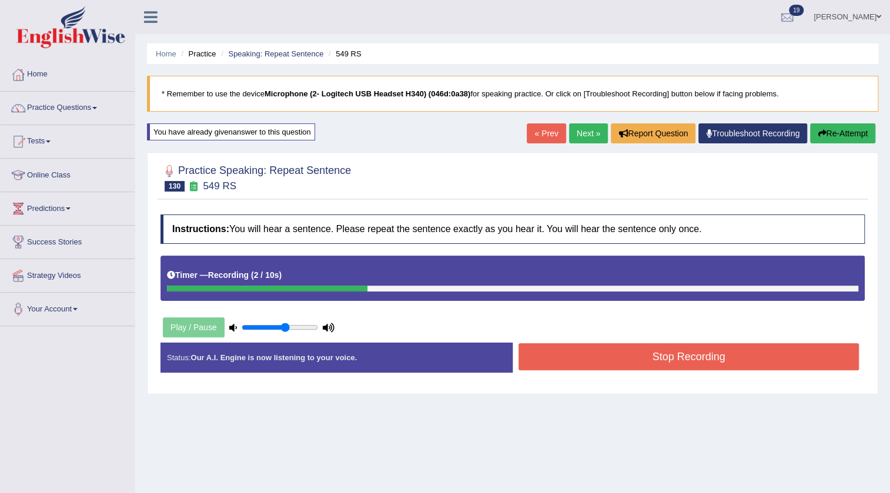
click at [544, 368] on button "Stop Recording" at bounding box center [689, 356] width 341 height 27
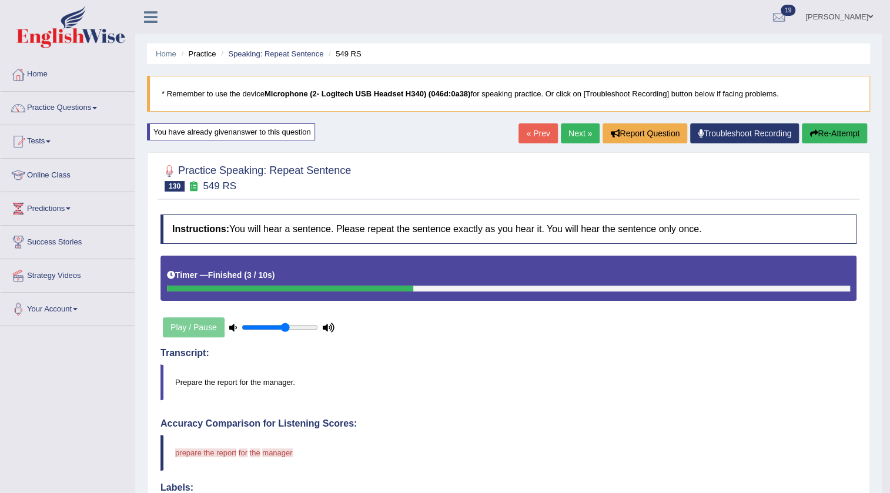
click at [838, 139] on button "Re-Attempt" at bounding box center [834, 134] width 65 height 20
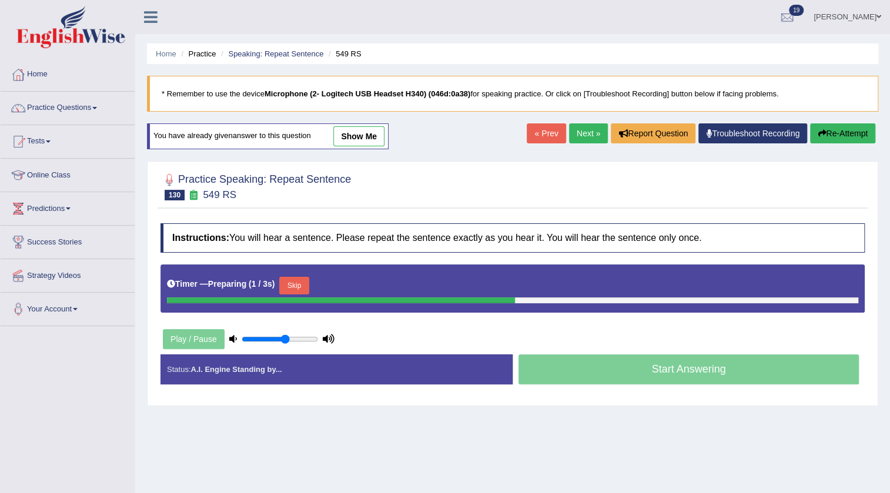
click at [297, 288] on button "Skip" at bounding box center [293, 286] width 29 height 18
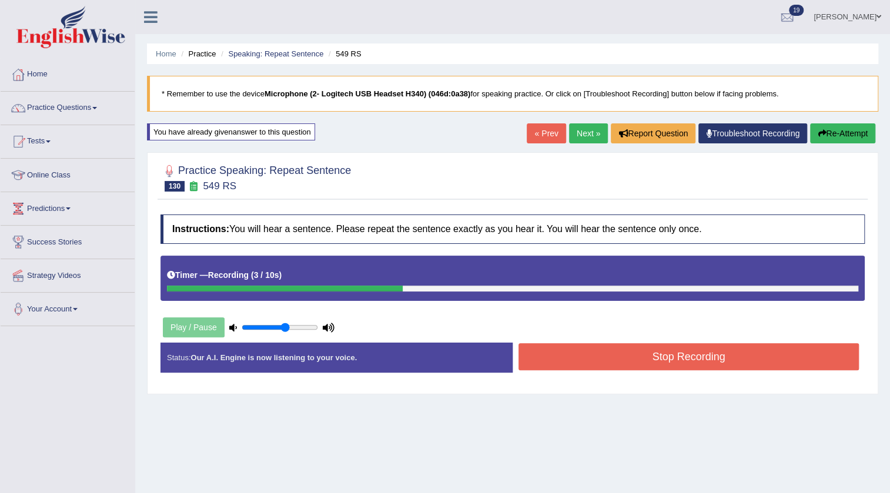
click at [536, 357] on button "Stop Recording" at bounding box center [689, 356] width 341 height 27
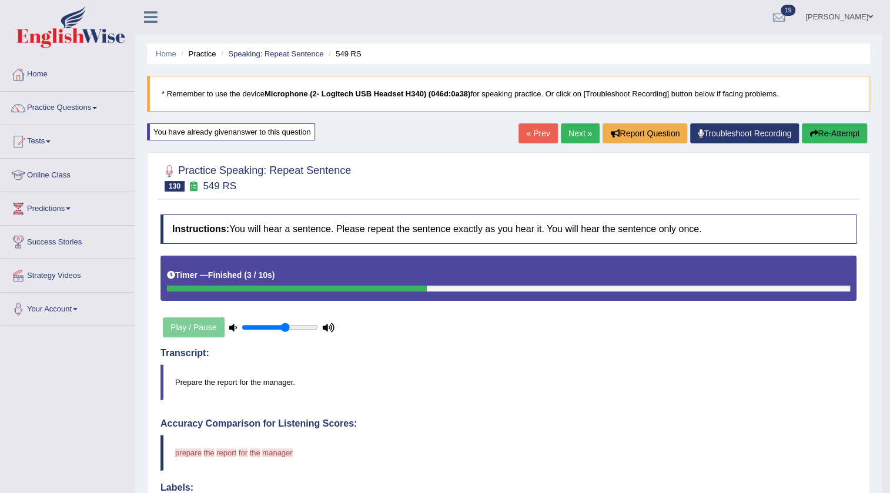
click at [718, 133] on link "Troubleshoot Recording" at bounding box center [744, 134] width 109 height 20
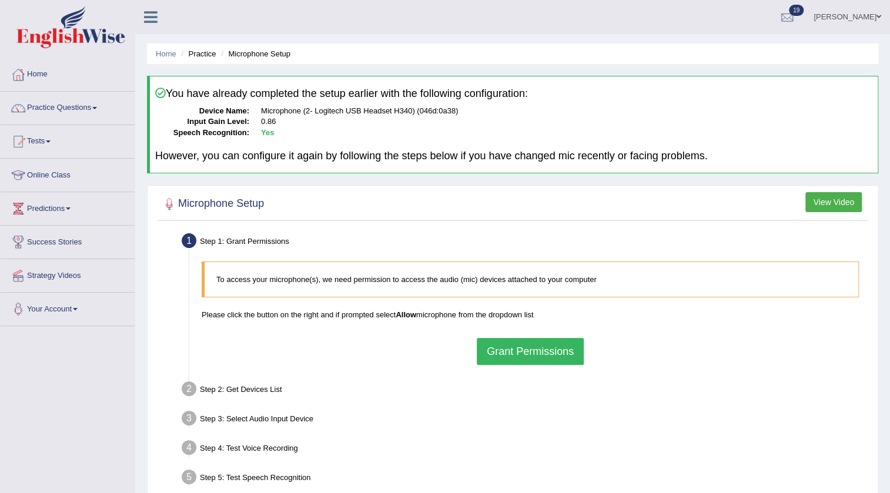
click at [540, 343] on button "Grant Permissions" at bounding box center [530, 351] width 107 height 27
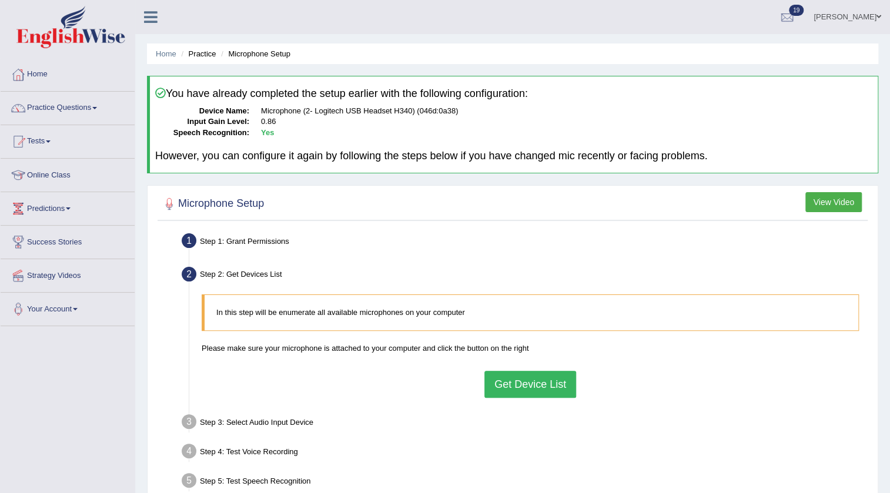
click at [509, 391] on button "Get Device List" at bounding box center [531, 384] width 92 height 27
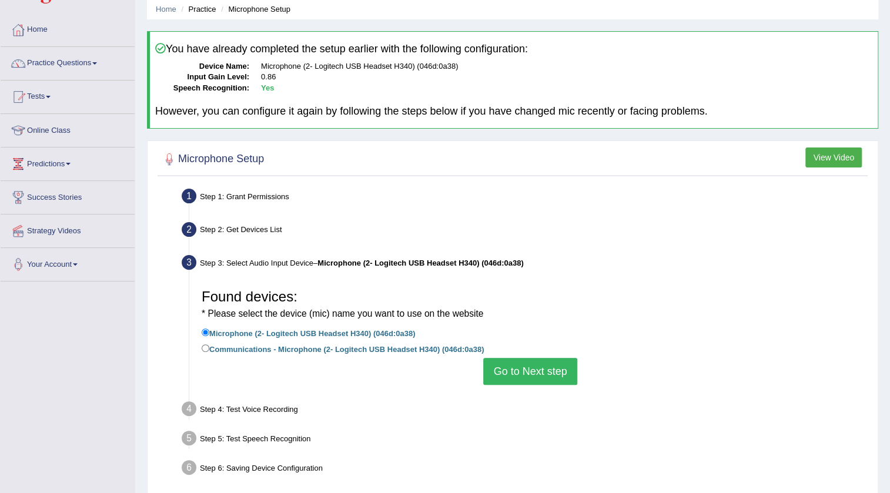
scroll to position [124, 0]
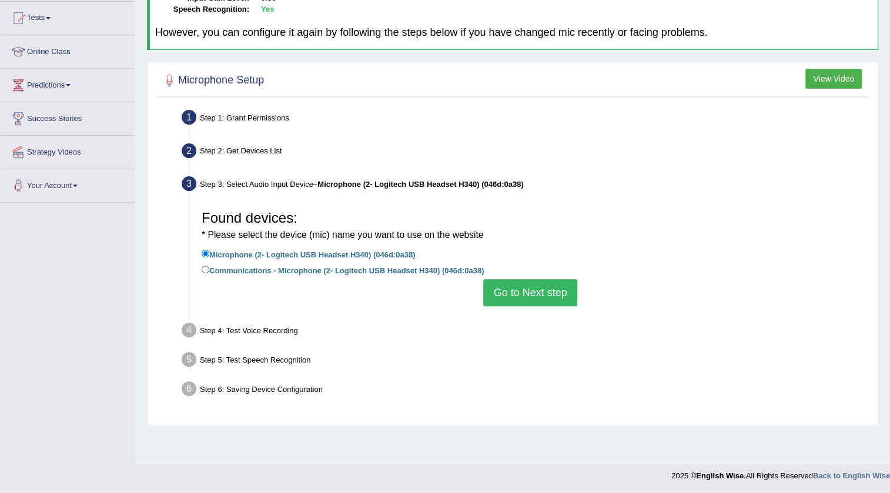
click at [535, 303] on button "Go to Next step" at bounding box center [530, 292] width 94 height 27
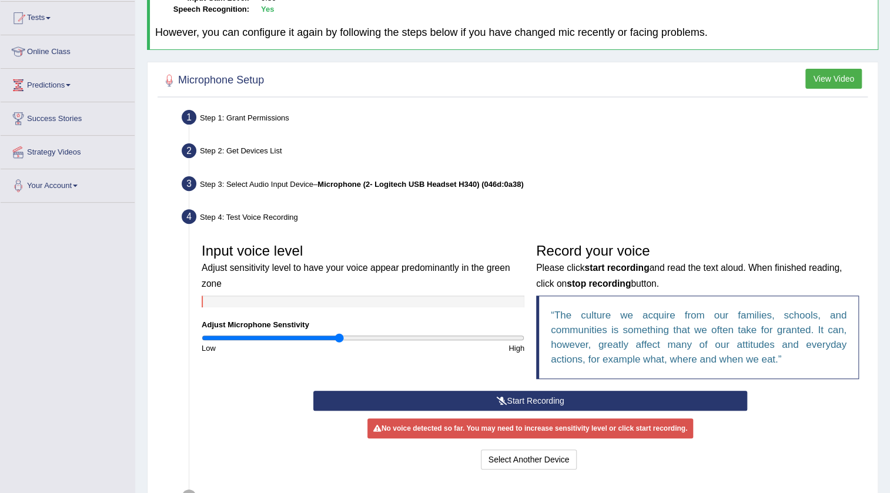
click at [540, 395] on button "Start Recording" at bounding box center [530, 401] width 435 height 20
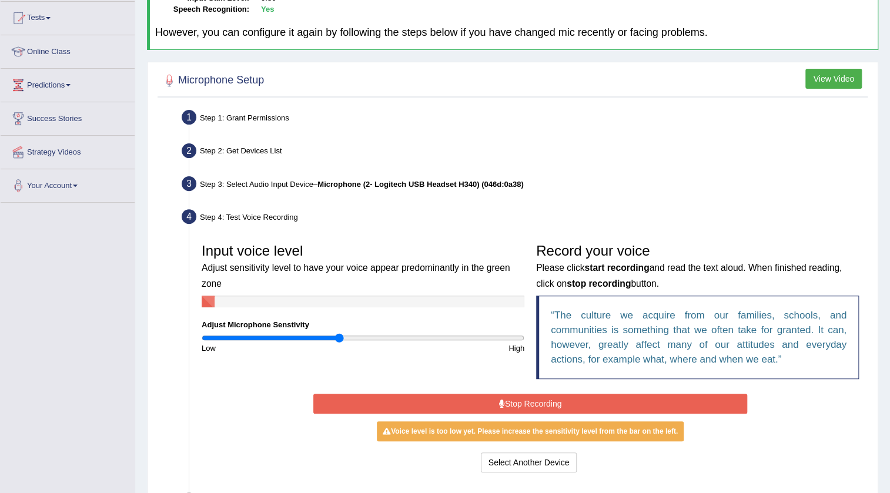
click at [476, 401] on button "Stop Recording" at bounding box center [530, 404] width 435 height 20
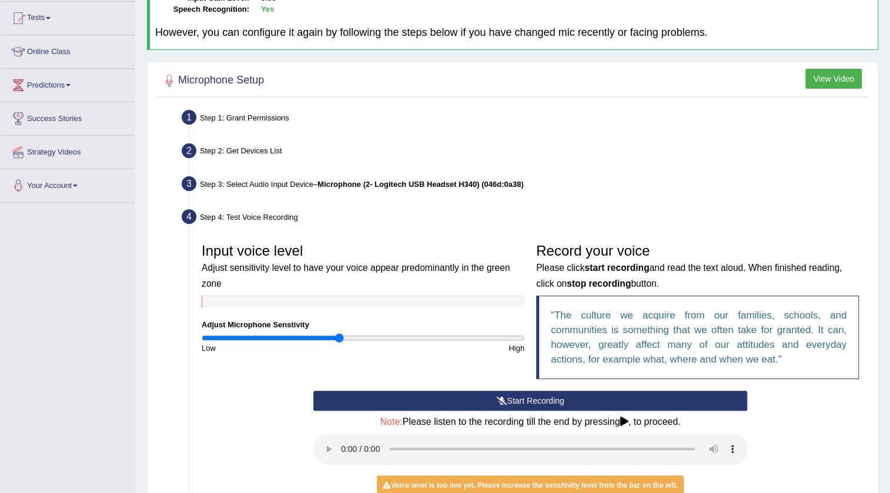
click at [476, 401] on button "Start Recording" at bounding box center [530, 401] width 435 height 20
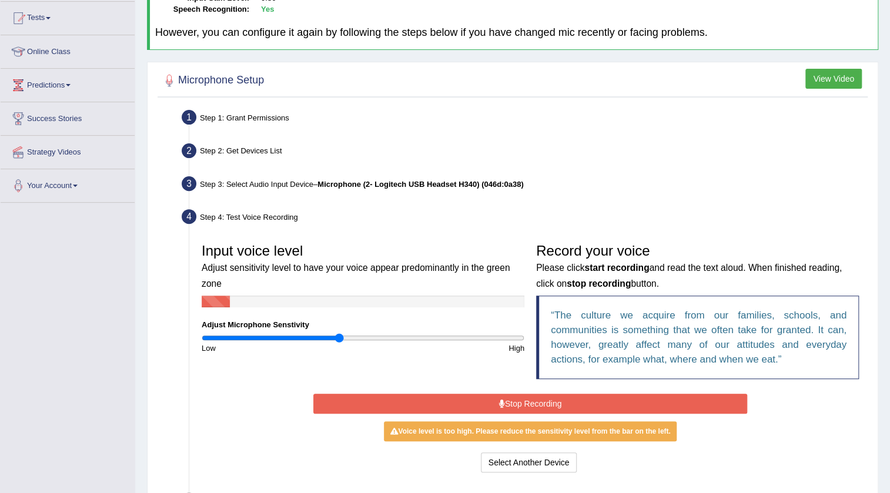
click at [476, 401] on button "Stop Recording" at bounding box center [530, 404] width 435 height 20
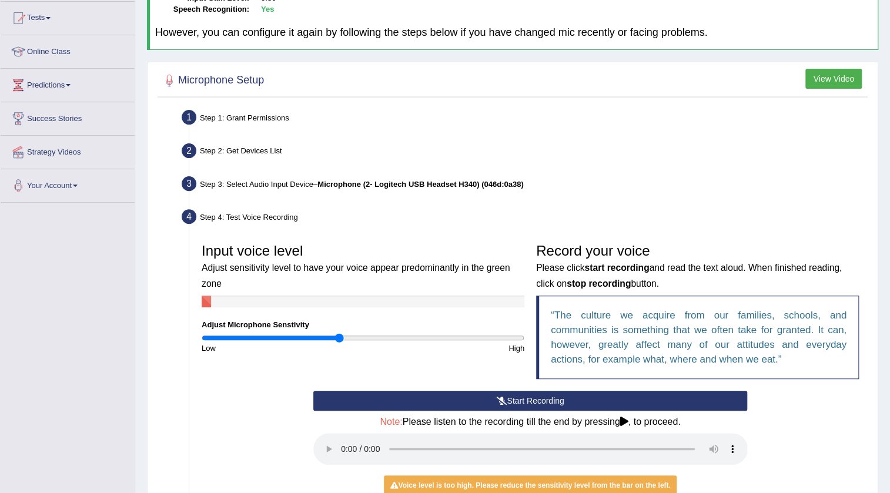
click at [476, 401] on button "Start Recording" at bounding box center [530, 401] width 435 height 20
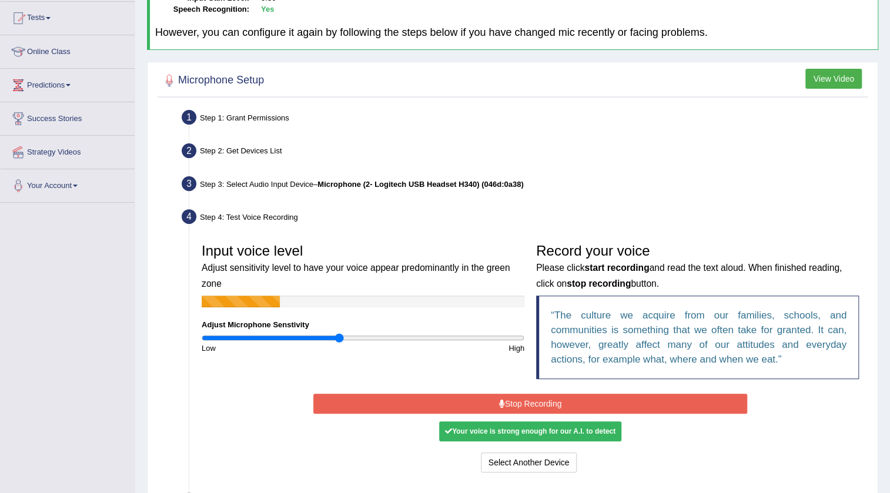
click at [476, 401] on button "Stop Recording" at bounding box center [530, 404] width 435 height 20
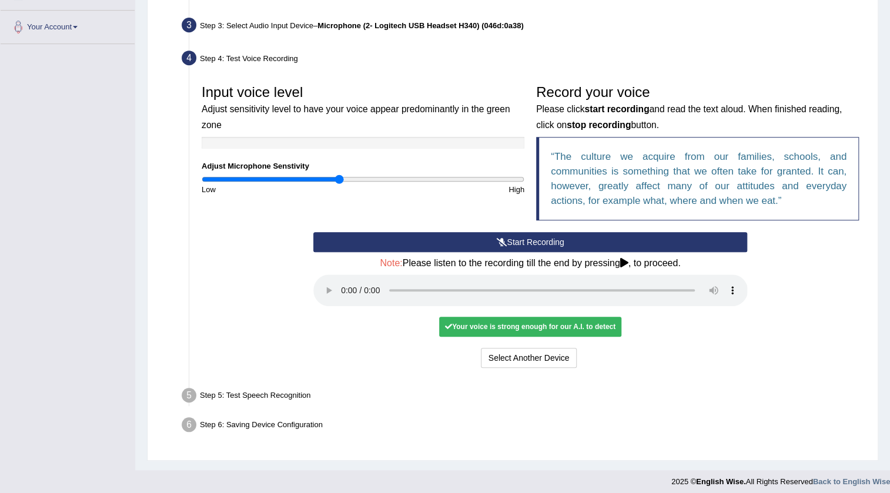
scroll to position [288, 0]
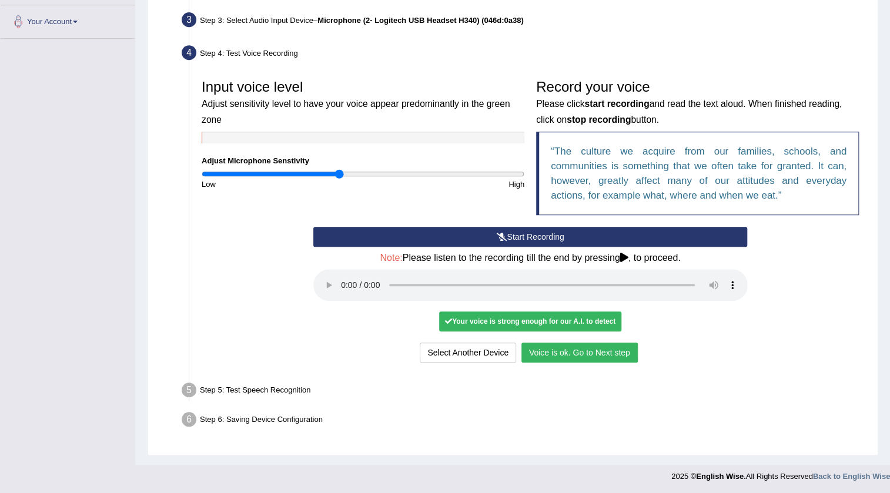
click at [568, 339] on div "Start Recording Stop Recording Note: Please listen to the recording till the en…" at bounding box center [531, 296] width 446 height 139
click at [566, 355] on button "Voice is ok. Go to Next step" at bounding box center [580, 353] width 116 height 20
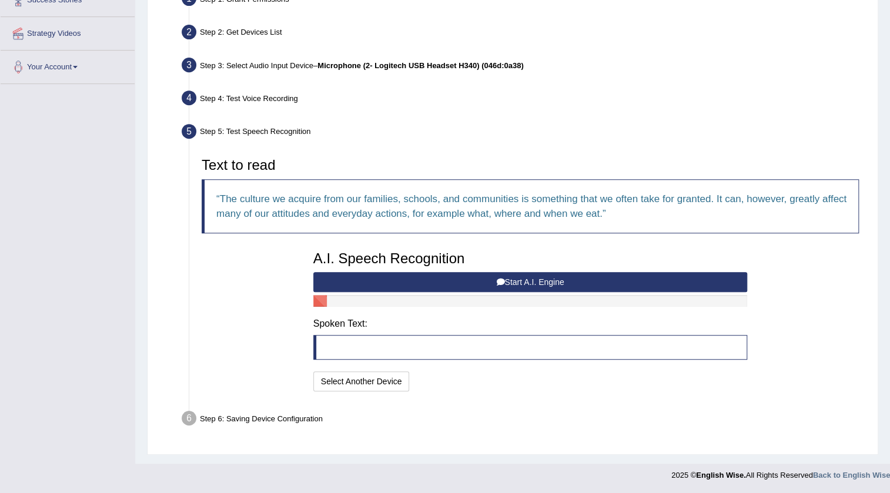
scroll to position [241, 0]
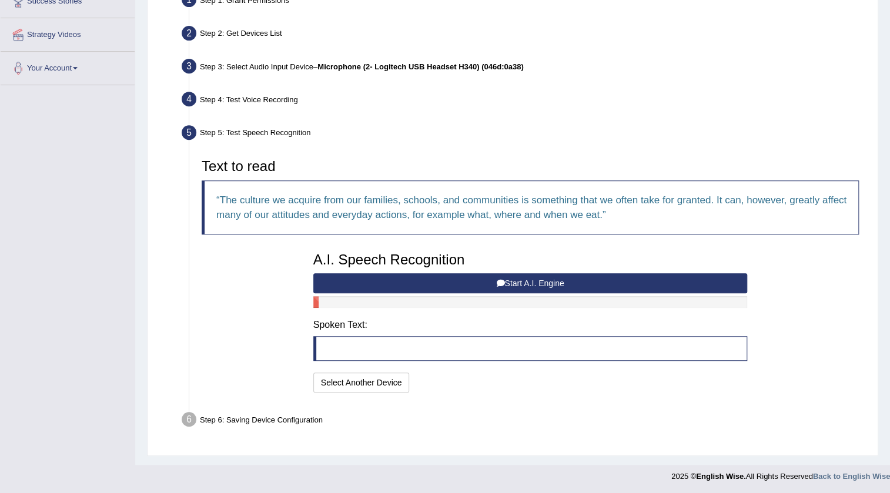
click at [448, 283] on button "Start A.I. Engine" at bounding box center [530, 283] width 435 height 20
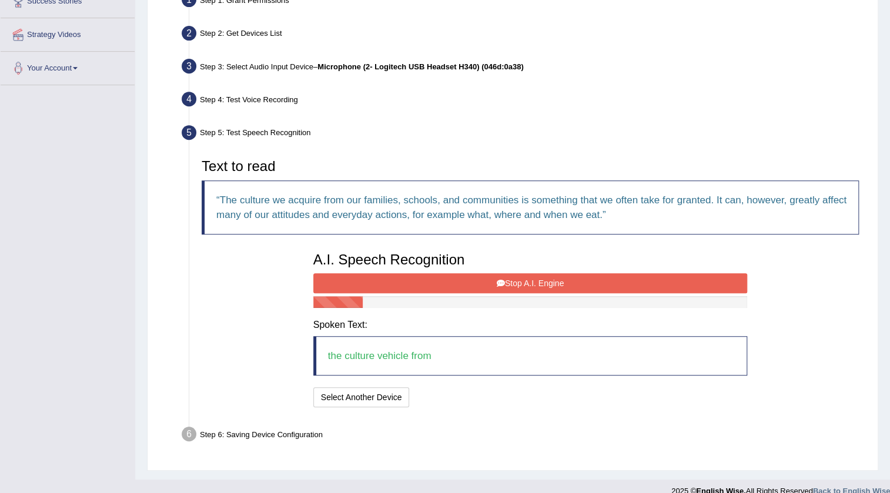
click at [449, 283] on button "Stop A.I. Engine" at bounding box center [530, 283] width 435 height 20
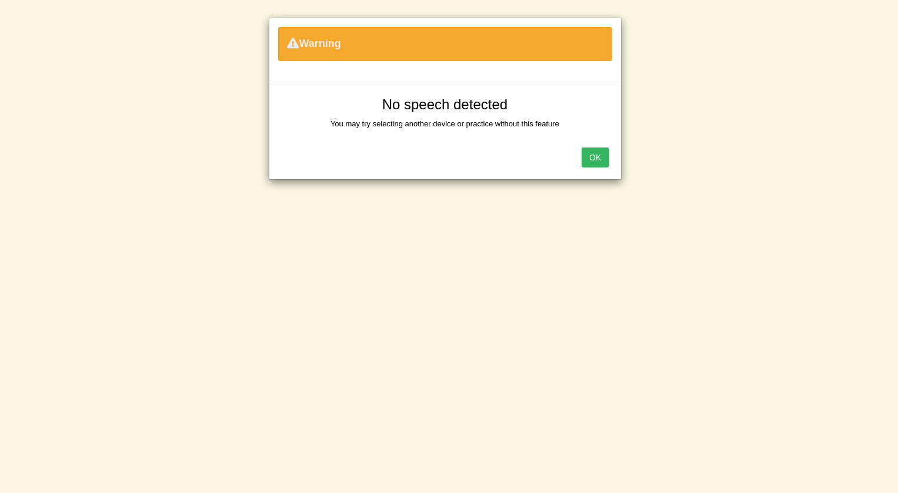
click at [588, 159] on button "OK" at bounding box center [595, 158] width 27 height 20
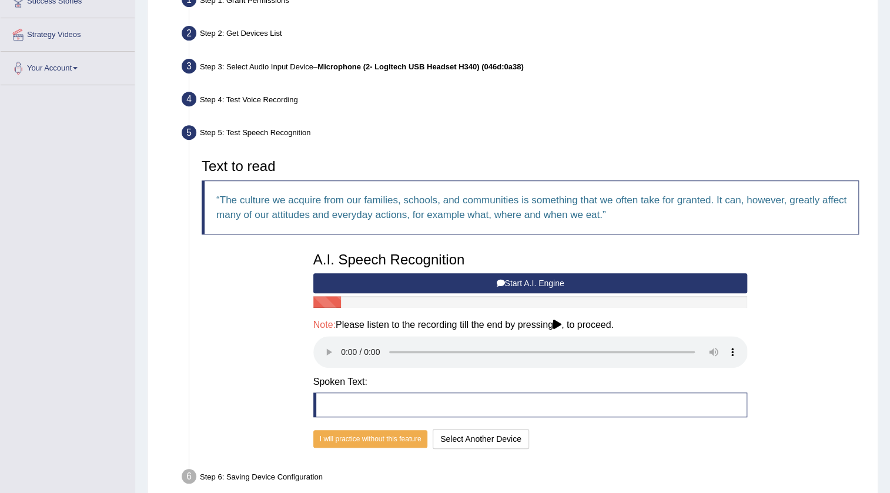
click at [509, 276] on button "Start A.I. Engine" at bounding box center [530, 283] width 435 height 20
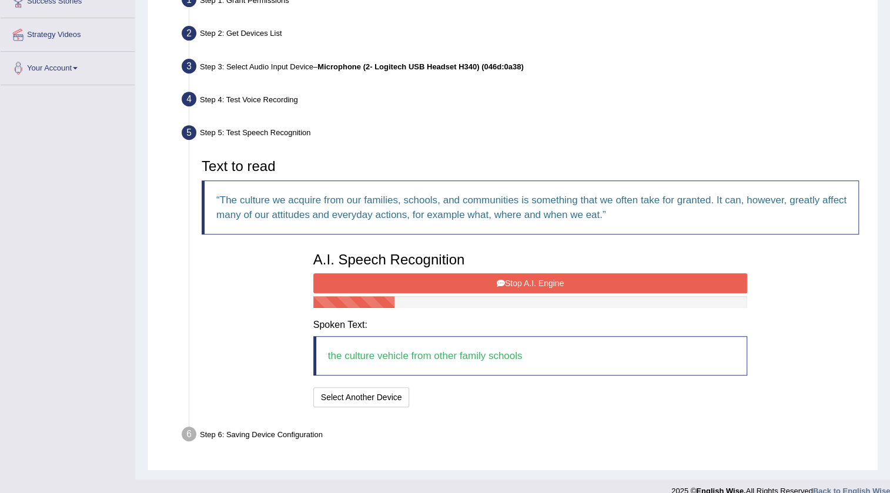
click at [509, 276] on button "Stop A.I. Engine" at bounding box center [530, 283] width 435 height 20
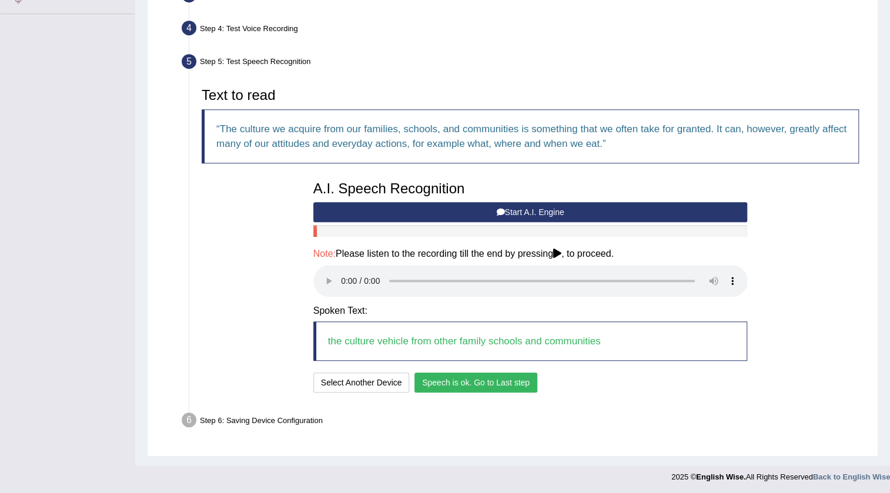
click at [446, 379] on button "Speech is ok. Go to Last step" at bounding box center [476, 383] width 123 height 20
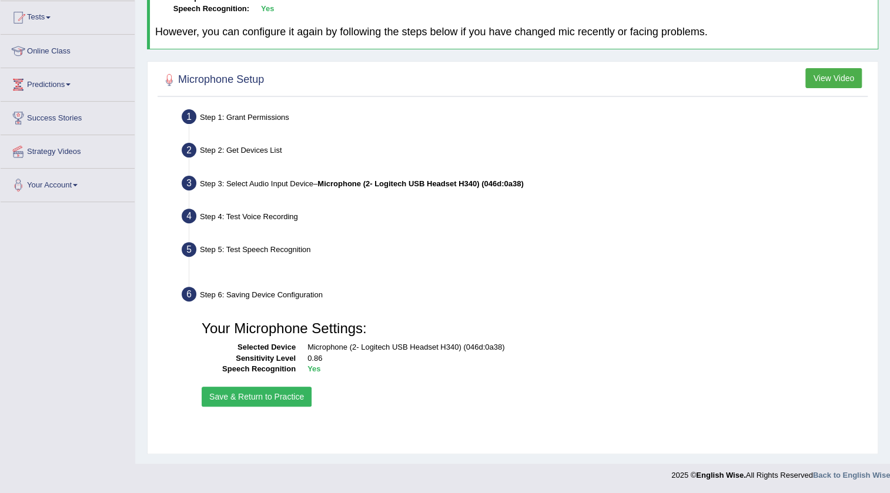
scroll to position [124, 0]
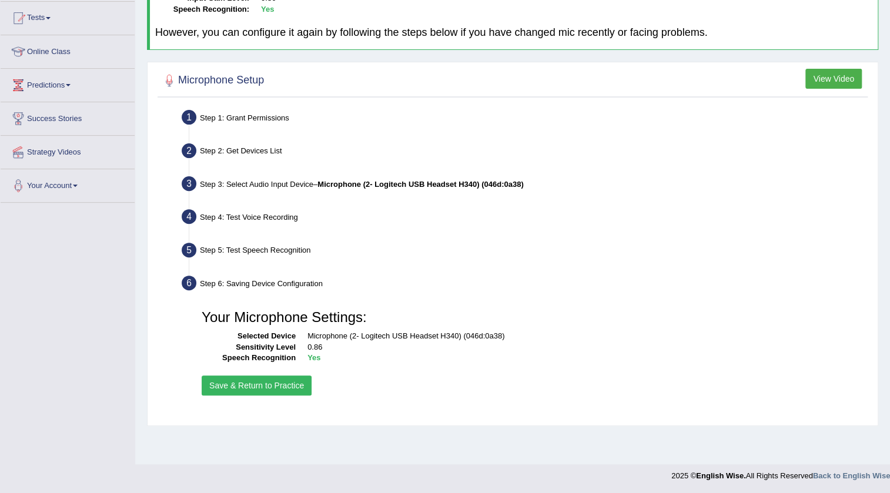
click at [279, 385] on button "Save & Return to Practice" at bounding box center [257, 386] width 110 height 20
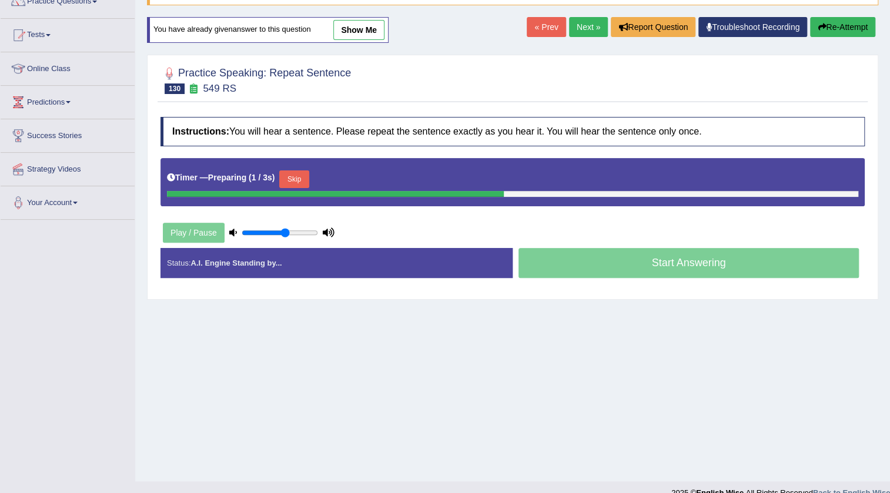
click at [303, 181] on button "Skip" at bounding box center [293, 180] width 29 height 18
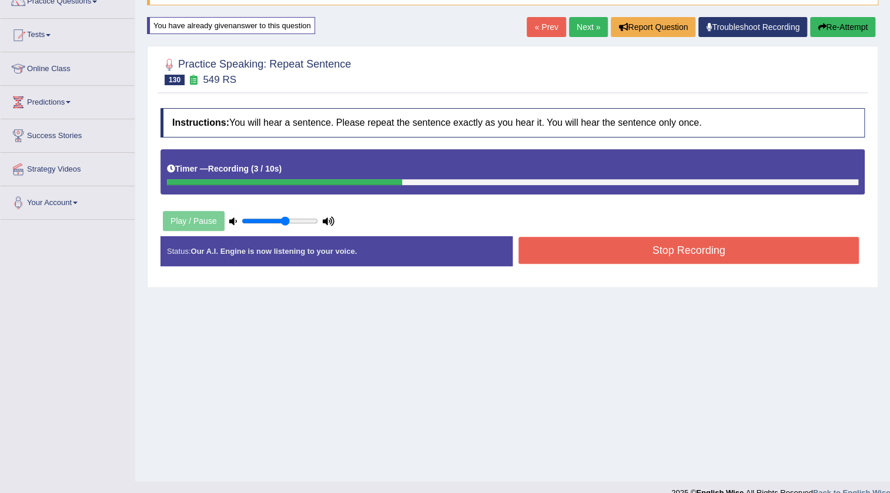
click at [588, 254] on button "Stop Recording" at bounding box center [689, 250] width 341 height 27
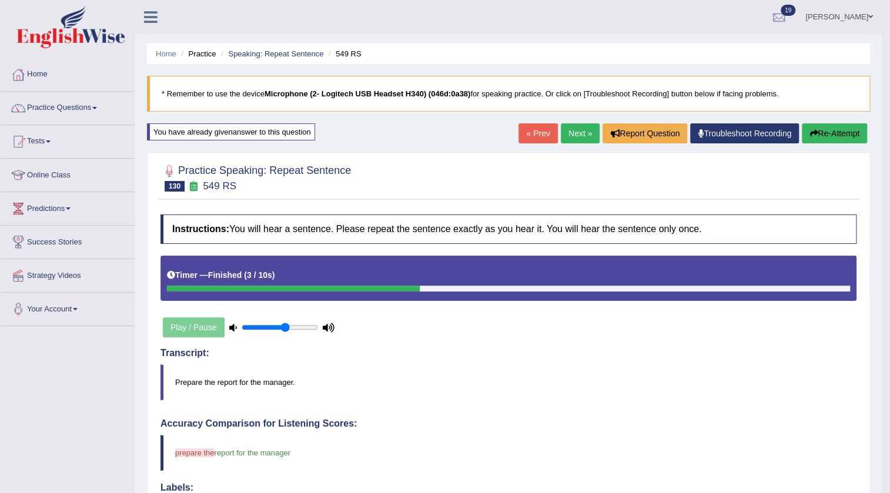
click at [568, 126] on link "Next »" at bounding box center [580, 134] width 39 height 20
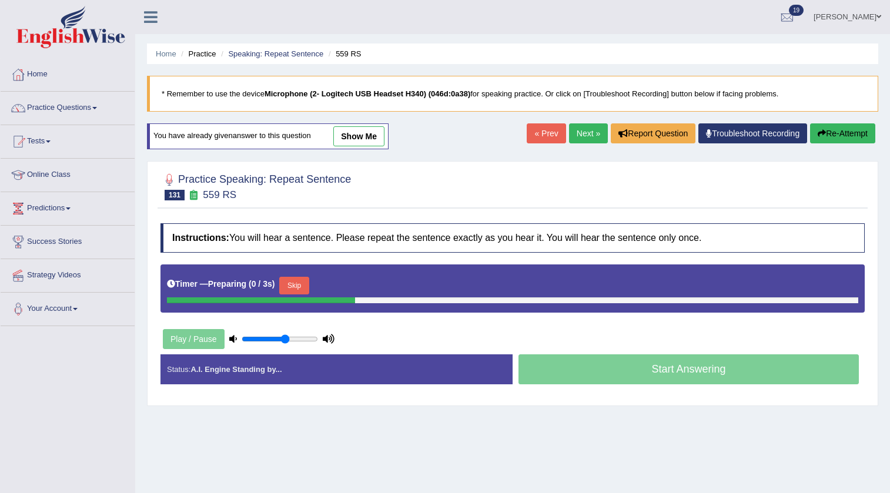
click at [296, 286] on button "Skip" at bounding box center [293, 286] width 29 height 18
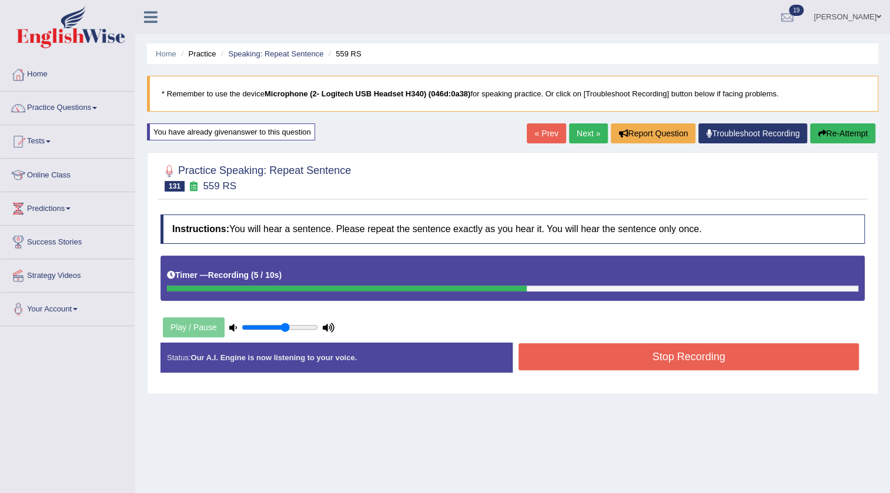
click at [536, 365] on button "Stop Recording" at bounding box center [689, 356] width 341 height 27
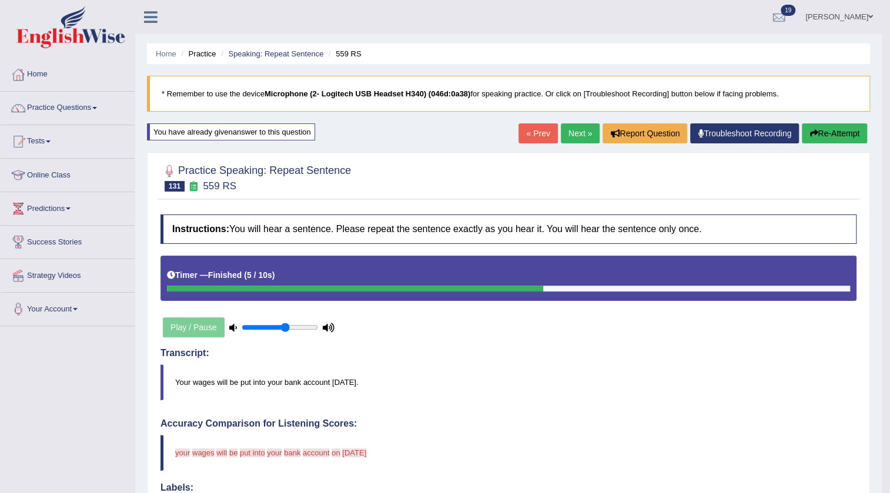
click at [822, 126] on button "Re-Attempt" at bounding box center [834, 134] width 65 height 20
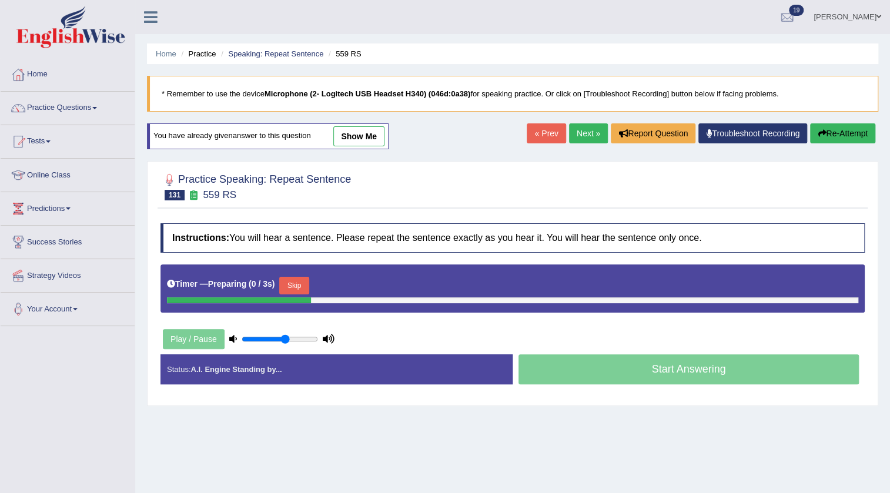
click at [290, 287] on button "Skip" at bounding box center [293, 286] width 29 height 18
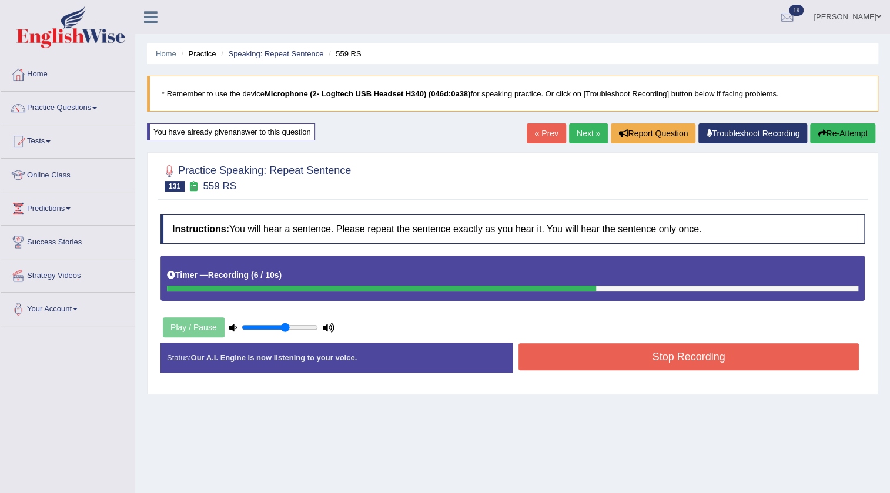
click at [665, 353] on button "Stop Recording" at bounding box center [689, 356] width 341 height 27
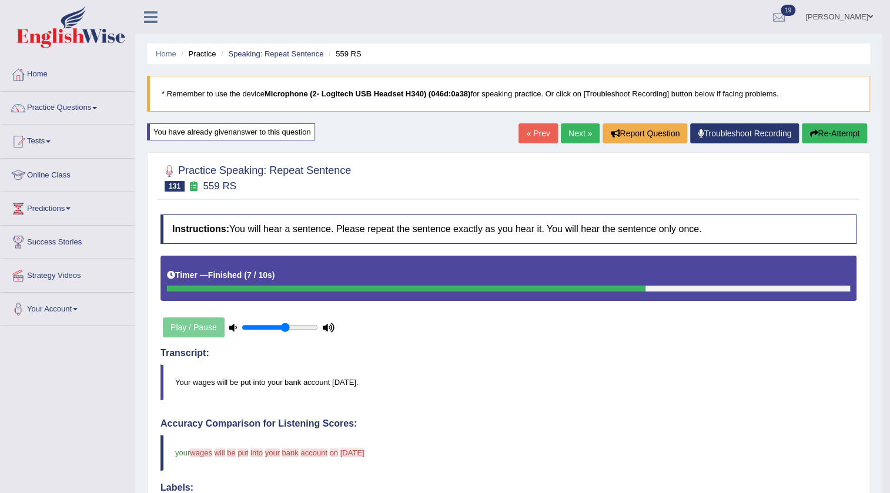
click at [808, 139] on button "Re-Attempt" at bounding box center [834, 134] width 65 height 20
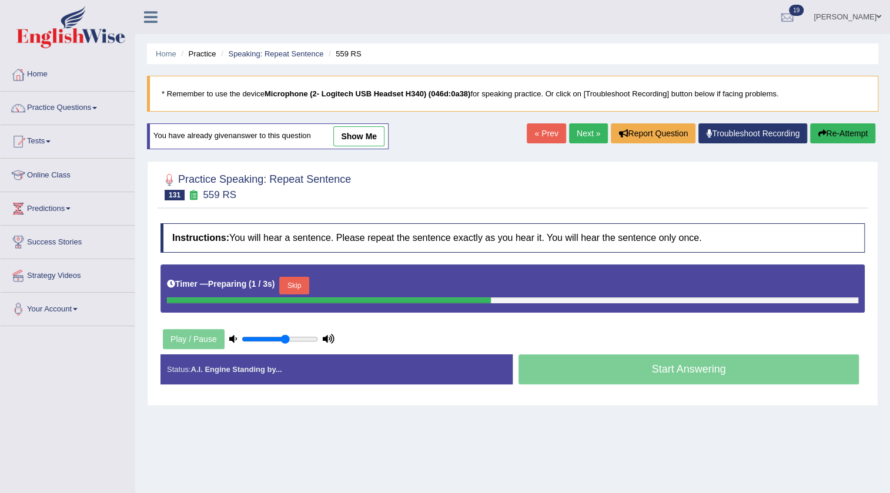
click at [287, 293] on button "Skip" at bounding box center [293, 286] width 29 height 18
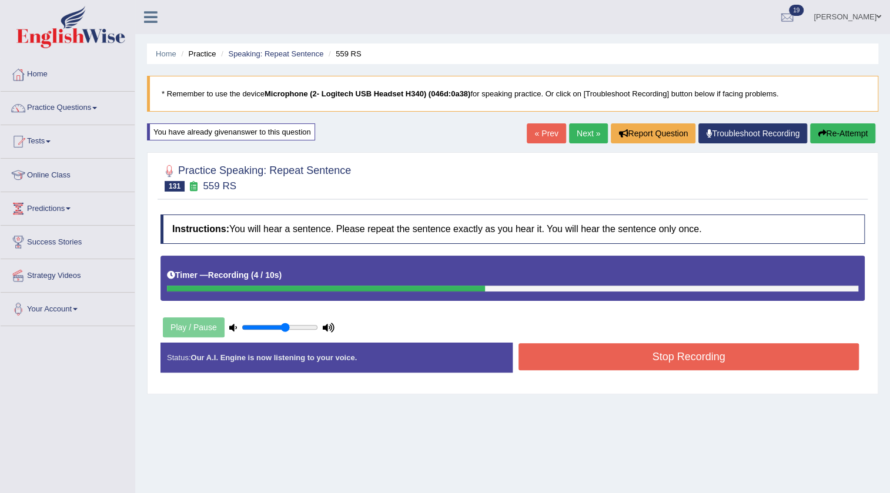
click at [564, 358] on button "Stop Recording" at bounding box center [689, 356] width 341 height 27
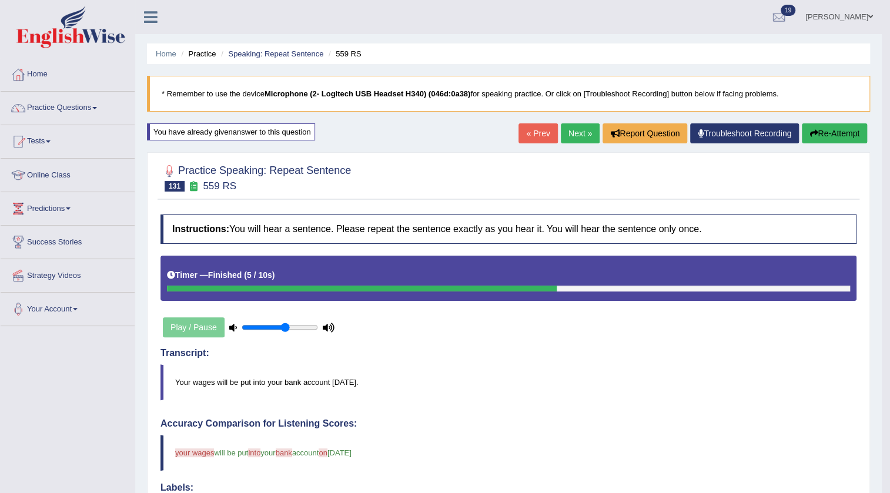
click at [578, 139] on link "Next »" at bounding box center [580, 134] width 39 height 20
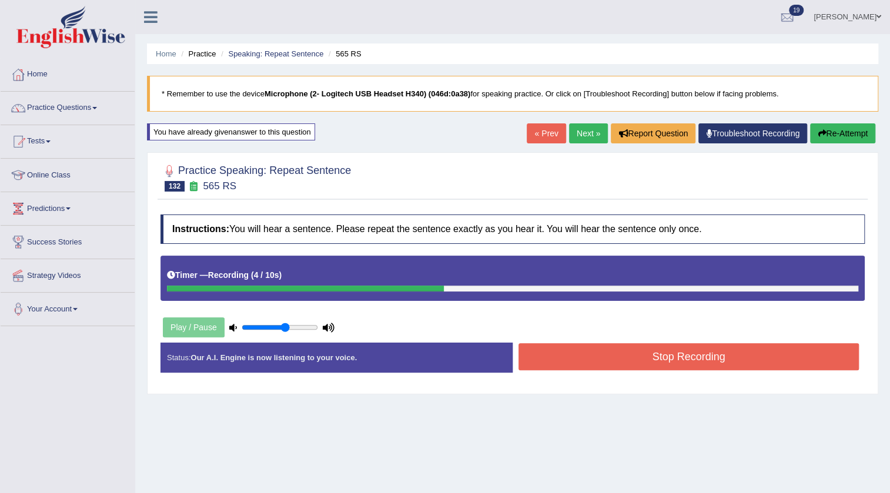
click at [547, 356] on button "Stop Recording" at bounding box center [689, 356] width 341 height 27
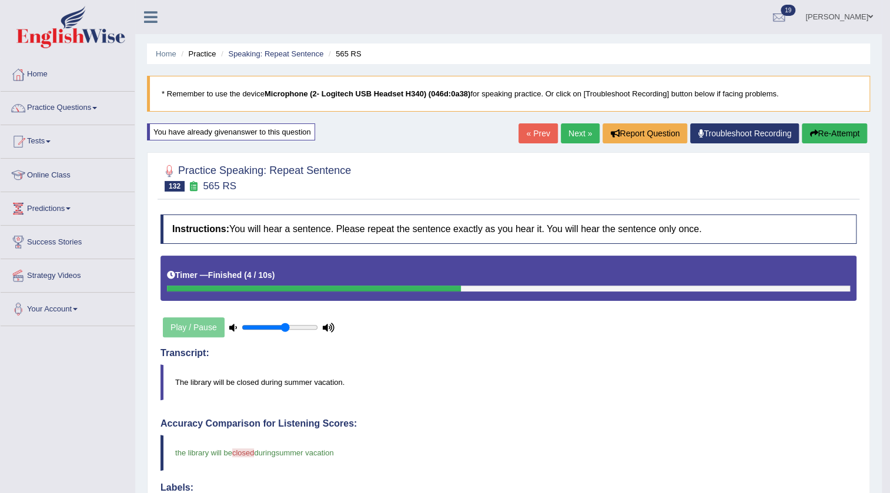
click at [573, 141] on link "Next »" at bounding box center [580, 134] width 39 height 20
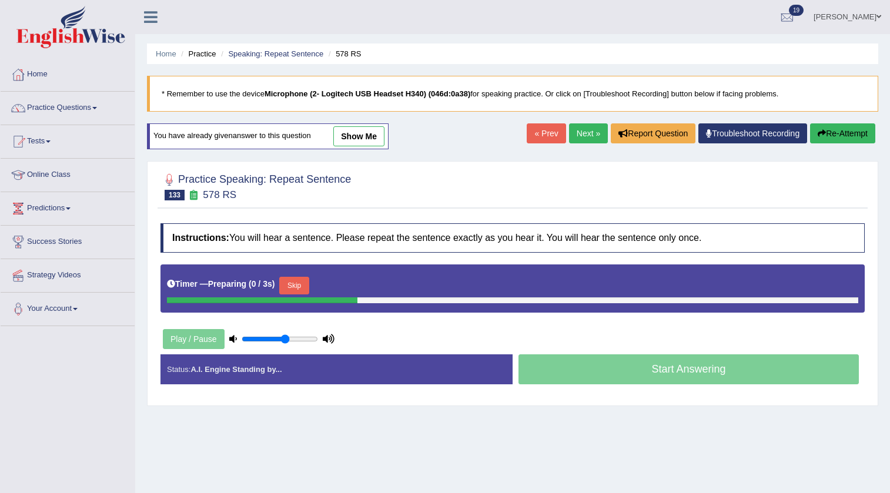
click at [299, 287] on button "Skip" at bounding box center [293, 286] width 29 height 18
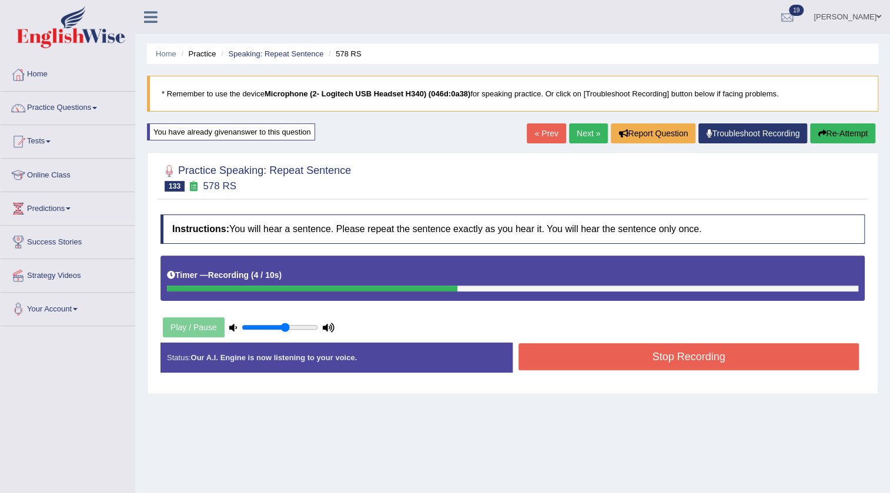
click at [585, 355] on button "Stop Recording" at bounding box center [689, 356] width 341 height 27
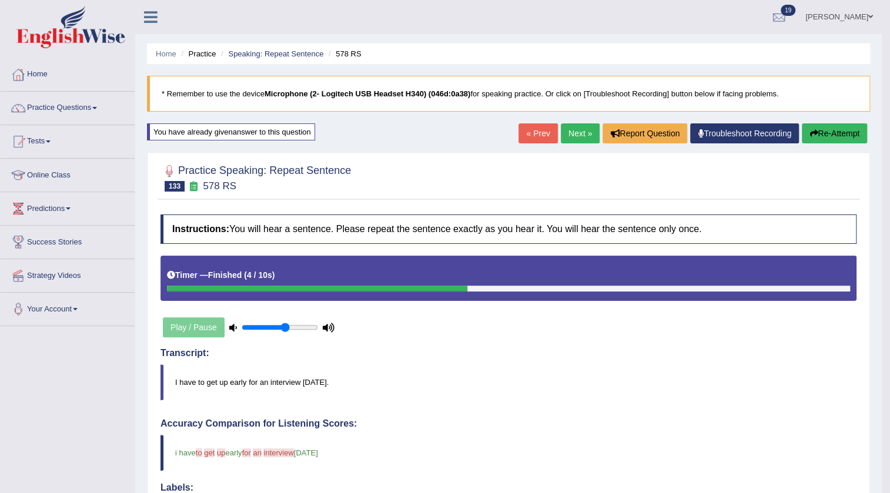
click at [572, 124] on link "Next »" at bounding box center [580, 134] width 39 height 20
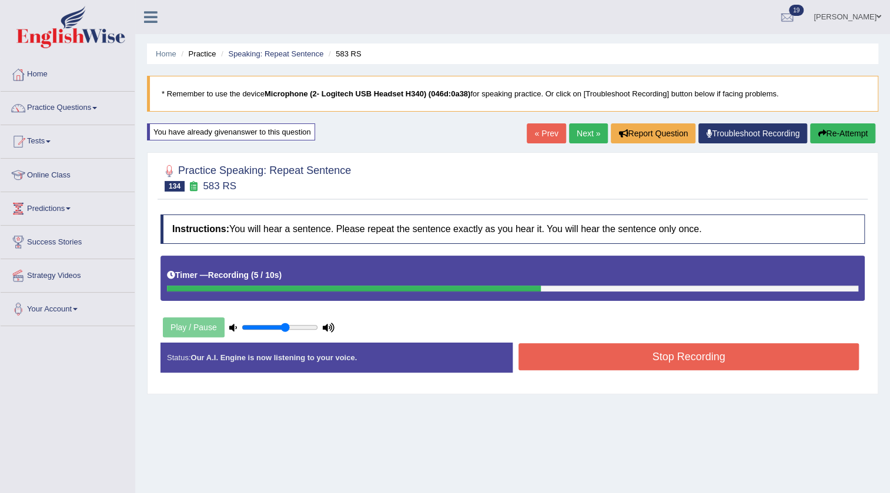
click at [537, 348] on button "Stop Recording" at bounding box center [689, 356] width 341 height 27
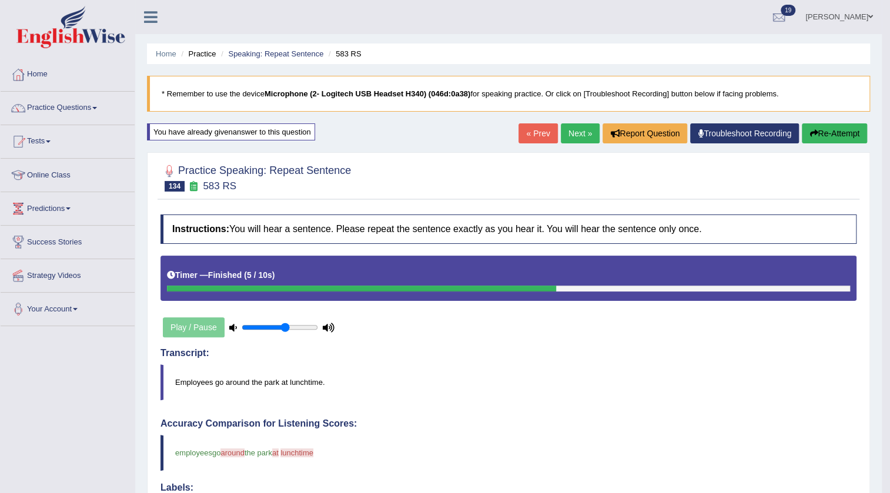
click at [583, 138] on link "Next »" at bounding box center [580, 134] width 39 height 20
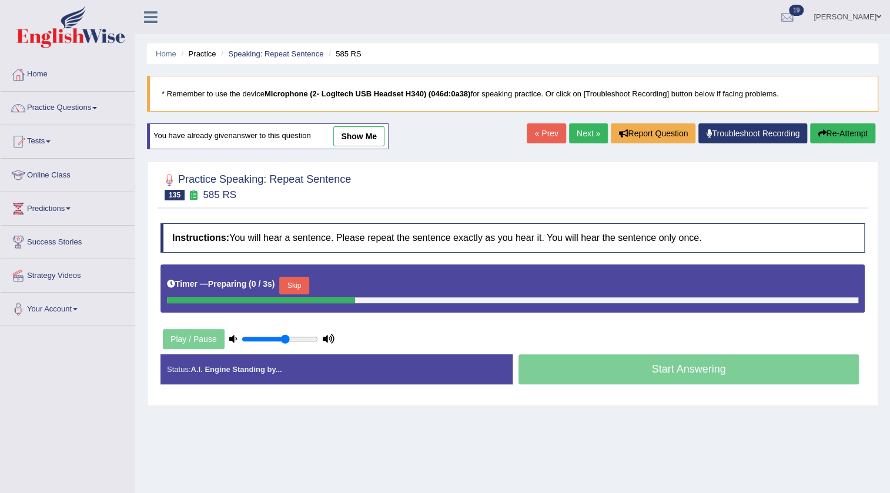
click at [305, 279] on button "Skip" at bounding box center [293, 286] width 29 height 18
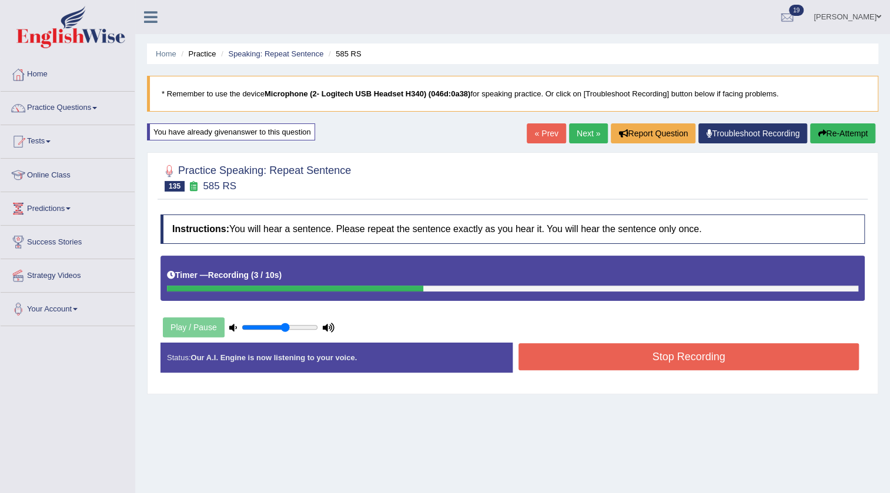
click at [586, 362] on button "Stop Recording" at bounding box center [689, 356] width 341 height 27
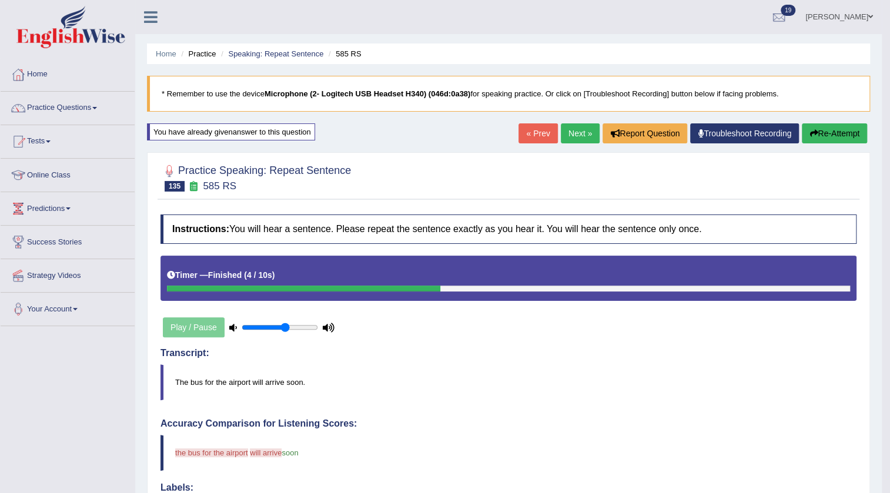
click at [812, 136] on icon "button" at bounding box center [814, 133] width 8 height 8
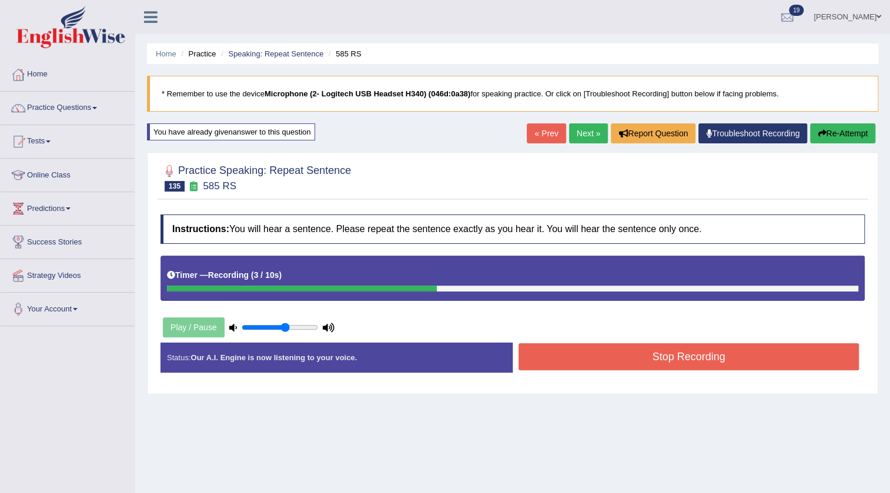
click at [553, 359] on button "Stop Recording" at bounding box center [689, 356] width 341 height 27
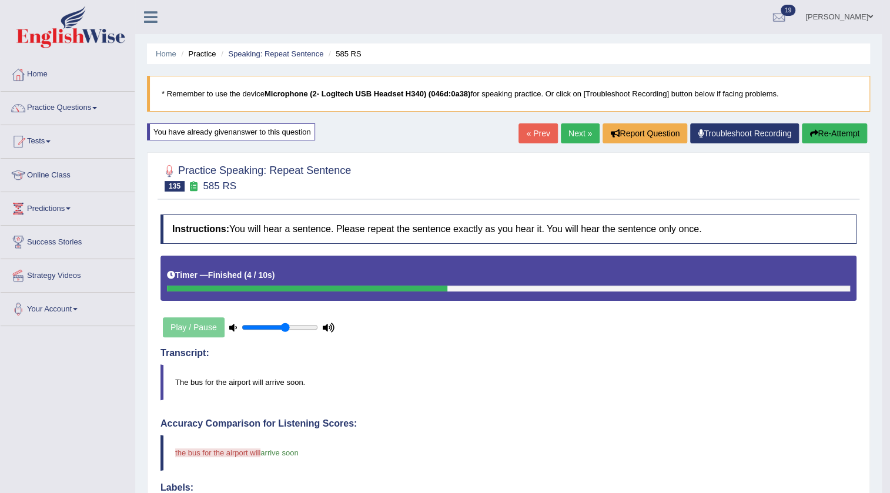
click at [818, 138] on button "Re-Attempt" at bounding box center [834, 134] width 65 height 20
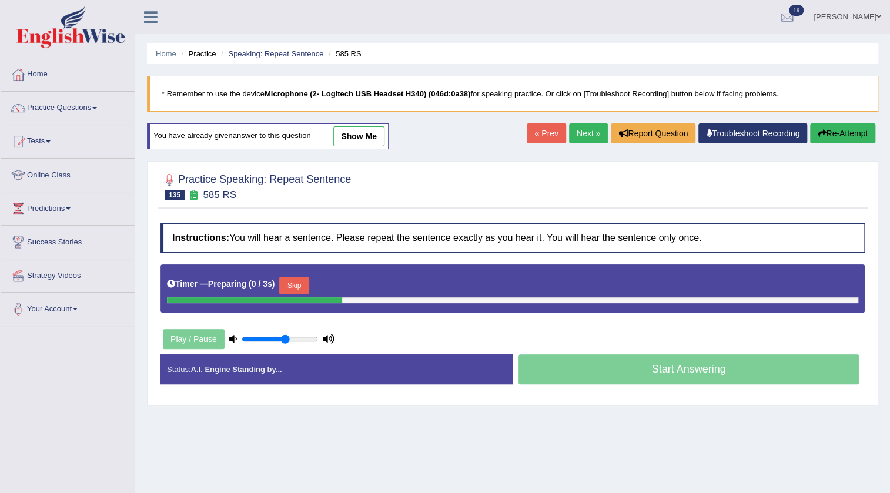
click at [305, 283] on button "Skip" at bounding box center [293, 286] width 29 height 18
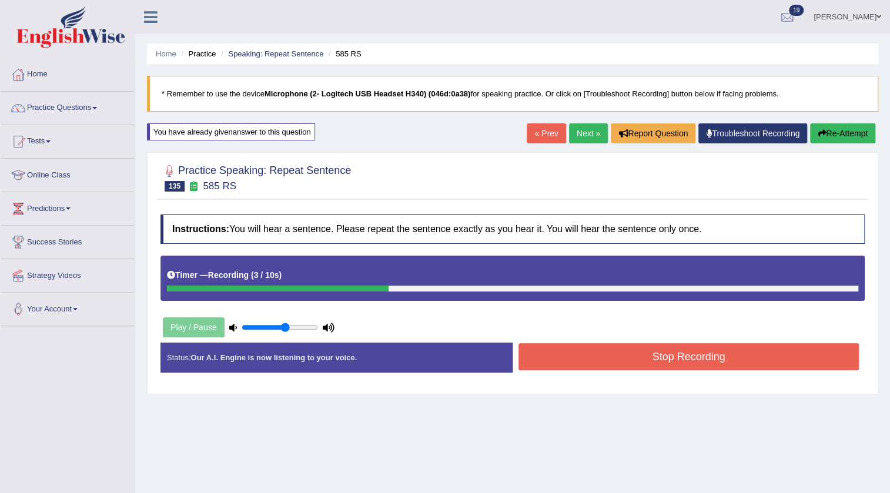
click at [548, 365] on button "Stop Recording" at bounding box center [689, 356] width 341 height 27
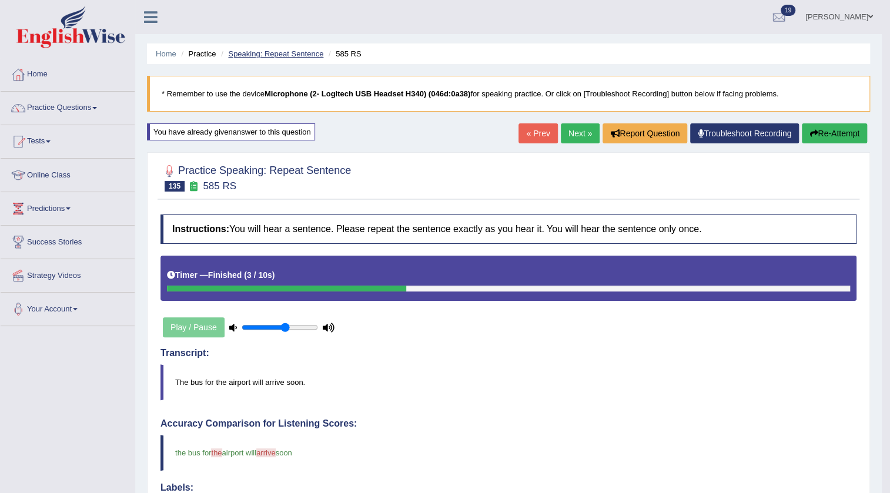
click at [269, 53] on link "Speaking: Repeat Sentence" at bounding box center [275, 53] width 95 height 9
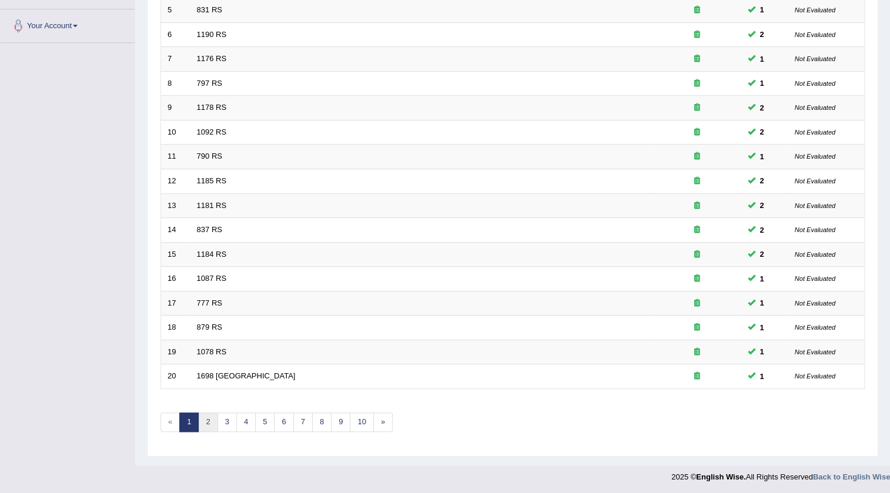
click at [208, 420] on link "2" at bounding box center [207, 422] width 19 height 19
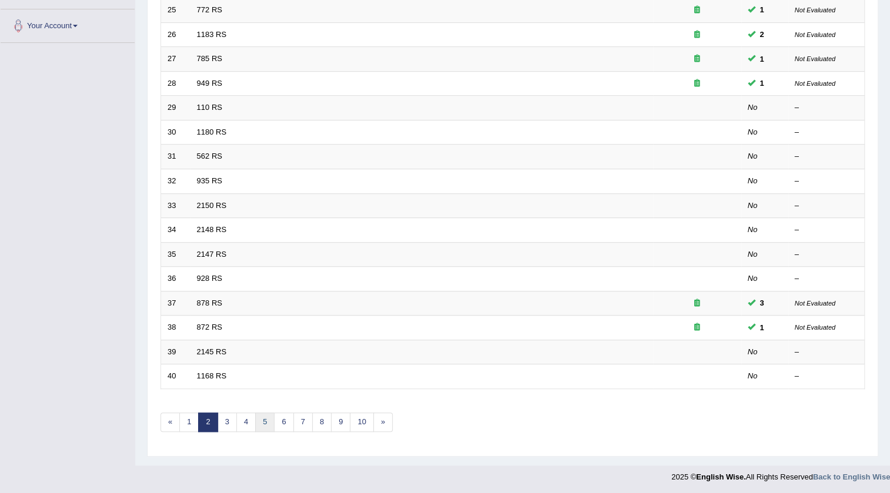
click at [263, 422] on link "5" at bounding box center [264, 422] width 19 height 19
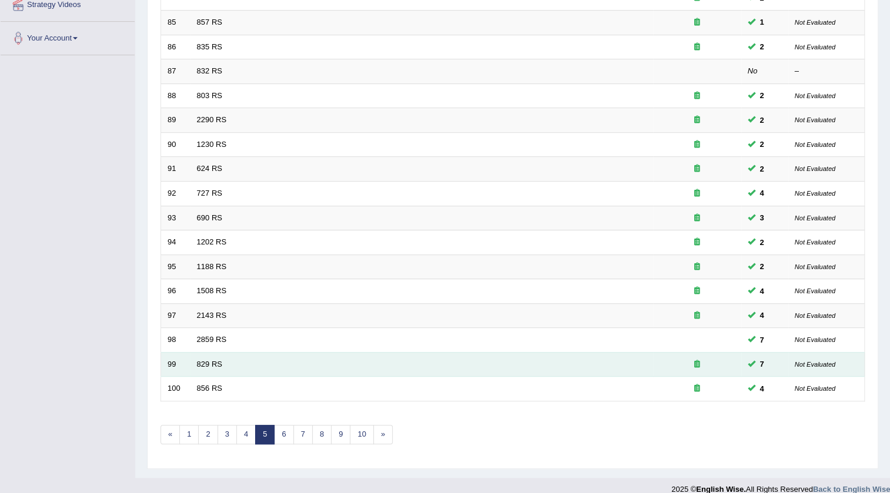
scroll to position [283, 0]
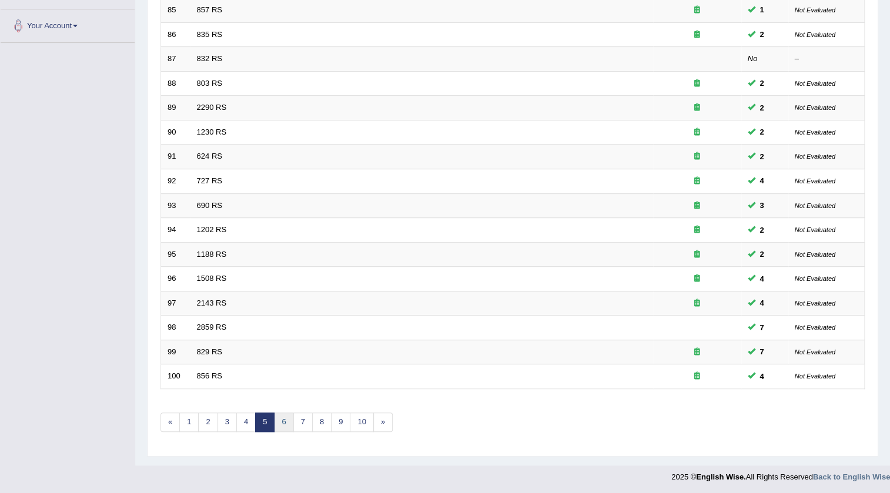
click at [287, 422] on link "6" at bounding box center [283, 422] width 19 height 19
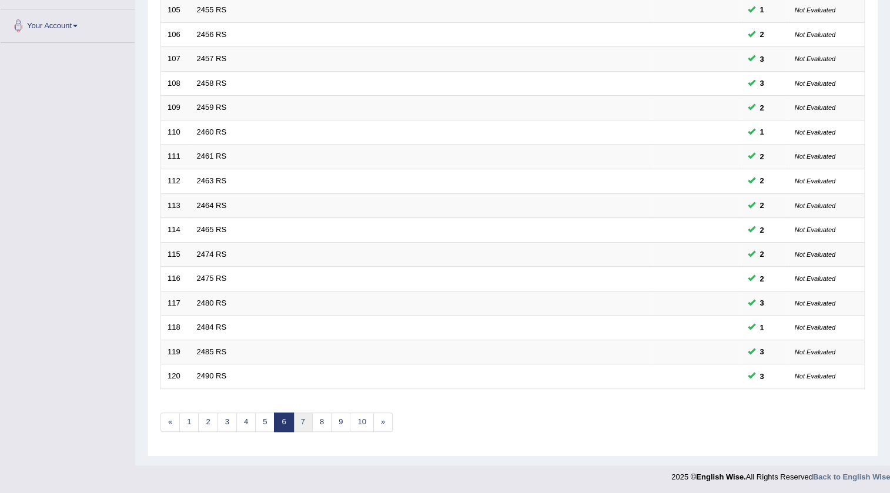
click at [305, 421] on link "7" at bounding box center [302, 422] width 19 height 19
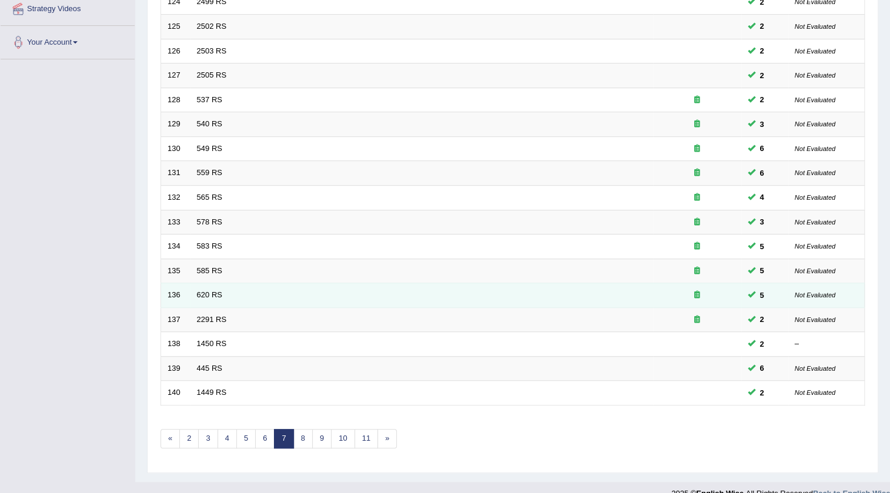
click at [697, 294] on icon at bounding box center [698, 295] width 6 height 8
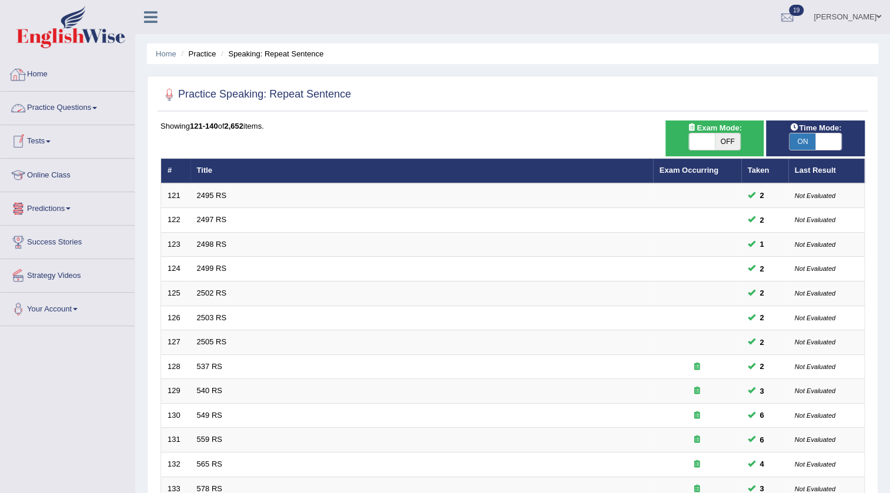
click at [43, 70] on link "Home" at bounding box center [68, 72] width 134 height 29
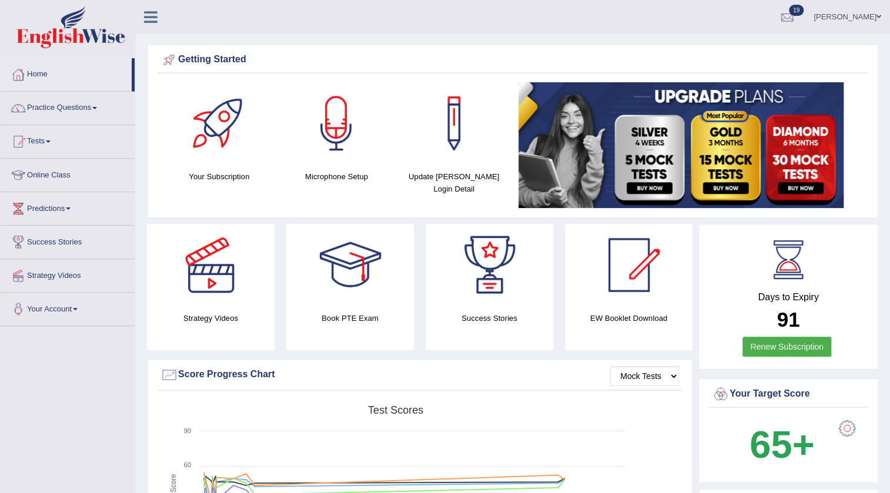
click at [83, 112] on link "Practice Questions" at bounding box center [68, 106] width 134 height 29
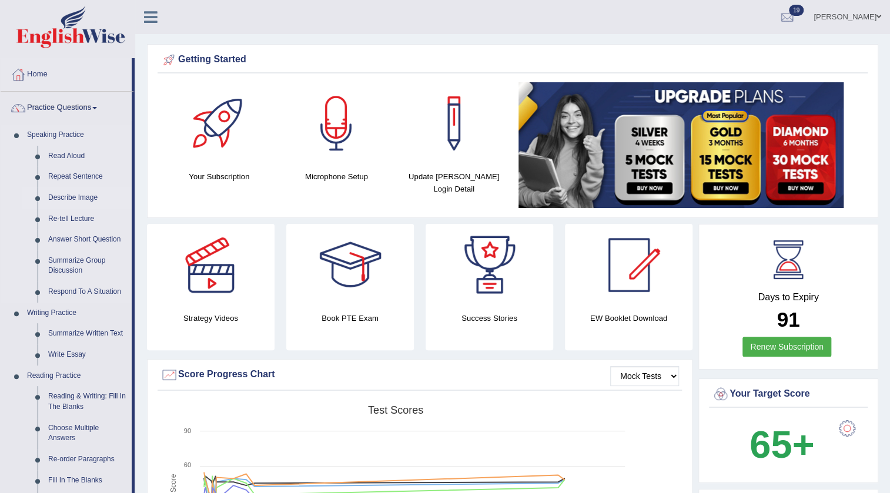
click at [65, 197] on link "Describe Image" at bounding box center [87, 198] width 89 height 21
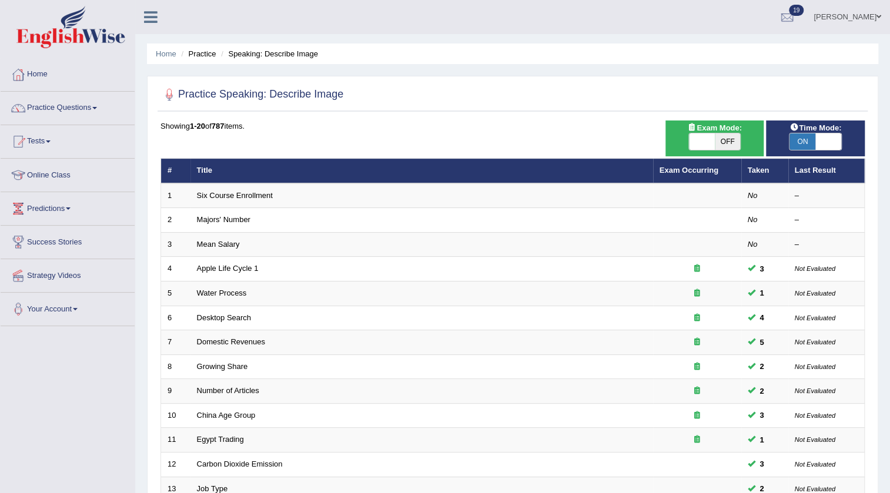
click at [690, 146] on span at bounding box center [702, 142] width 26 height 16
checkbox input "true"
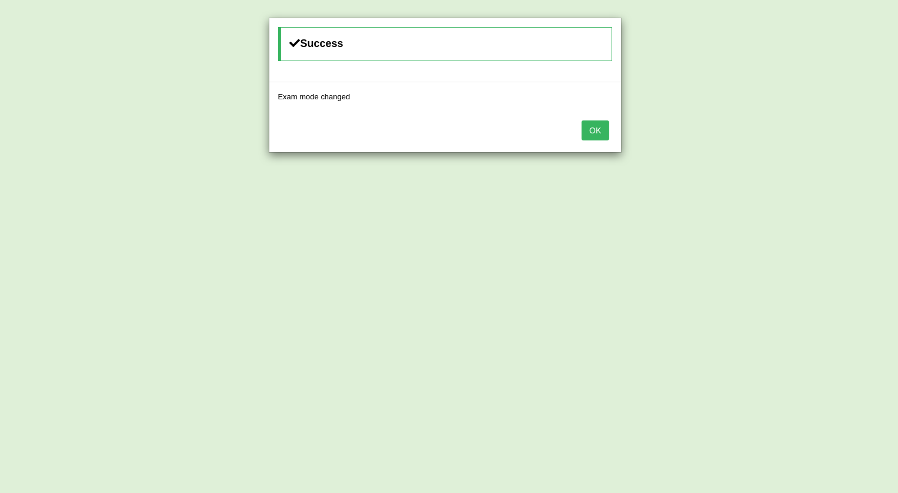
click at [599, 116] on div "OK" at bounding box center [445, 131] width 352 height 41
click at [599, 128] on button "OK" at bounding box center [595, 131] width 27 height 20
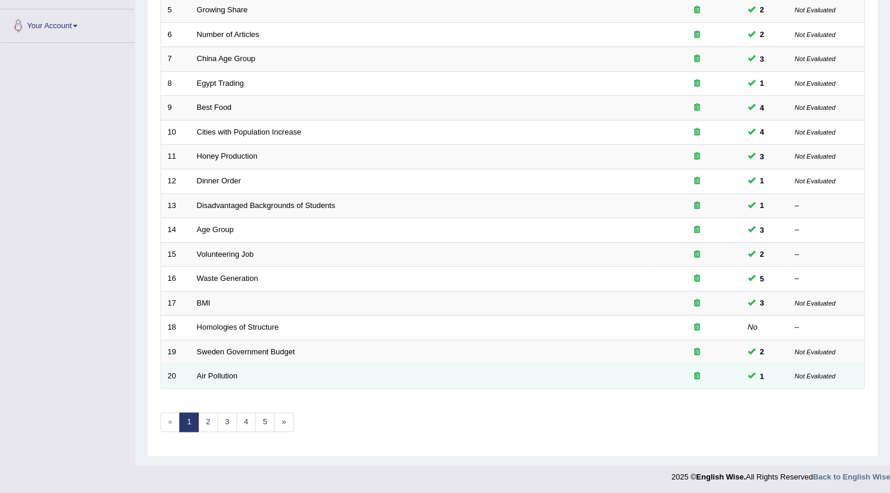
scroll to position [283, 0]
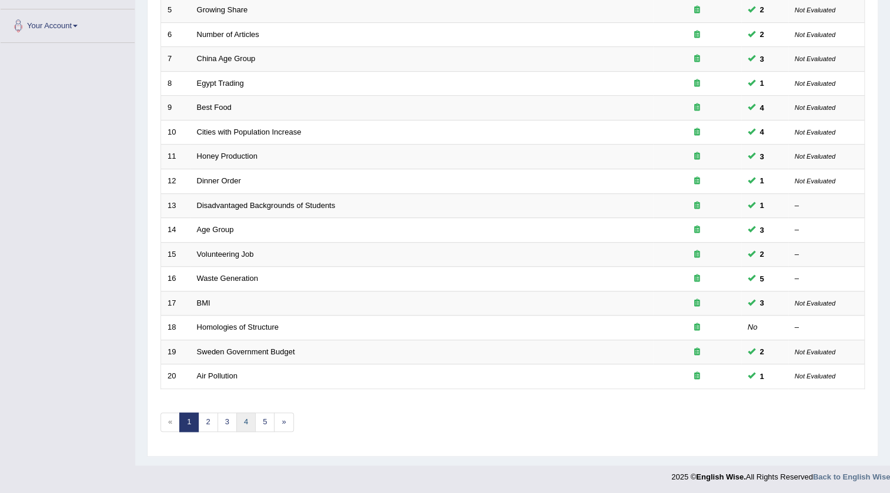
click at [241, 421] on link "4" at bounding box center [245, 422] width 19 height 19
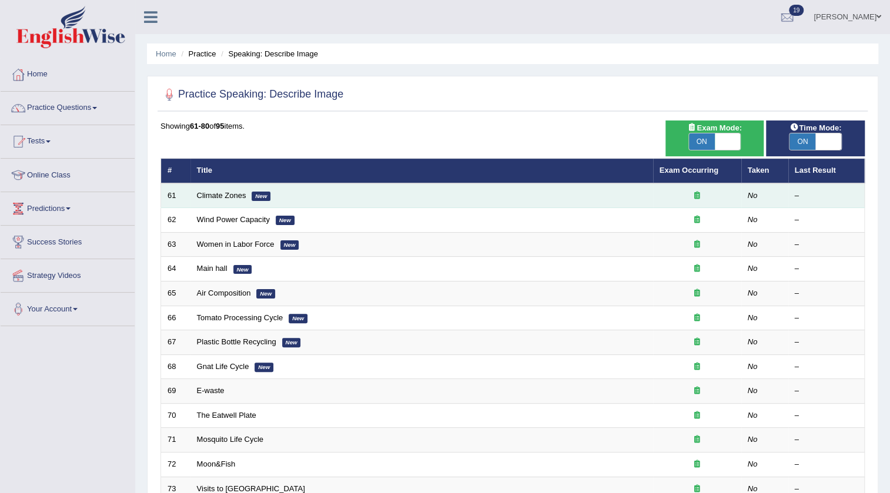
click at [230, 190] on td "Climate Zones New" at bounding box center [422, 195] width 463 height 25
click at [230, 193] on link "Climate Zones" at bounding box center [221, 195] width 49 height 9
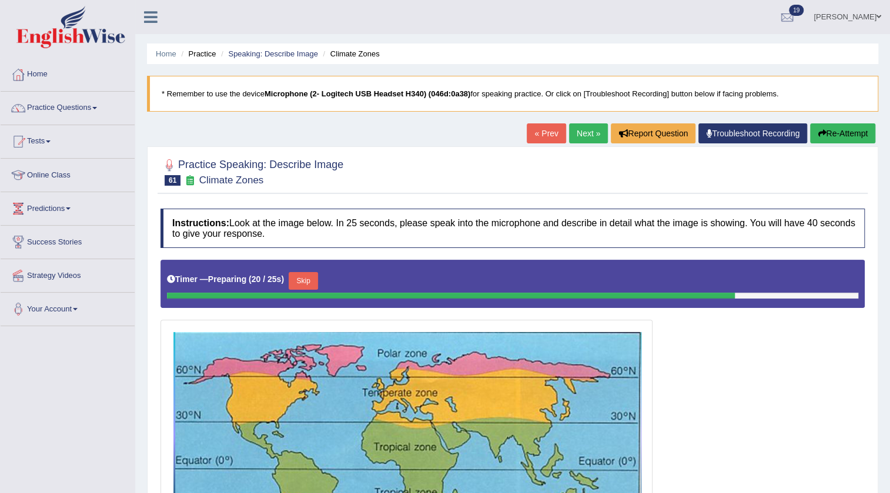
click at [829, 142] on button "Re-Attempt" at bounding box center [842, 134] width 65 height 20
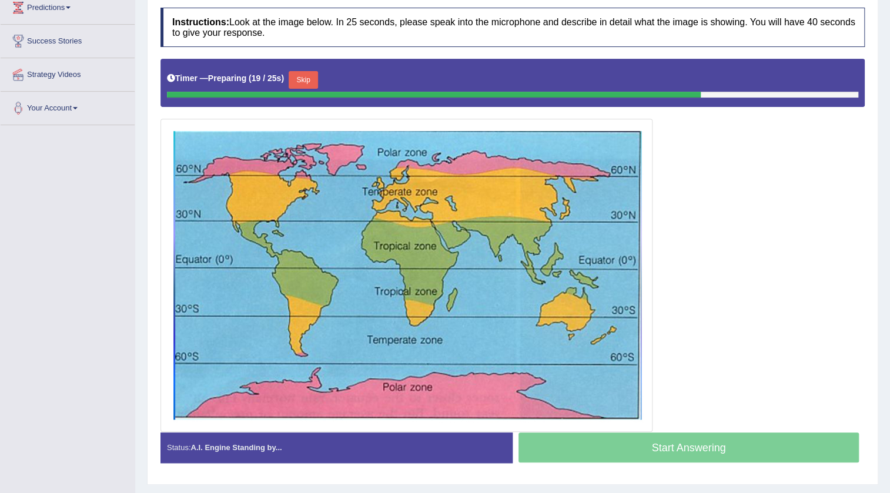
scroll to position [16, 0]
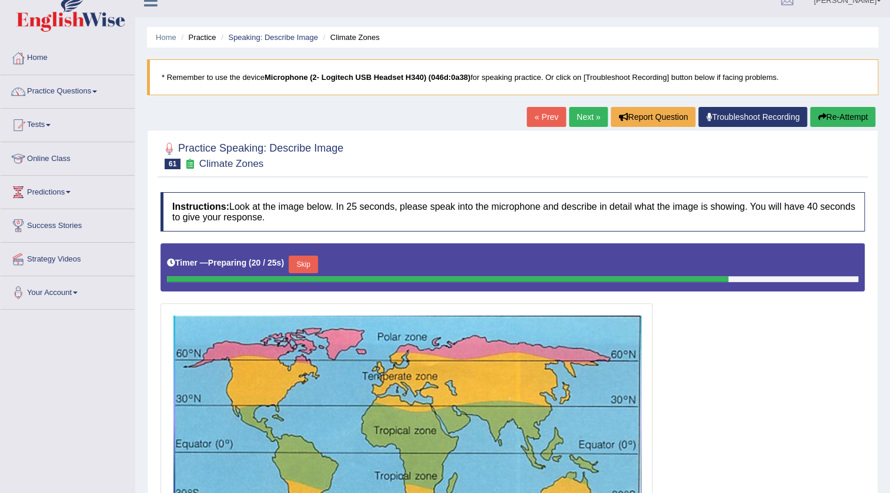
click at [838, 117] on button "Re-Attempt" at bounding box center [842, 117] width 65 height 20
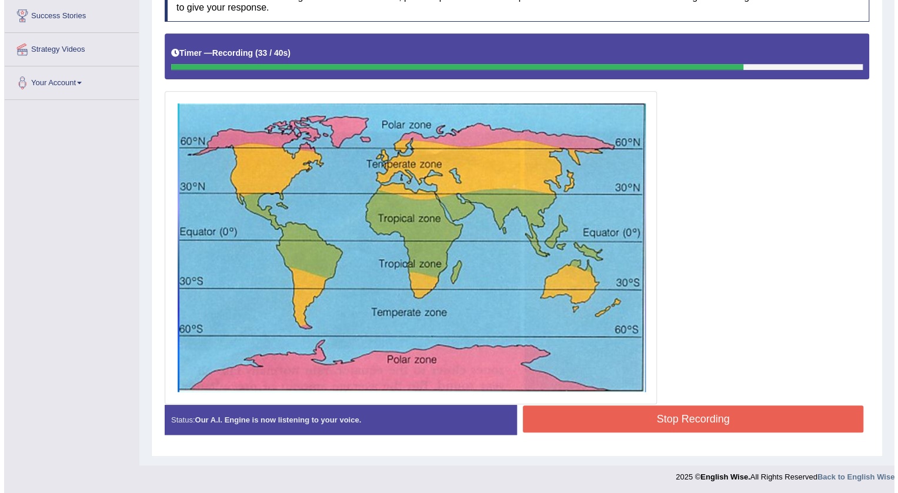
scroll to position [228, 0]
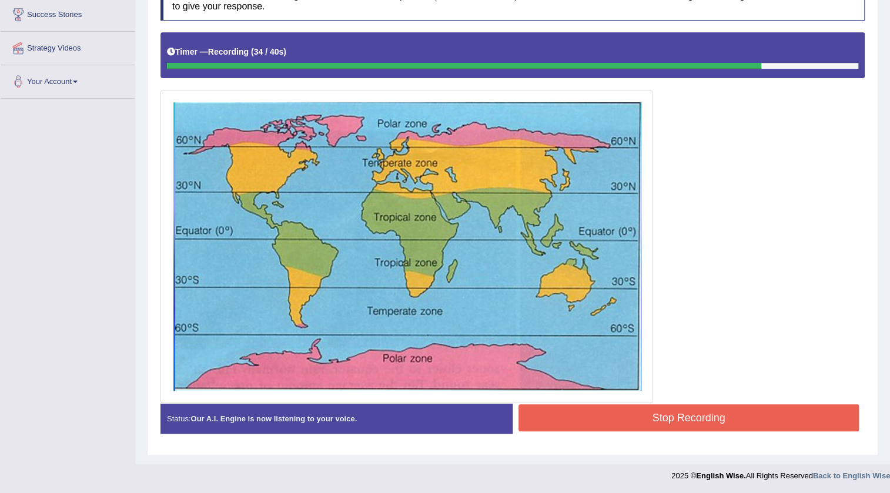
click at [617, 411] on button "Stop Recording" at bounding box center [689, 418] width 341 height 27
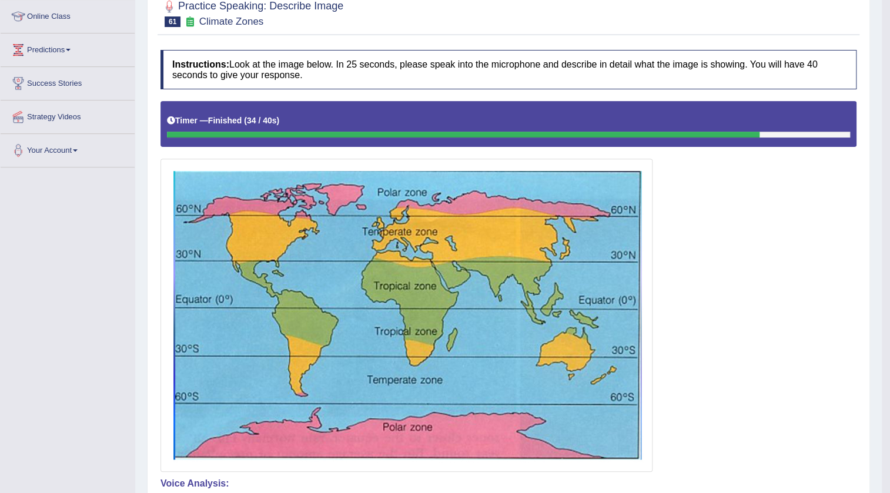
scroll to position [0, 0]
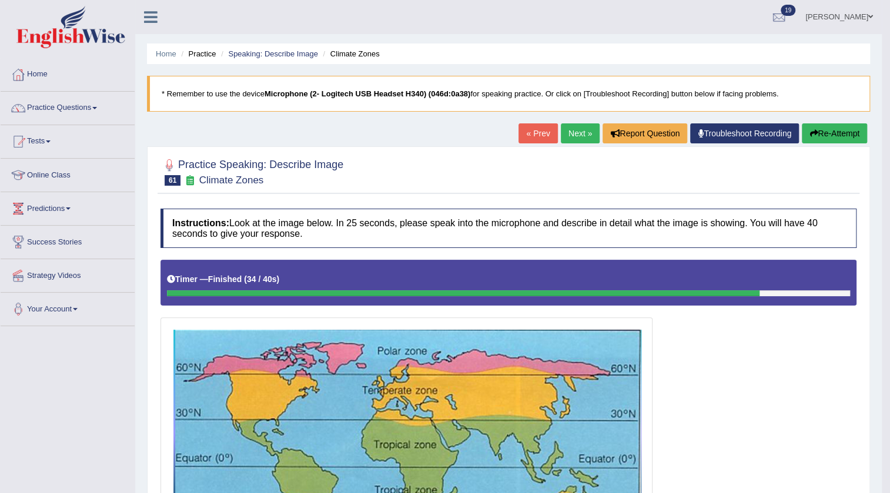
click at [588, 135] on link "Next »" at bounding box center [580, 134] width 39 height 20
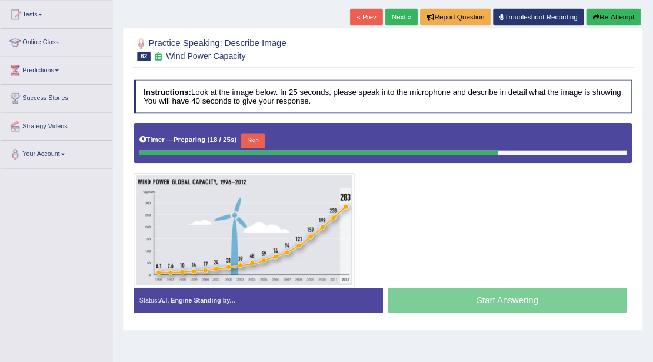
scroll to position [124, 0]
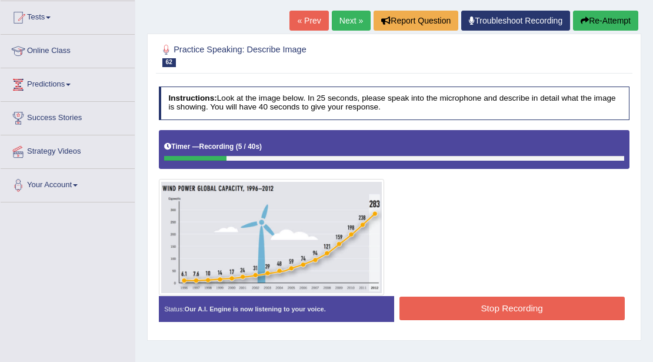
click at [618, 22] on button "Re-Attempt" at bounding box center [605, 21] width 65 height 20
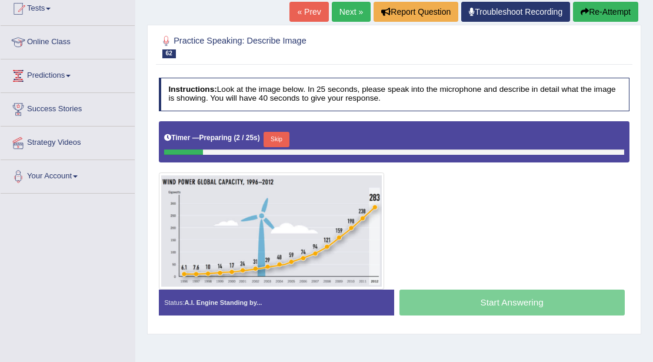
click at [276, 142] on button "Skip" at bounding box center [275, 139] width 25 height 15
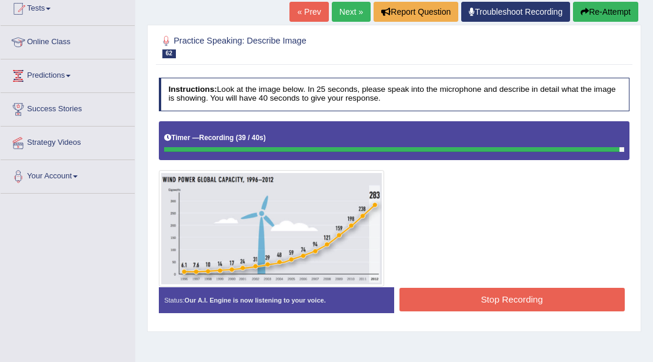
click at [424, 301] on button "Stop Recording" at bounding box center [511, 299] width 225 height 23
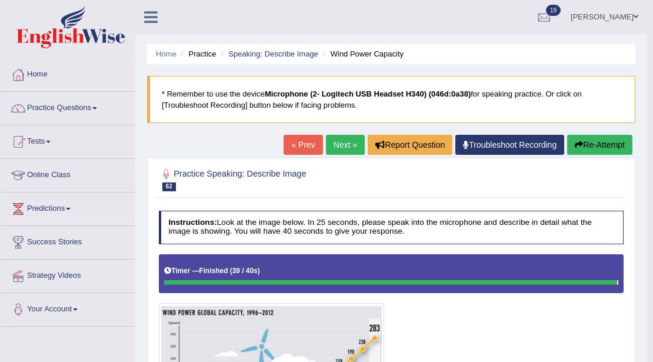
click at [588, 145] on button "Re-Attempt" at bounding box center [599, 145] width 65 height 20
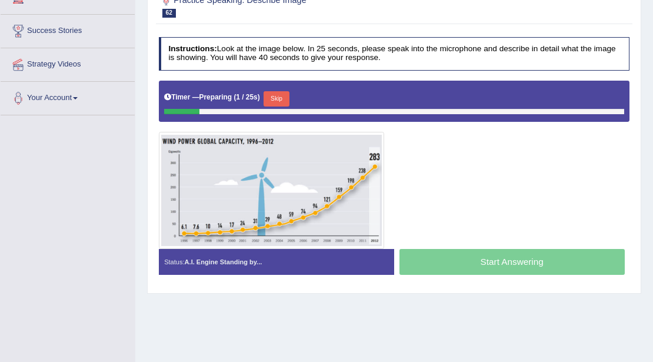
click at [278, 98] on button "Skip" at bounding box center [275, 98] width 25 height 15
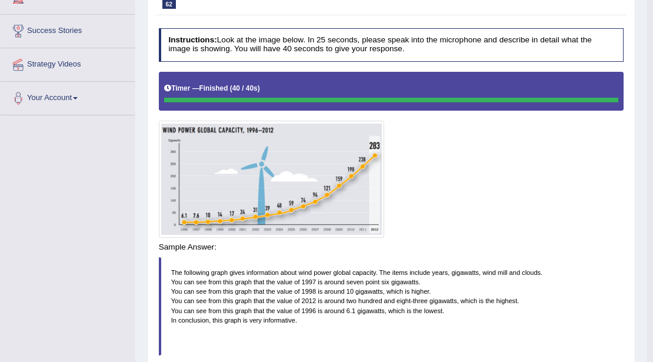
click at [421, 241] on div "Instructions: Look at the image below. In 25 seconds, please speak into the mic…" at bounding box center [391, 213] width 470 height 381
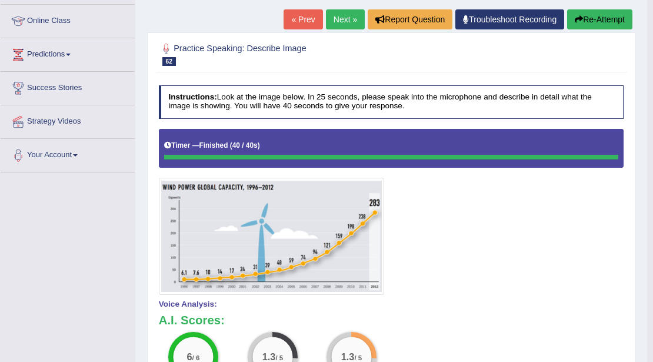
scroll to position [15, 0]
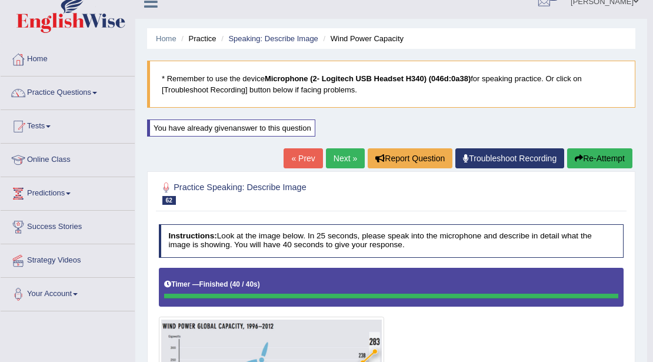
click at [612, 153] on button "Re-Attempt" at bounding box center [599, 158] width 65 height 20
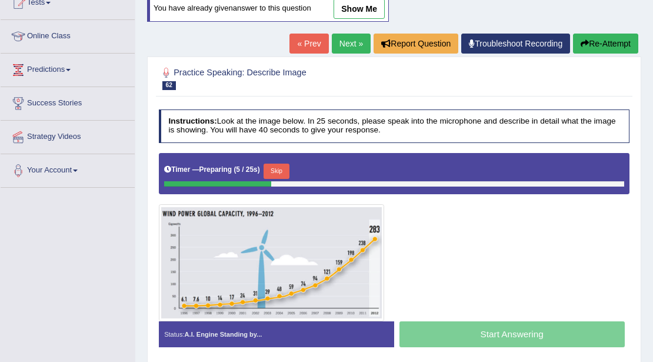
click at [275, 166] on button "Skip" at bounding box center [275, 171] width 25 height 15
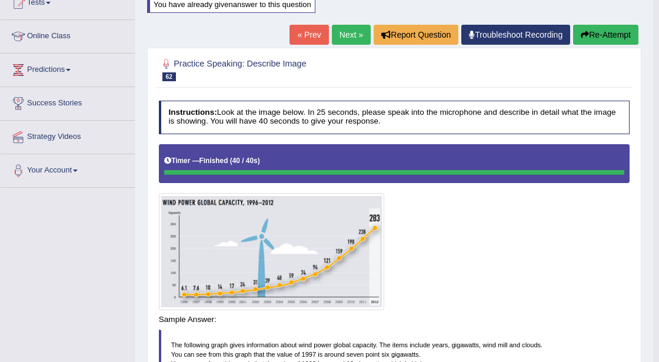
click at [433, 223] on body "Toggle navigation Home Practice Questions Speaking Practice Read Aloud Repeat S…" at bounding box center [329, 42] width 659 height 362
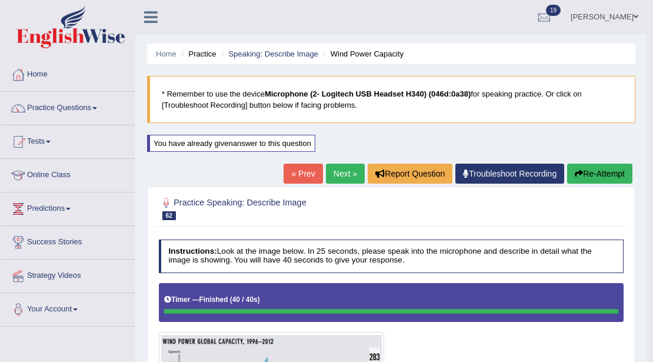
click at [342, 171] on link "Next »" at bounding box center [345, 174] width 39 height 20
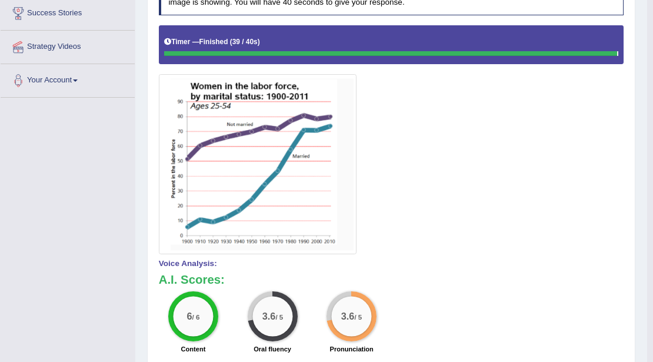
scroll to position [39, 0]
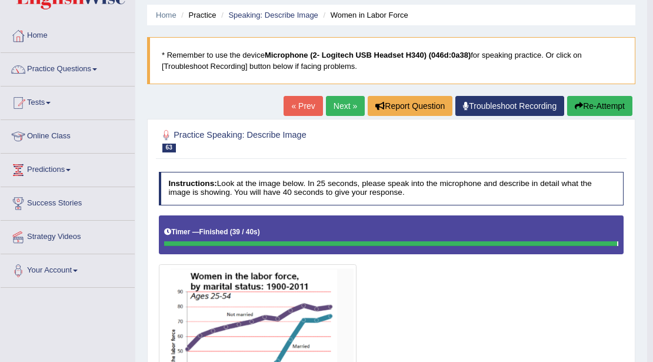
click at [335, 112] on link "Next »" at bounding box center [345, 106] width 39 height 20
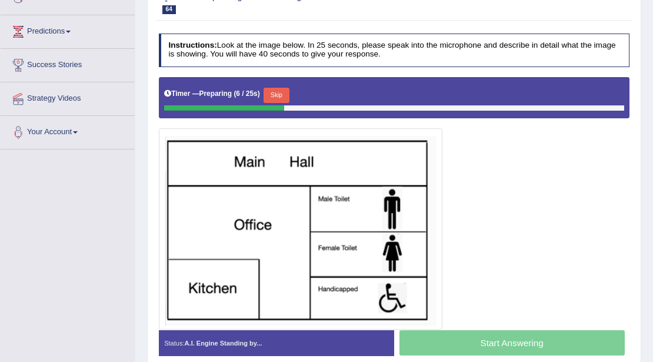
scroll to position [138, 0]
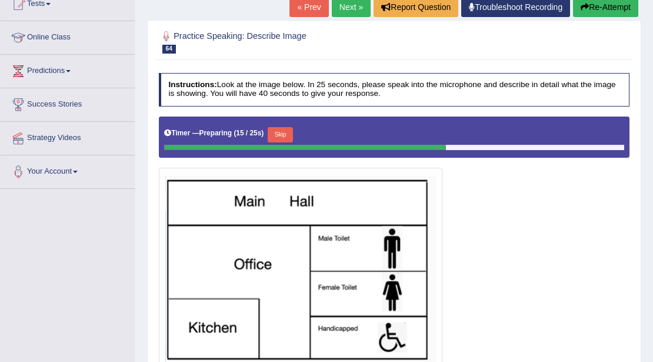
click at [285, 129] on button "Skip" at bounding box center [280, 134] width 25 height 15
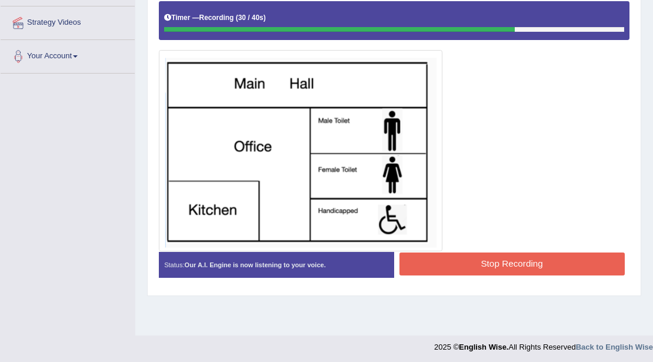
scroll to position [255, 0]
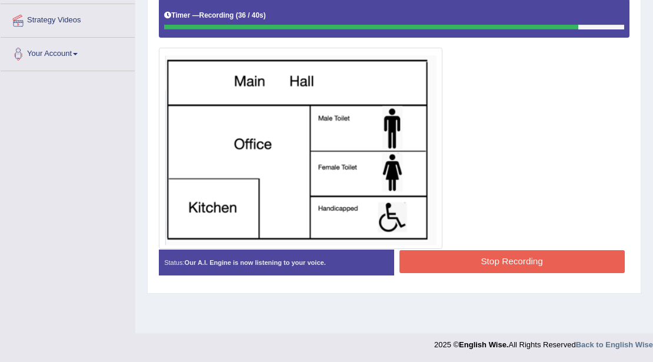
click at [458, 262] on button "Stop Recording" at bounding box center [511, 261] width 225 height 23
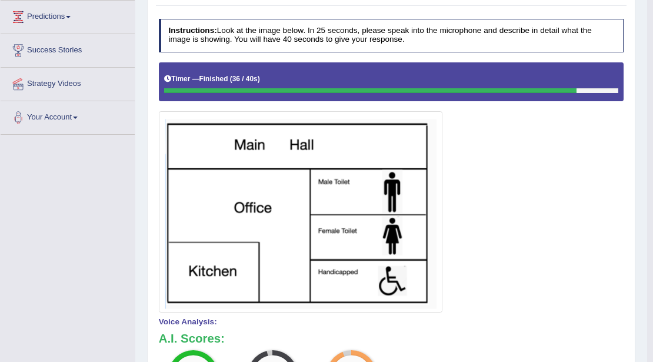
scroll to position [99, 0]
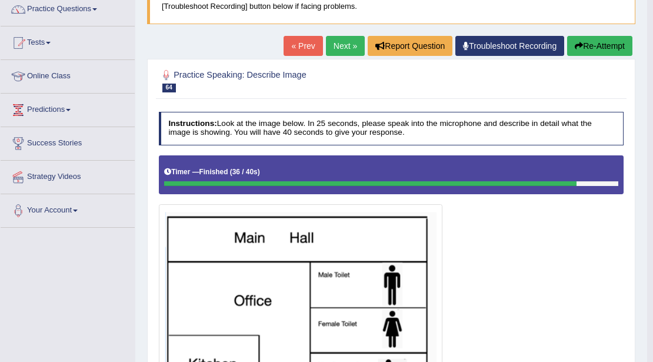
click at [333, 51] on link "Next »" at bounding box center [345, 46] width 39 height 20
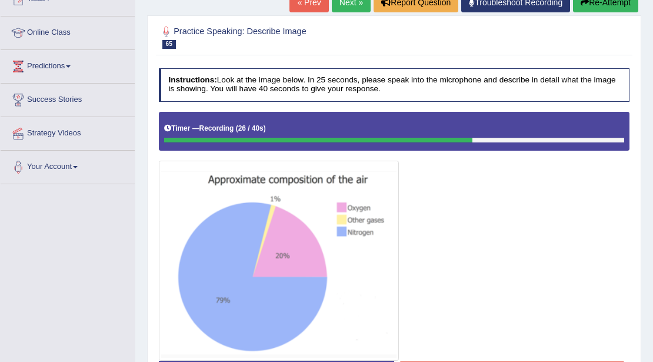
scroll to position [156, 0]
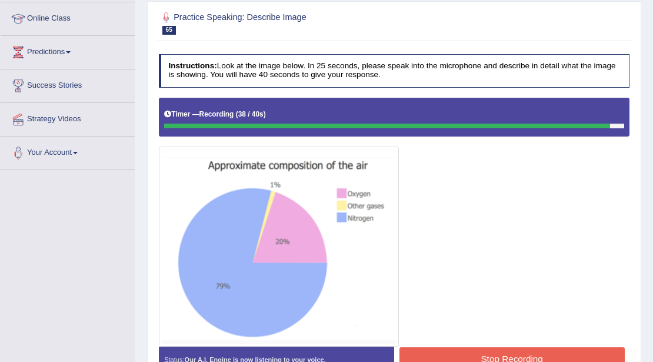
click at [439, 353] on button "Stop Recording" at bounding box center [511, 358] width 225 height 23
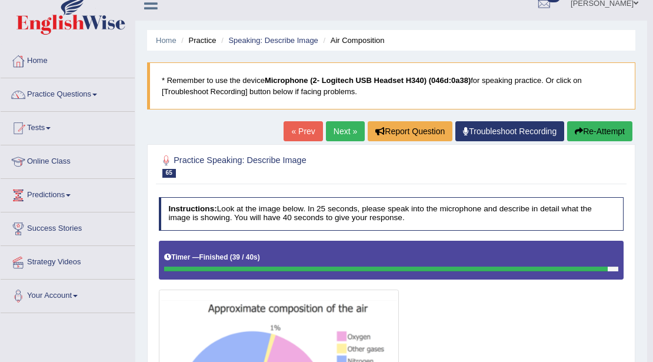
scroll to position [0, 0]
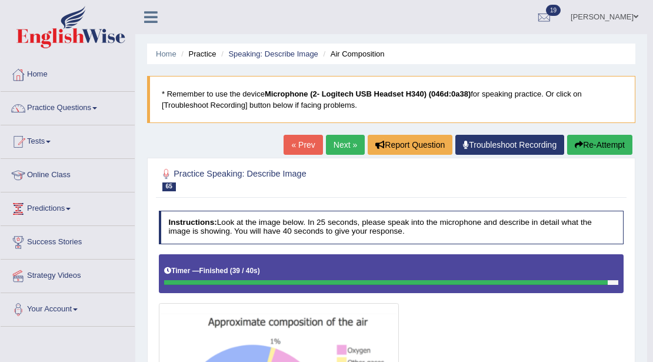
click at [335, 154] on div "« Prev Next » Report Question Troubleshoot Recording Re-Attempt" at bounding box center [459, 146] width 352 height 23
click at [339, 148] on link "Next »" at bounding box center [345, 145] width 39 height 20
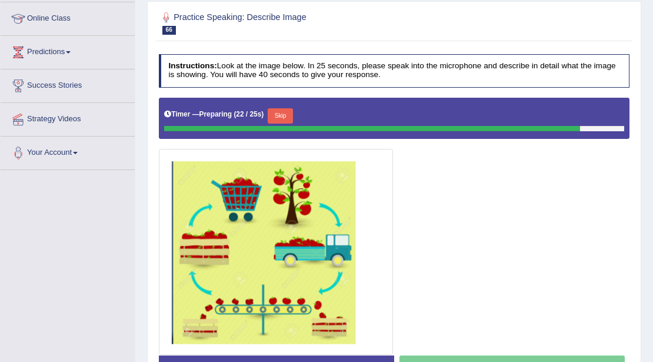
click at [274, 113] on button "Skip" at bounding box center [280, 115] width 25 height 15
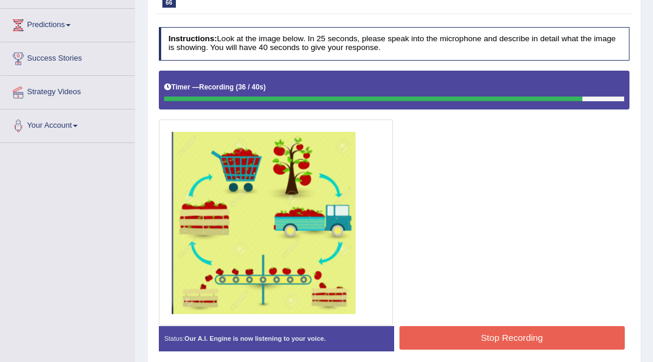
scroll to position [255, 0]
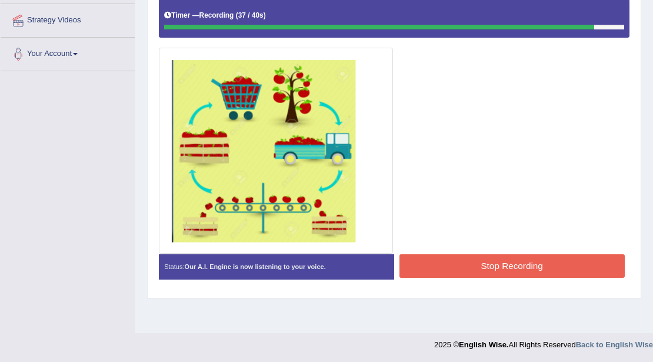
click at [422, 258] on button "Stop Recording" at bounding box center [511, 265] width 225 height 23
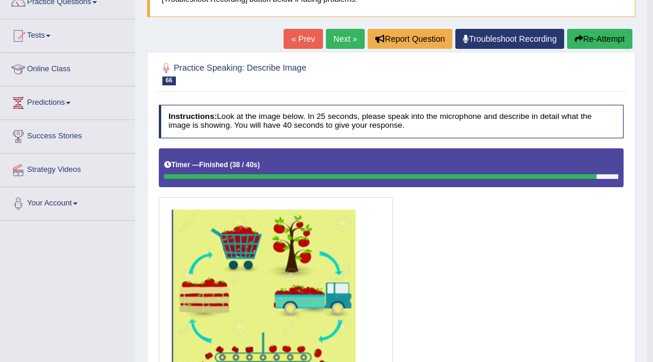
scroll to position [56, 0]
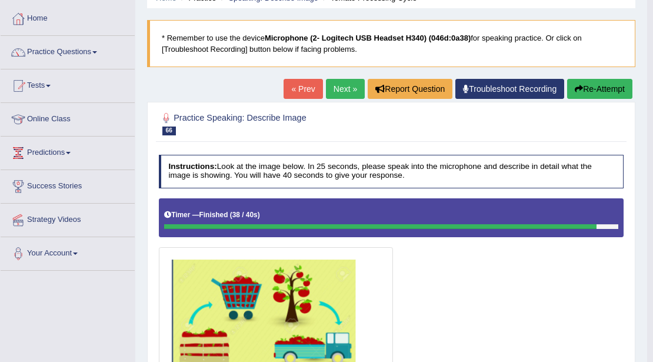
click at [343, 94] on link "Next »" at bounding box center [345, 89] width 39 height 20
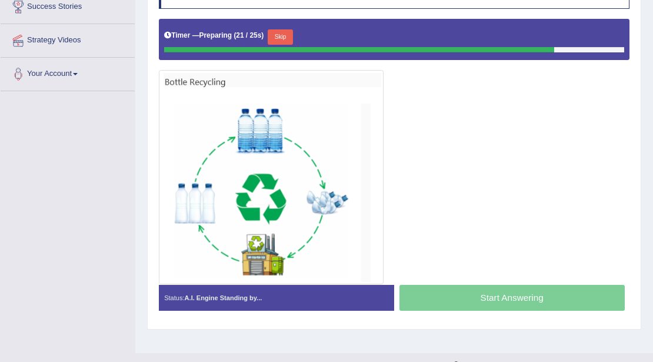
click at [291, 38] on button "Skip" at bounding box center [280, 36] width 25 height 15
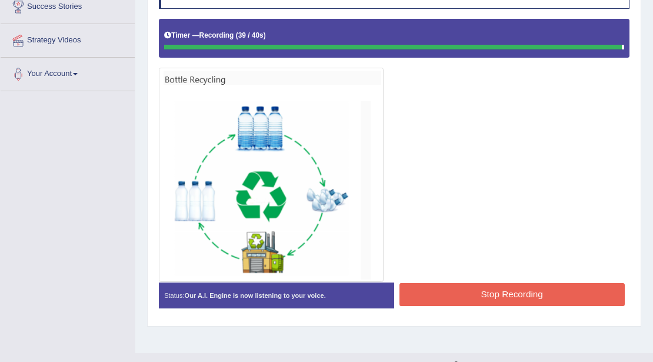
click at [422, 287] on button "Stop Recording" at bounding box center [511, 294] width 225 height 23
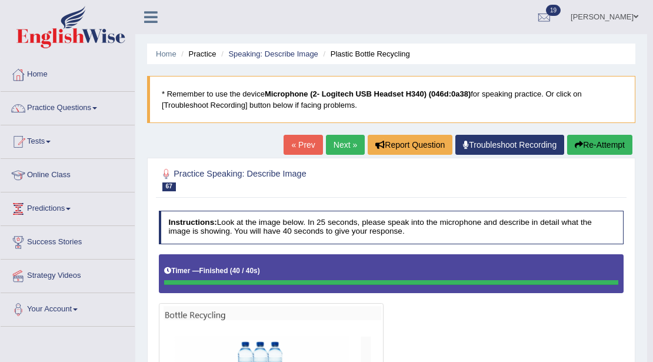
click at [602, 152] on button "Re-Attempt" at bounding box center [599, 145] width 65 height 20
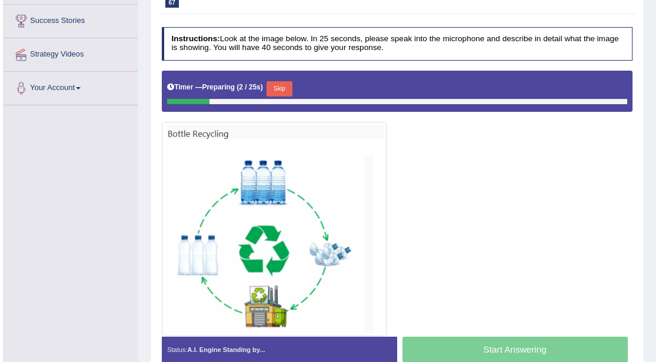
scroll to position [235, 0]
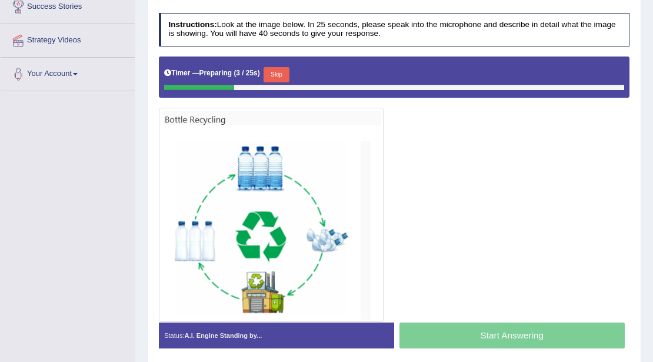
click at [279, 74] on button "Skip" at bounding box center [275, 74] width 25 height 15
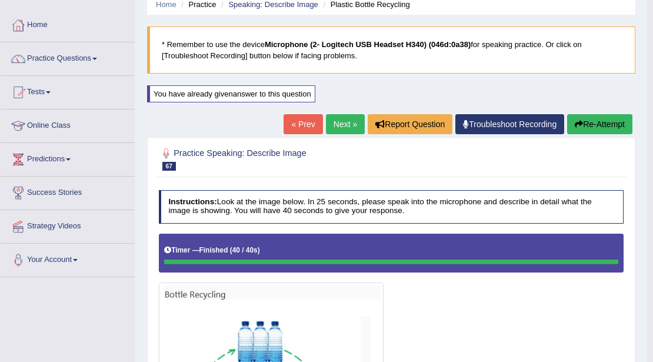
scroll to position [0, 0]
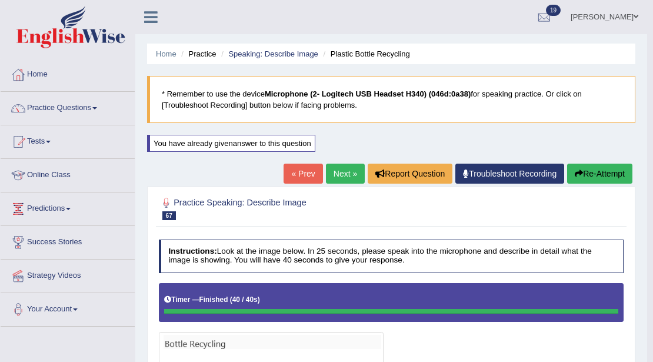
click at [334, 173] on link "Next »" at bounding box center [345, 174] width 39 height 20
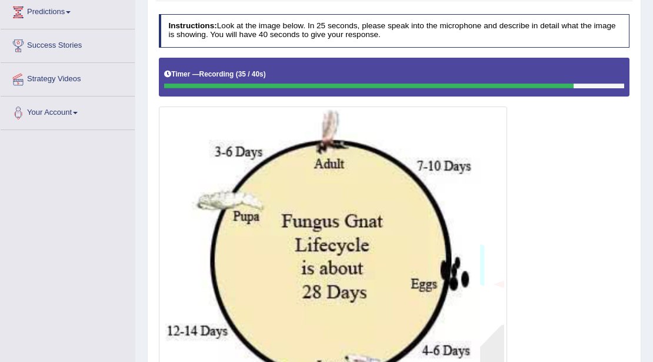
scroll to position [263, 0]
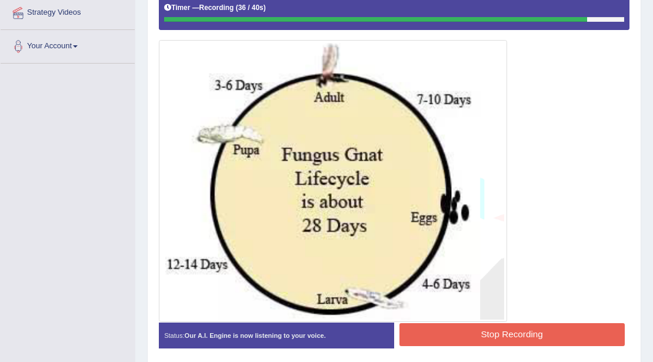
click at [479, 336] on button "Stop Recording" at bounding box center [511, 334] width 225 height 23
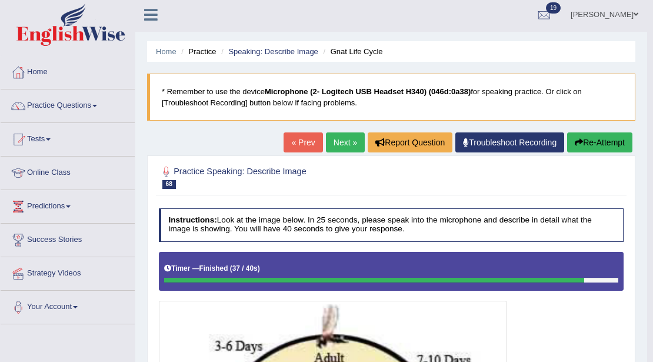
scroll to position [0, 0]
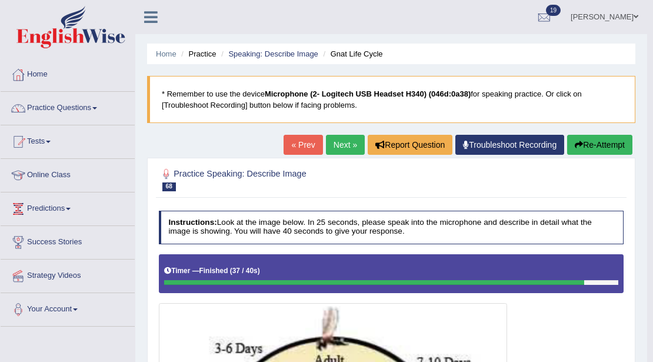
click at [343, 148] on link "Next »" at bounding box center [345, 145] width 39 height 20
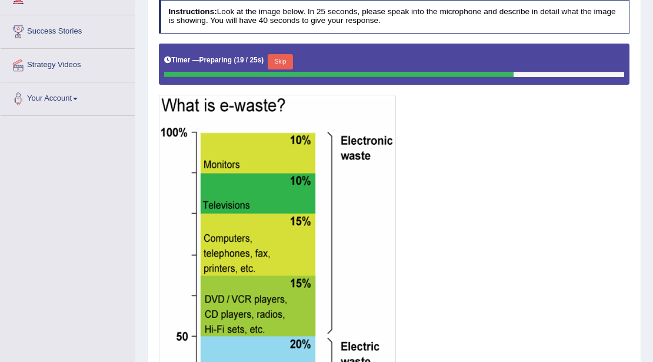
scroll to position [213, 0]
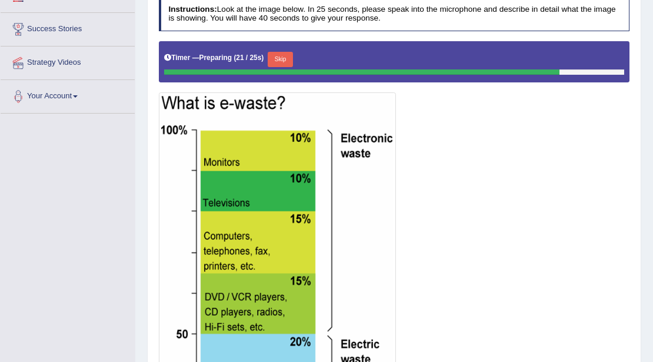
click at [293, 54] on button "Skip" at bounding box center [280, 59] width 25 height 15
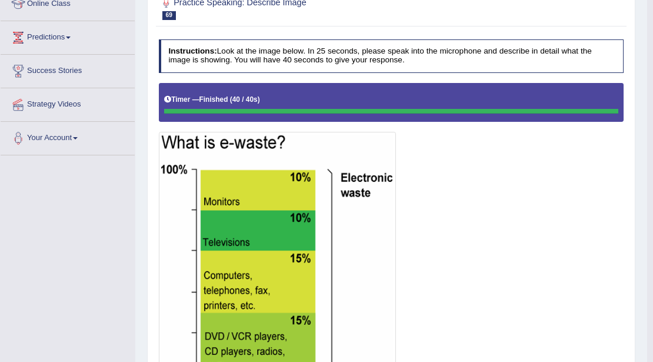
scroll to position [54, 0]
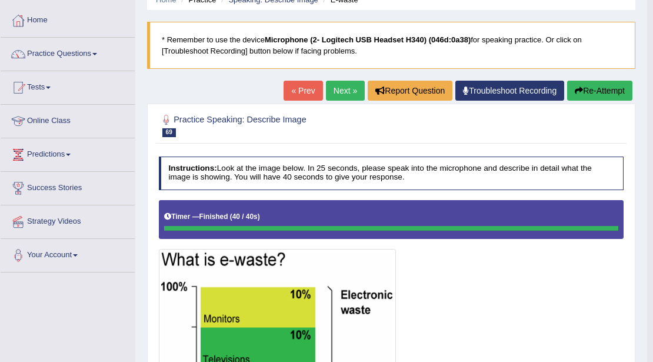
click at [596, 94] on button "Re-Attempt" at bounding box center [599, 91] width 65 height 20
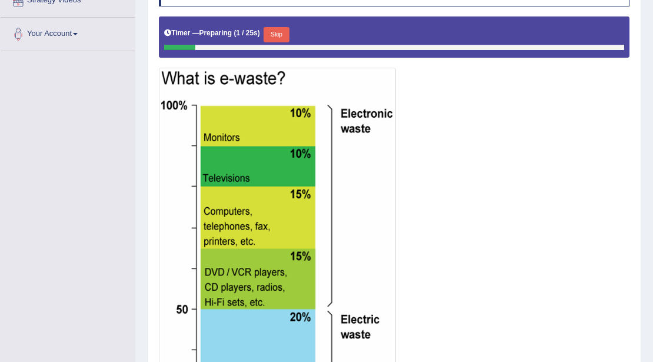
scroll to position [289, 0]
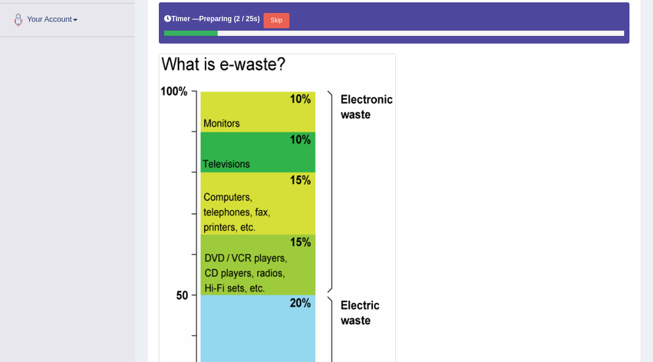
click at [281, 14] on button "Skip" at bounding box center [275, 20] width 25 height 15
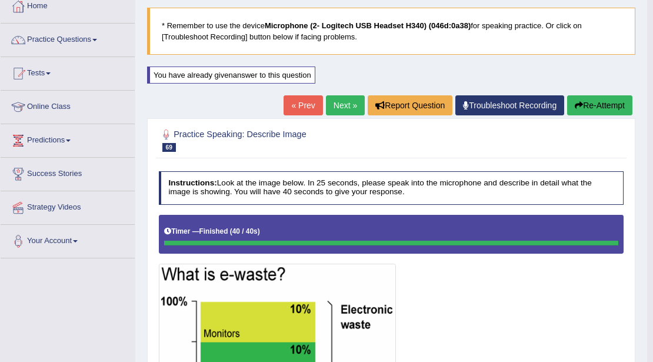
scroll to position [54, 0]
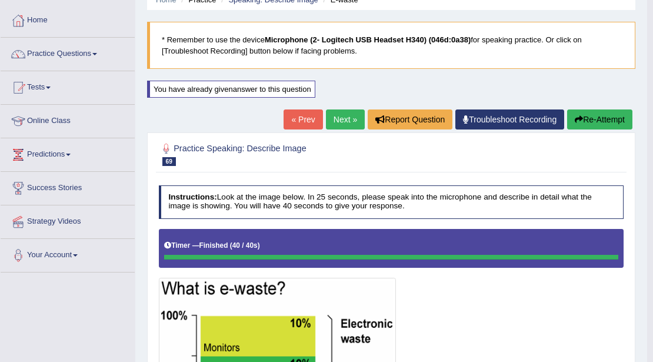
click at [348, 115] on link "Next »" at bounding box center [345, 119] width 39 height 20
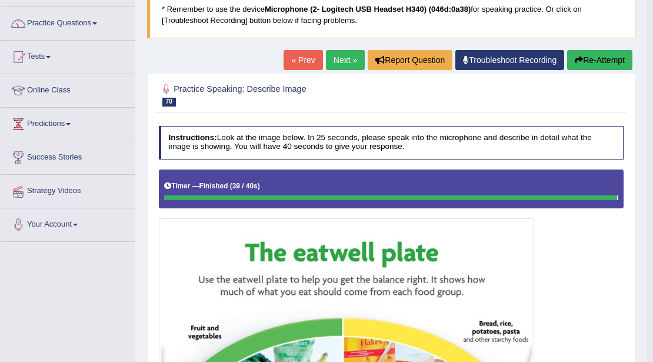
scroll to position [10, 0]
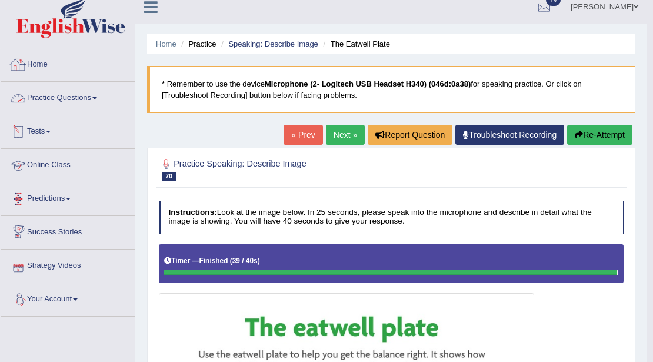
click at [45, 65] on link "Home" at bounding box center [68, 62] width 134 height 29
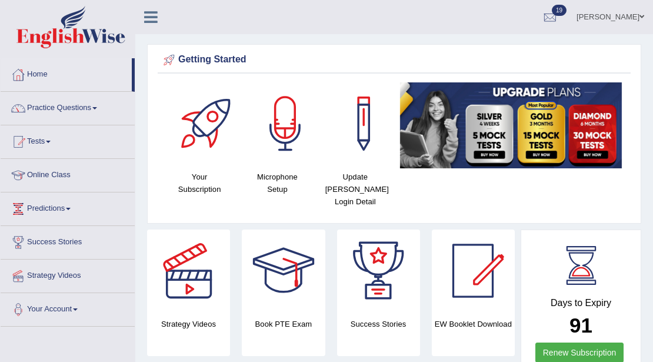
click at [73, 105] on link "Practice Questions" at bounding box center [68, 106] width 134 height 29
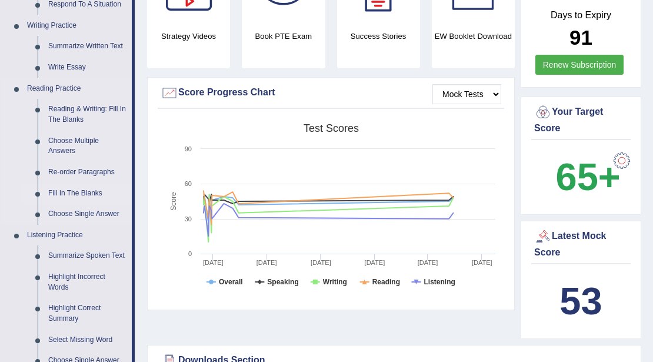
scroll to position [235, 0]
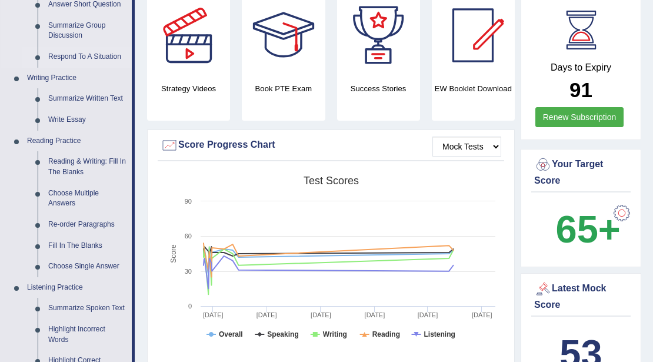
click at [73, 61] on link "Respond To A Situation" at bounding box center [87, 56] width 89 height 21
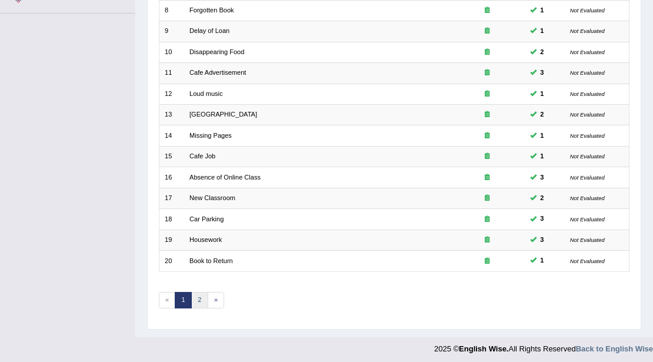
click at [199, 299] on link "2" at bounding box center [199, 300] width 17 height 16
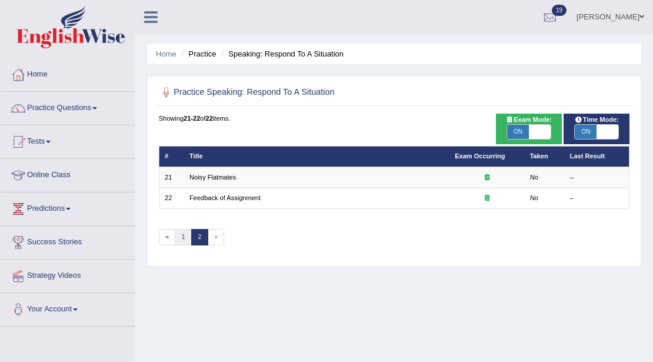
click at [179, 242] on link "1" at bounding box center [183, 237] width 17 height 16
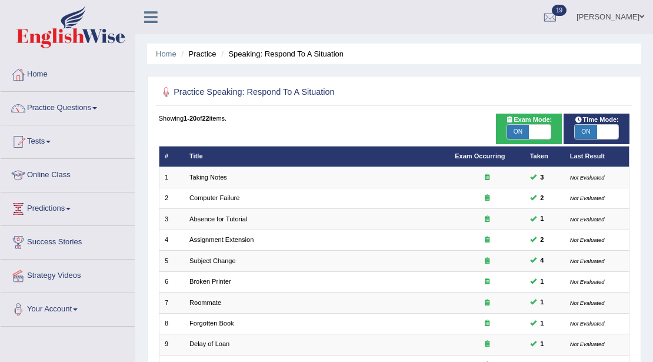
click at [513, 131] on span "ON" at bounding box center [518, 132] width 22 height 14
checkbox input "false"
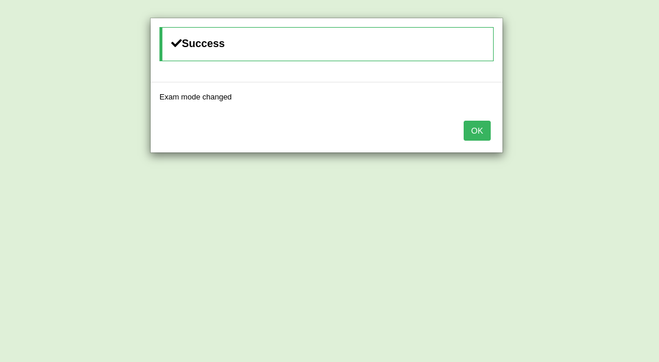
click at [478, 126] on button "OK" at bounding box center [476, 131] width 27 height 20
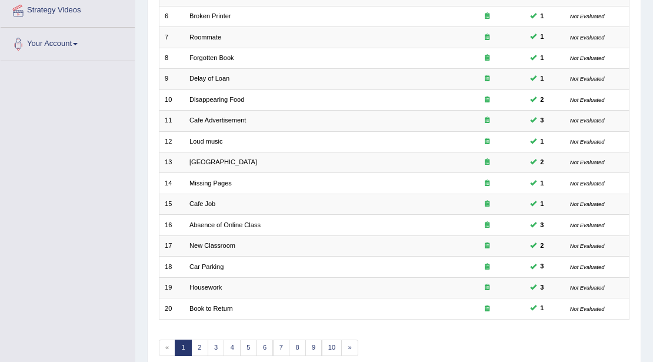
scroll to position [313, 0]
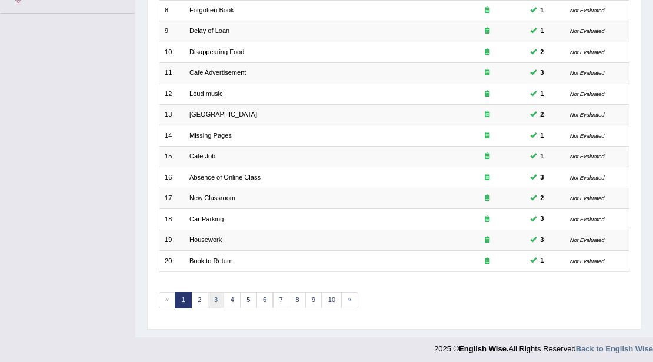
click at [209, 293] on link "3" at bounding box center [216, 300] width 17 height 16
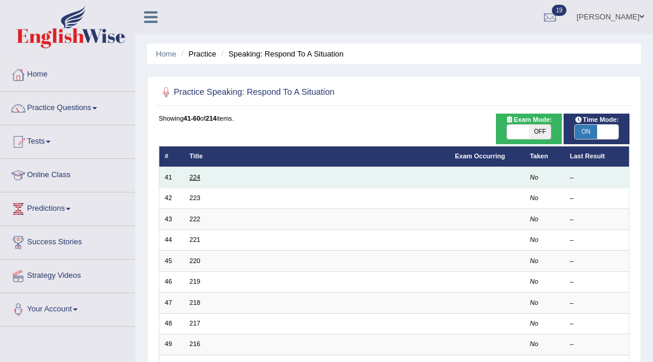
click at [199, 178] on link "224" at bounding box center [194, 176] width 11 height 7
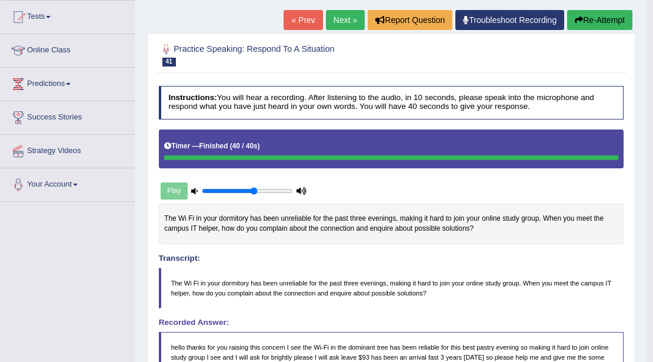
scroll to position [44, 0]
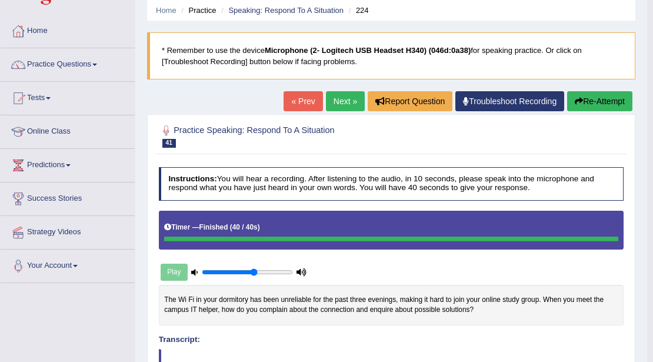
click at [352, 97] on link "Next »" at bounding box center [345, 101] width 39 height 20
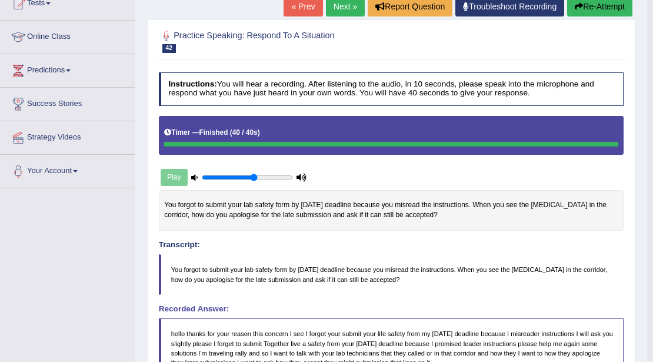
scroll to position [39, 0]
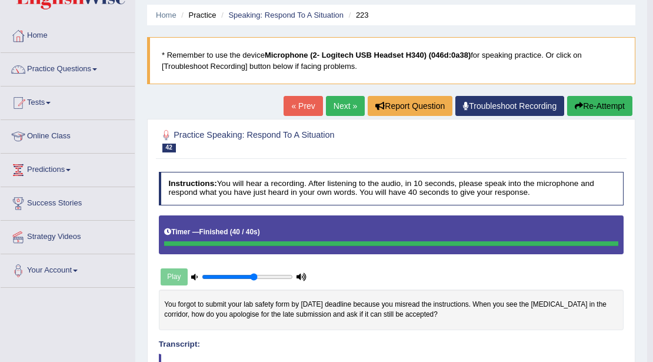
click at [346, 105] on link "Next »" at bounding box center [345, 106] width 39 height 20
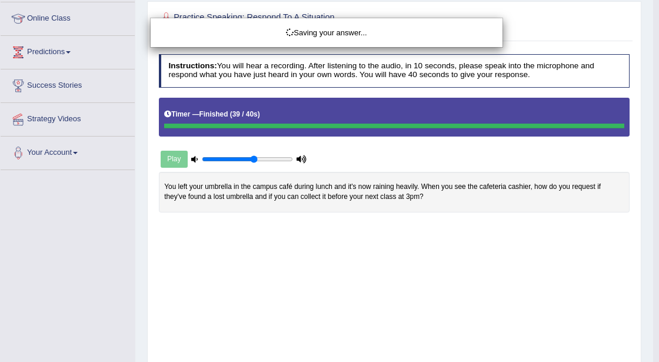
click at [428, 228] on div "Saving your answer..." at bounding box center [329, 181] width 659 height 362
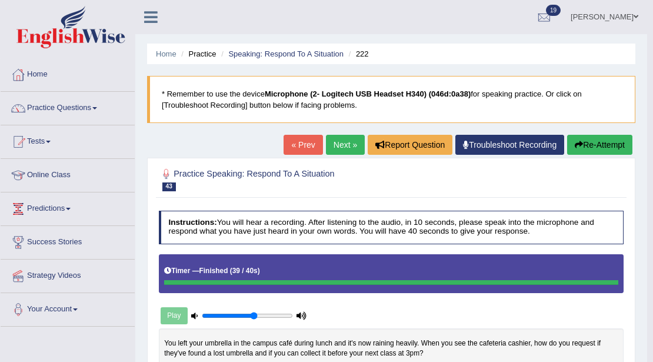
click at [326, 138] on link "Next »" at bounding box center [345, 145] width 39 height 20
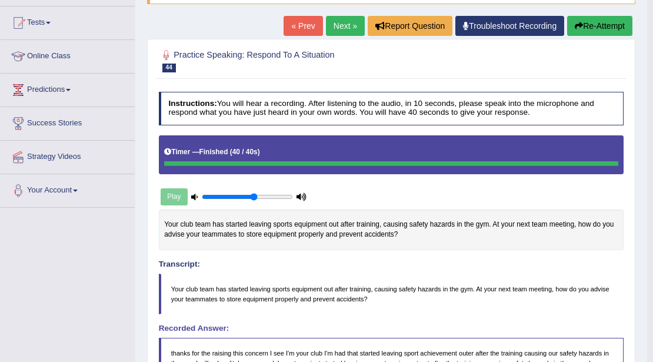
scroll to position [39, 0]
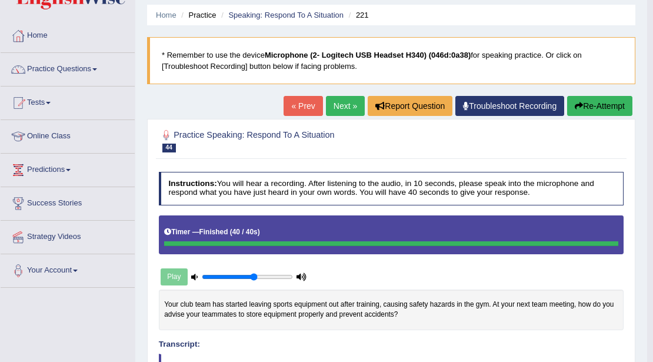
click at [346, 105] on link "Next »" at bounding box center [345, 106] width 39 height 20
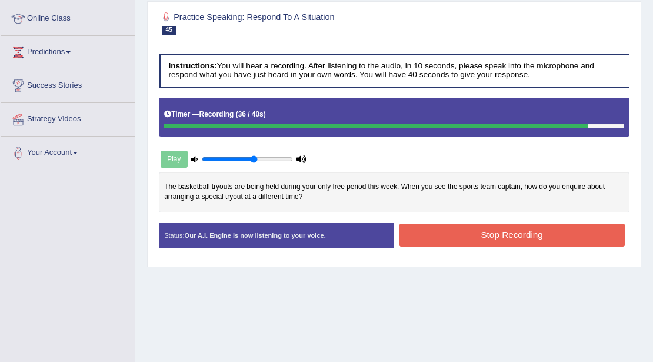
click at [436, 238] on button "Stop Recording" at bounding box center [511, 234] width 225 height 23
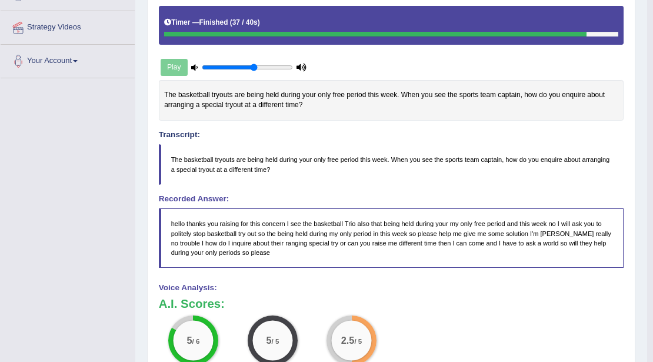
scroll to position [118, 0]
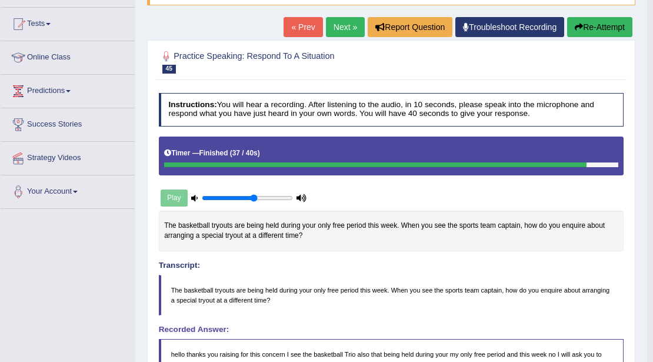
click at [602, 24] on button "Re-Attempt" at bounding box center [599, 27] width 65 height 20
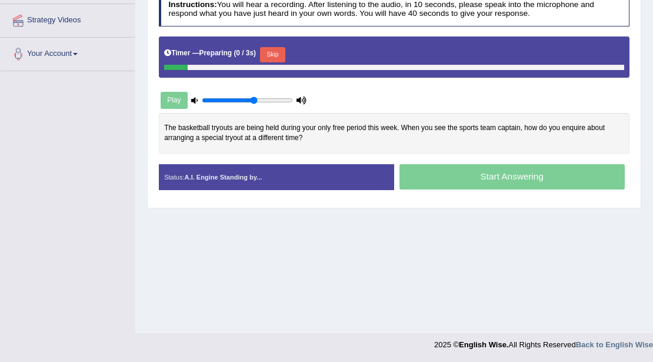
scroll to position [255, 0]
click at [276, 51] on button "Skip" at bounding box center [272, 54] width 25 height 15
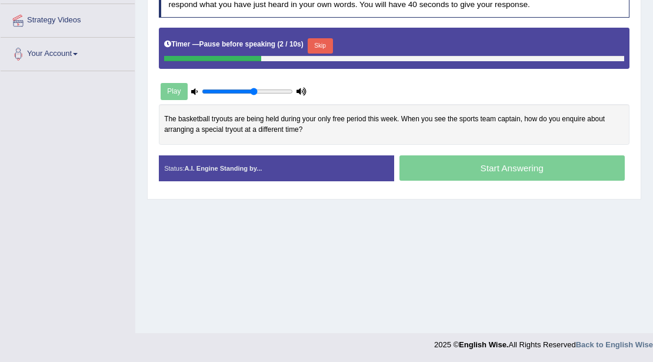
click at [322, 46] on button "Skip" at bounding box center [320, 45] width 25 height 15
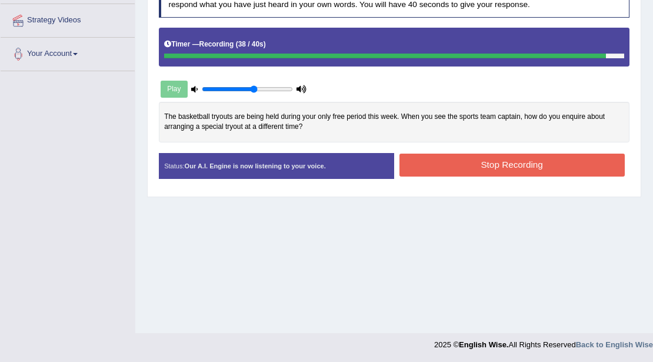
click at [505, 168] on button "Stop Recording" at bounding box center [511, 165] width 225 height 23
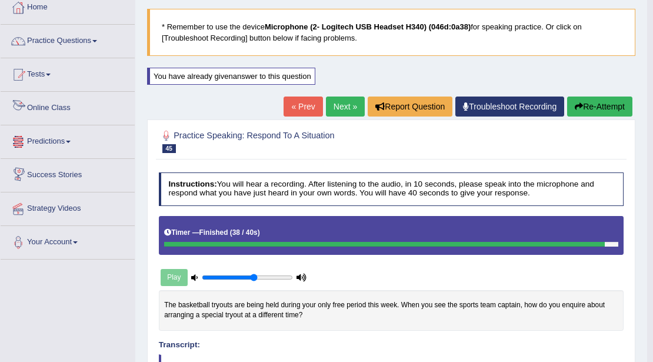
scroll to position [0, 0]
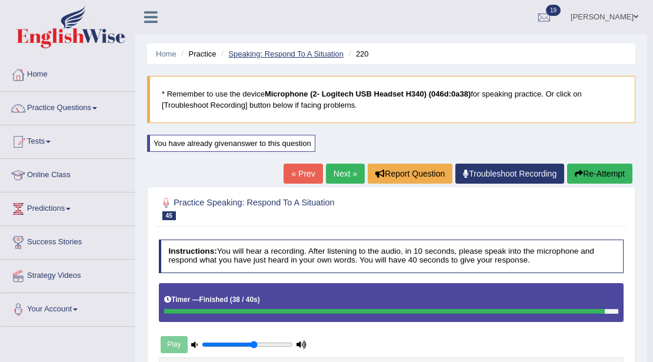
click at [277, 55] on link "Speaking: Respond To A Situation" at bounding box center [285, 53] width 115 height 9
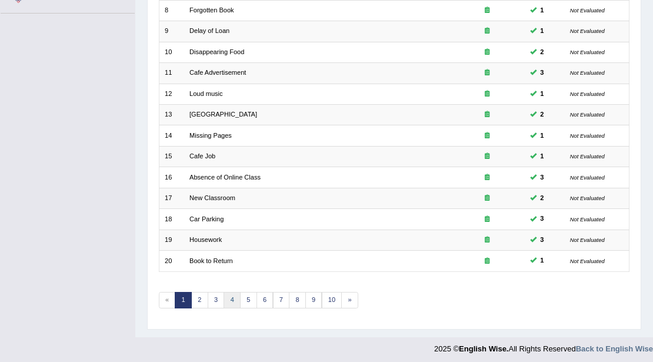
click at [226, 299] on link "4" at bounding box center [231, 300] width 17 height 16
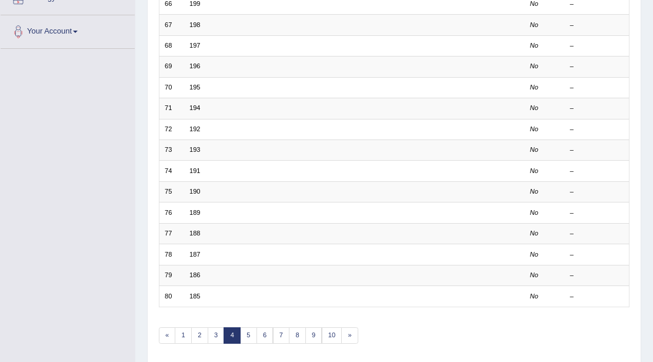
scroll to position [313, 0]
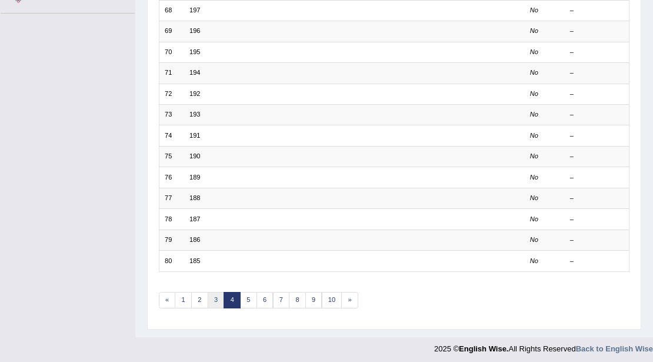
click at [217, 293] on link "3" at bounding box center [216, 300] width 17 height 16
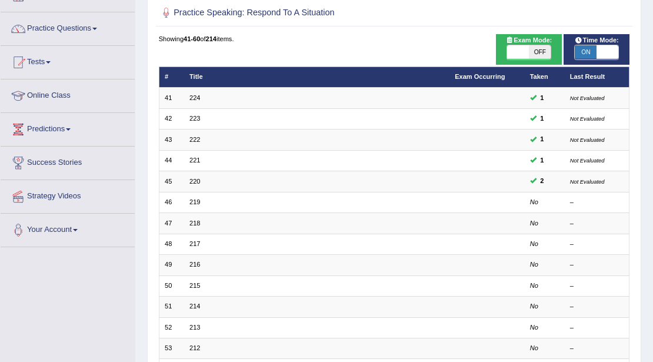
scroll to position [78, 0]
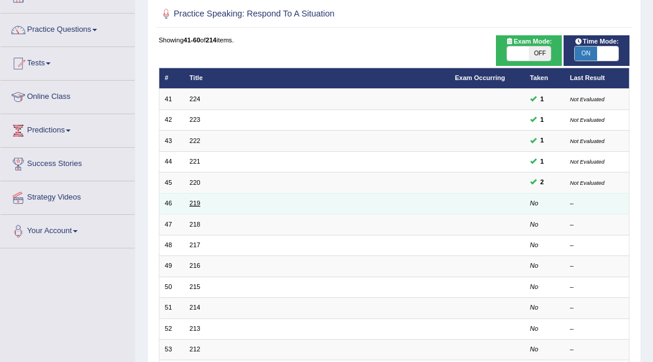
click at [193, 202] on link "219" at bounding box center [194, 202] width 11 height 7
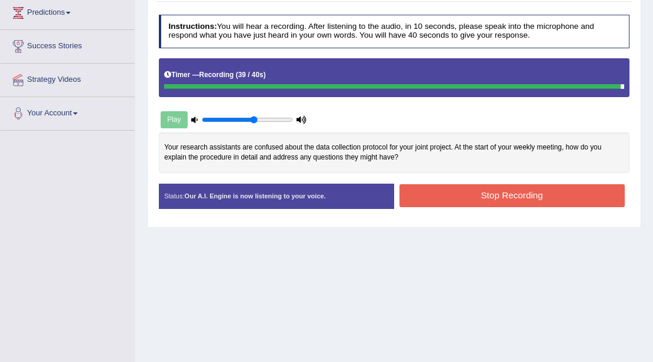
click at [423, 201] on button "Stop Recording" at bounding box center [511, 195] width 225 height 23
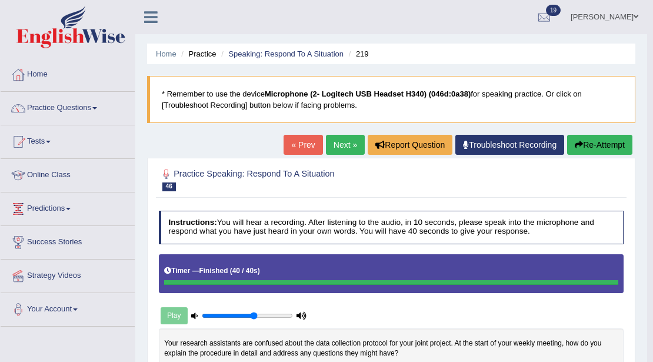
click at [346, 145] on link "Next »" at bounding box center [345, 145] width 39 height 20
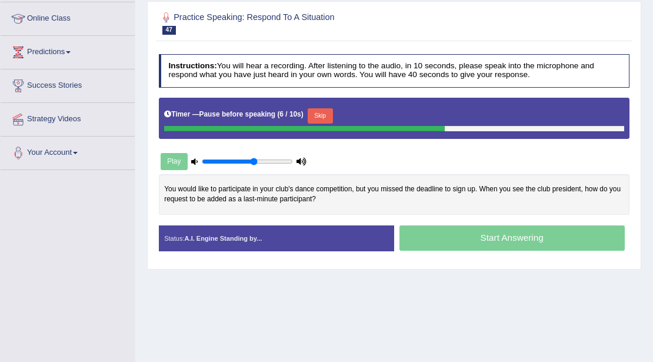
click at [321, 118] on button "Skip" at bounding box center [320, 115] width 25 height 15
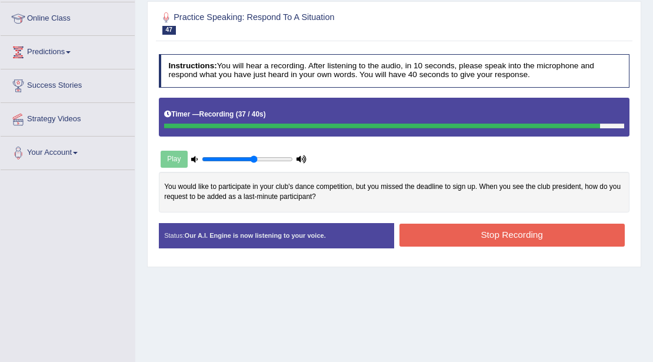
click at [434, 231] on button "Stop Recording" at bounding box center [511, 234] width 225 height 23
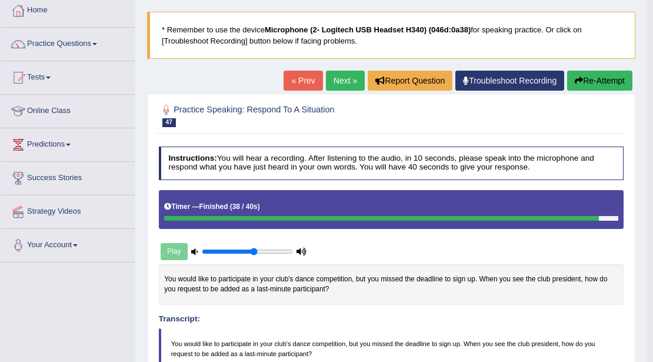
scroll to position [39, 0]
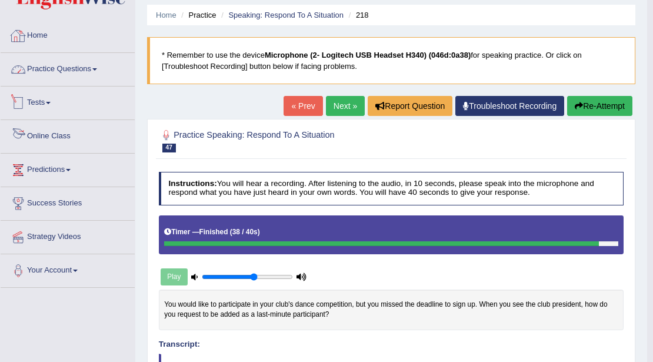
click at [32, 36] on link "Home" at bounding box center [68, 33] width 134 height 29
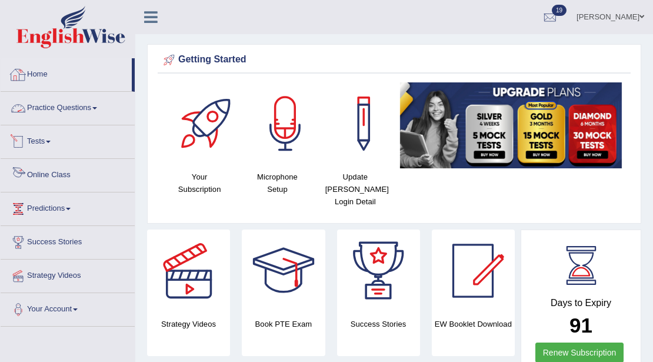
click at [56, 106] on link "Practice Questions" at bounding box center [68, 106] width 134 height 29
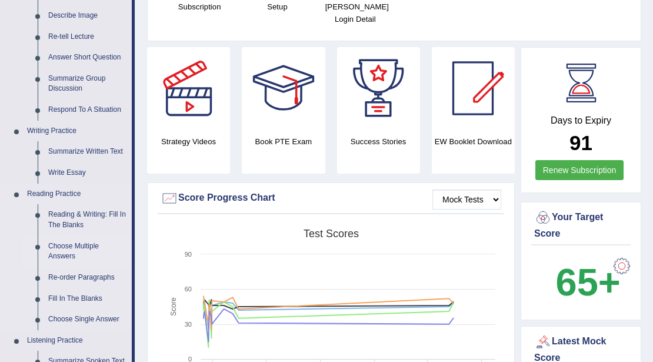
scroll to position [196, 0]
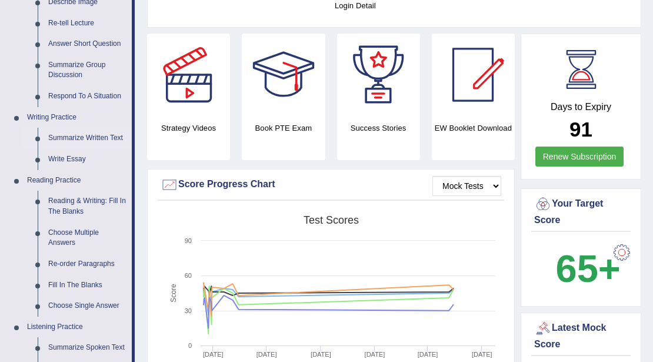
click at [82, 140] on link "Summarize Written Text" at bounding box center [87, 138] width 89 height 21
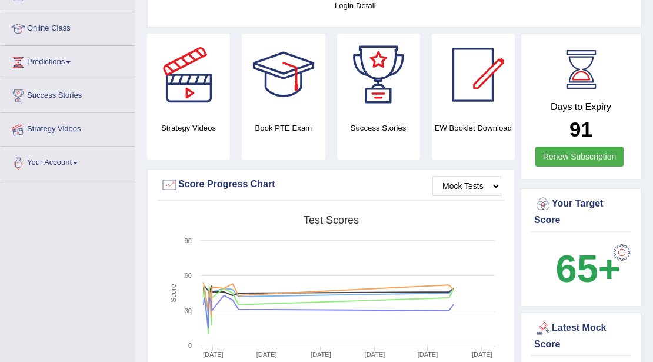
scroll to position [245, 0]
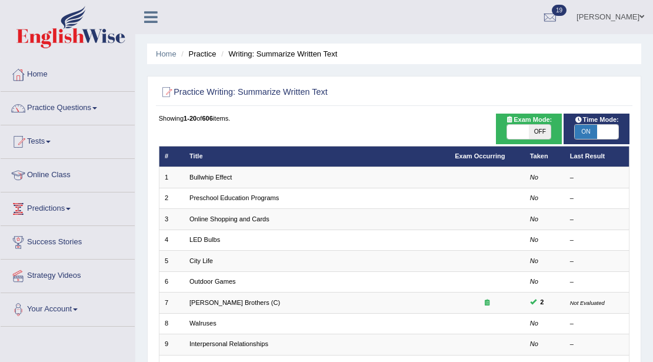
click at [509, 133] on span at bounding box center [518, 132] width 22 height 14
checkbox input "true"
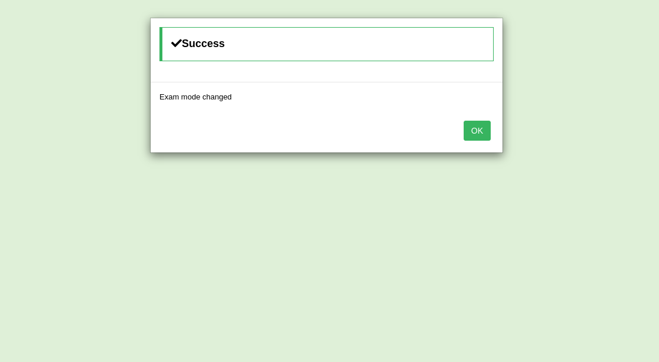
click at [476, 133] on button "OK" at bounding box center [476, 131] width 27 height 20
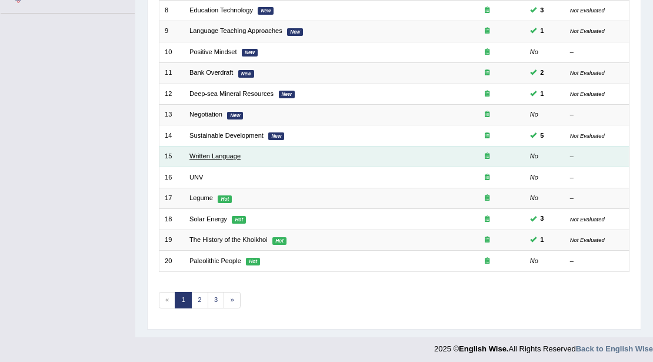
click at [211, 152] on link "Written Language" at bounding box center [214, 155] width 51 height 7
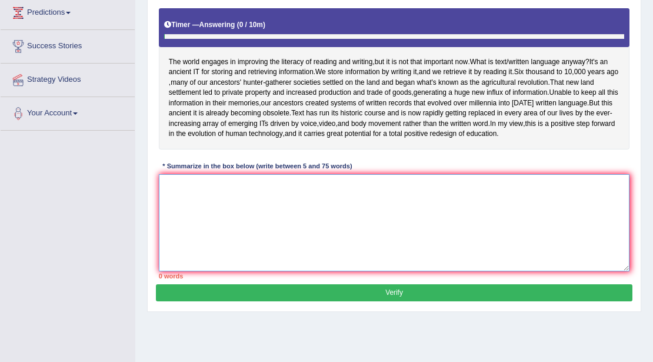
click at [255, 221] on textarea at bounding box center [394, 222] width 471 height 97
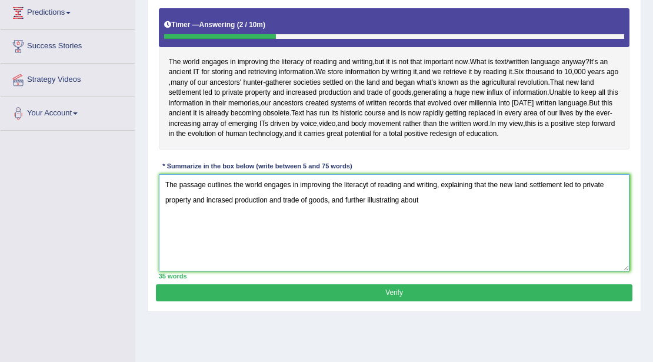
click at [367, 203] on textarea "The passage outlines the world engages in improving the literacyt of reading an…" at bounding box center [394, 222] width 471 height 97
click at [528, 204] on textarea "The passage outlines the world engages in improving the literacy of reading and…" at bounding box center [394, 222] width 471 height 97
click at [214, 221] on textarea "The passage outlines the world engages in improving the literacy of reading and…" at bounding box center [394, 222] width 471 height 97
click at [218, 221] on textarea "The passage outlines the world engages in improving the literacy of reading and…" at bounding box center [394, 222] width 471 height 97
click at [334, 221] on textarea "The passage outlines the world engages in improving the literacy of reading and…" at bounding box center [394, 222] width 471 height 97
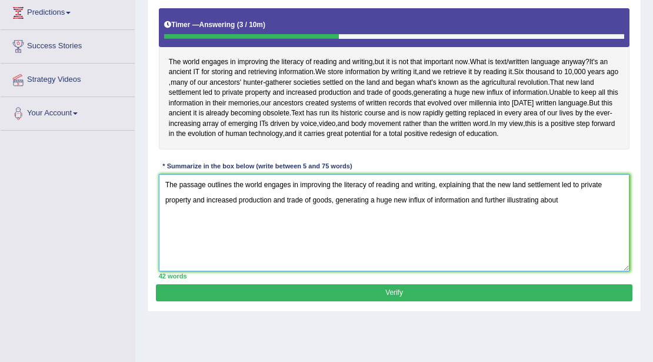
click at [559, 221] on textarea "The passage outlines the world engages in improving the literacy of reading and…" at bounding box center [394, 222] width 471 height 97
click at [472, 222] on textarea "The passage outlines the world engages in improving the literacy of reading and…" at bounding box center [394, 222] width 471 height 97
click at [575, 222] on textarea "The passage outlines the world engages in improving the literacy of reading and…" at bounding box center [394, 222] width 471 height 97
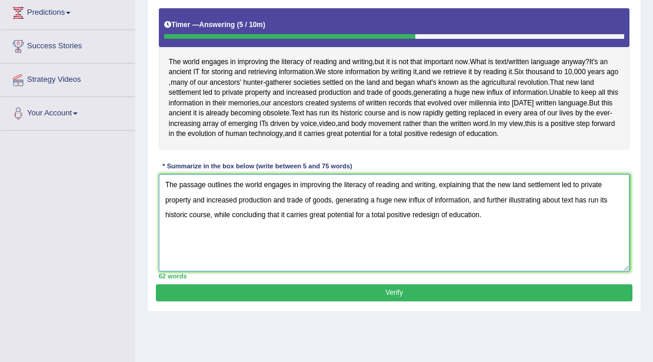
type textarea "The passage outlines the world engages in improving the literacy of reading and…"
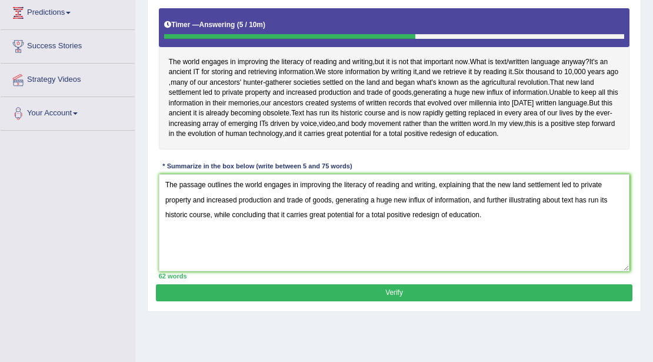
click at [428, 301] on button "Verify" at bounding box center [394, 292] width 476 height 17
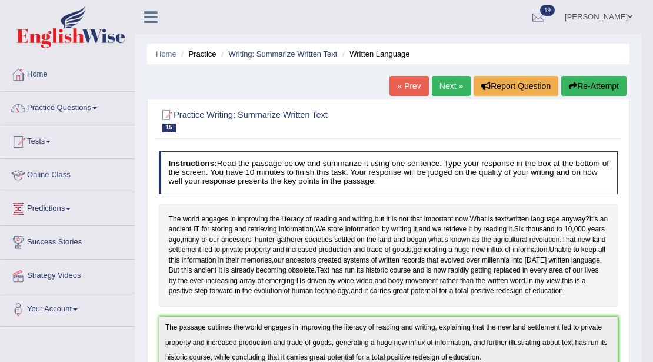
click at [596, 16] on link "Charanjit kaur" at bounding box center [598, 15] width 85 height 31
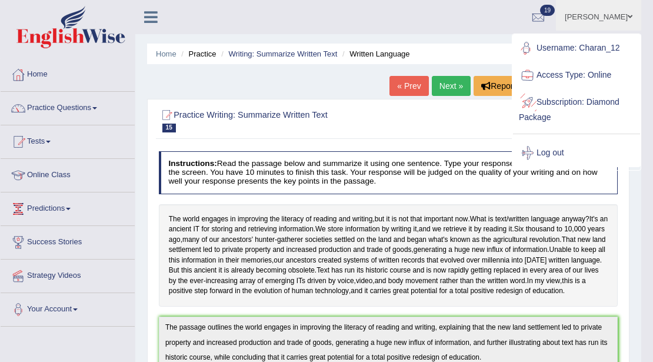
click at [555, 148] on link "Log out" at bounding box center [576, 152] width 127 height 27
